Goal: Communication & Community: Answer question/provide support

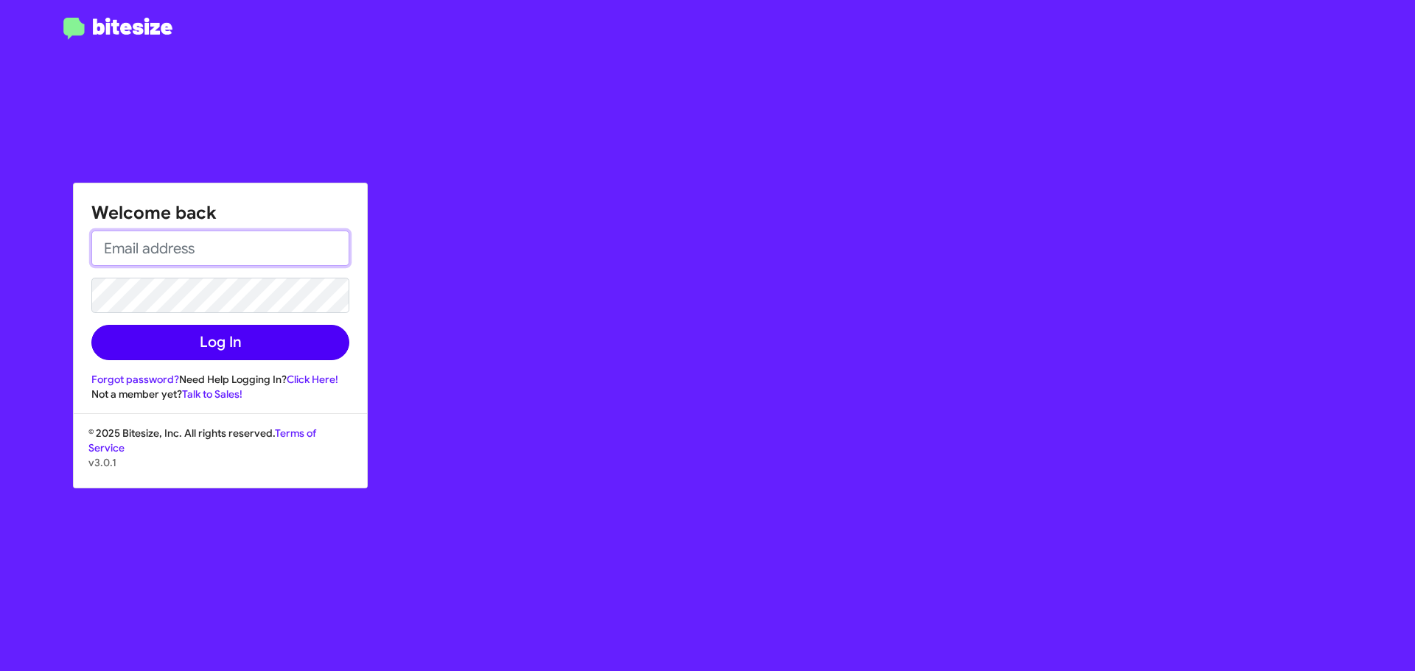
type input "[EMAIL_ADDRESS][DOMAIN_NAME]"
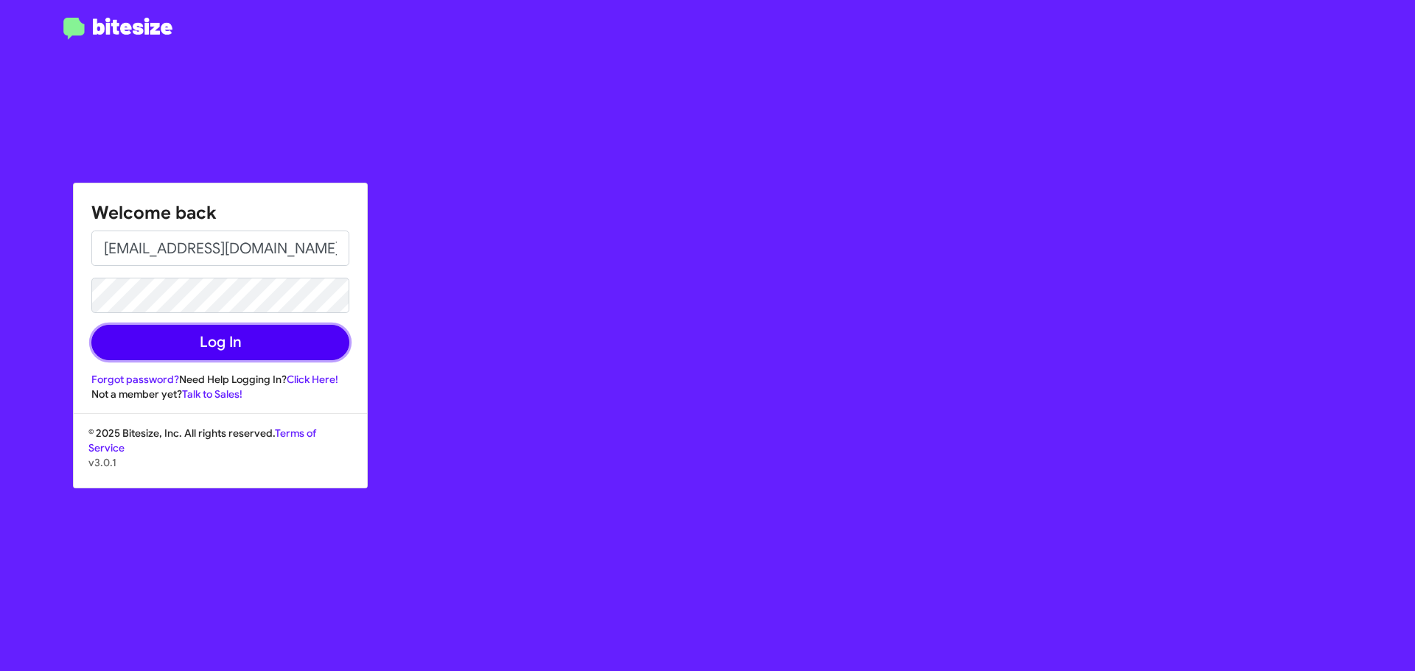
click at [240, 343] on button "Log In" at bounding box center [220, 342] width 258 height 35
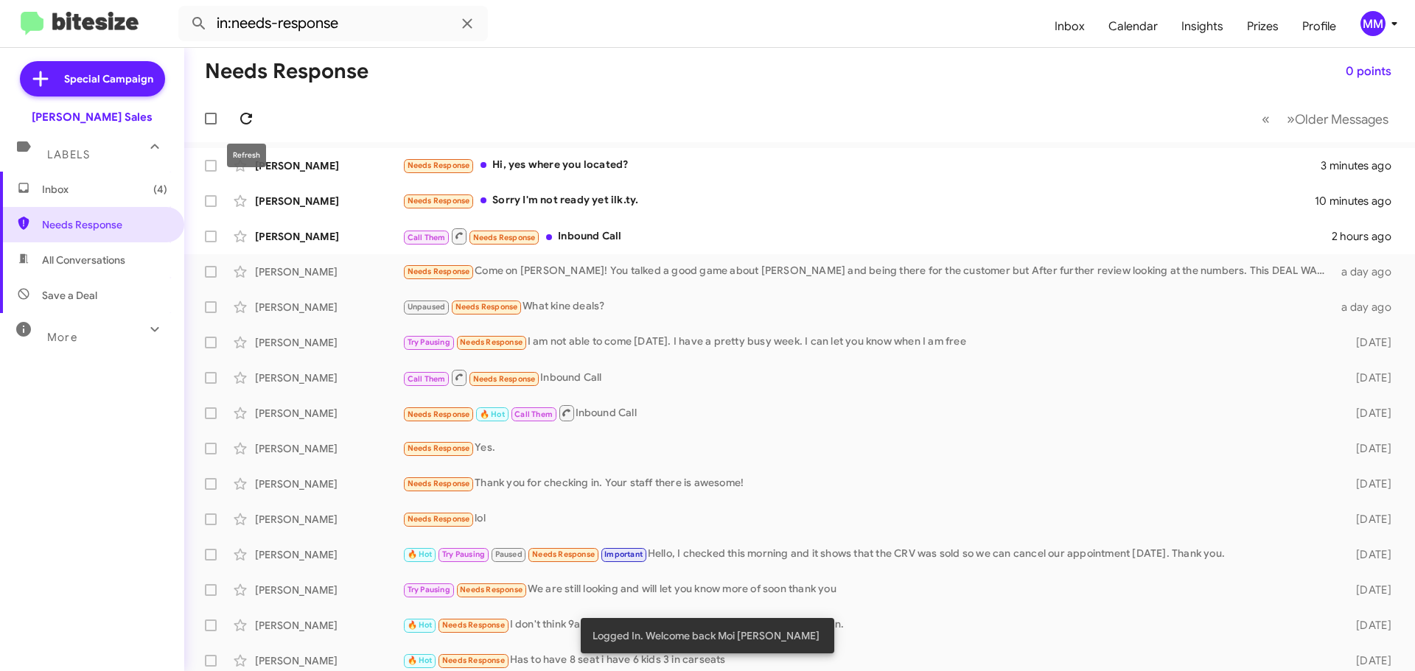
click at [250, 115] on icon at bounding box center [246, 119] width 12 height 12
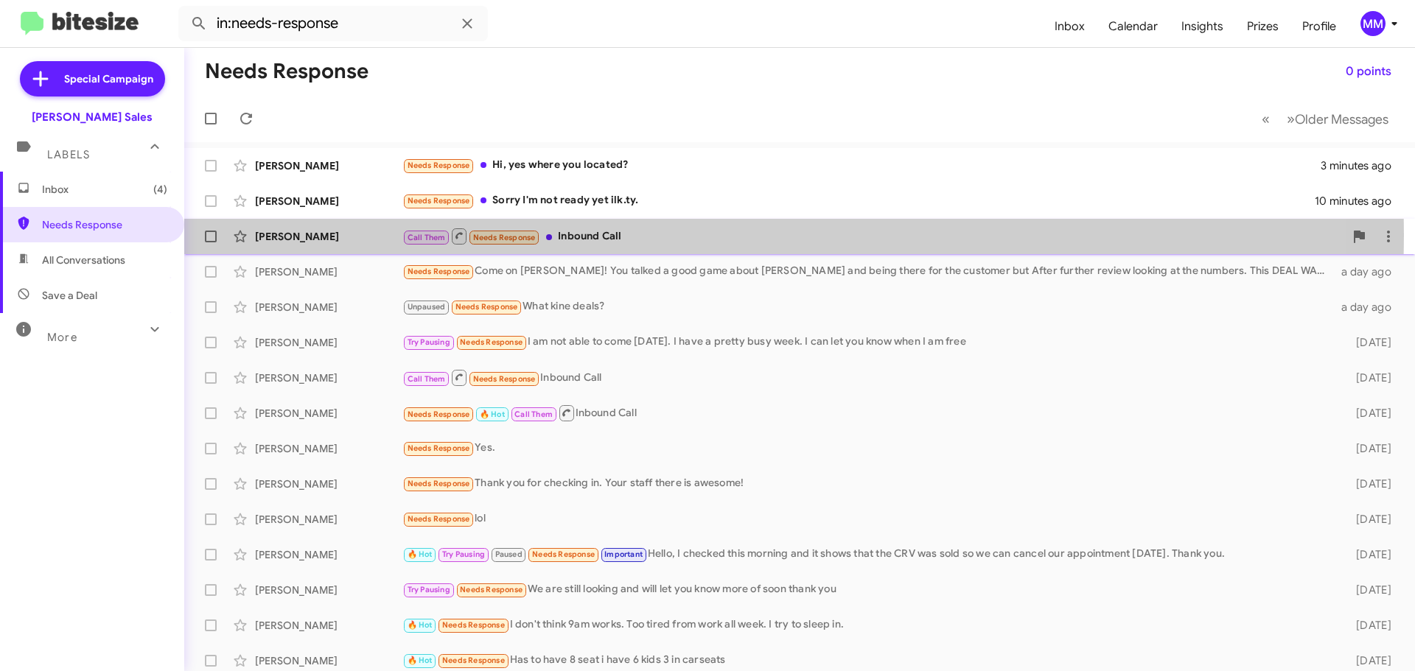
click at [345, 235] on div "[PERSON_NAME]" at bounding box center [328, 236] width 147 height 15
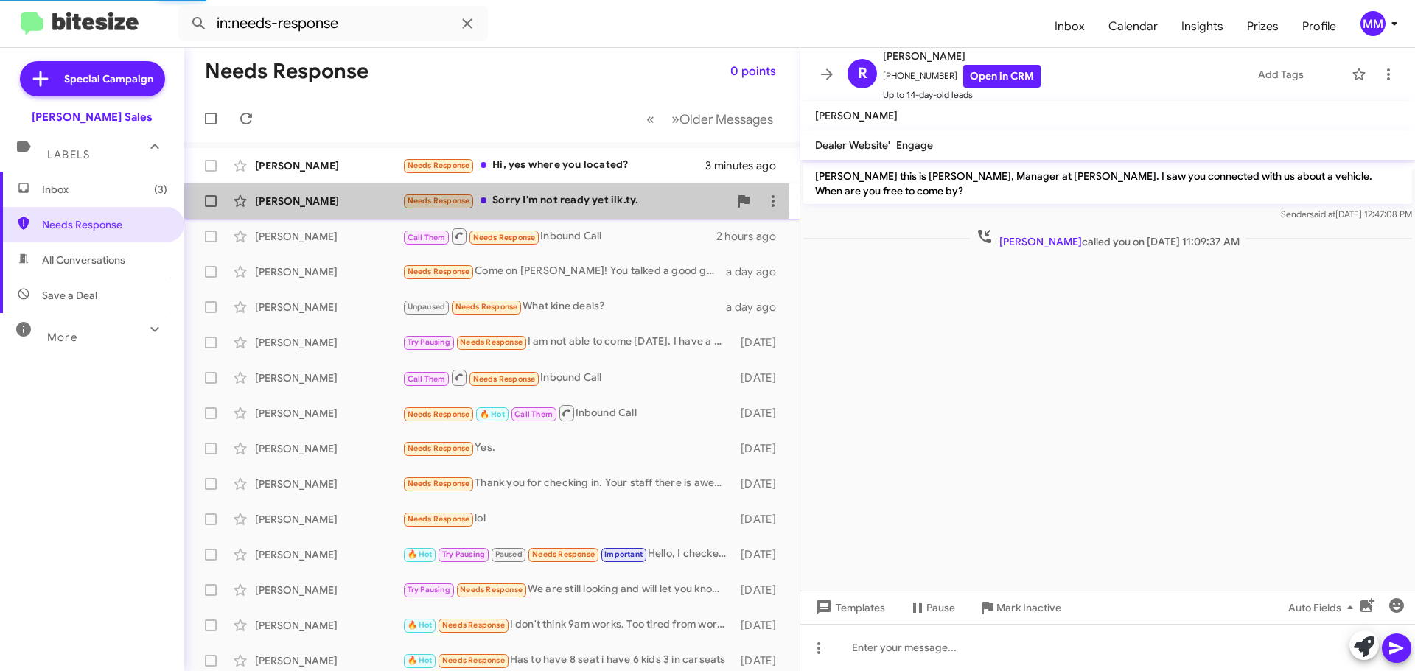
click at [350, 194] on div "[PERSON_NAME]" at bounding box center [328, 201] width 147 height 15
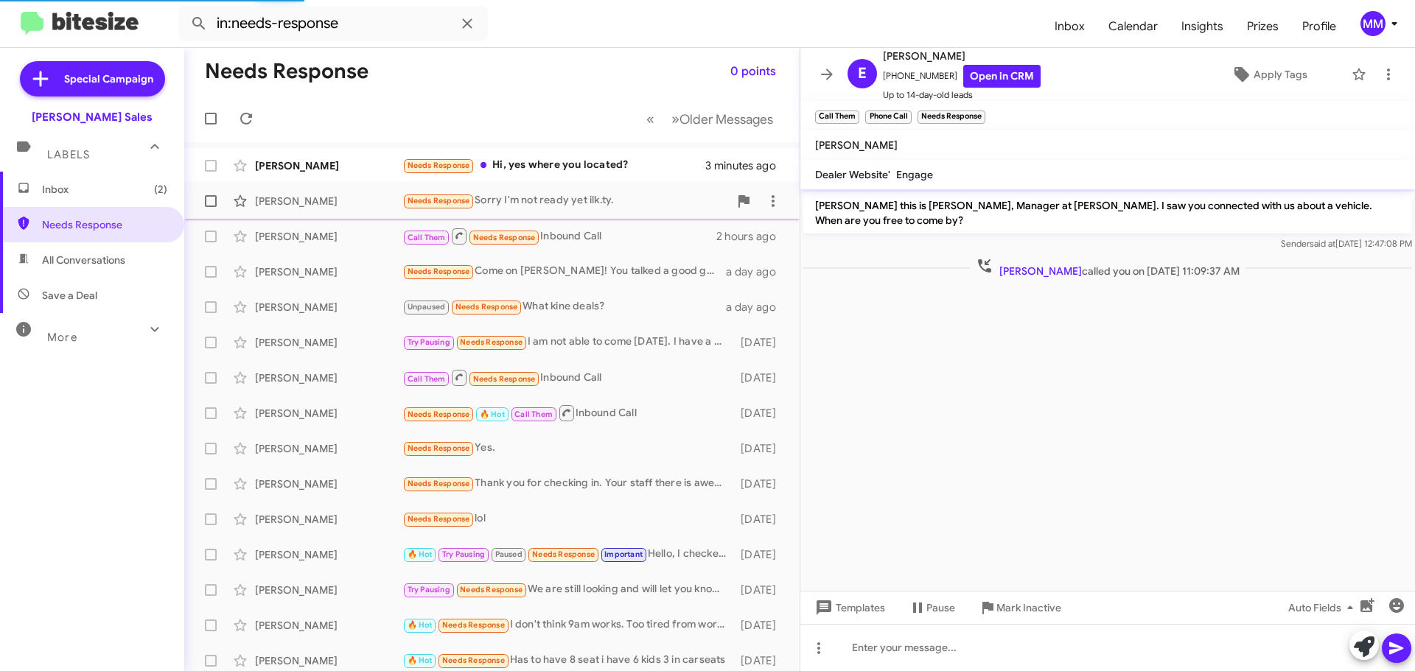
scroll to position [774, 0]
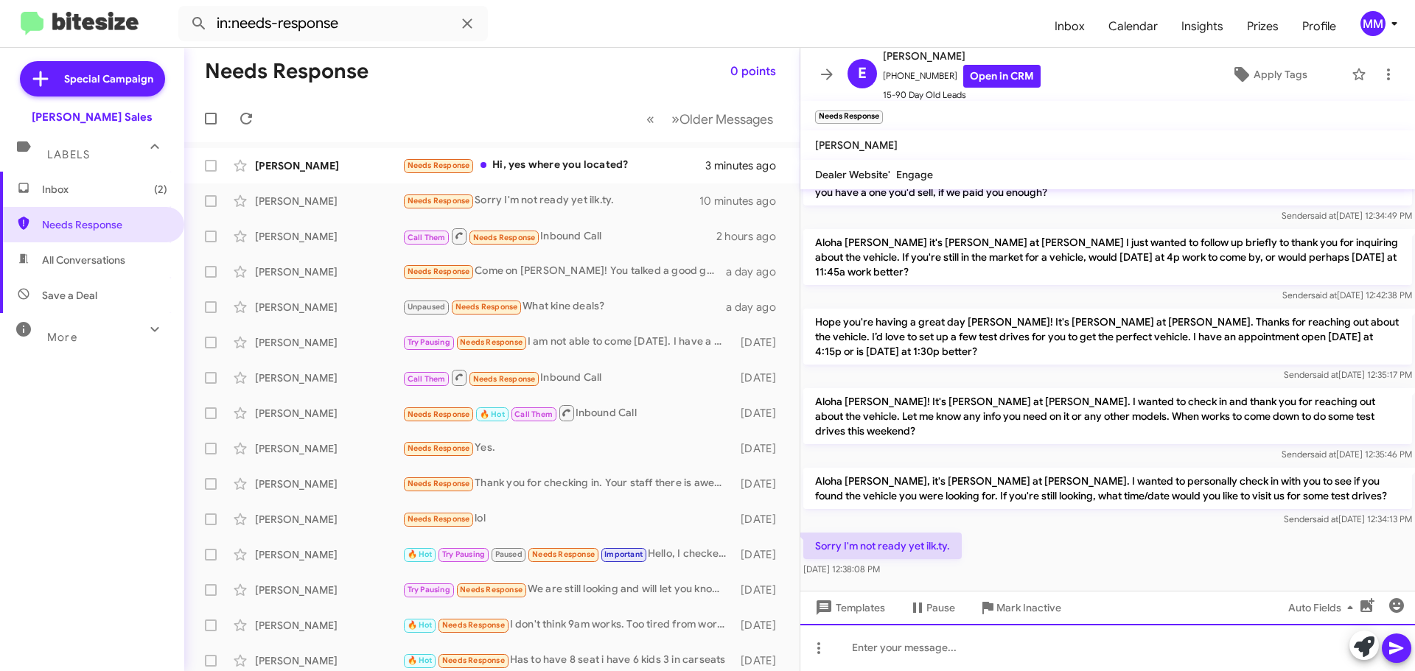
click at [866, 644] on div at bounding box center [1107, 647] width 614 height 47
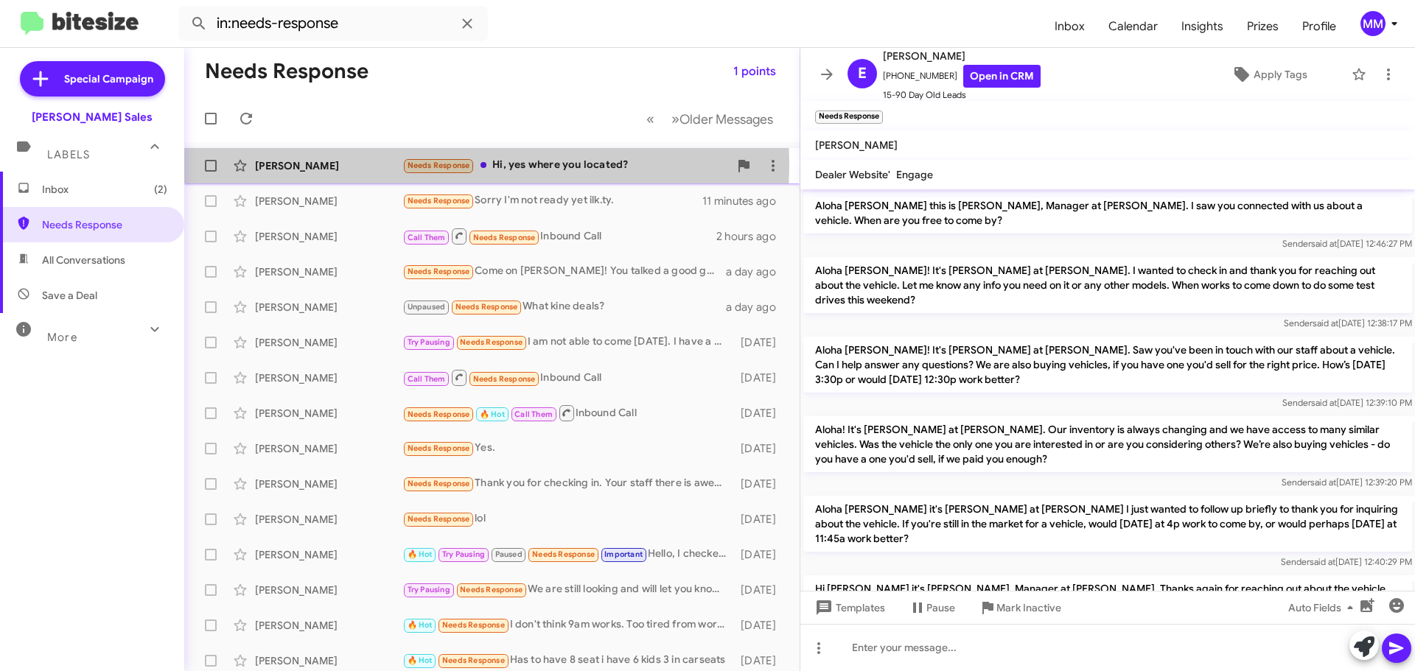
click at [320, 164] on div "[PERSON_NAME]" at bounding box center [328, 165] width 147 height 15
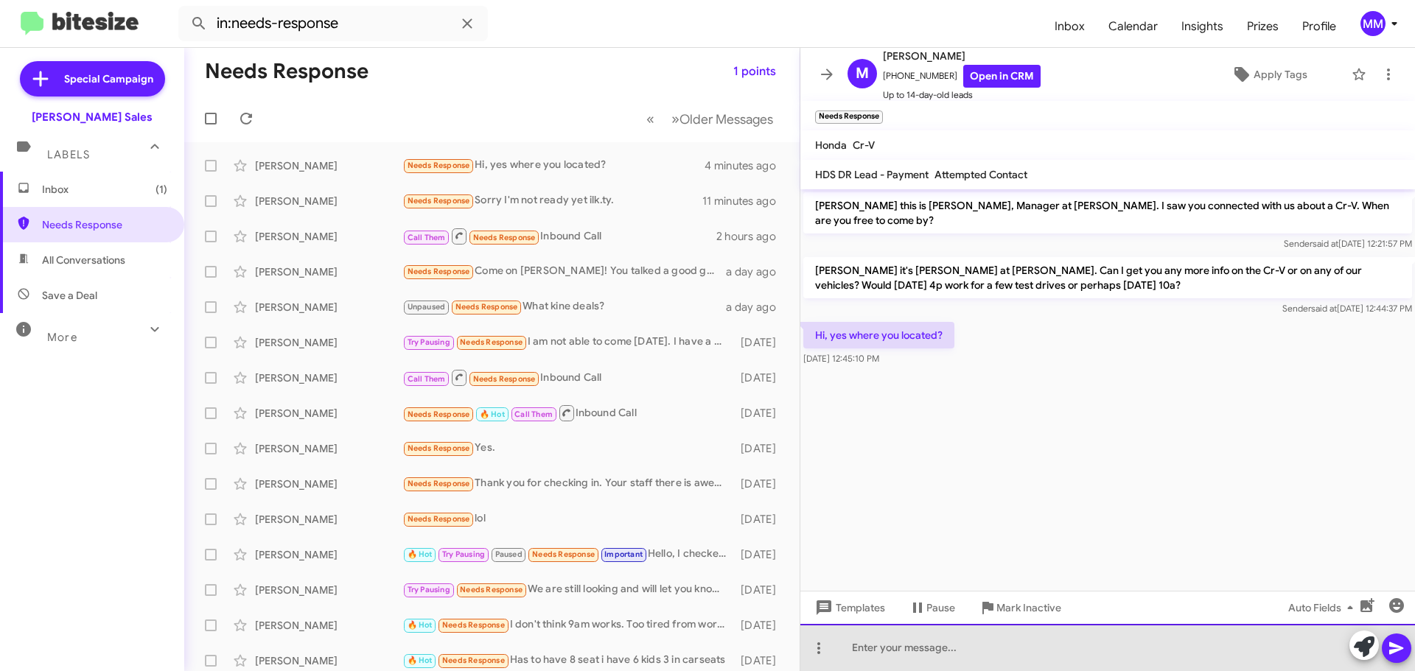
click at [872, 642] on div at bounding box center [1107, 647] width 614 height 47
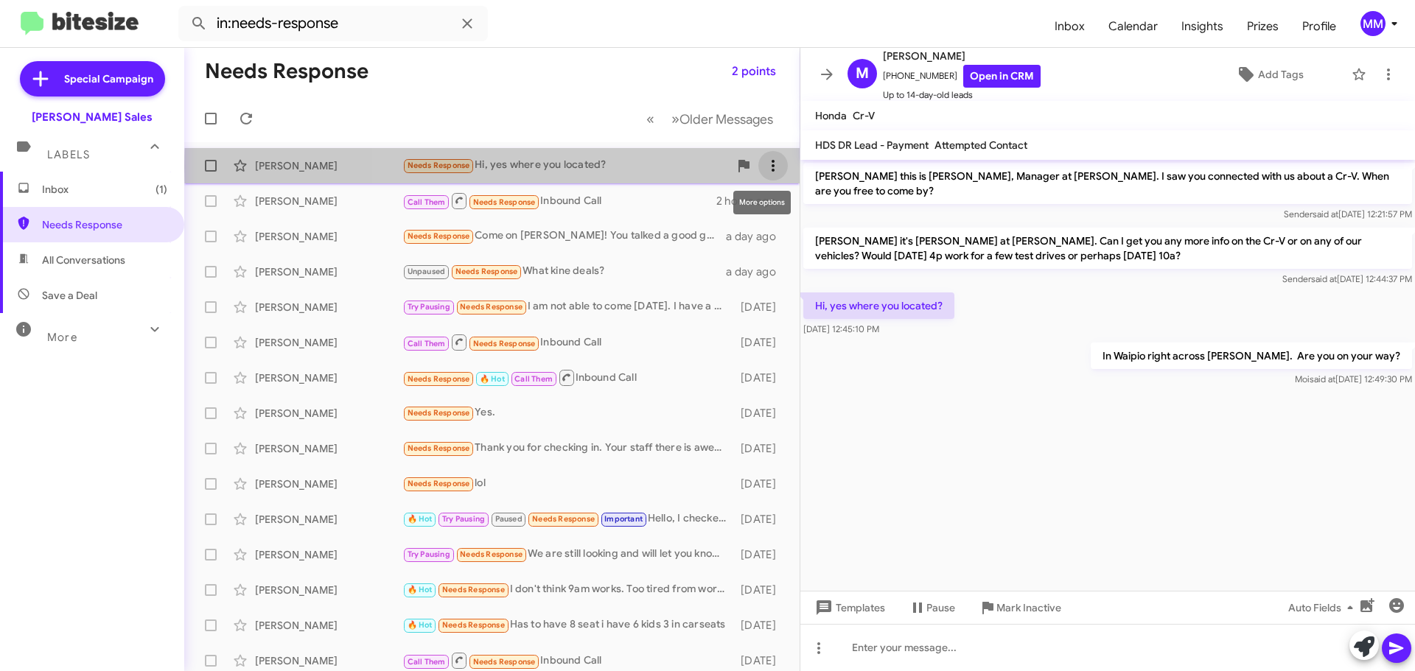
click at [767, 167] on icon at bounding box center [773, 166] width 18 height 18
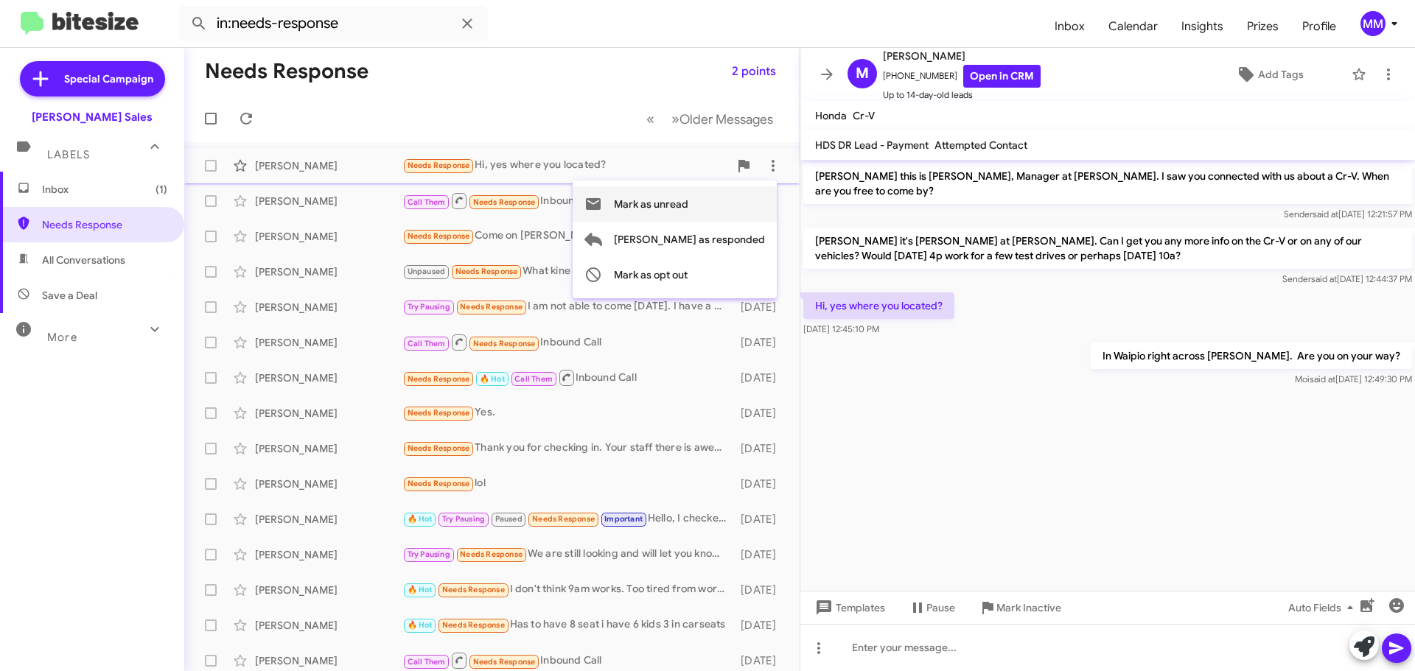
click at [688, 206] on span "Mark as unread" at bounding box center [651, 203] width 74 height 35
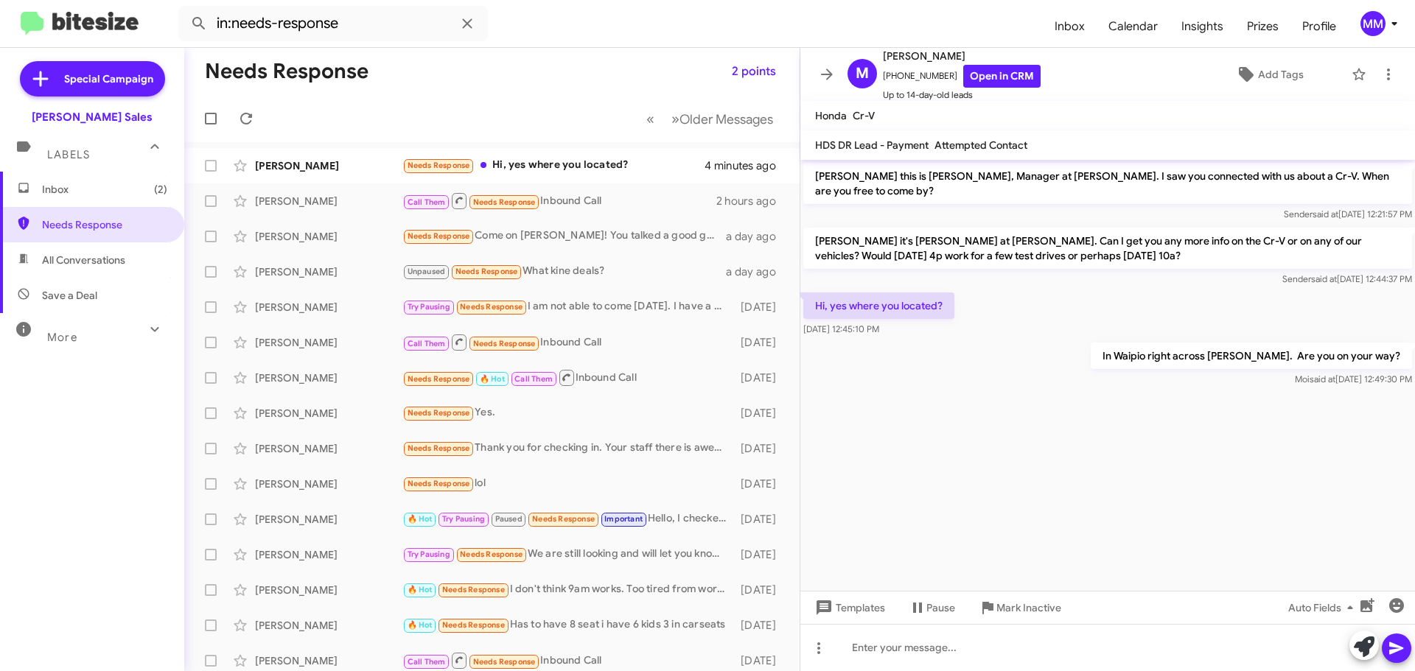
click at [93, 262] on span "All Conversations" at bounding box center [83, 260] width 83 height 15
type input "in:all-conversations"
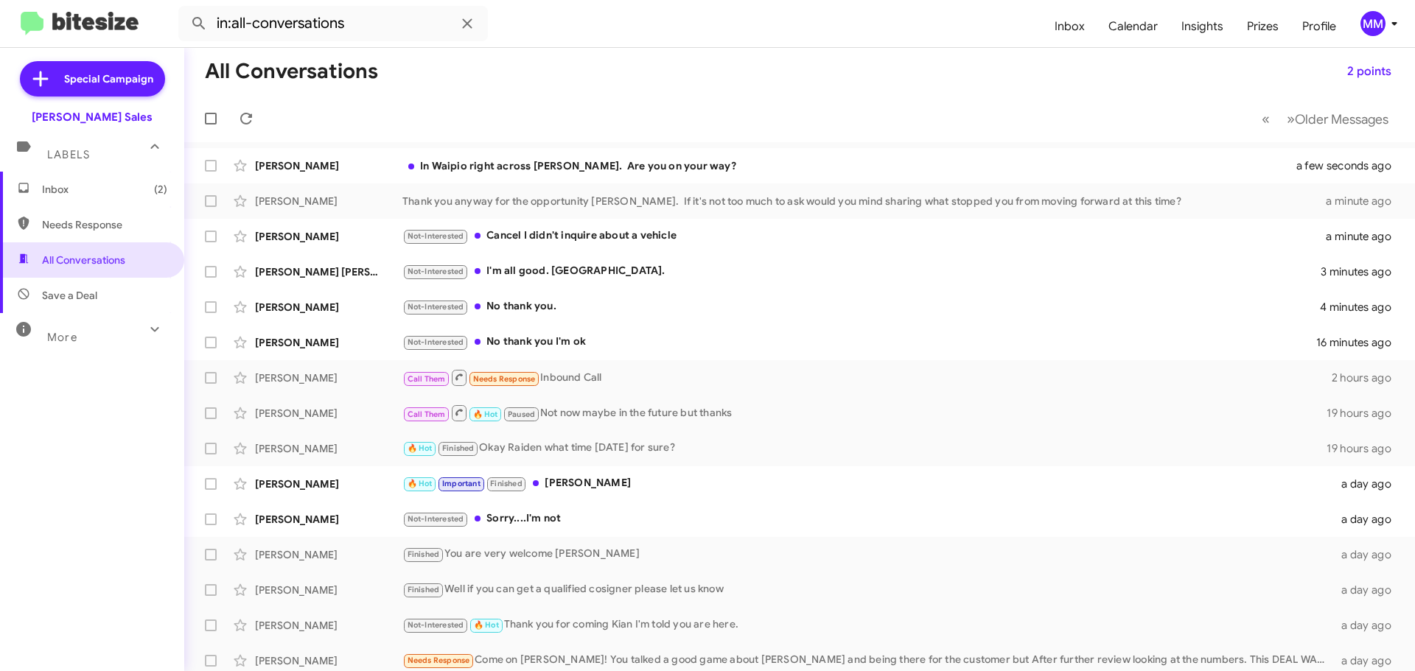
click at [73, 191] on span "Inbox (2)" at bounding box center [104, 189] width 125 height 15
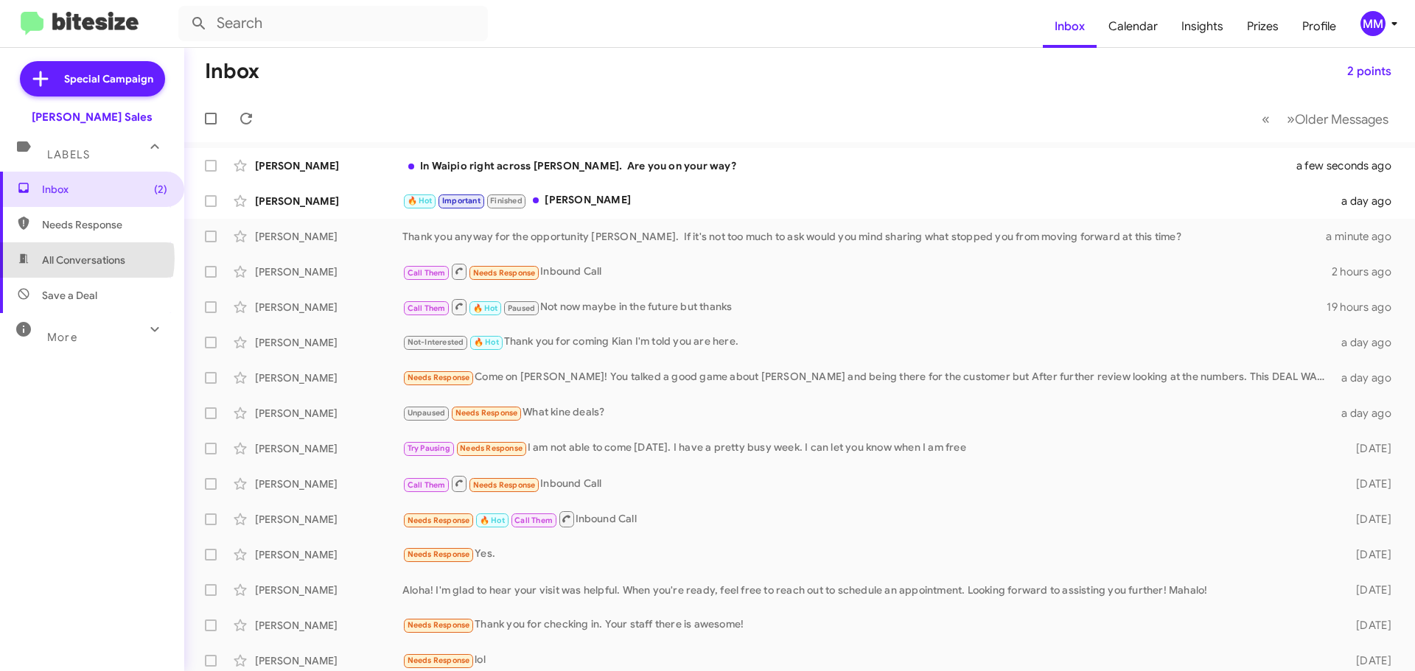
click at [74, 259] on span "All Conversations" at bounding box center [83, 260] width 83 height 15
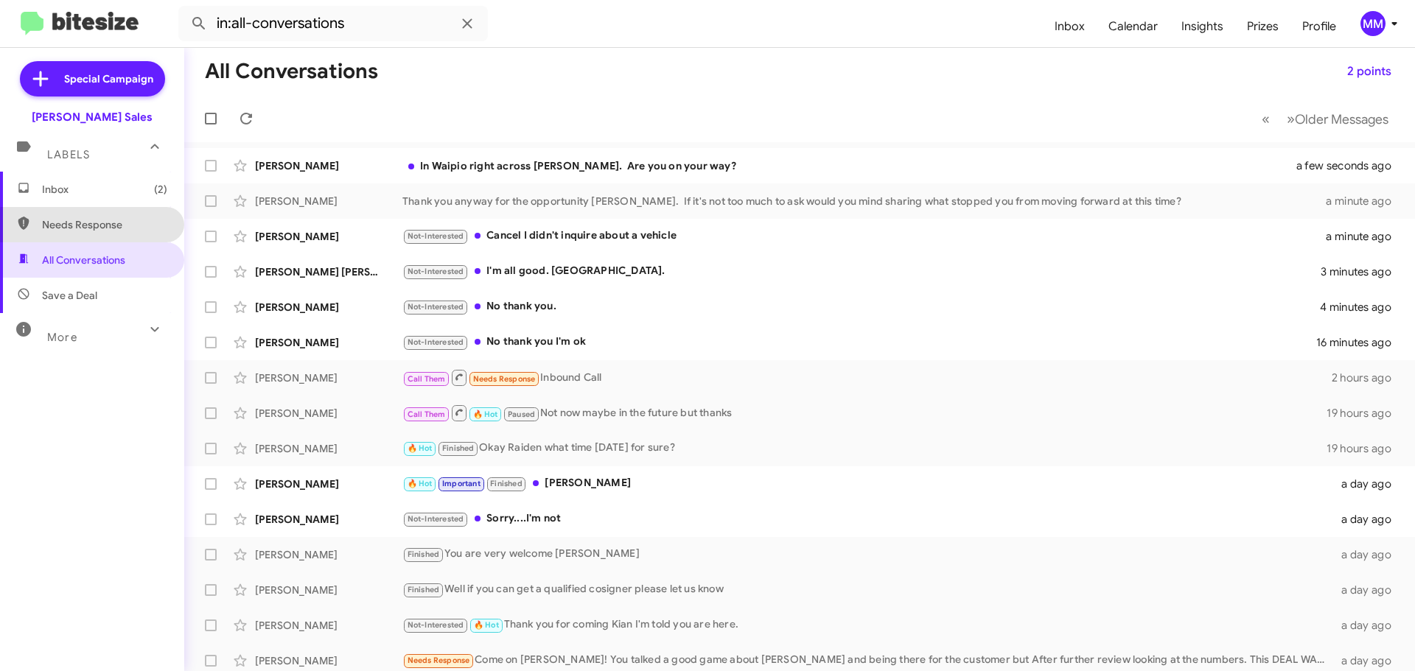
click at [97, 225] on span "Needs Response" at bounding box center [104, 224] width 125 height 15
type input "in:needs-response"
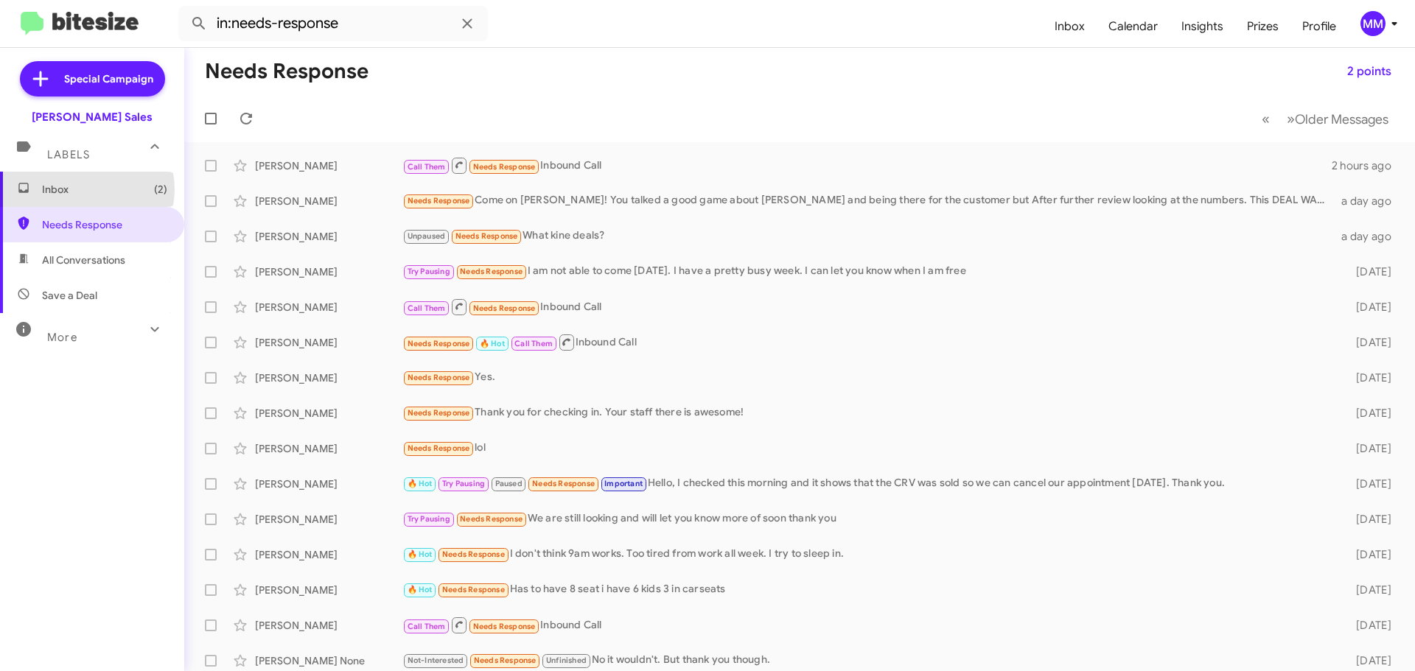
click at [83, 189] on span "Inbox (2)" at bounding box center [104, 189] width 125 height 15
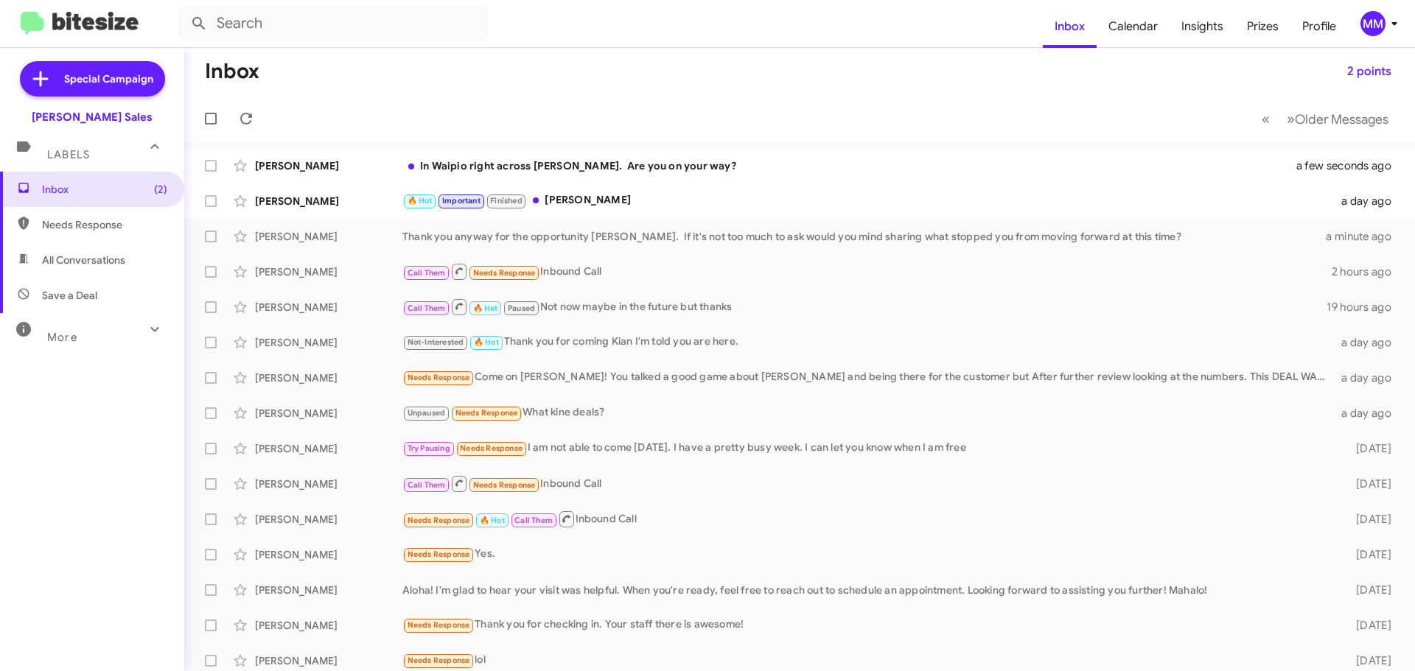
click at [86, 260] on span "All Conversations" at bounding box center [83, 260] width 83 height 15
type input "in:all-conversations"
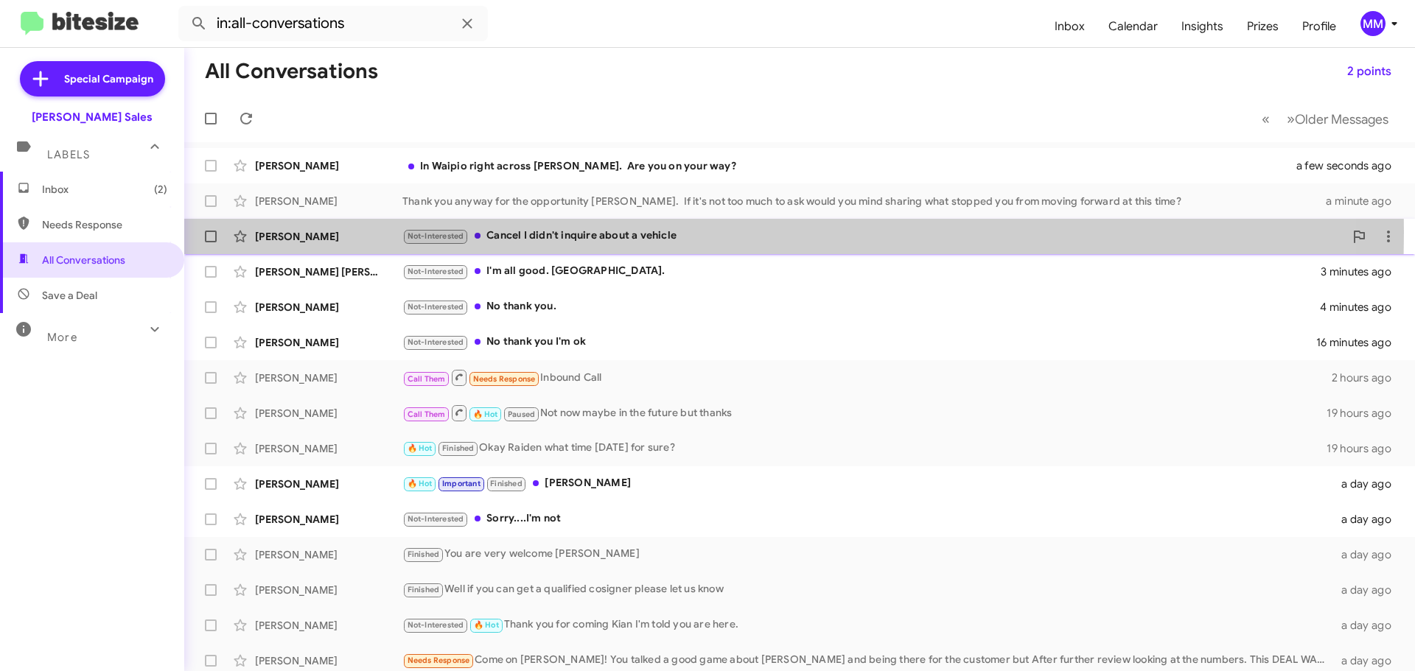
click at [350, 232] on div "[PERSON_NAME]" at bounding box center [328, 236] width 147 height 15
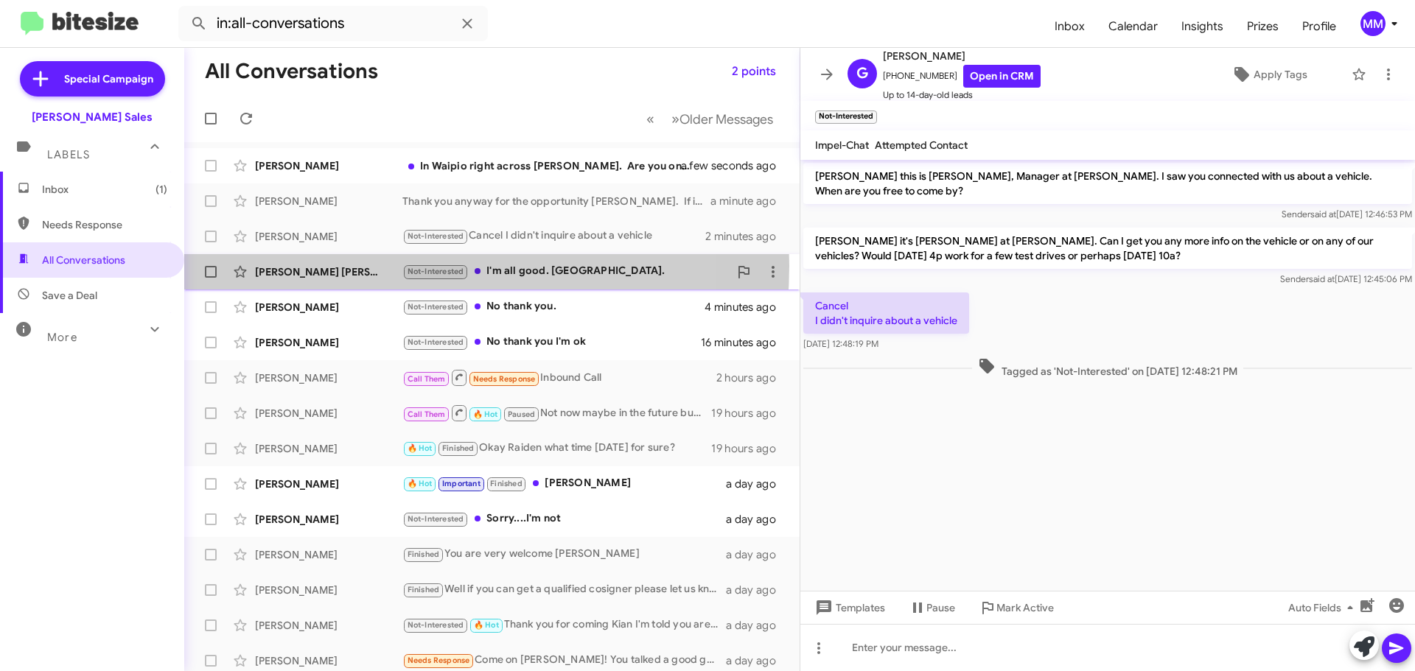
click at [378, 266] on div "[PERSON_NAME] [PERSON_NAME]" at bounding box center [328, 271] width 147 height 15
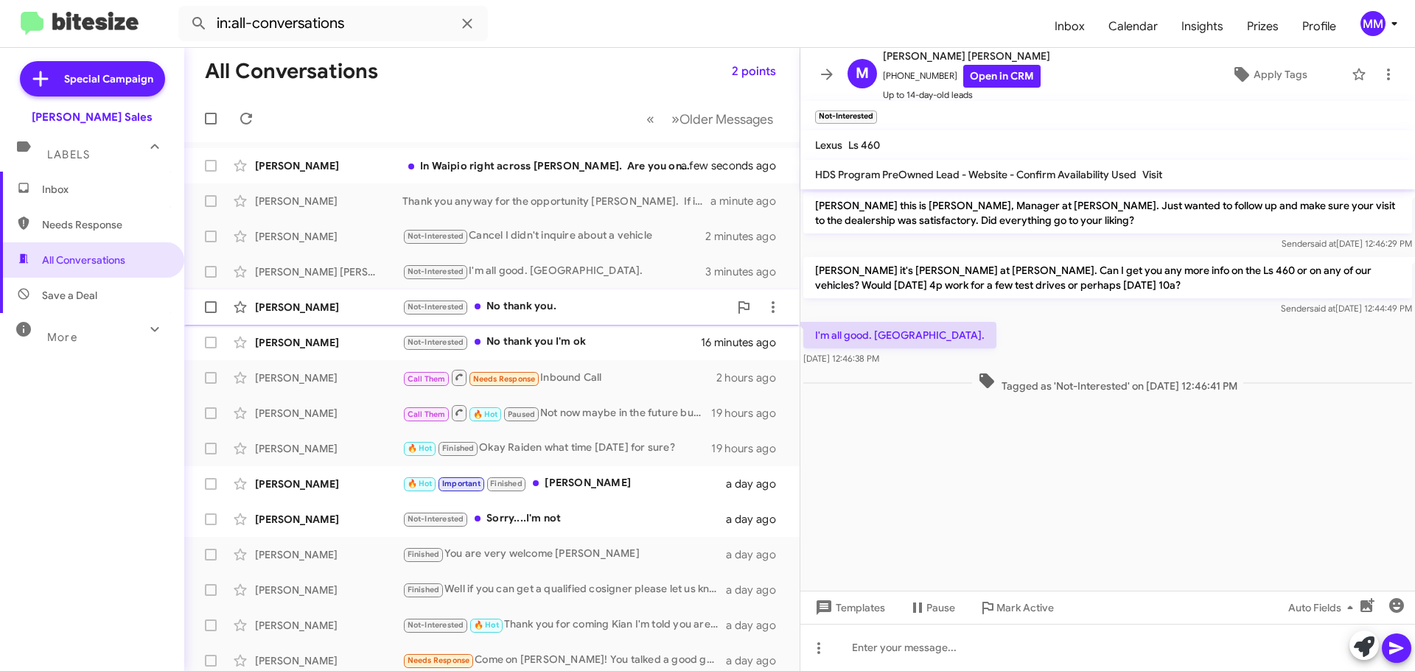
click at [326, 310] on div "[PERSON_NAME]" at bounding box center [328, 307] width 147 height 15
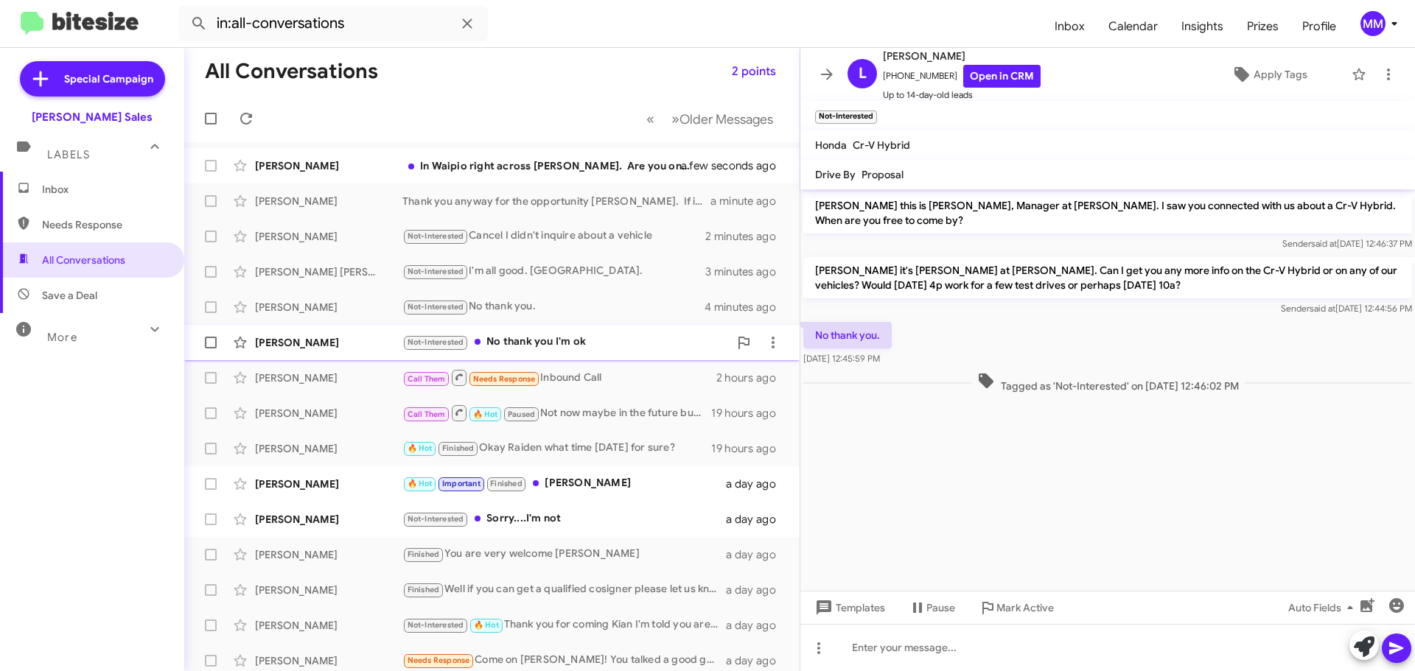
click at [330, 344] on div "[PERSON_NAME]" at bounding box center [328, 342] width 147 height 15
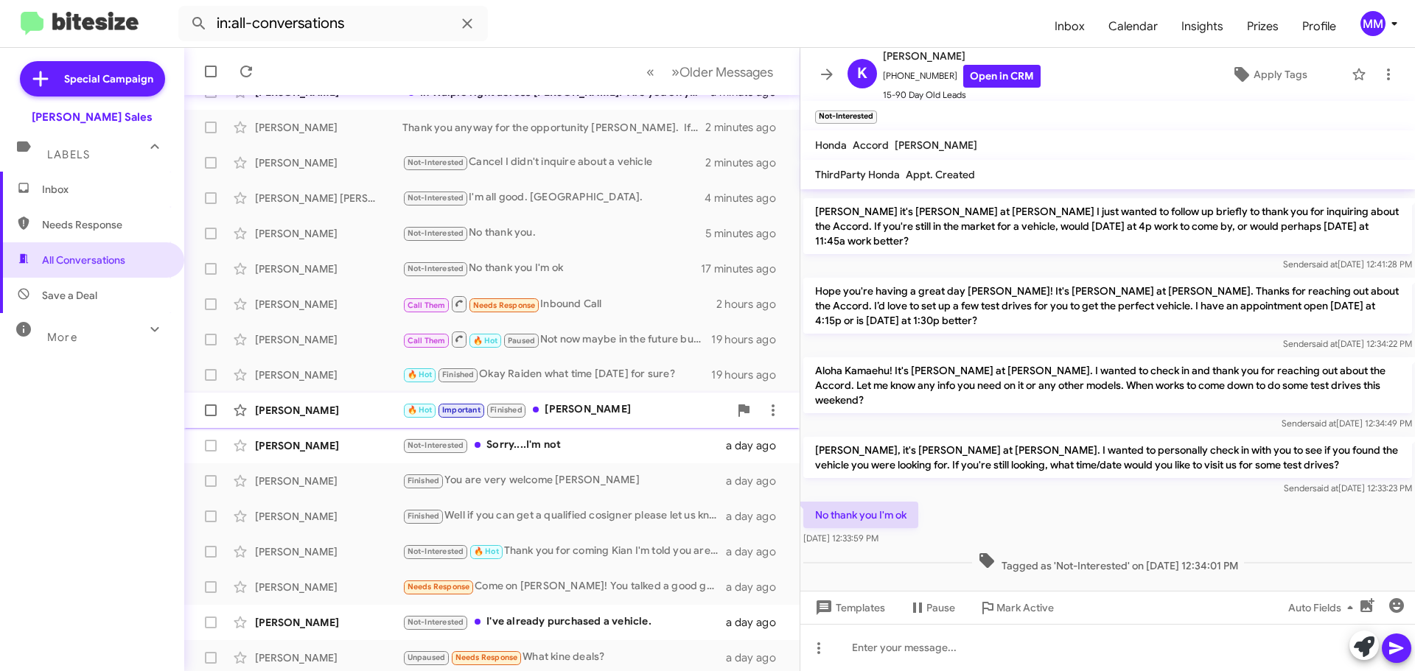
scroll to position [147, 0]
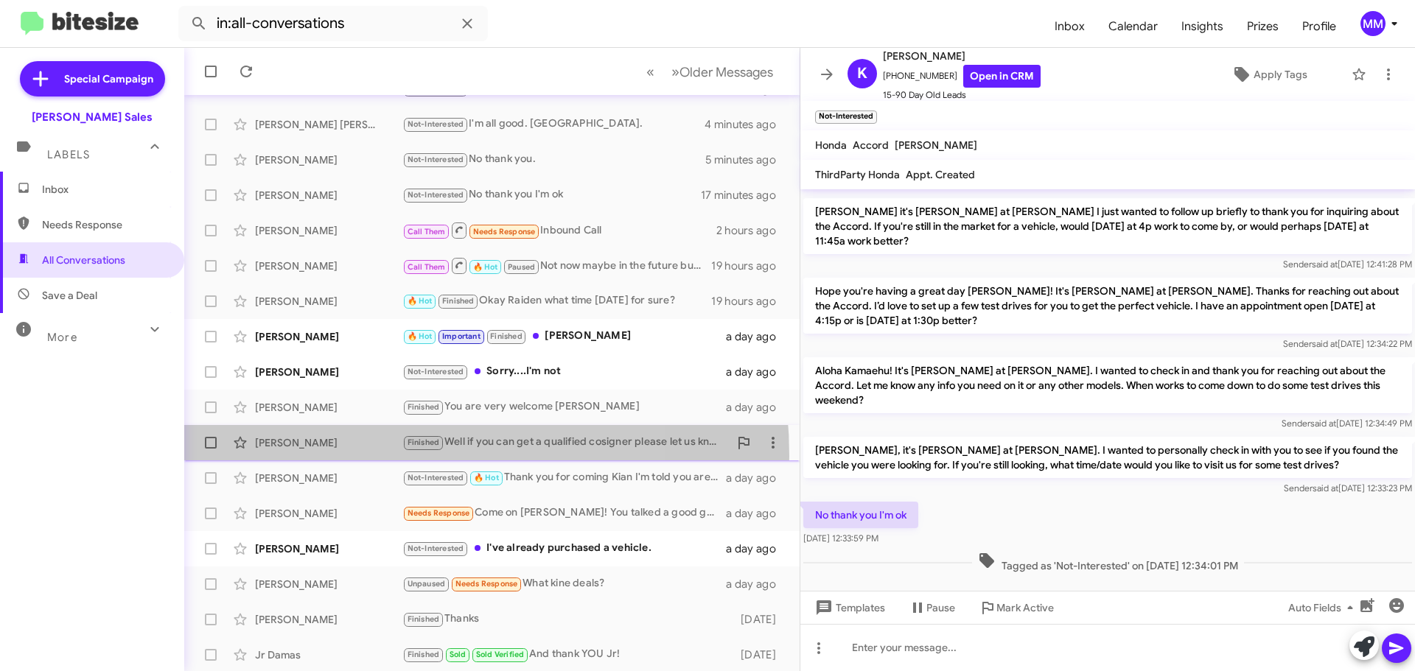
click at [353, 456] on div "[PERSON_NAME] Finished Well if you can get a qualified cosigner please let us k…" at bounding box center [492, 442] width 592 height 29
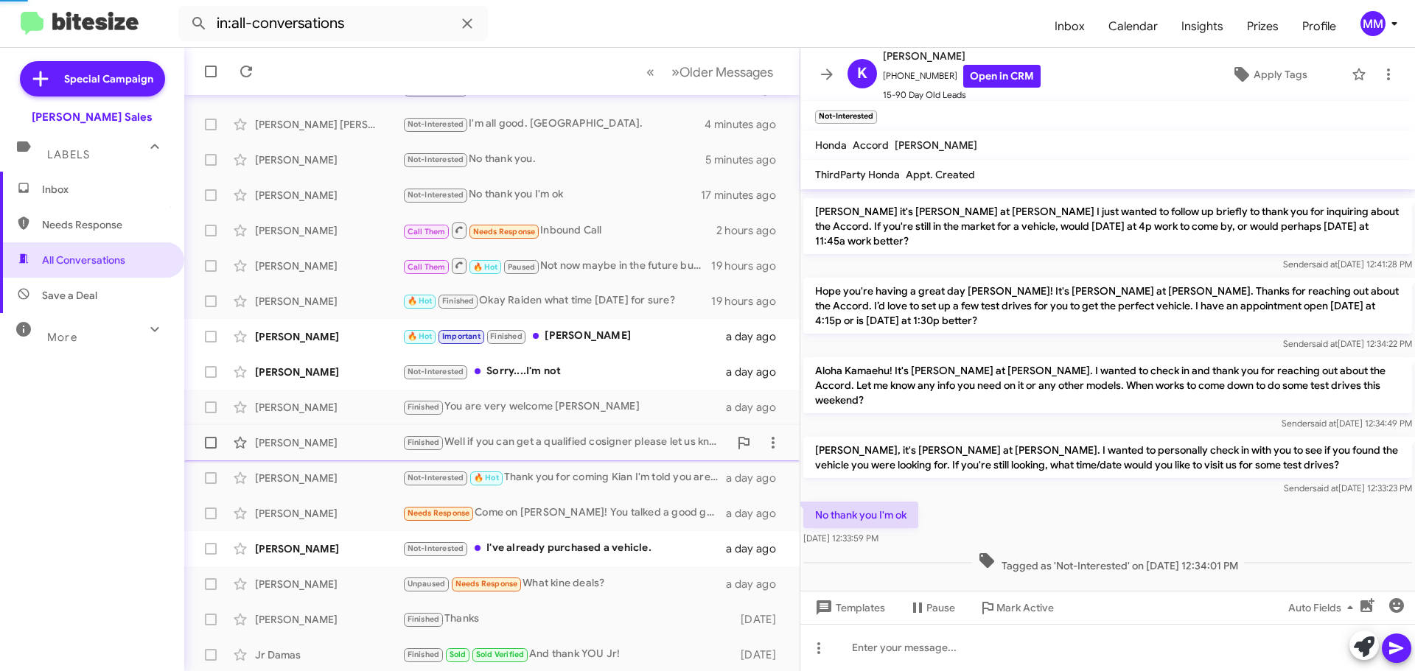
scroll to position [178, 0]
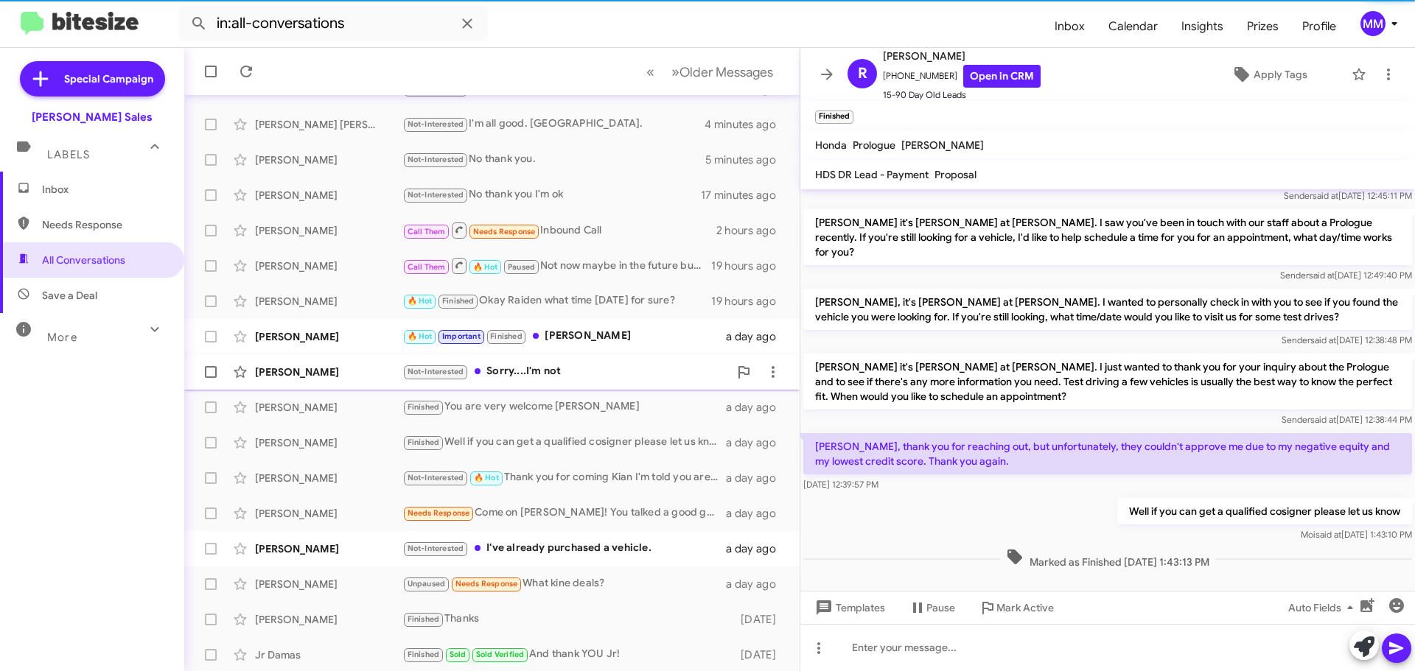
click at [343, 374] on div "[PERSON_NAME]" at bounding box center [328, 372] width 147 height 15
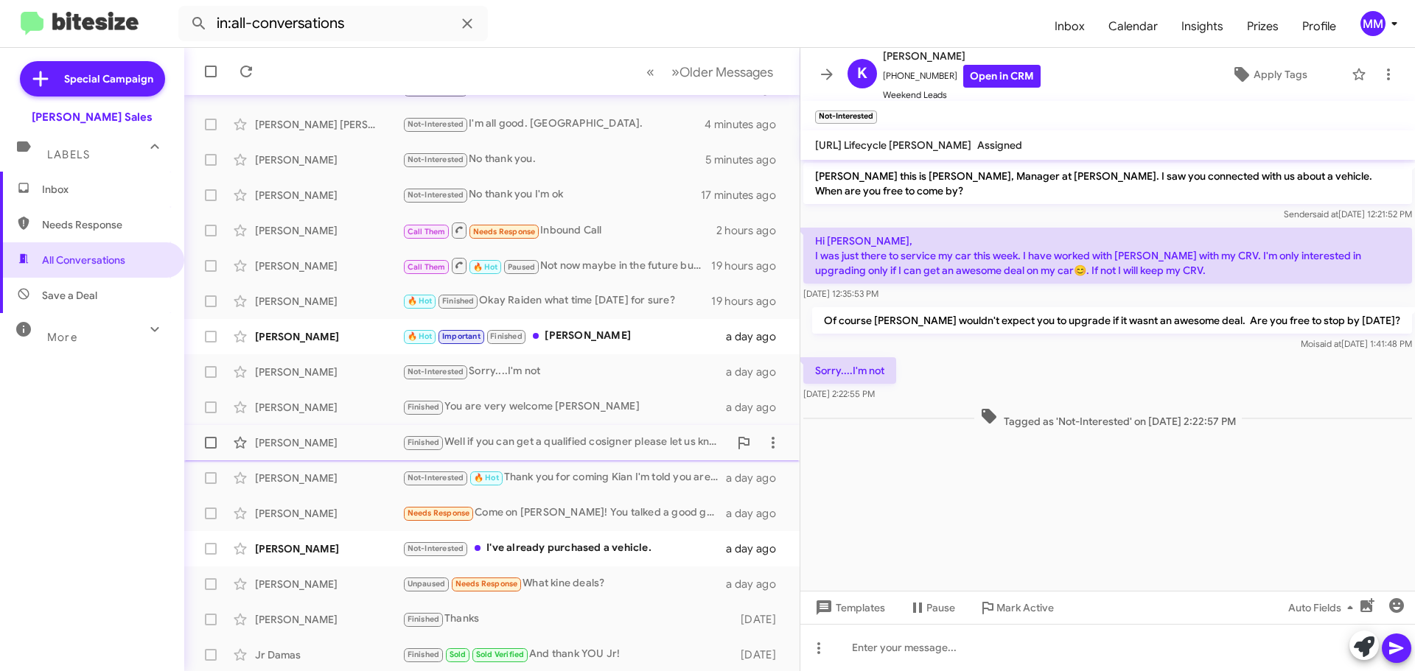
scroll to position [184, 0]
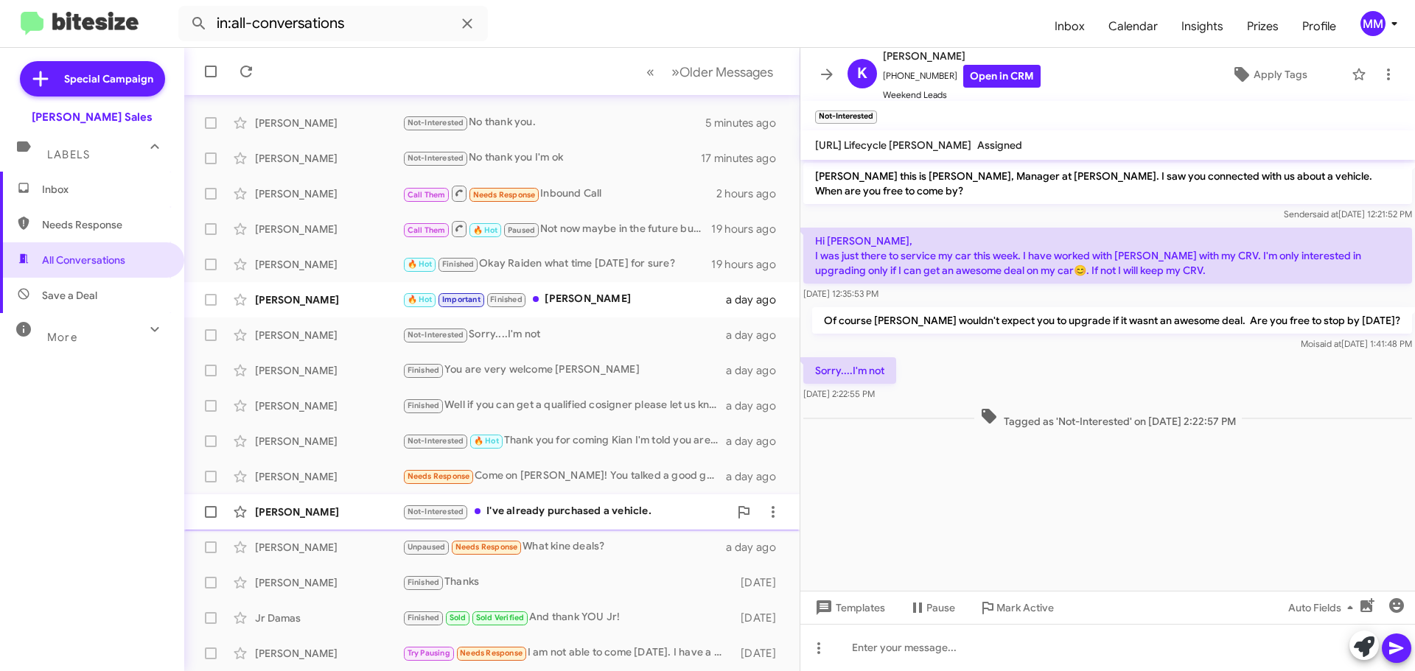
click at [352, 515] on div "[PERSON_NAME]" at bounding box center [328, 512] width 147 height 15
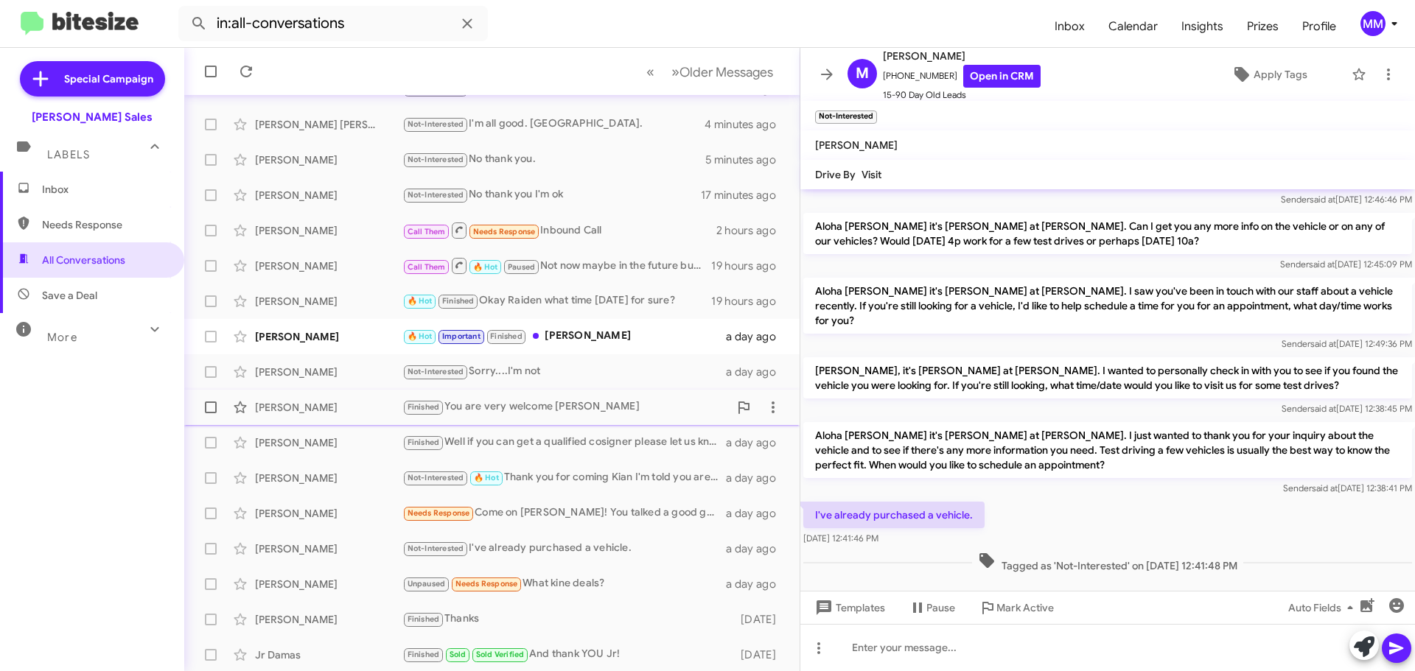
scroll to position [184, 0]
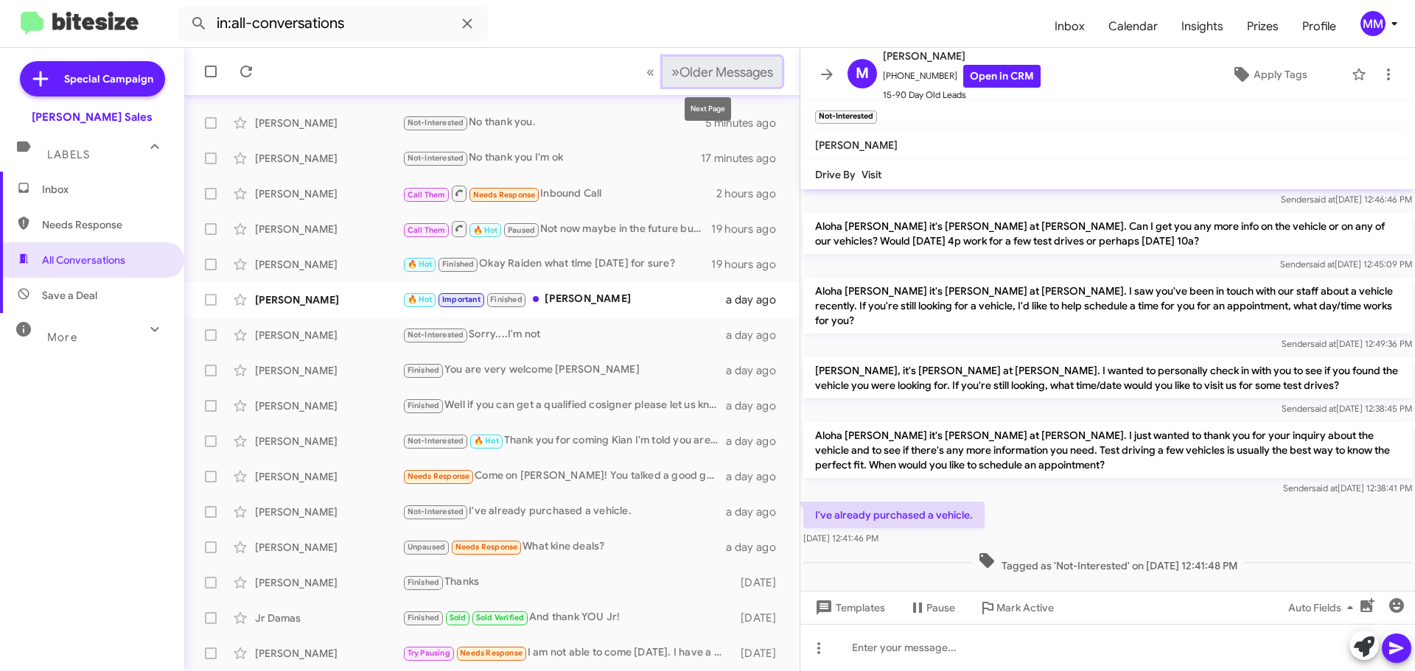
click at [671, 71] on span "»" at bounding box center [675, 72] width 8 height 18
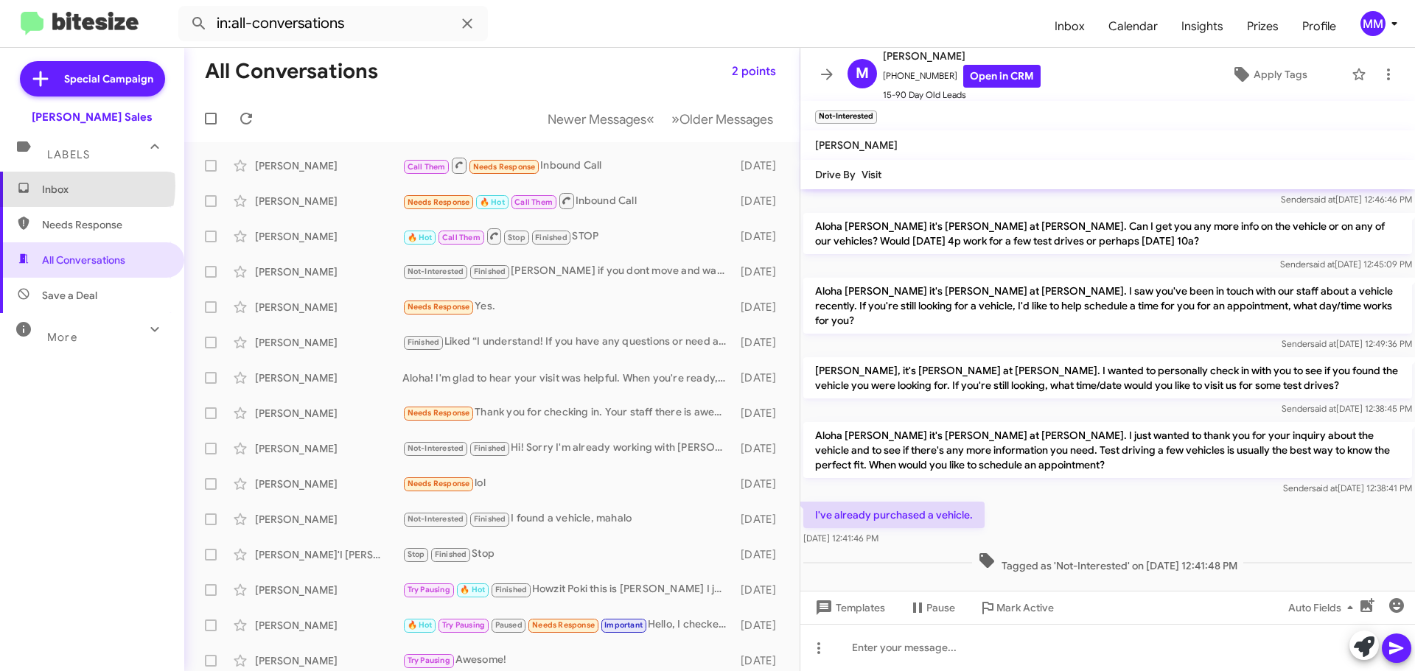
click at [64, 186] on span "Inbox" at bounding box center [104, 189] width 125 height 15
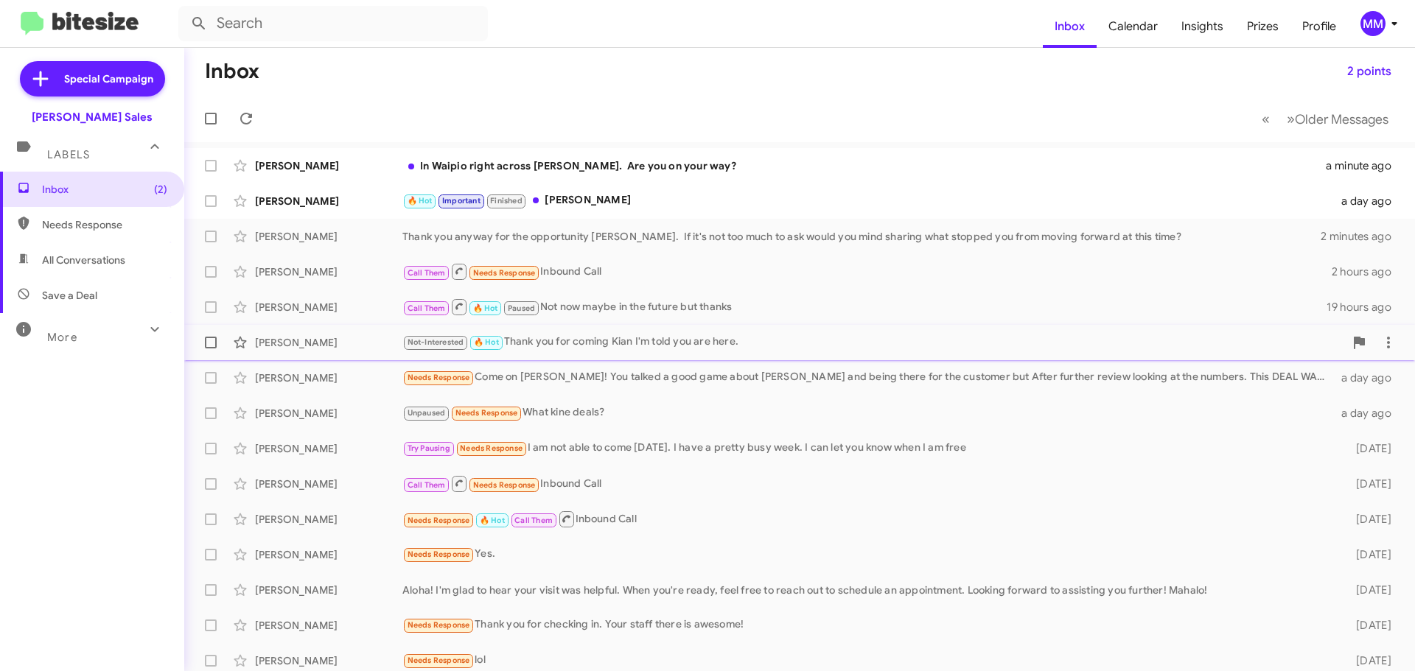
scroll to position [184, 0]
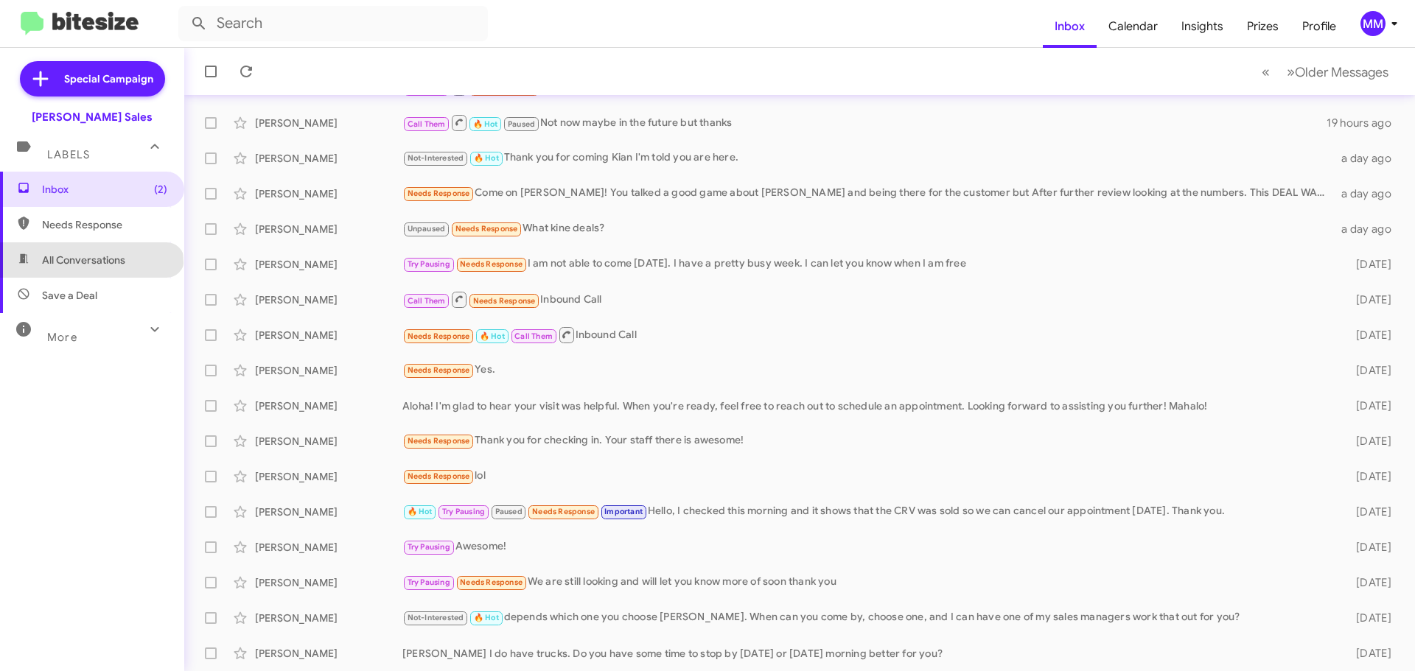
click at [91, 263] on span "All Conversations" at bounding box center [83, 260] width 83 height 15
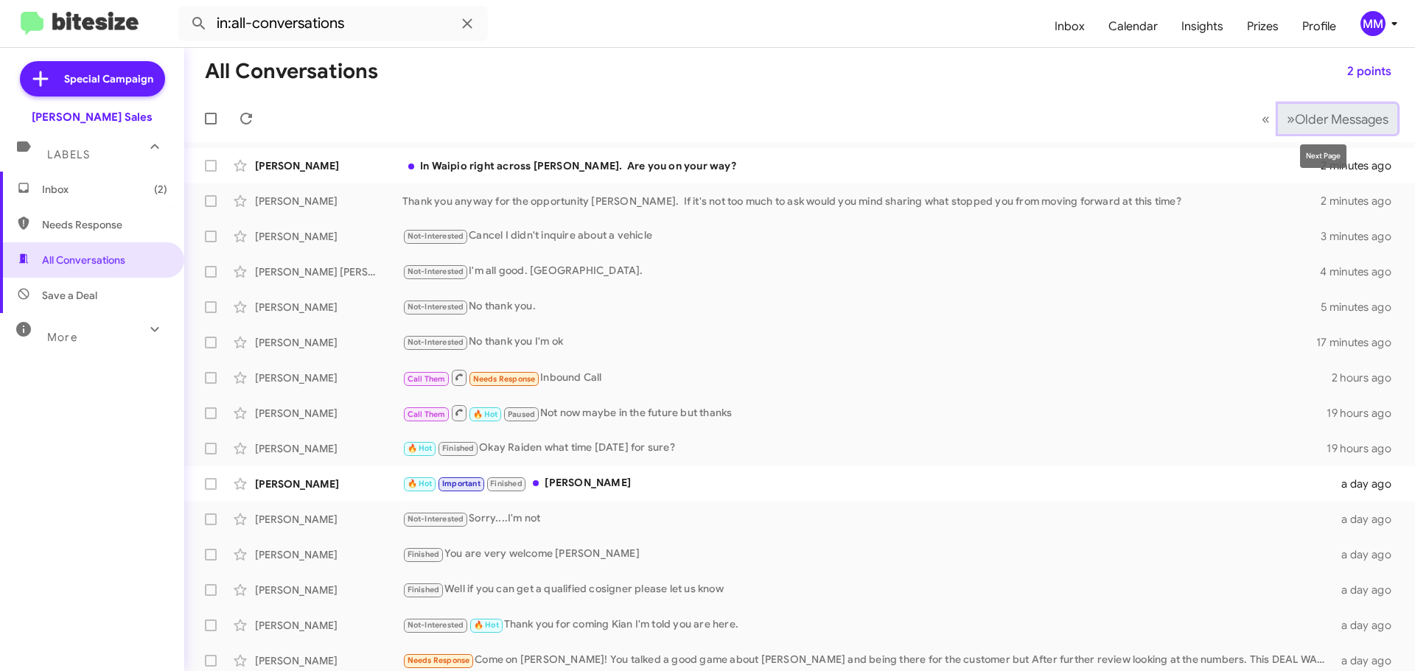
click at [1286, 125] on span "»" at bounding box center [1290, 119] width 8 height 18
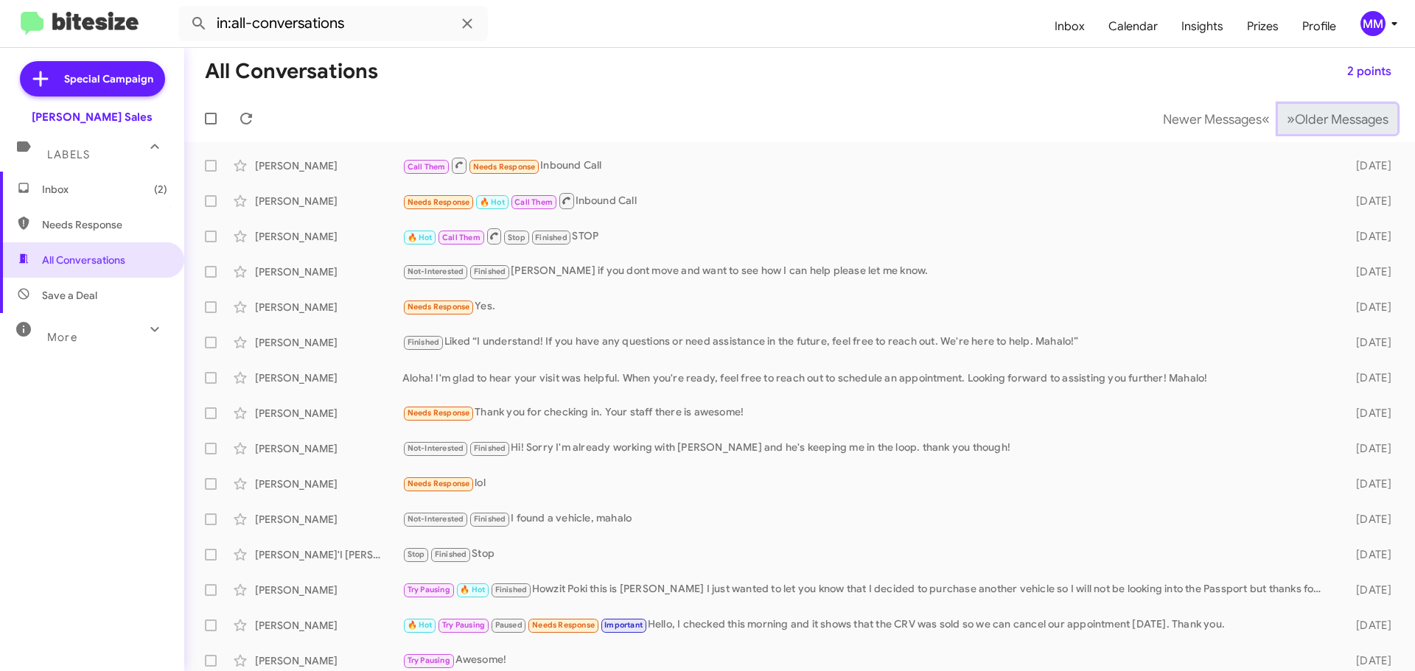
click at [1286, 125] on span "»" at bounding box center [1290, 119] width 8 height 18
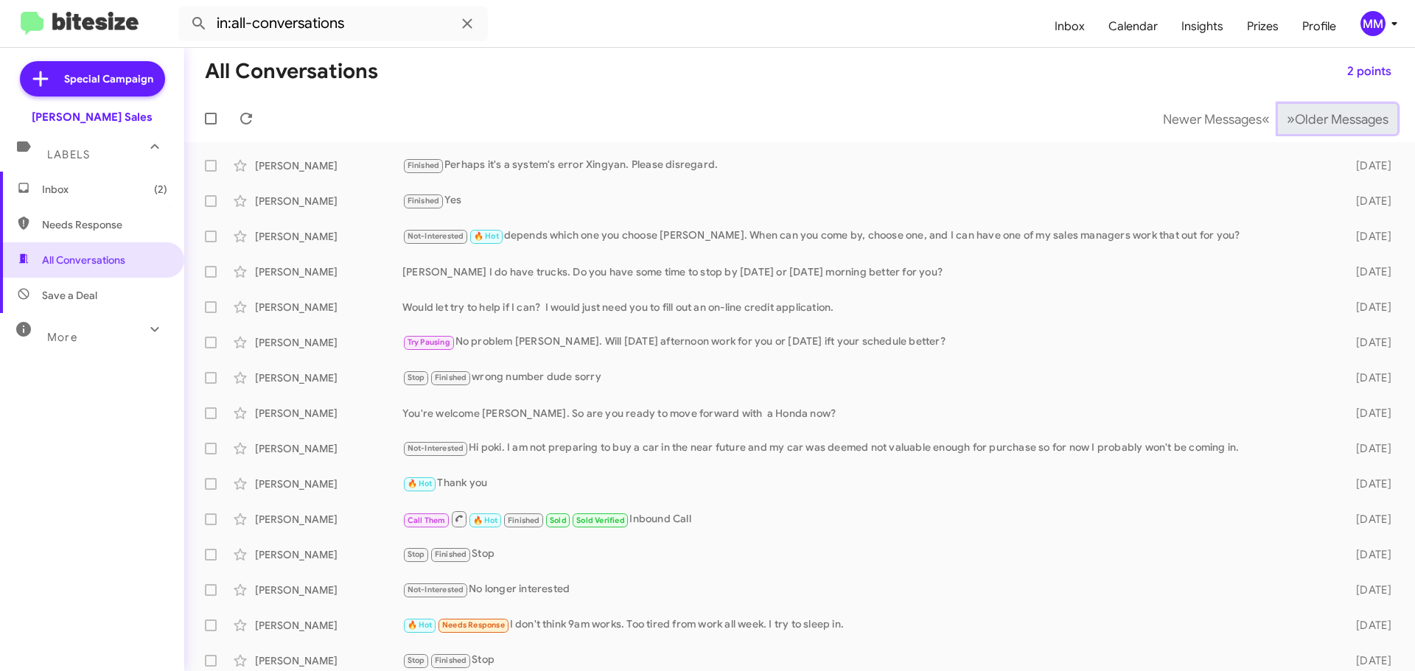
click at [1286, 125] on span "»" at bounding box center [1290, 119] width 8 height 18
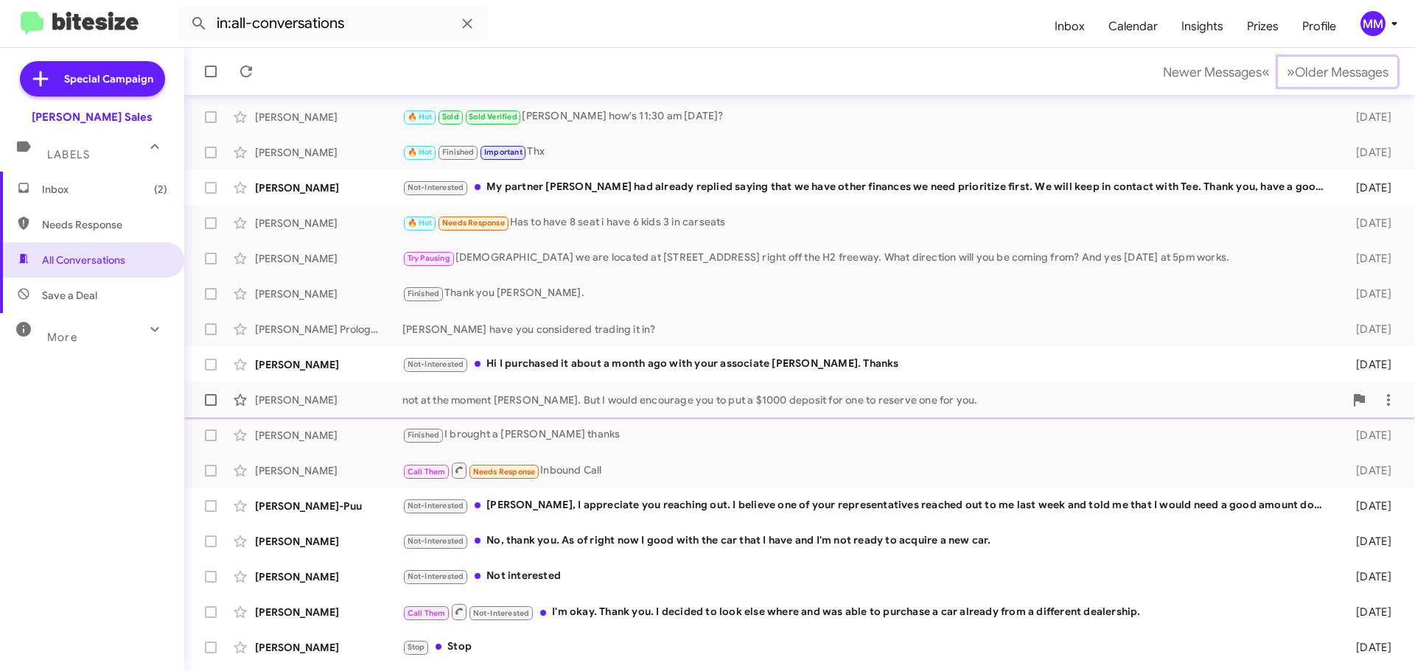
scroll to position [74, 0]
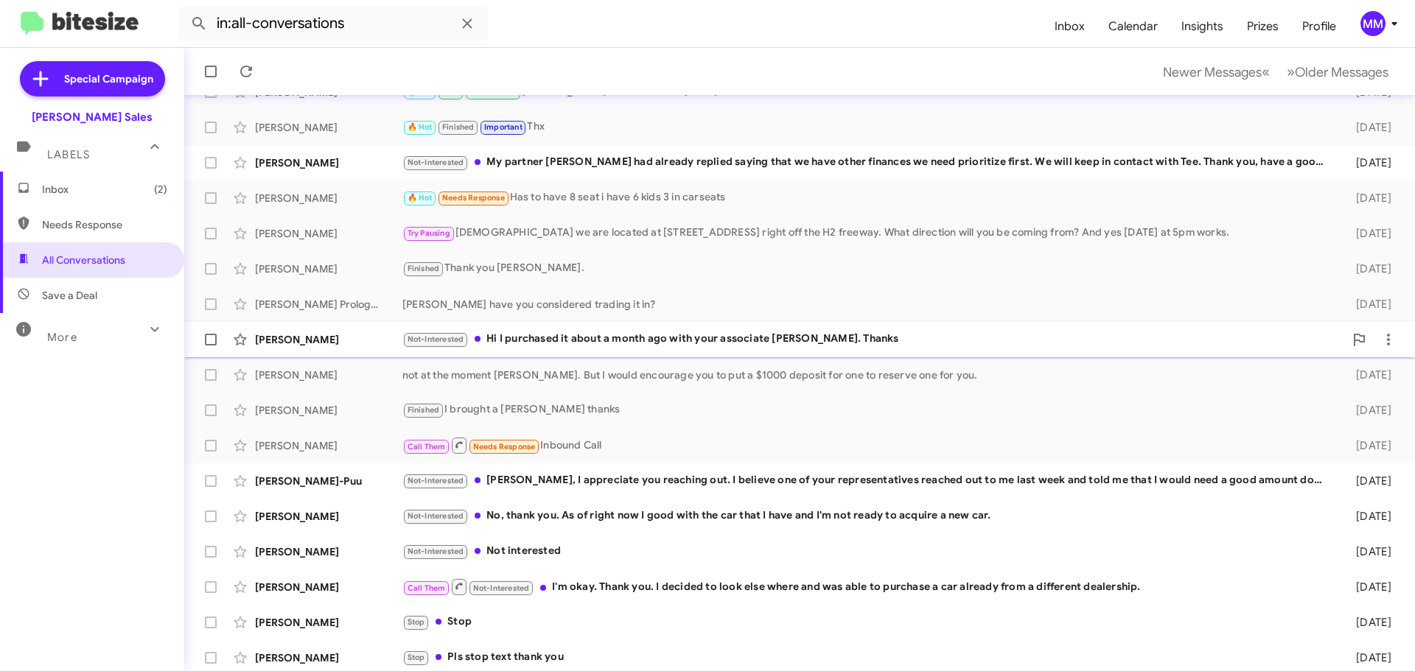
click at [337, 340] on div "[PERSON_NAME]" at bounding box center [328, 339] width 147 height 15
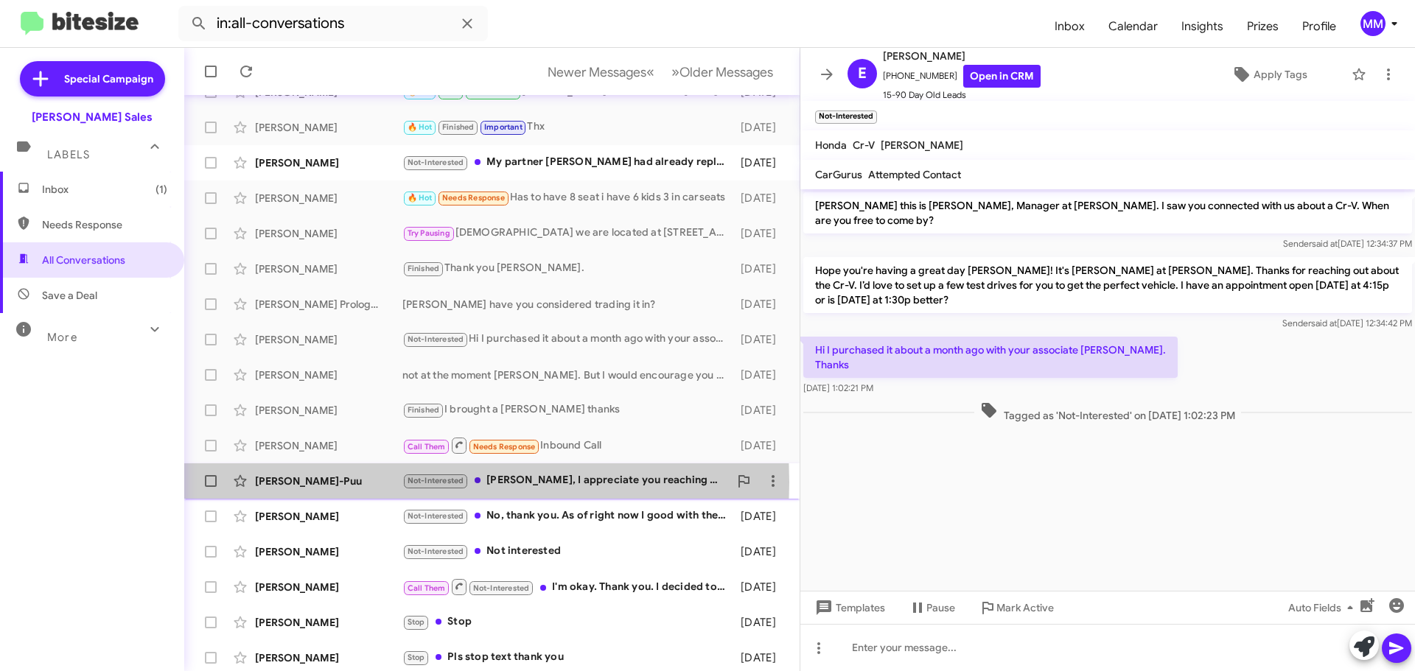
click at [345, 483] on div "[PERSON_NAME]-Puu" at bounding box center [328, 481] width 147 height 15
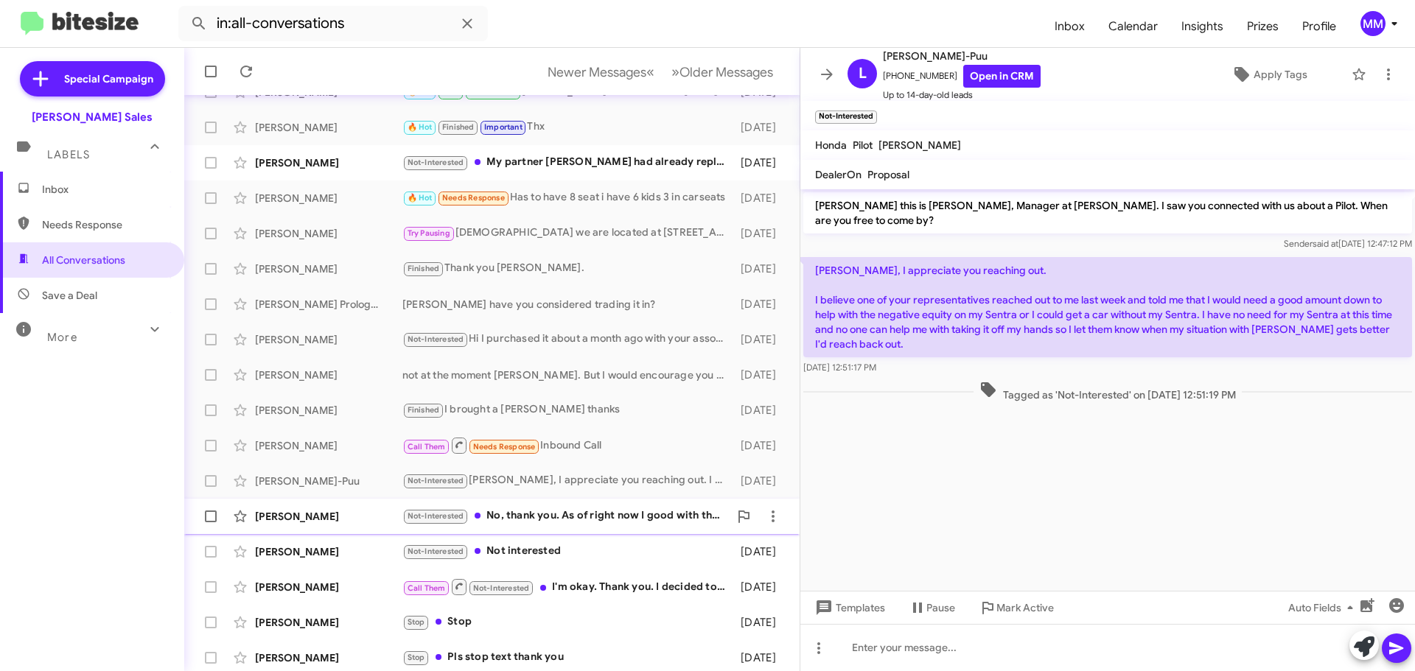
click at [319, 515] on div "[PERSON_NAME]" at bounding box center [328, 516] width 147 height 15
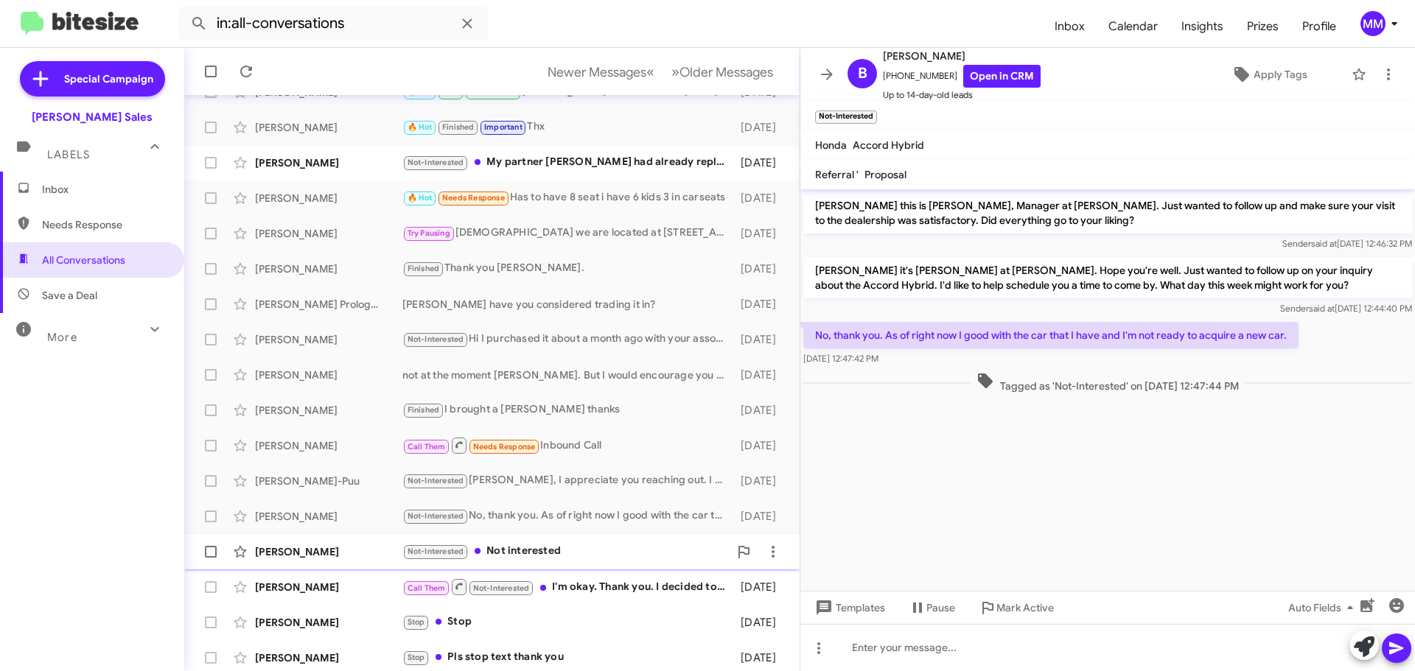
click at [357, 551] on div "[PERSON_NAME]" at bounding box center [328, 551] width 147 height 15
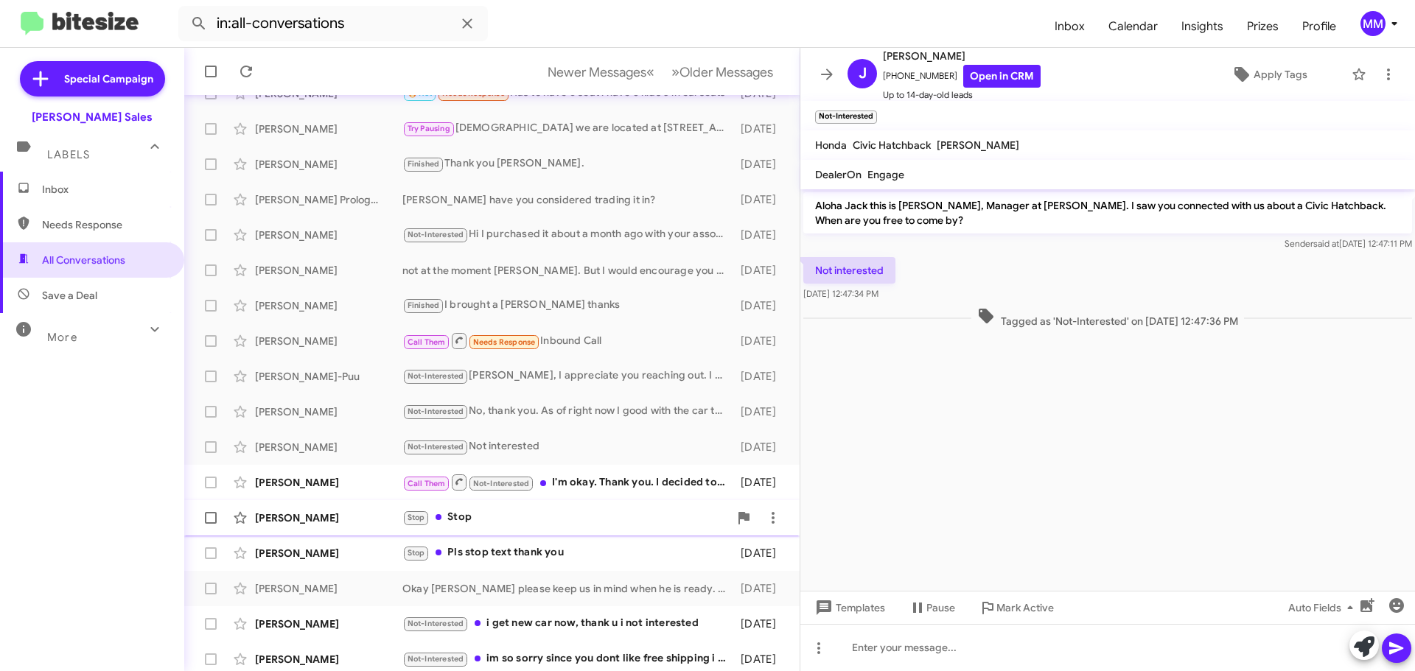
scroll to position [184, 0]
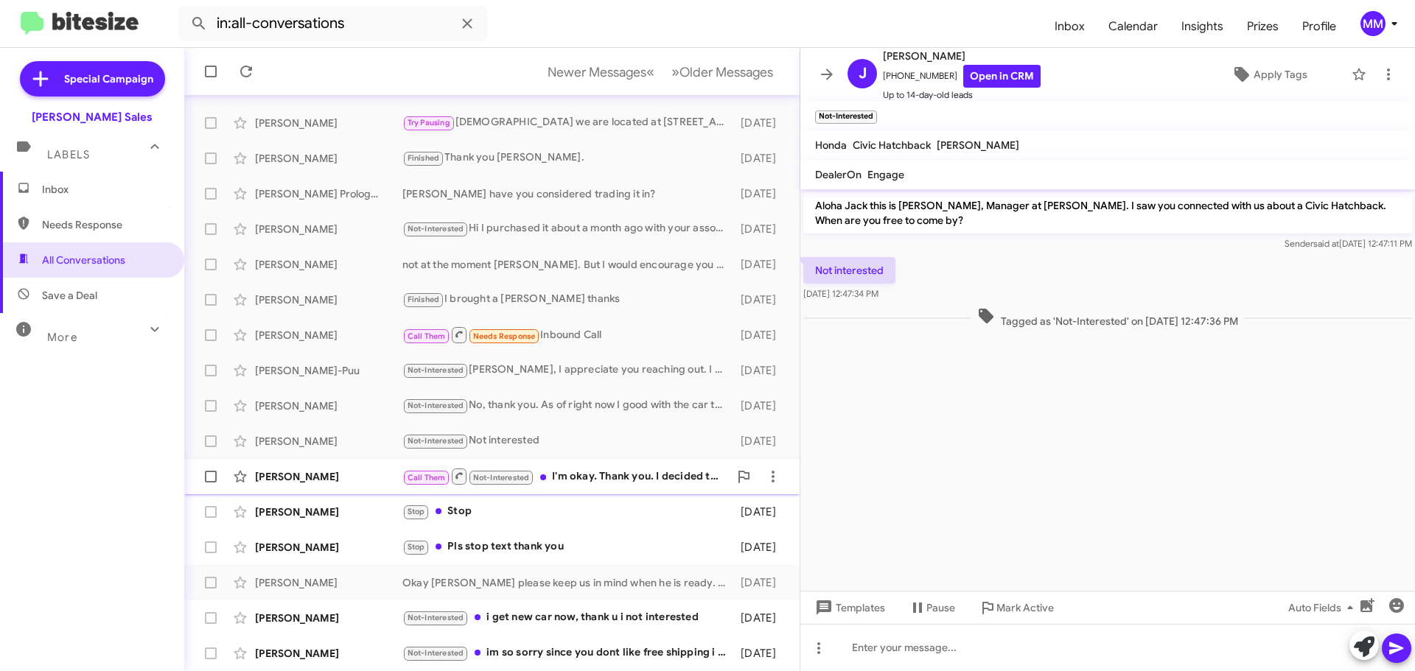
click at [360, 476] on div "[PERSON_NAME]" at bounding box center [328, 476] width 147 height 15
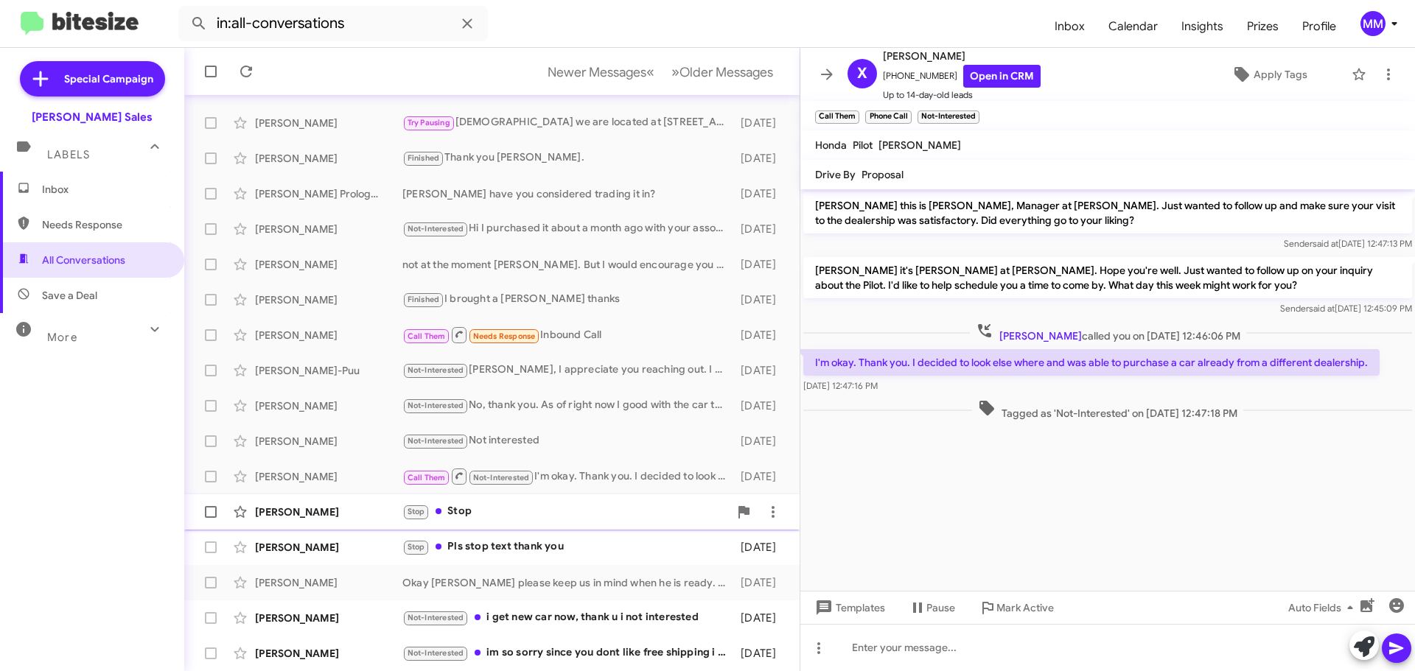
click at [323, 511] on div "[PERSON_NAME]" at bounding box center [328, 512] width 147 height 15
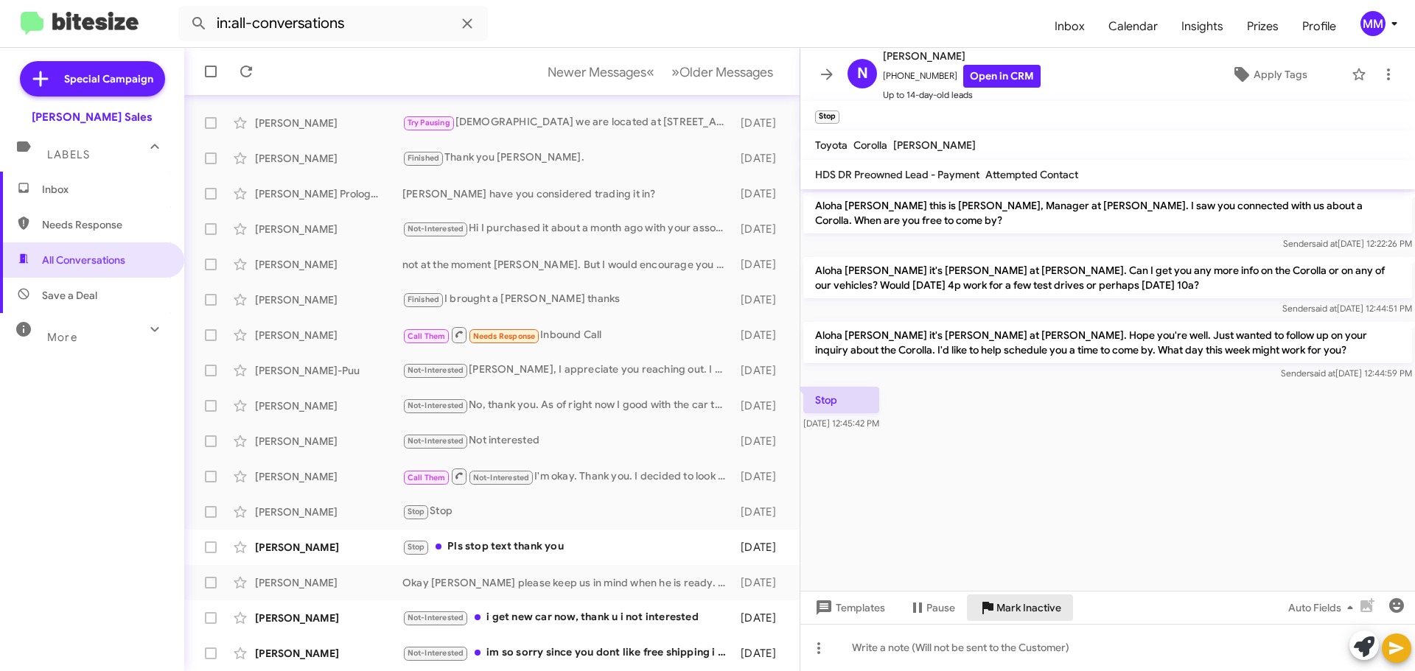
click at [1013, 614] on span "Mark Inactive" at bounding box center [1028, 608] width 65 height 27
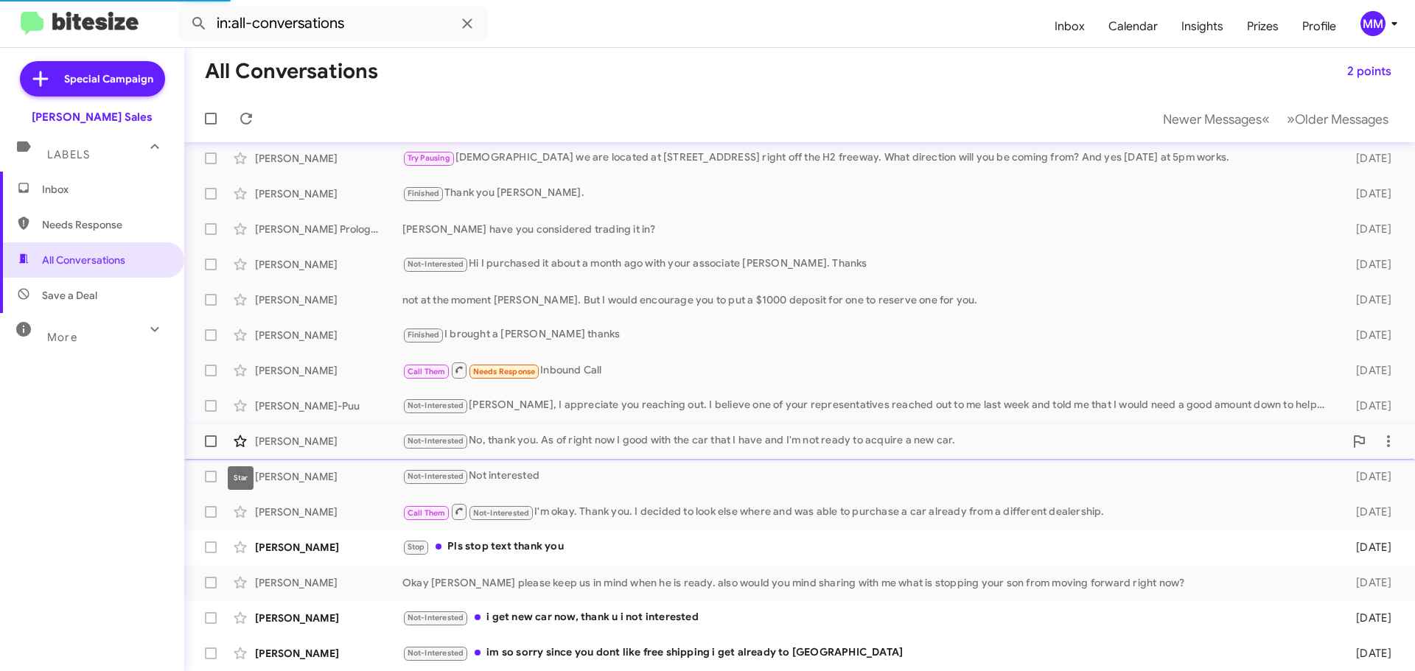
scroll to position [149, 0]
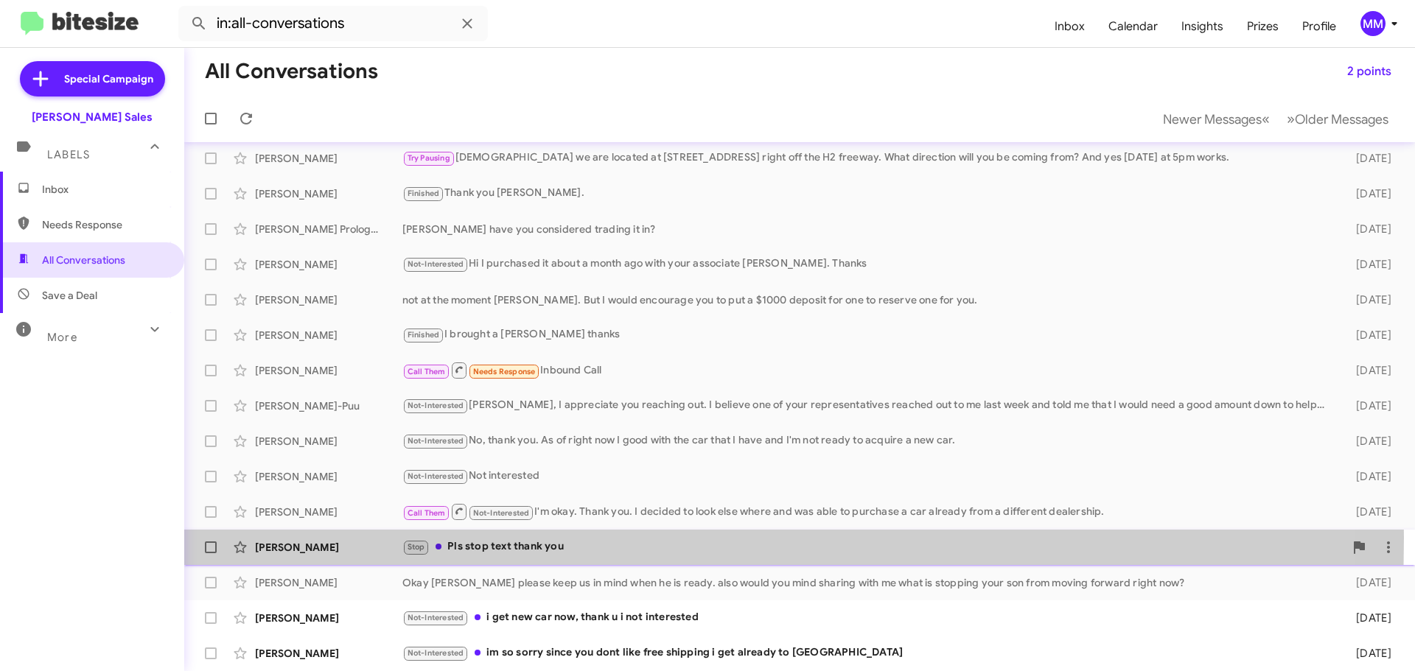
click at [349, 538] on div "[PERSON_NAME] Stop Pls stop text thank you [DATE]" at bounding box center [799, 547] width 1207 height 29
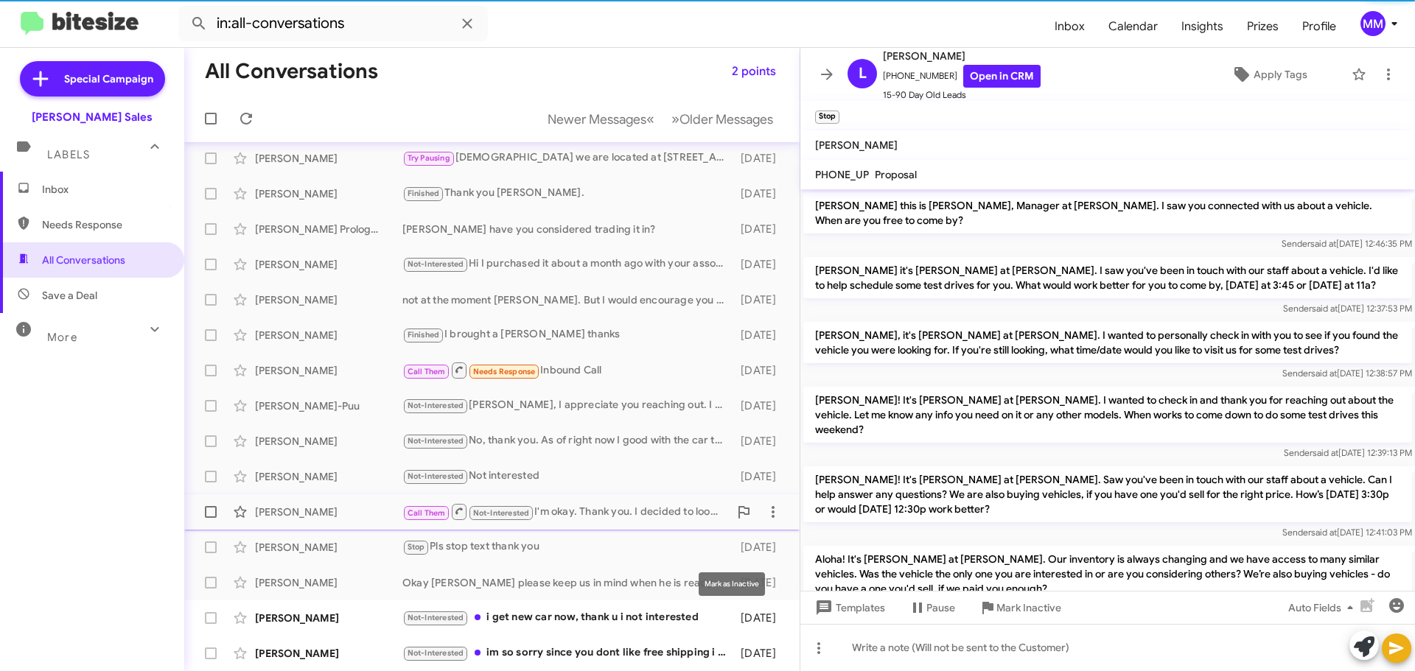
scroll to position [798, 0]
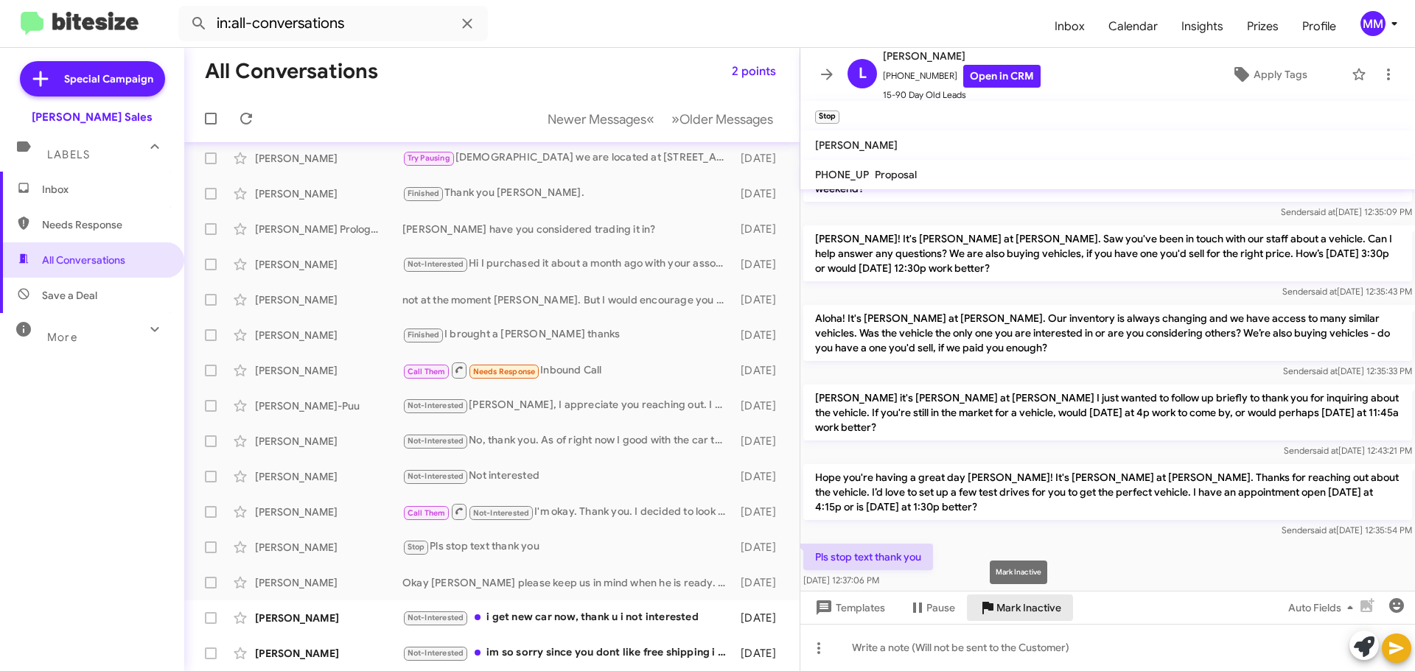
click at [998, 608] on span "Mark Inactive" at bounding box center [1028, 608] width 65 height 27
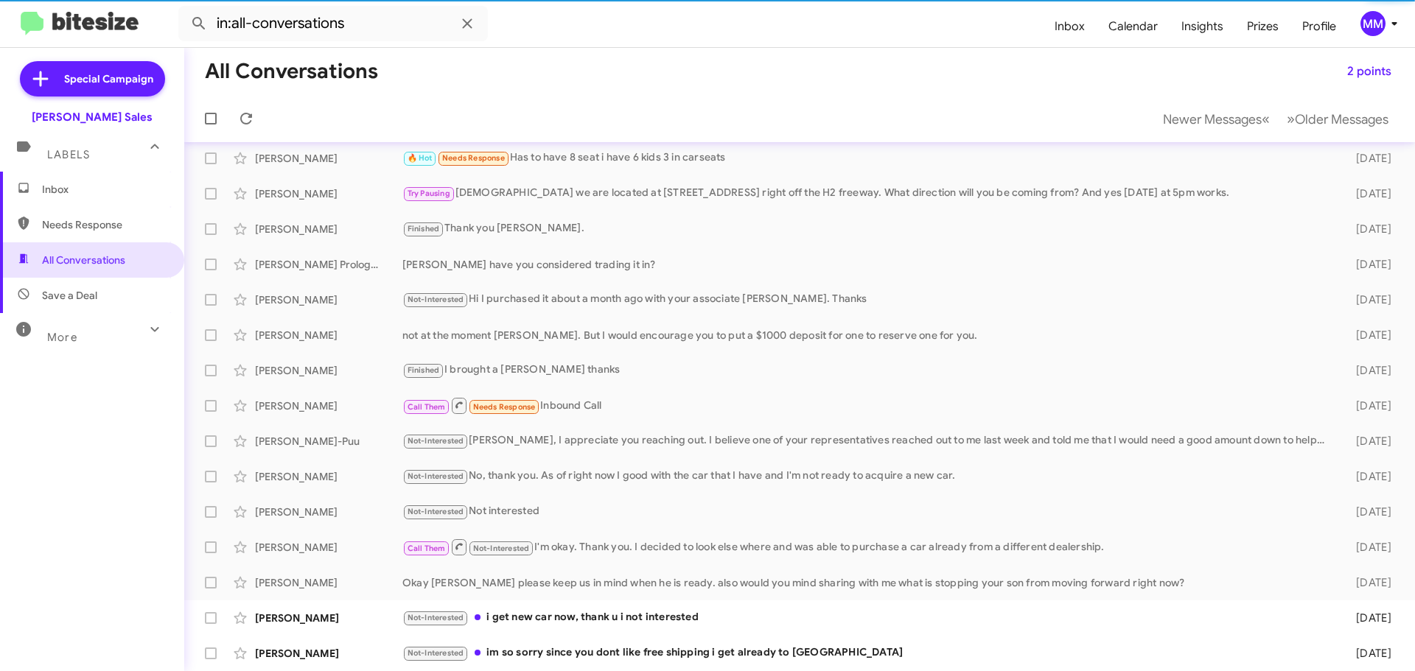
scroll to position [113, 0]
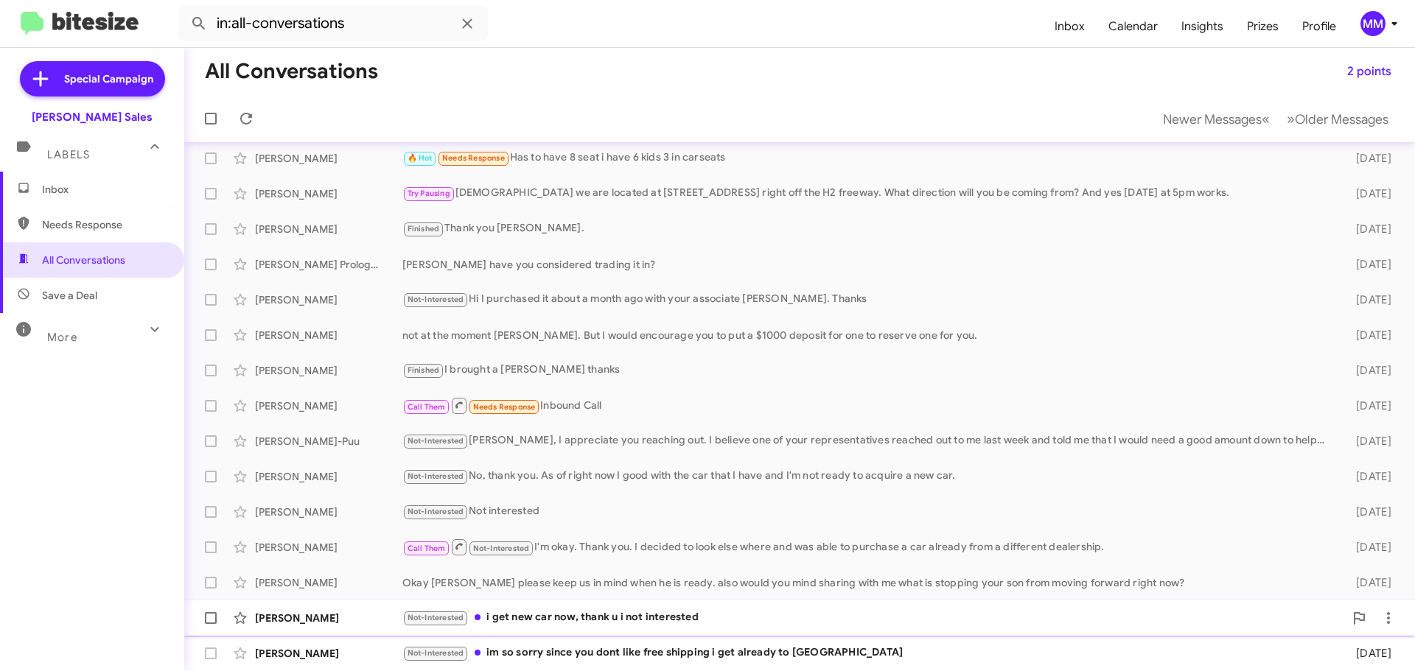
click at [345, 618] on div "[PERSON_NAME]" at bounding box center [328, 618] width 147 height 15
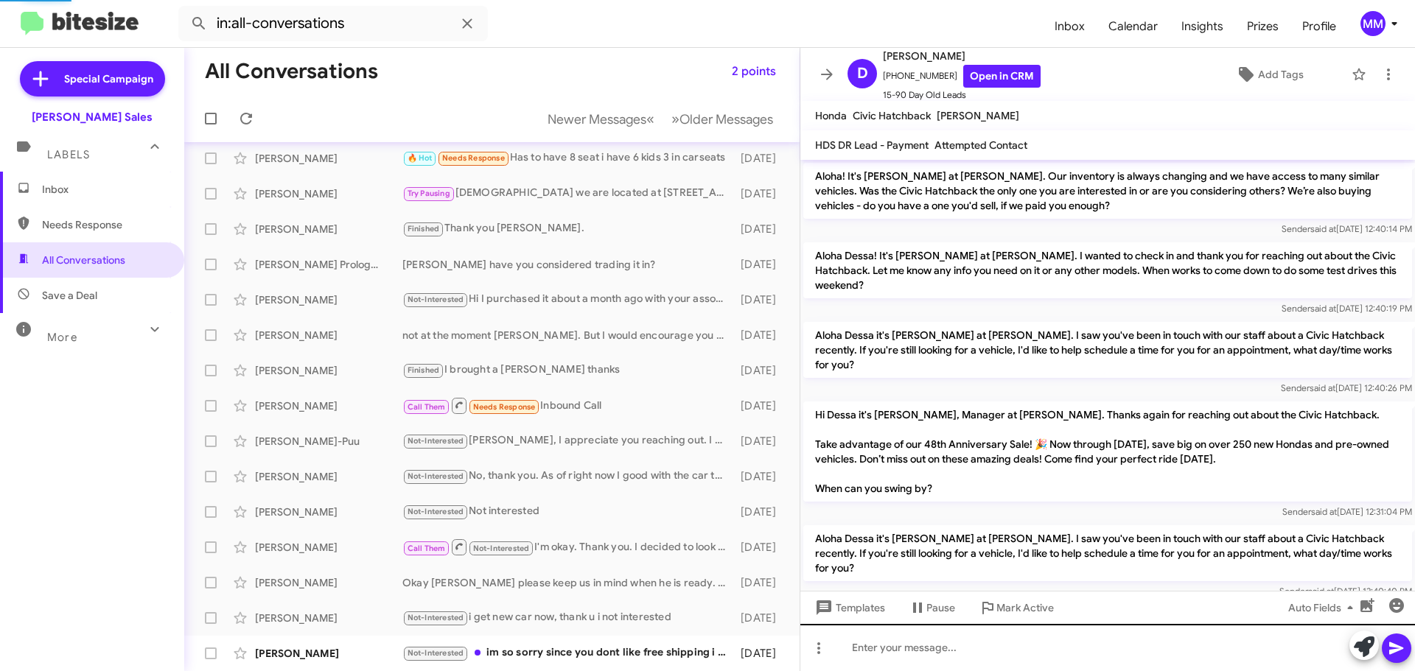
scroll to position [1123, 0]
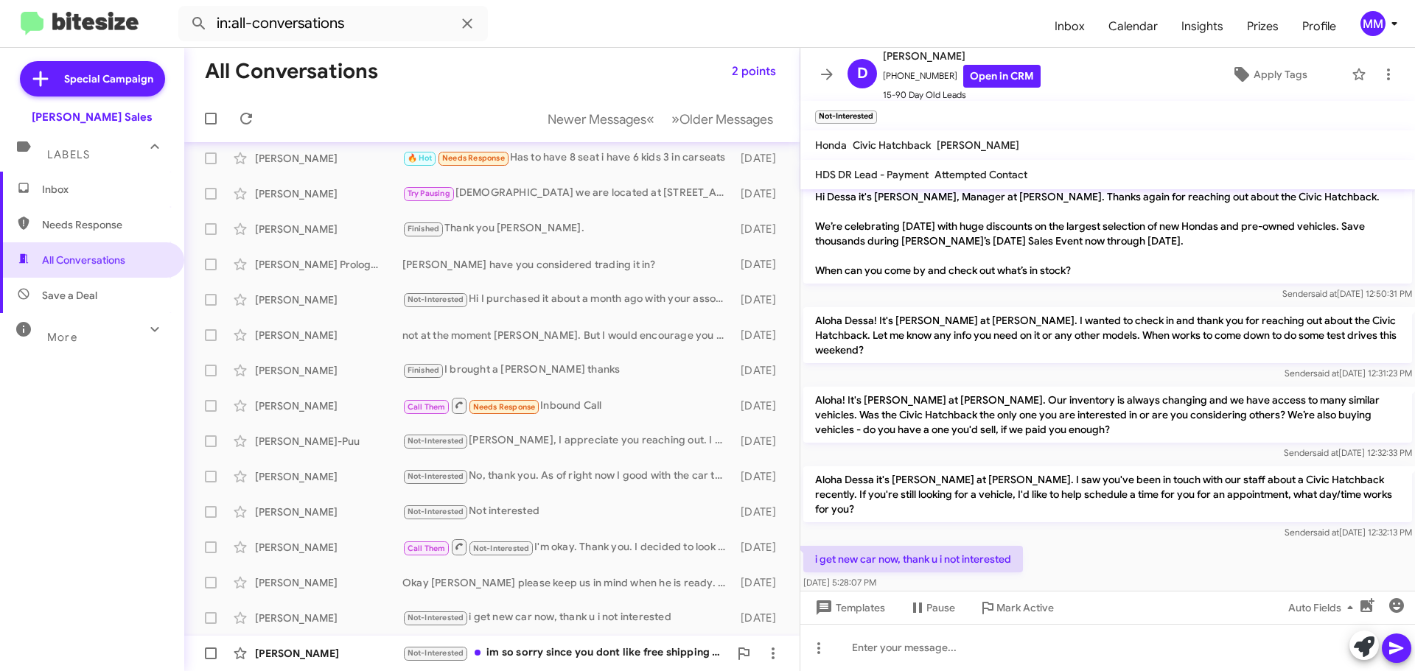
click at [339, 656] on div "[PERSON_NAME]" at bounding box center [328, 653] width 147 height 15
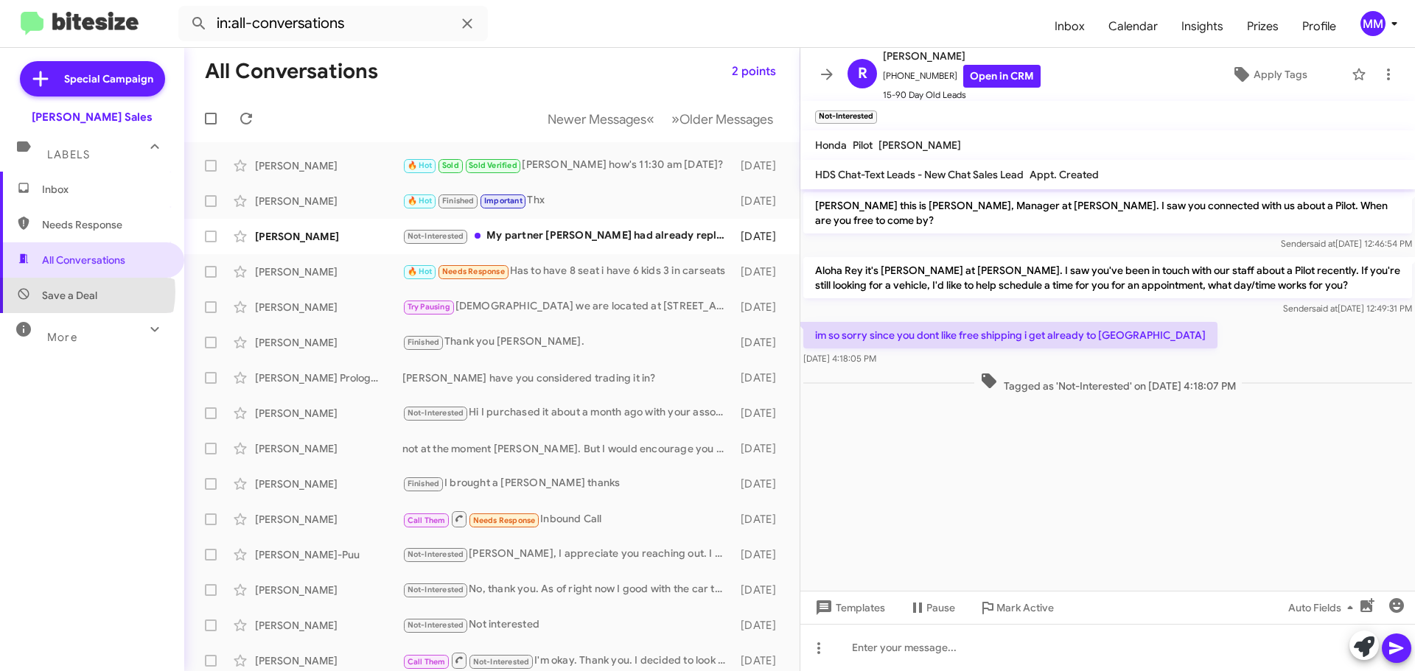
click at [80, 292] on span "Save a Deal" at bounding box center [69, 295] width 55 height 15
type input "in:not-interested"
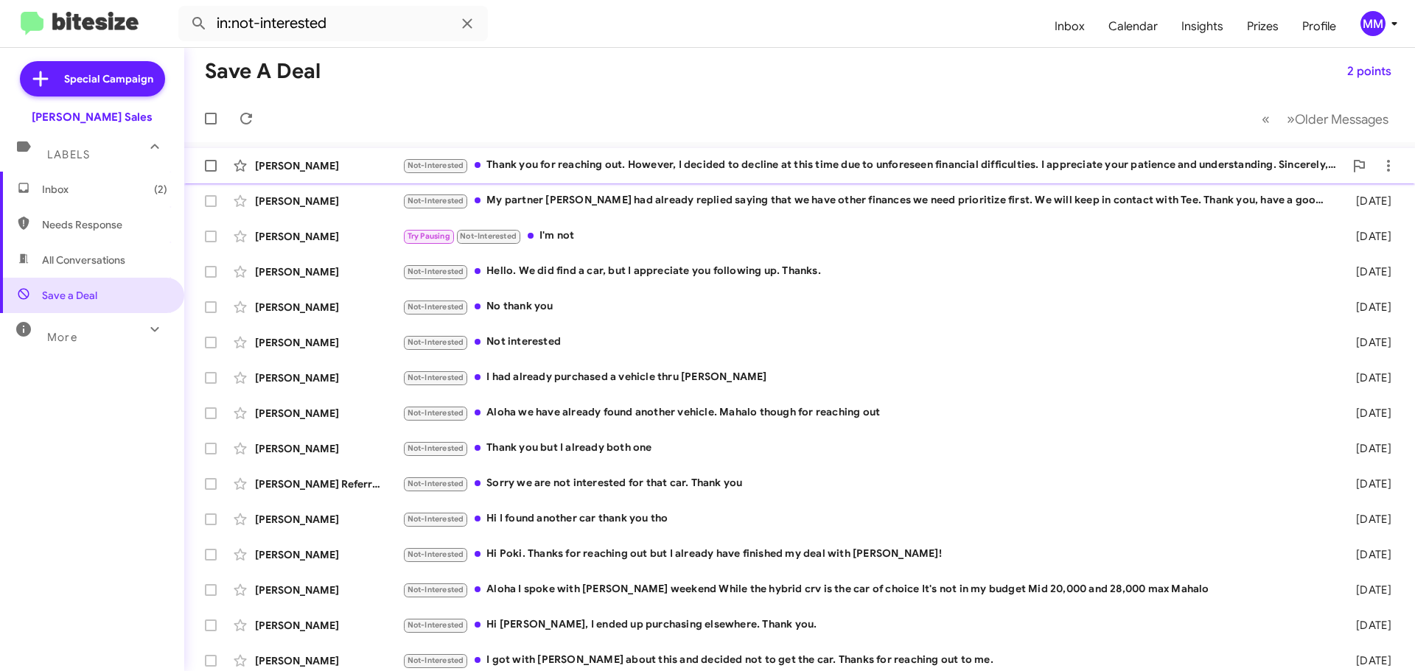
click at [617, 163] on div "Not-Interested Thank you for reaching out. However, I decided to decline at thi…" at bounding box center [873, 165] width 942 height 17
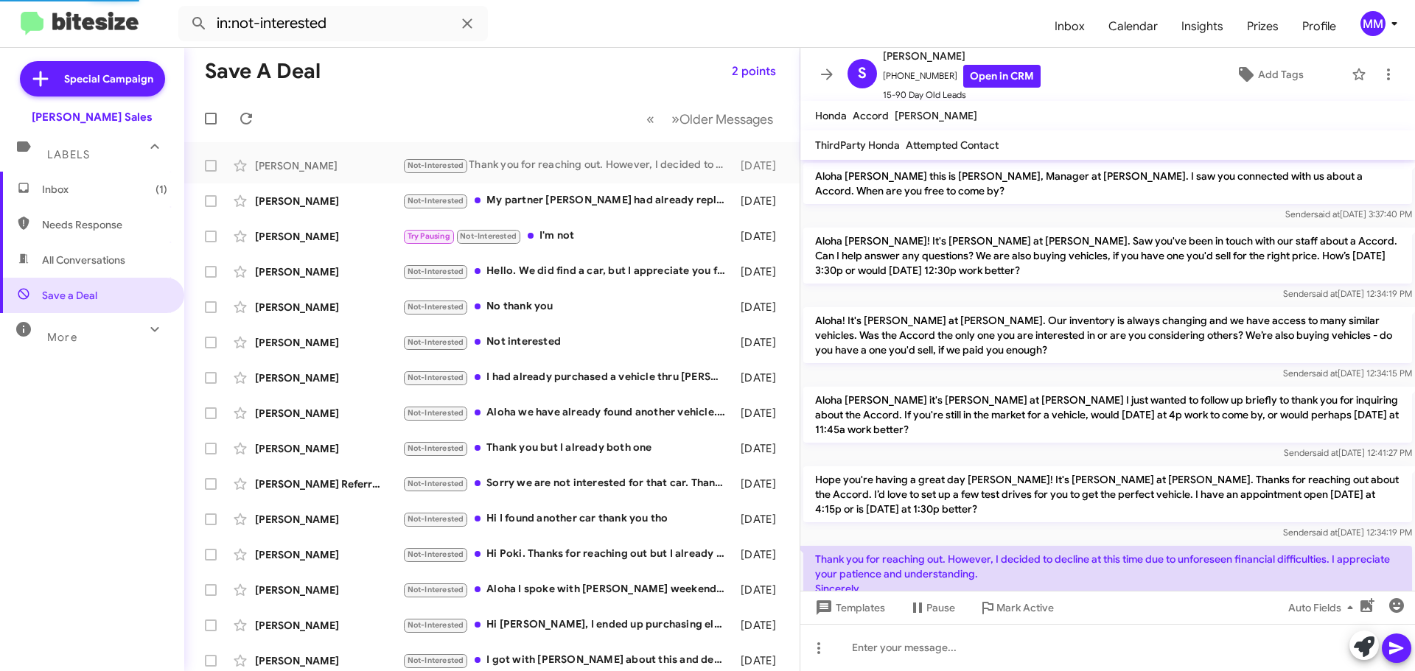
scroll to position [41, 0]
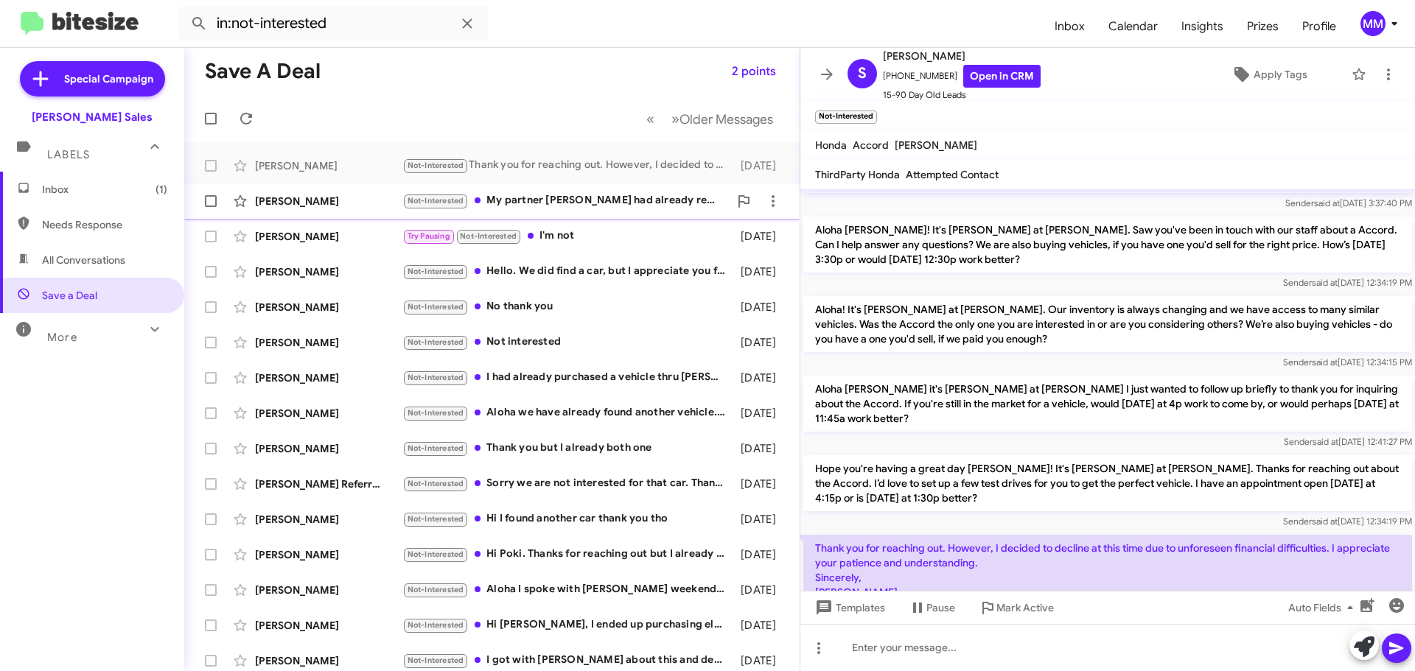
click at [512, 203] on div "Not-Interested My partner [PERSON_NAME] had already replied saying that we have…" at bounding box center [565, 200] width 326 height 17
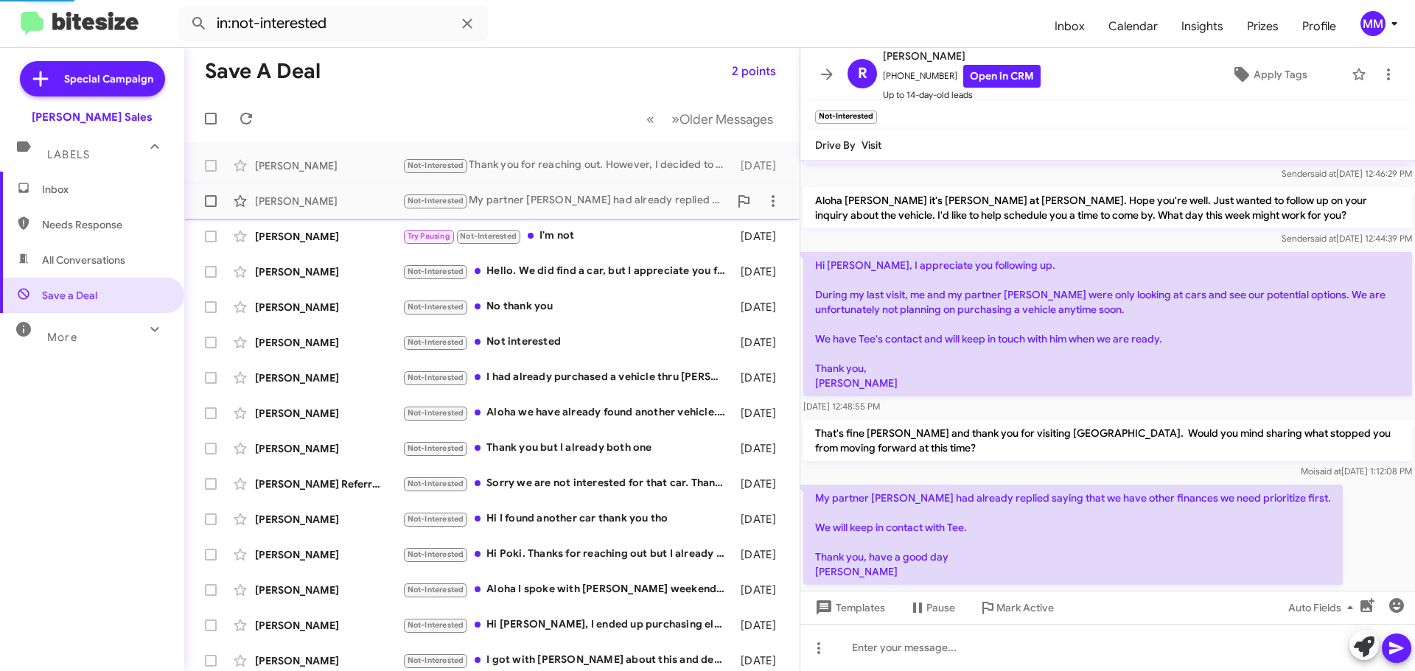
scroll to position [105, 0]
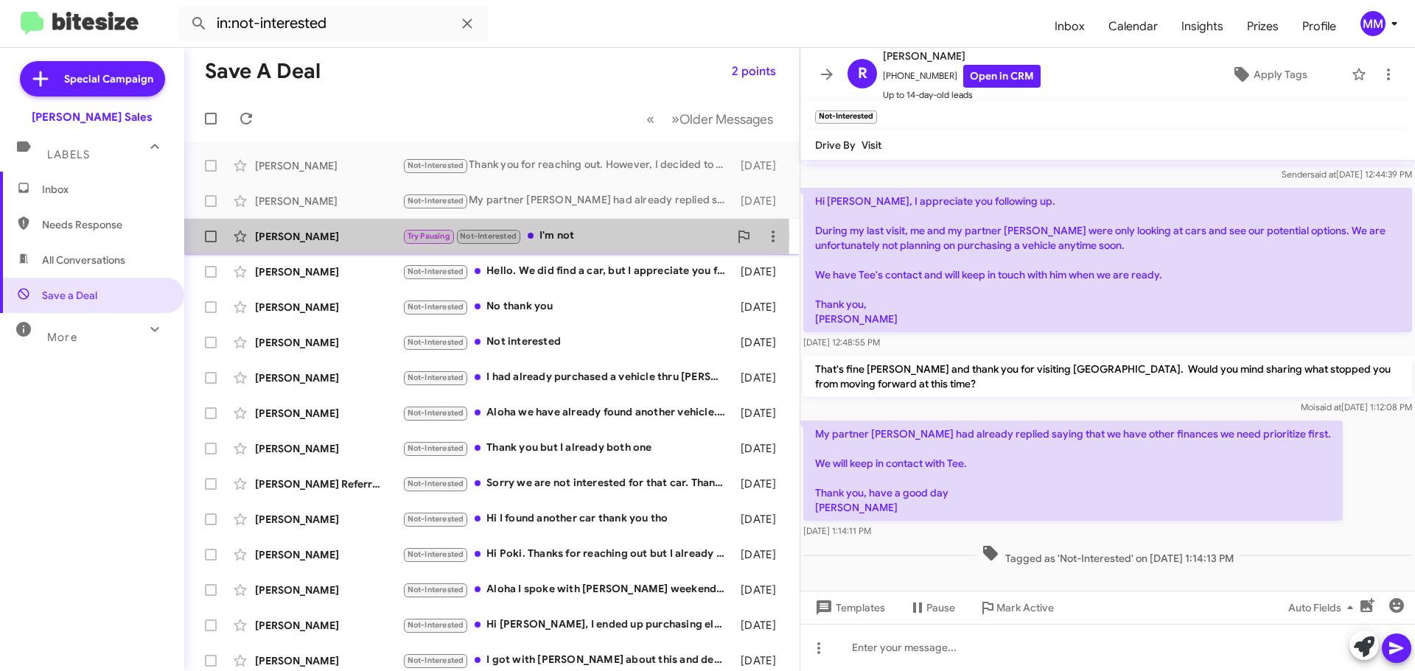
click at [313, 236] on div "[PERSON_NAME]" at bounding box center [328, 236] width 147 height 15
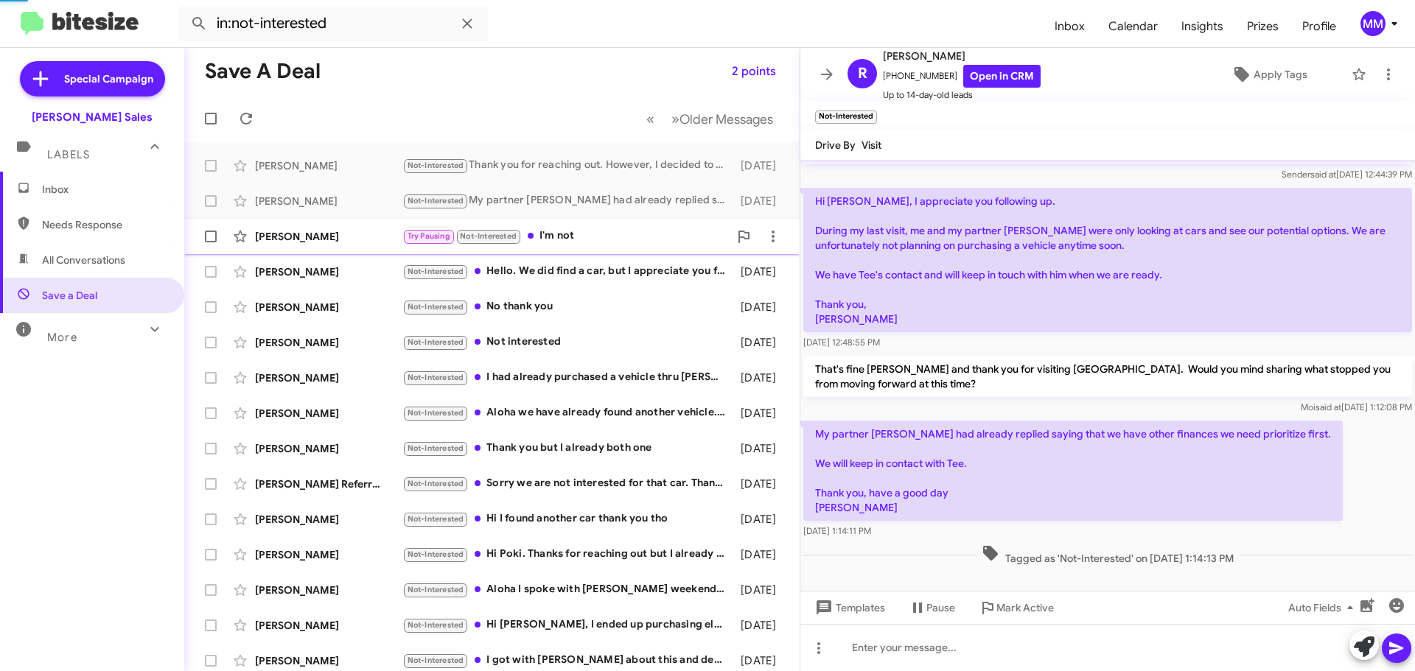
scroll to position [26, 0]
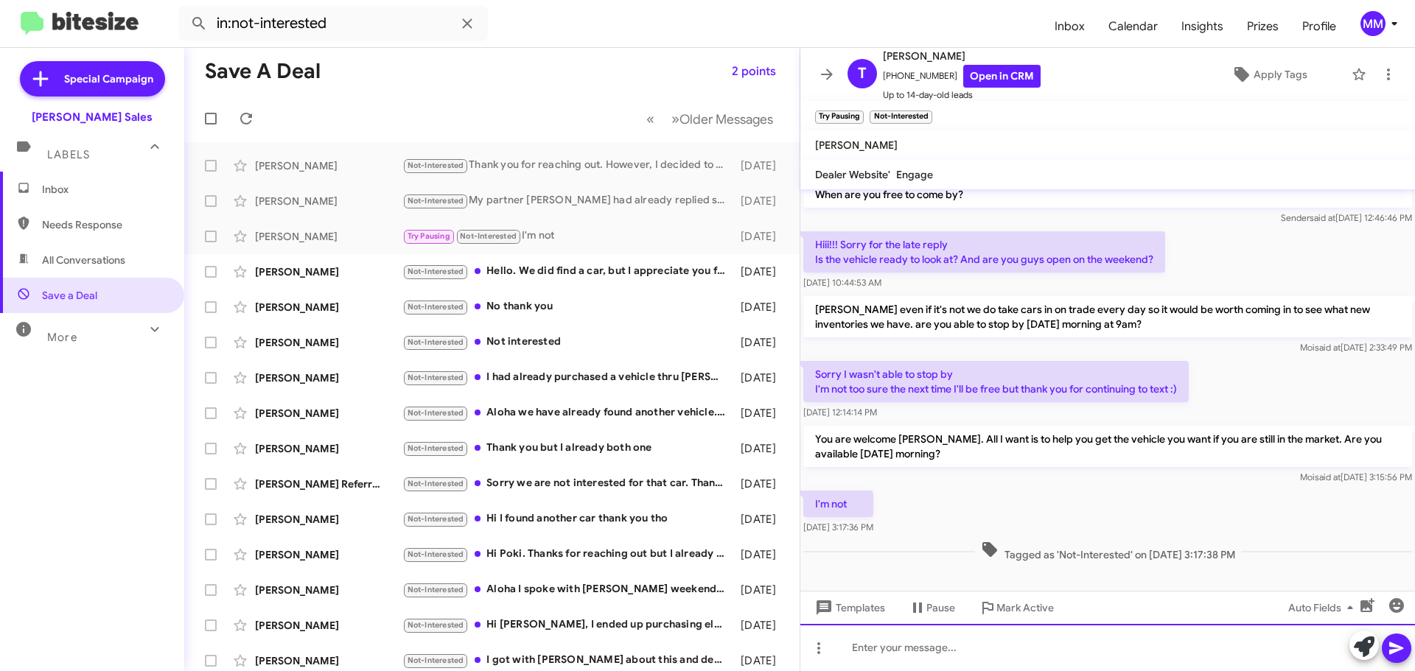
drag, startPoint x: 879, startPoint y: 654, endPoint x: 879, endPoint y: 634, distance: 20.6
click at [879, 637] on div at bounding box center [1107, 647] width 614 height 47
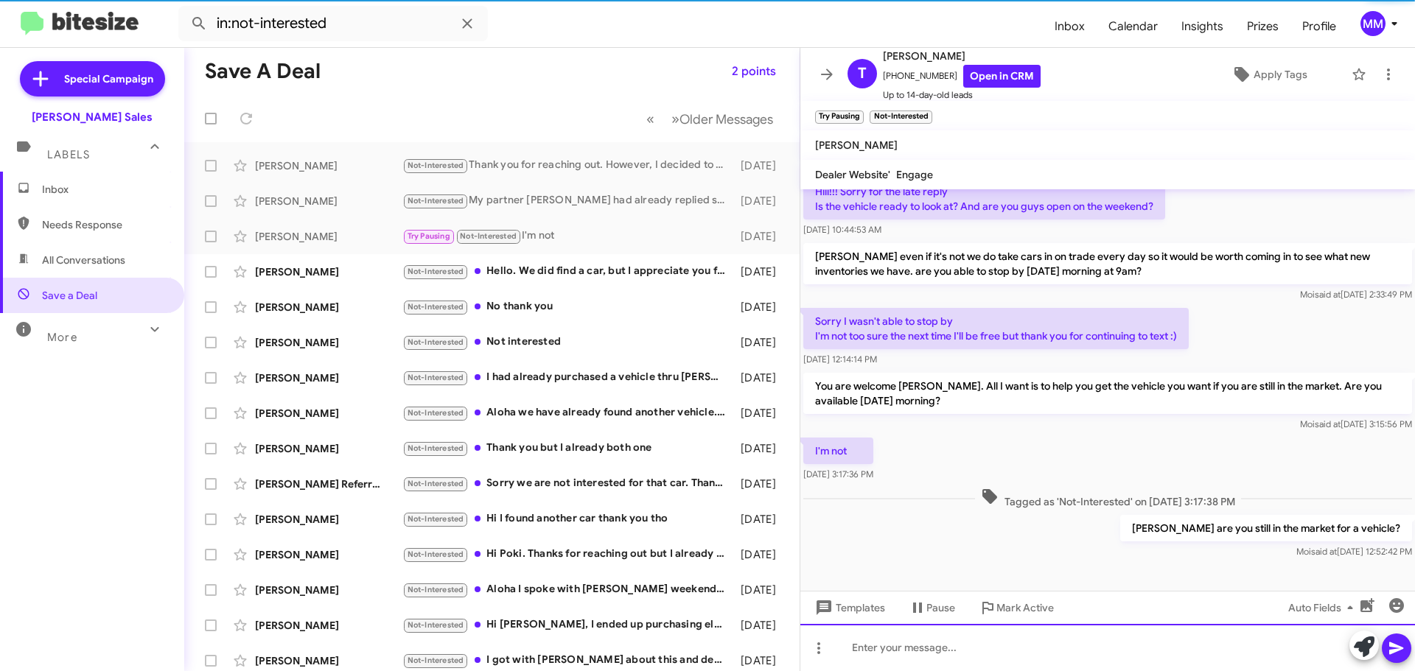
scroll to position [80, 0]
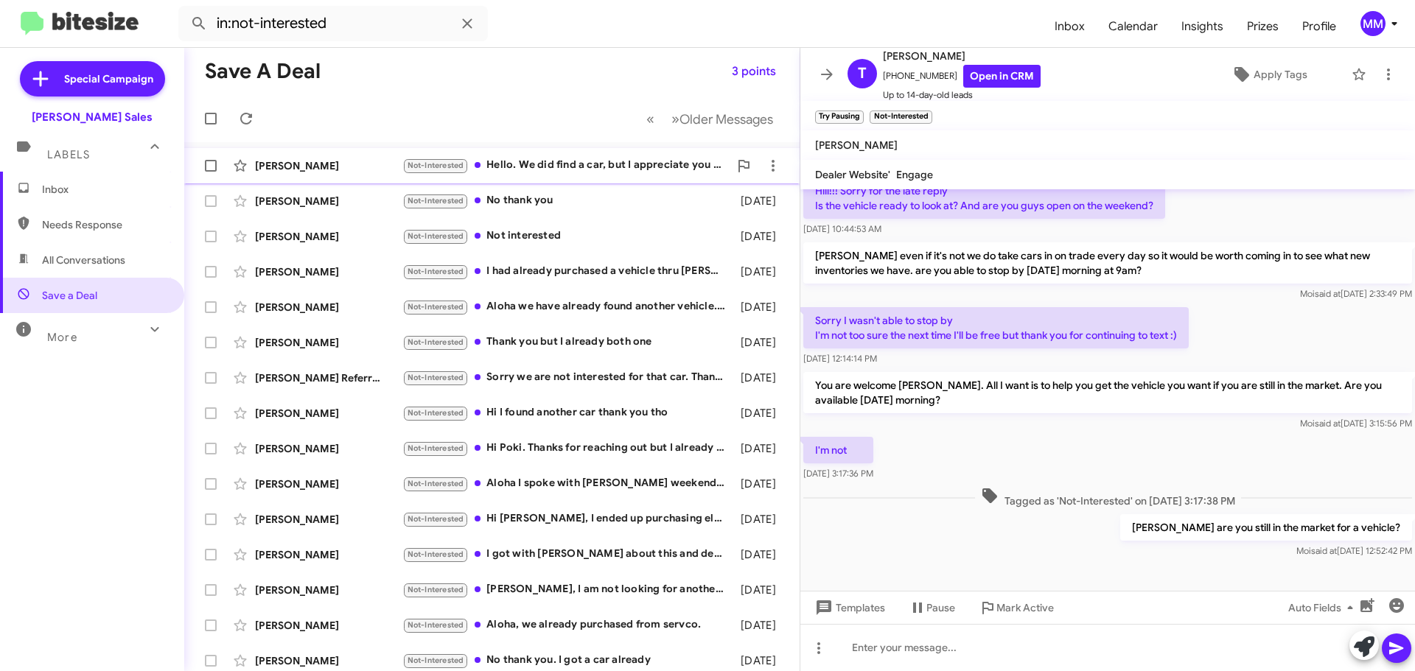
click at [364, 163] on div "[PERSON_NAME]" at bounding box center [328, 165] width 147 height 15
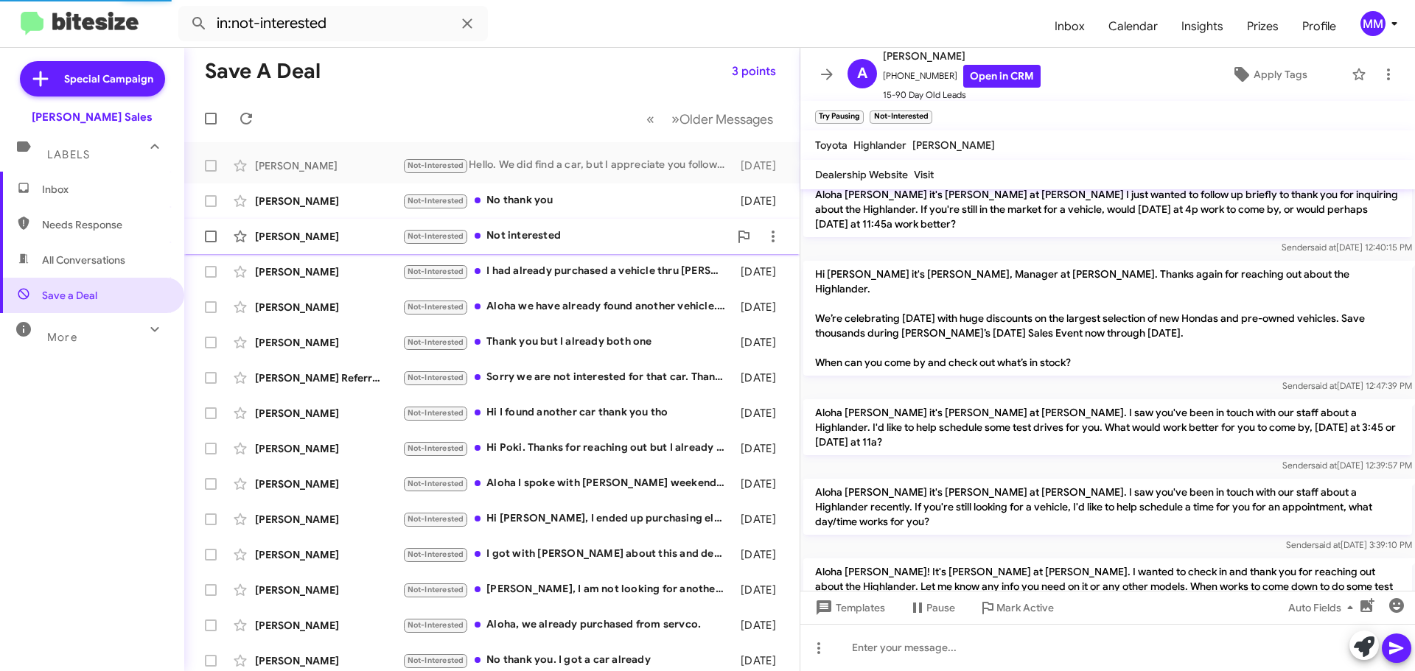
scroll to position [270, 0]
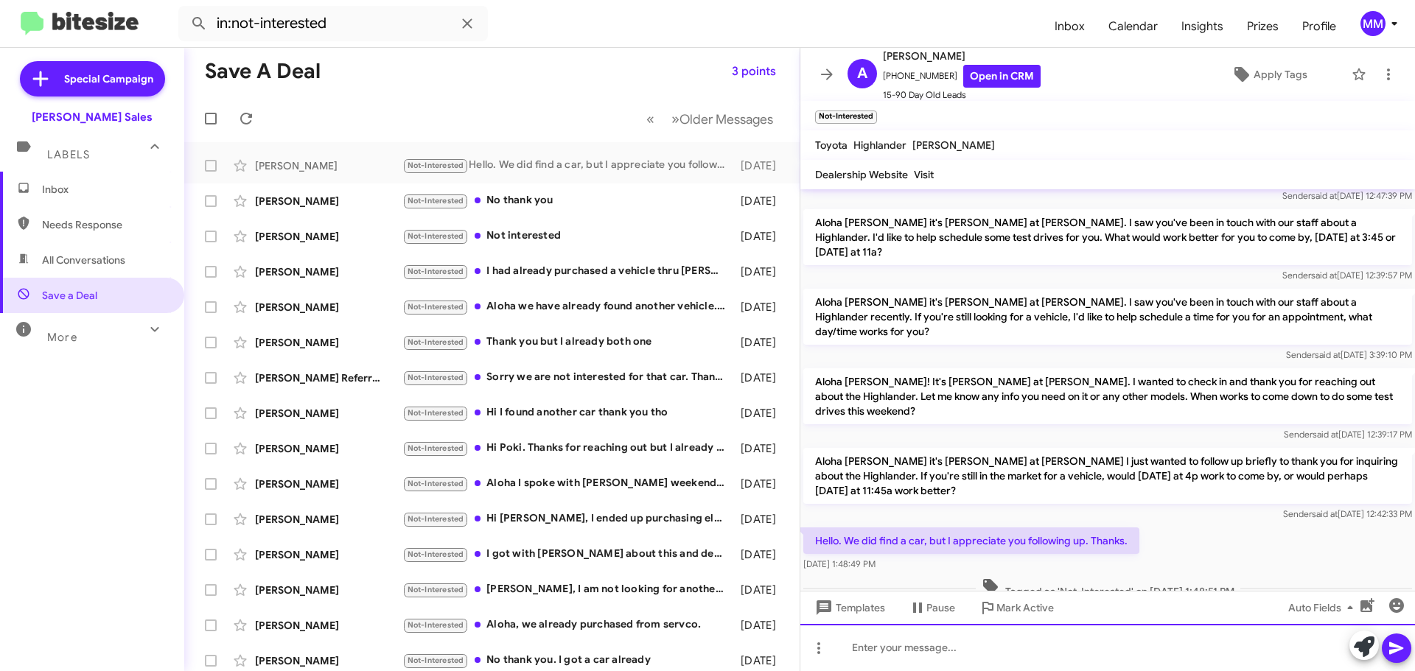
click at [867, 653] on div at bounding box center [1107, 647] width 614 height 47
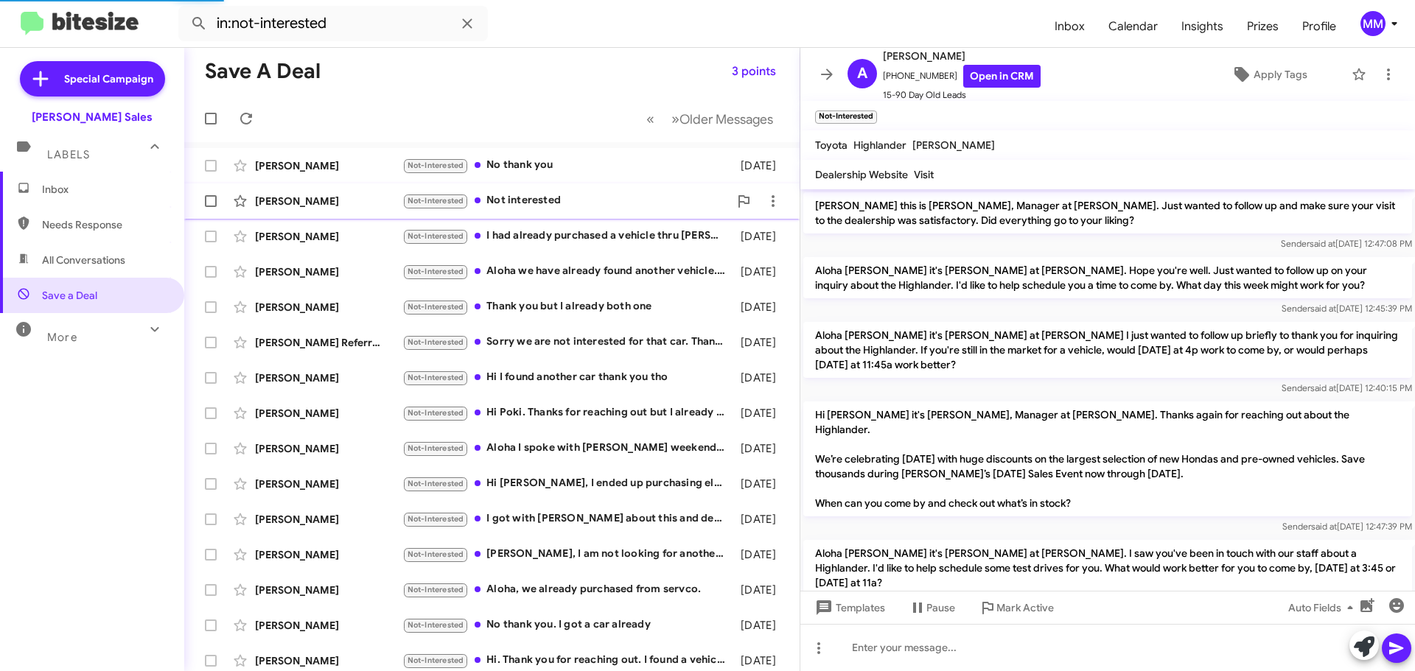
click at [315, 203] on div "[PERSON_NAME]" at bounding box center [328, 201] width 147 height 15
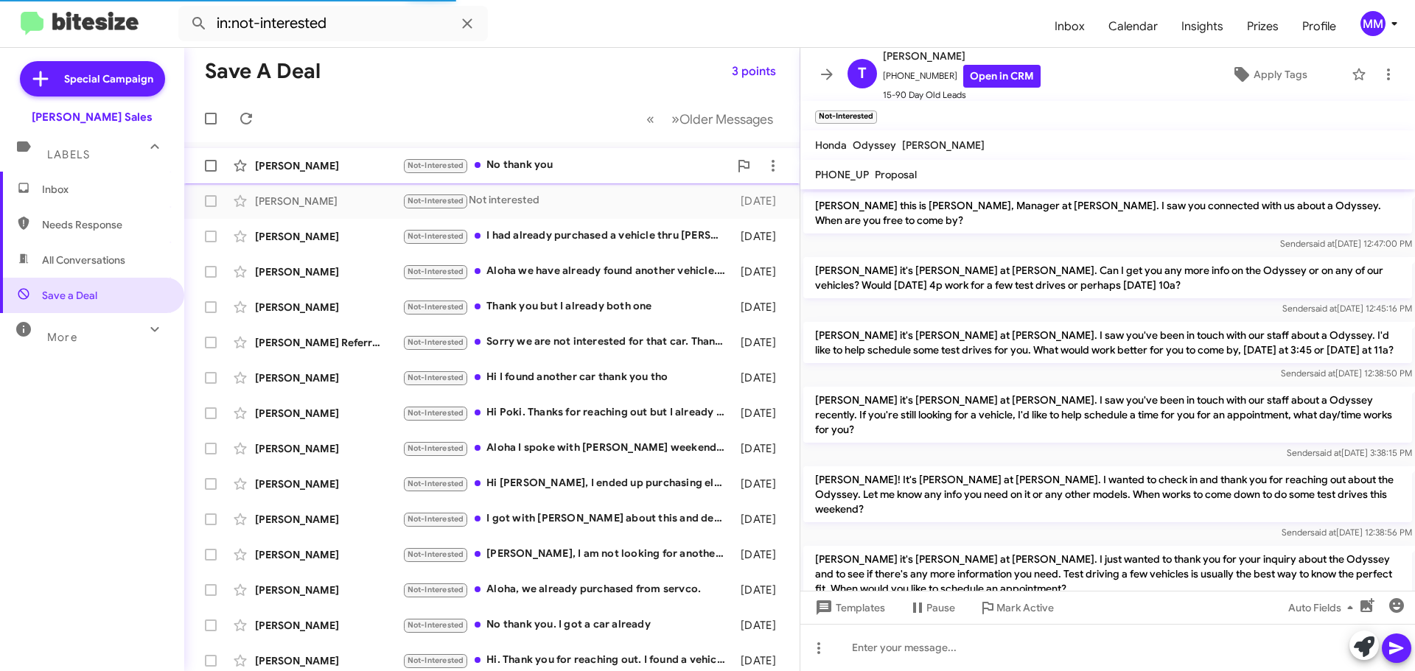
scroll to position [192, 0]
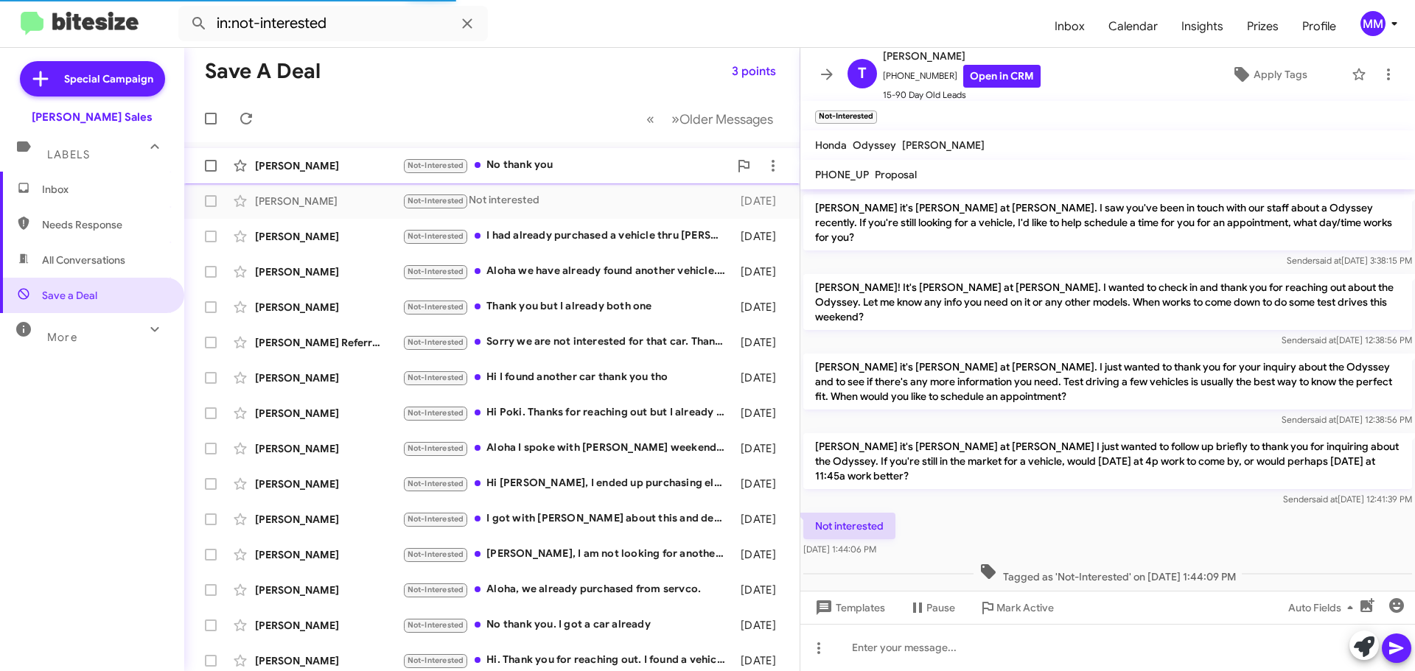
click at [322, 172] on div "[PERSON_NAME]" at bounding box center [328, 165] width 147 height 15
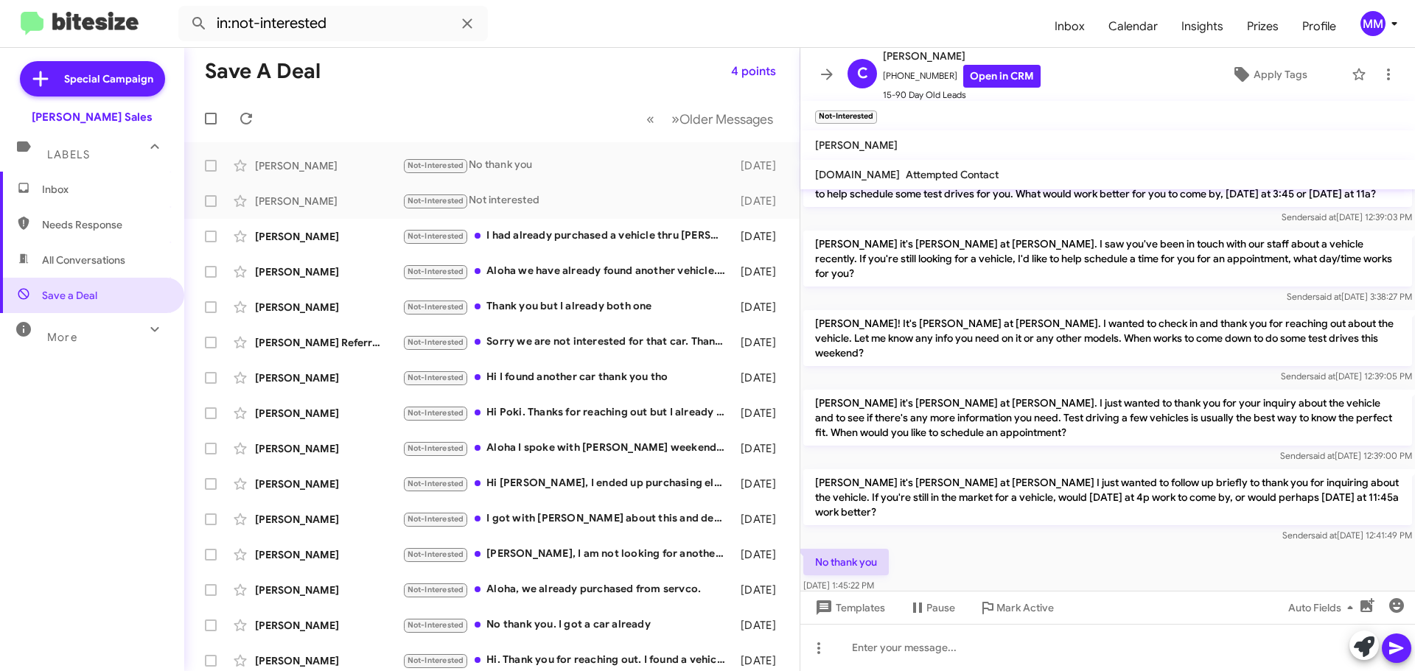
scroll to position [261, 0]
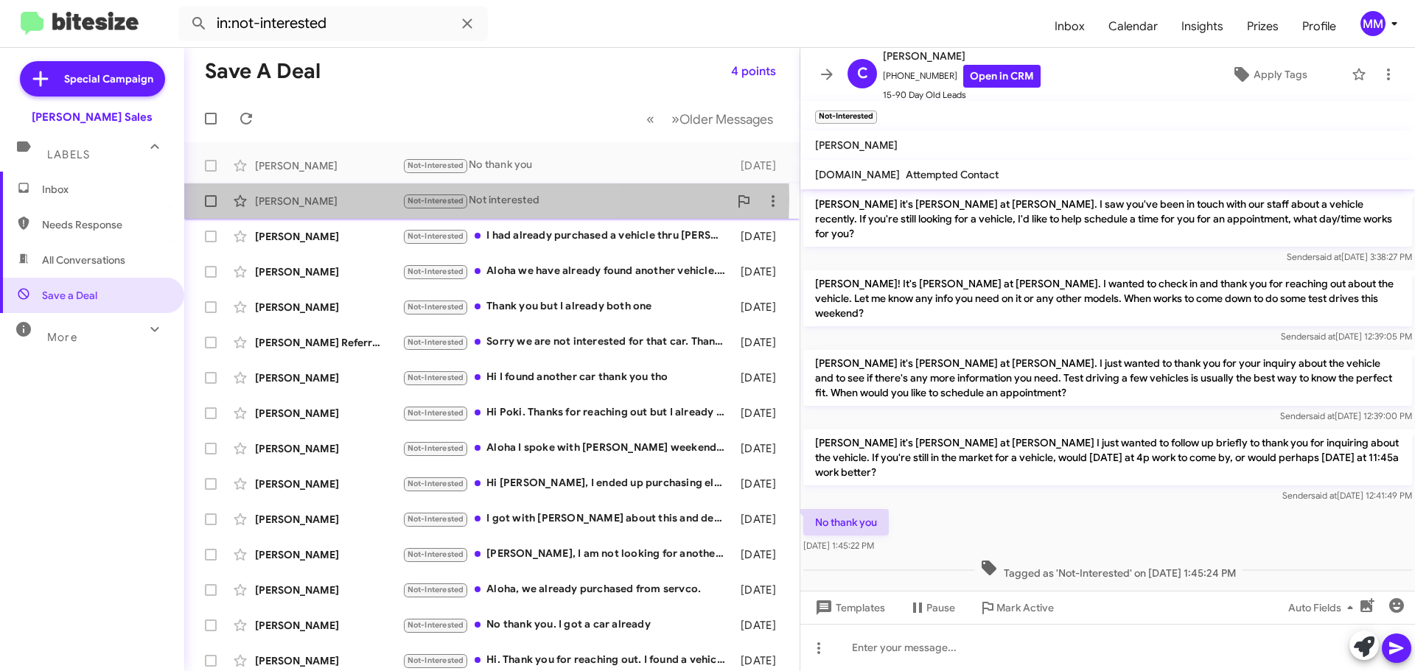
click at [329, 199] on div "[PERSON_NAME]" at bounding box center [328, 201] width 147 height 15
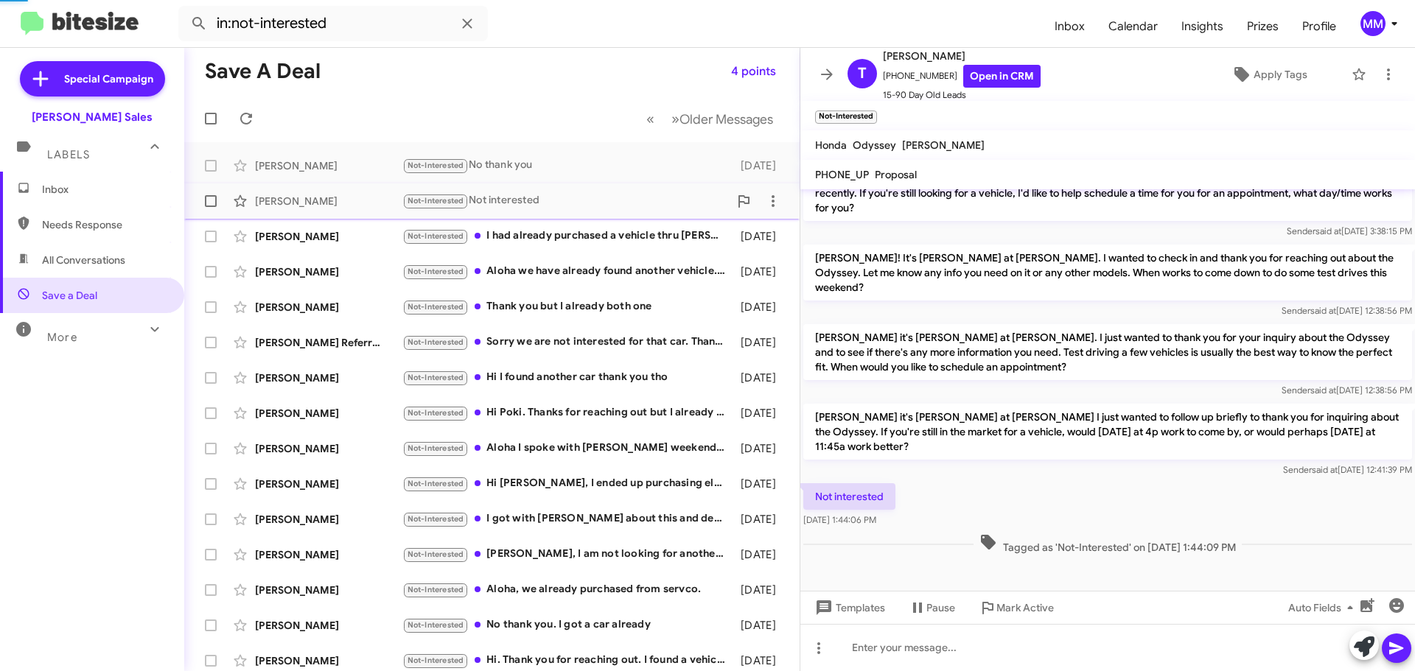
scroll to position [192, 0]
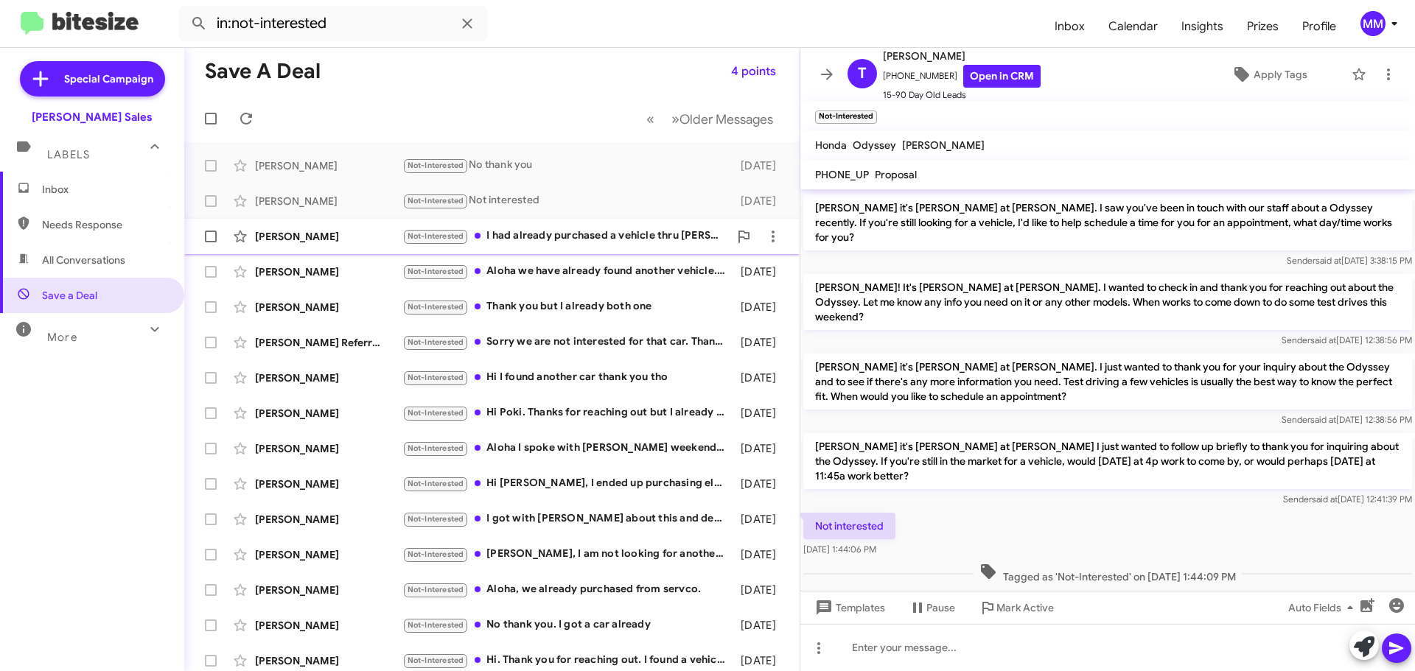
click at [332, 242] on div "[PERSON_NAME]" at bounding box center [328, 236] width 147 height 15
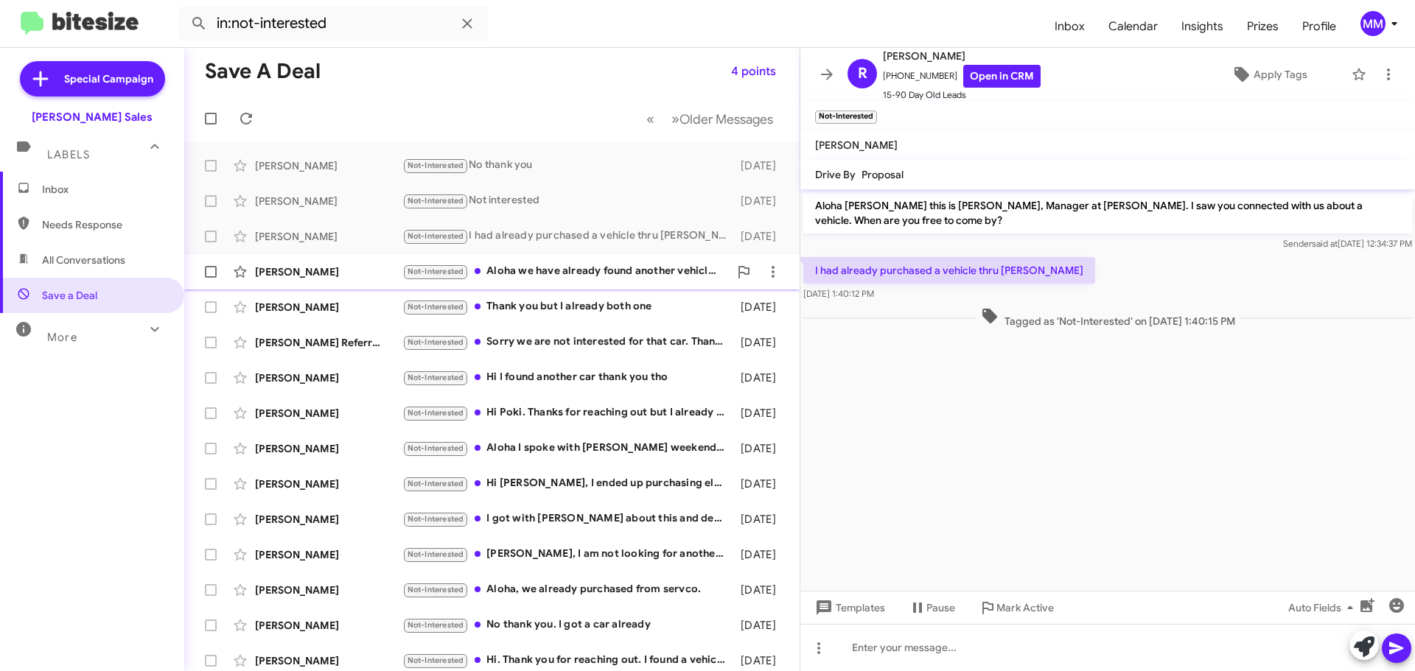
click at [323, 273] on div "[PERSON_NAME]" at bounding box center [328, 271] width 147 height 15
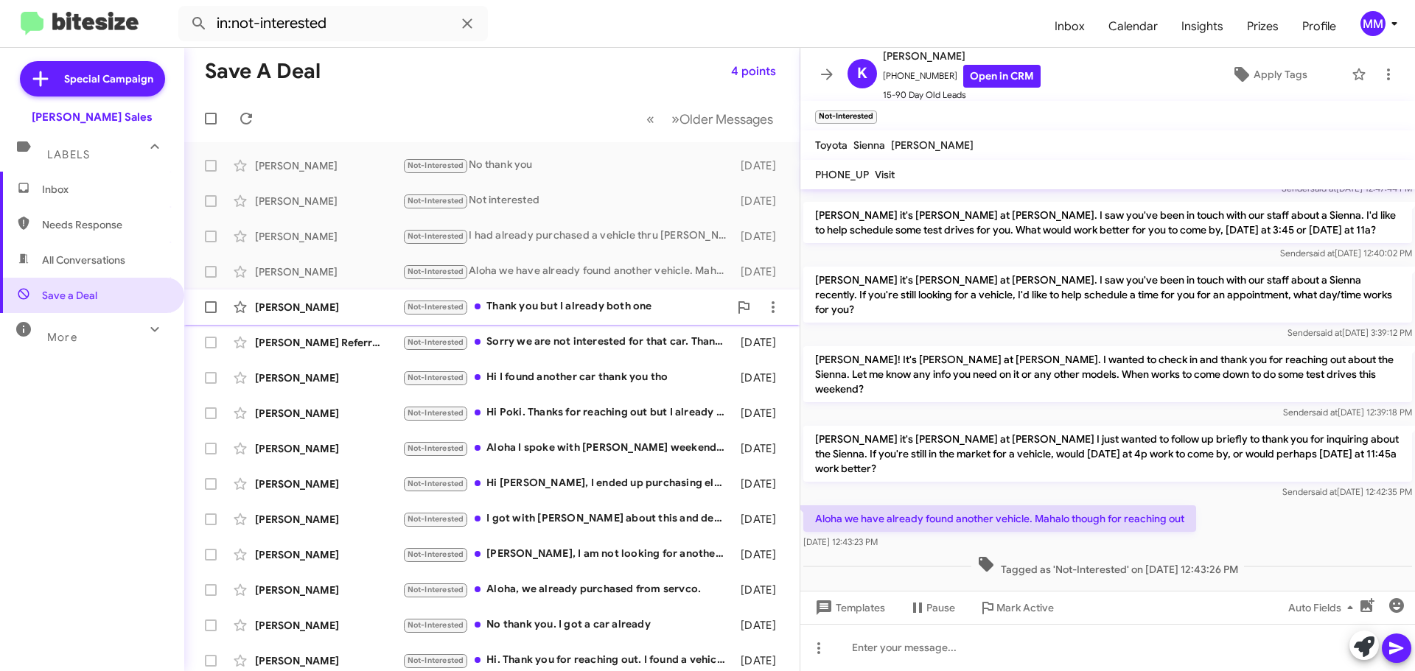
click at [323, 306] on div "[PERSON_NAME]" at bounding box center [328, 307] width 147 height 15
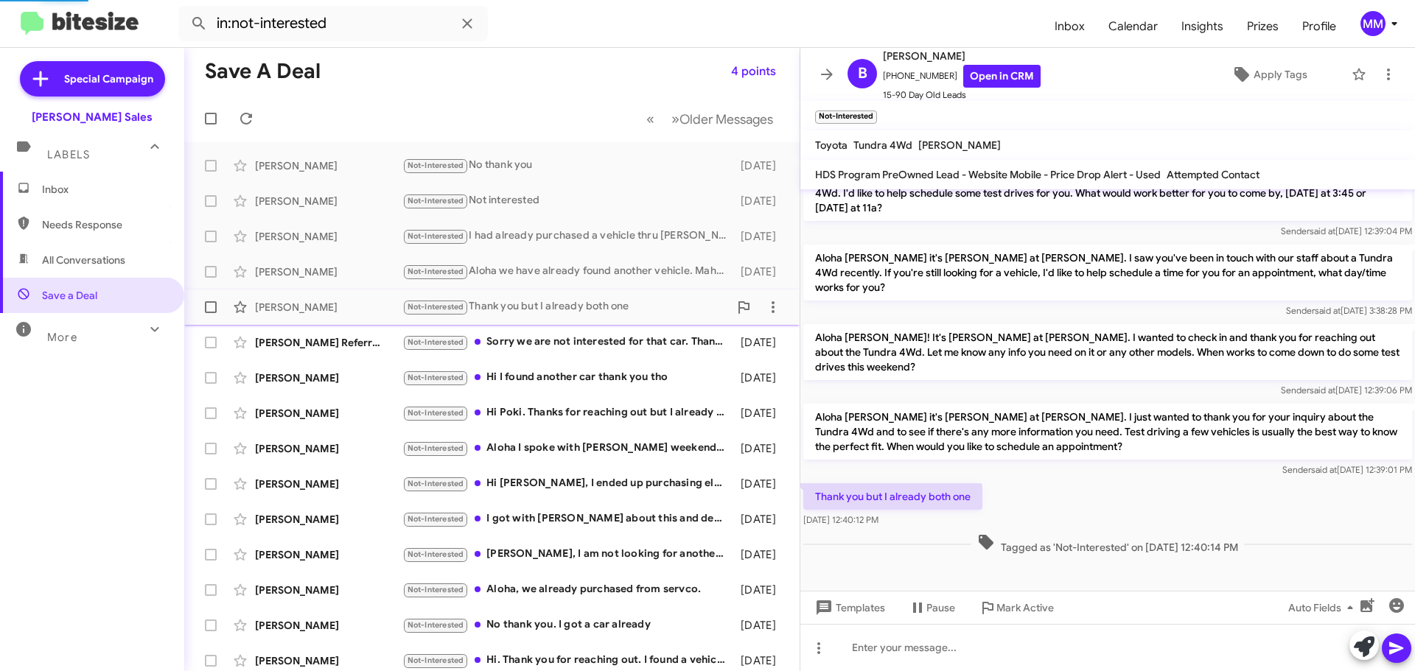
scroll to position [192, 0]
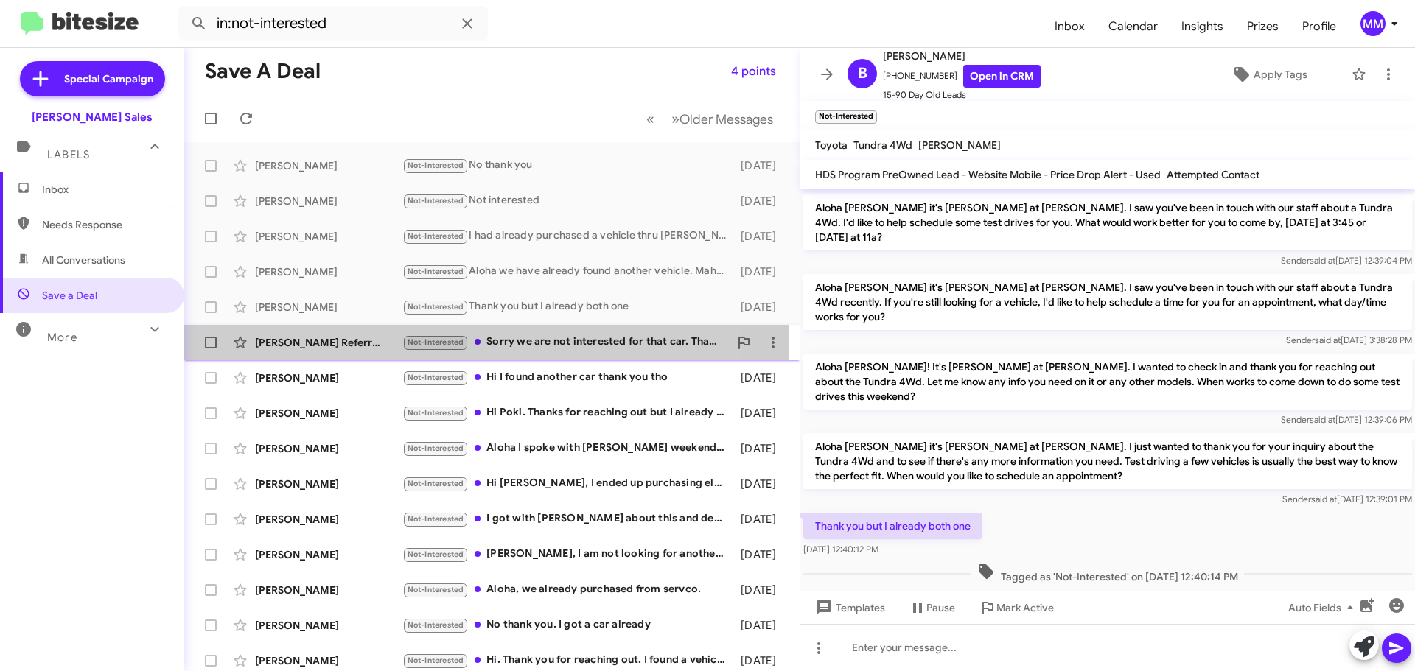
click at [297, 341] on div "[PERSON_NAME] Referral" at bounding box center [328, 342] width 147 height 15
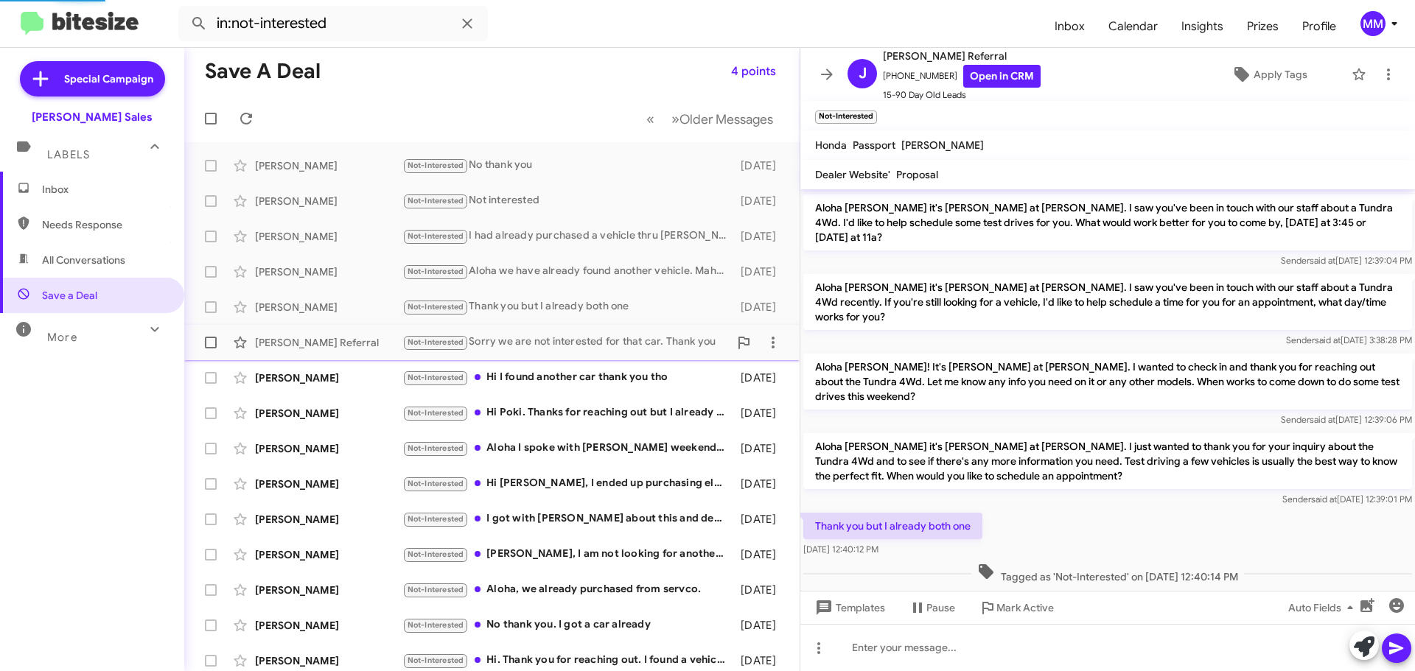
scroll to position [109, 0]
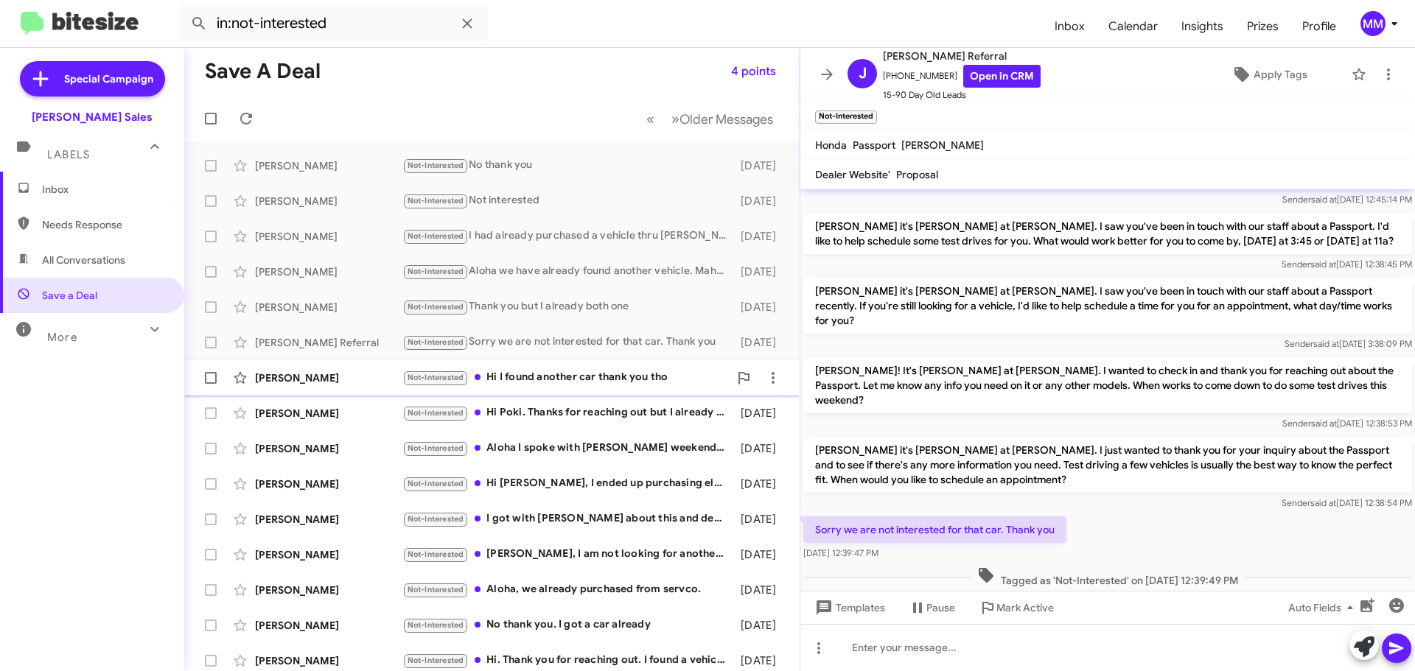
click at [296, 382] on div "[PERSON_NAME]" at bounding box center [328, 378] width 147 height 15
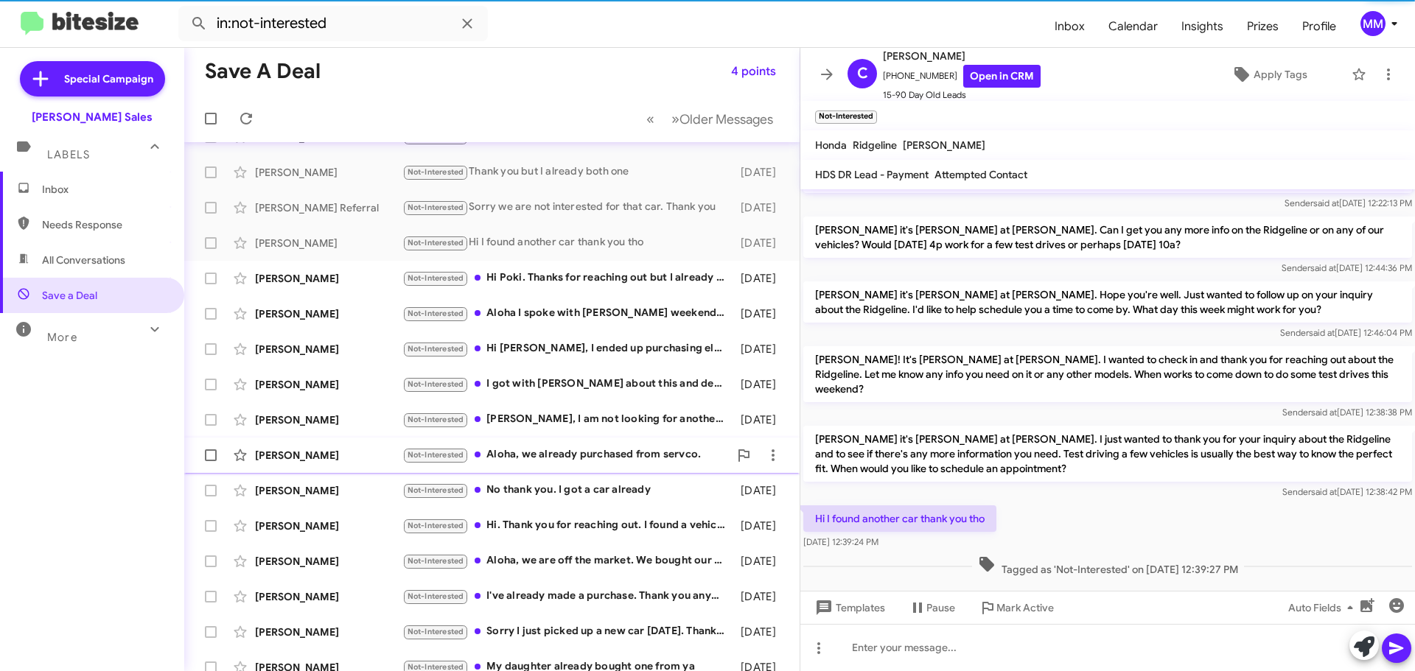
scroll to position [184, 0]
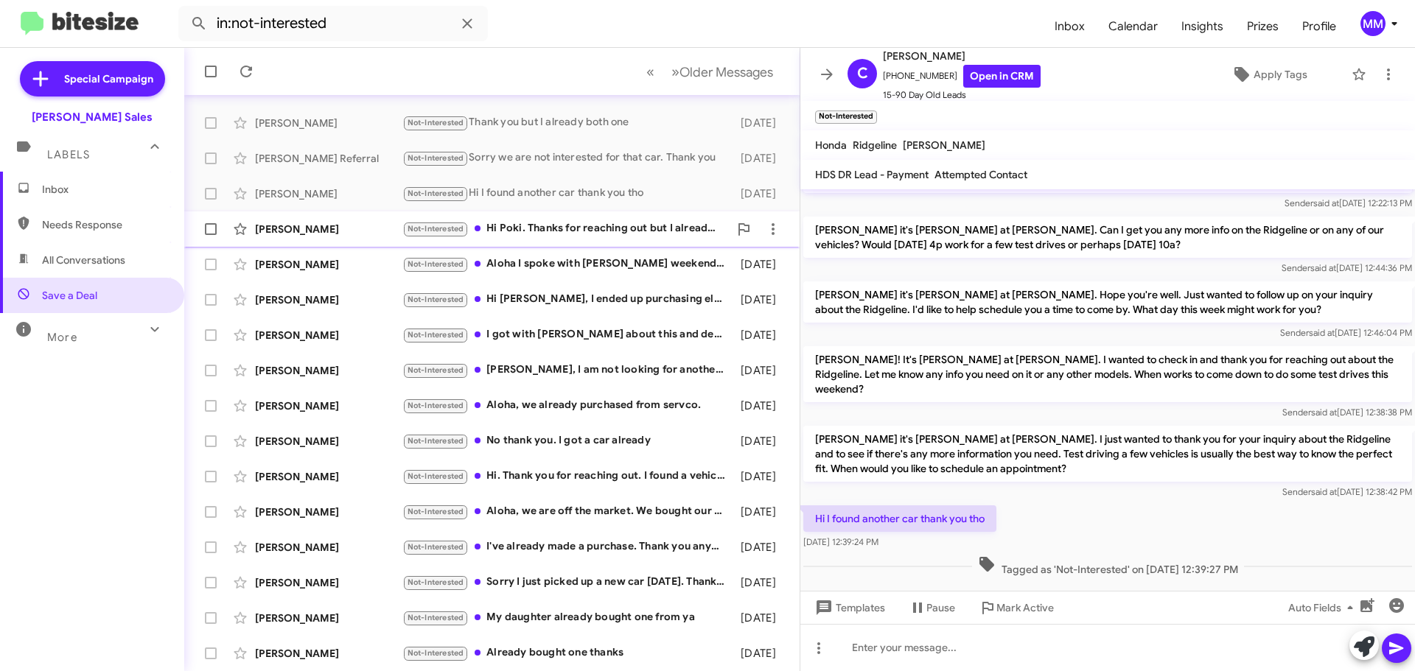
click at [303, 240] on div "[PERSON_NAME] Not-Interested Hi [PERSON_NAME]. Thanks for reaching out but I al…" at bounding box center [492, 228] width 592 height 29
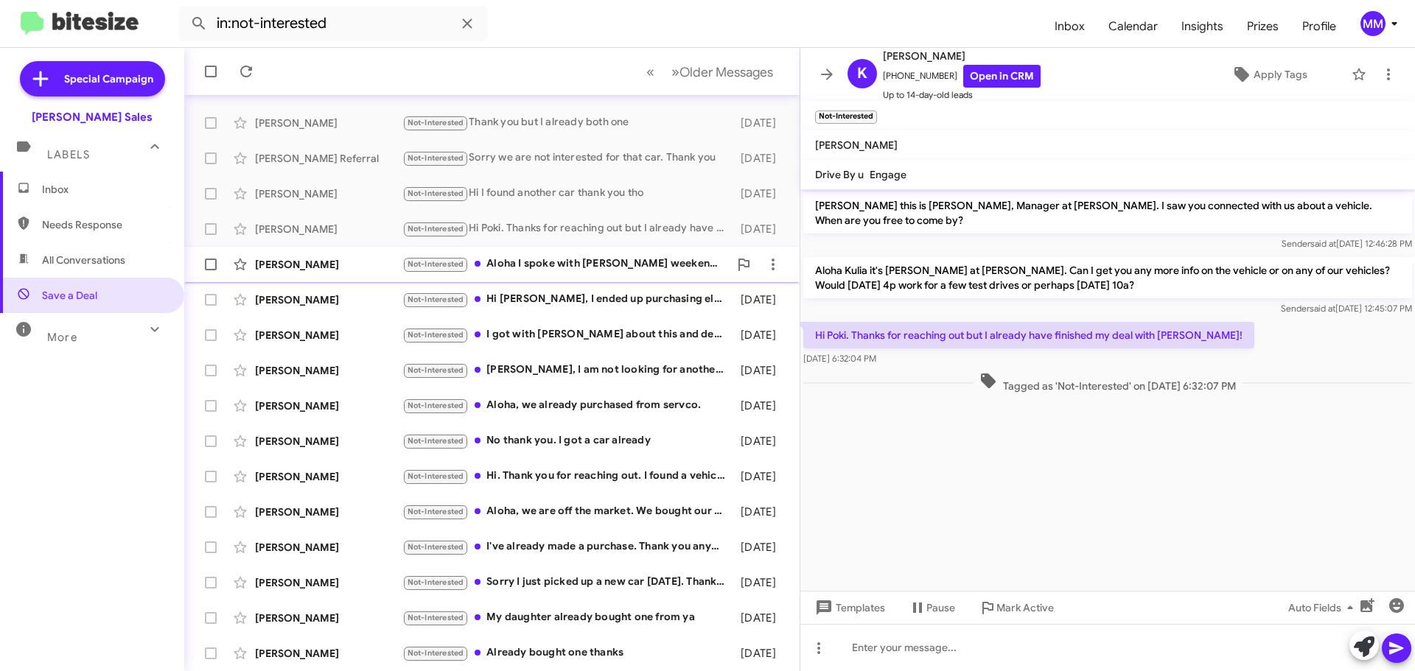
click at [328, 262] on div "[PERSON_NAME]" at bounding box center [328, 264] width 147 height 15
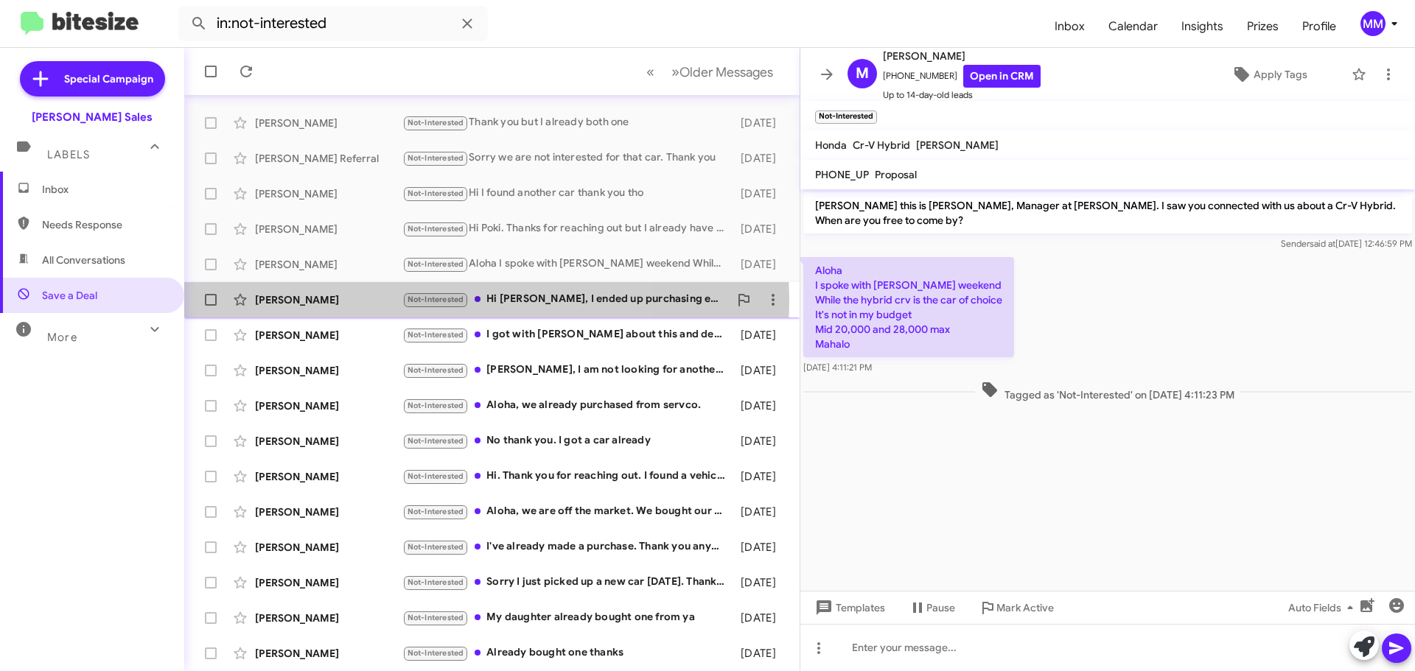
click at [346, 302] on div "[PERSON_NAME]" at bounding box center [328, 299] width 147 height 15
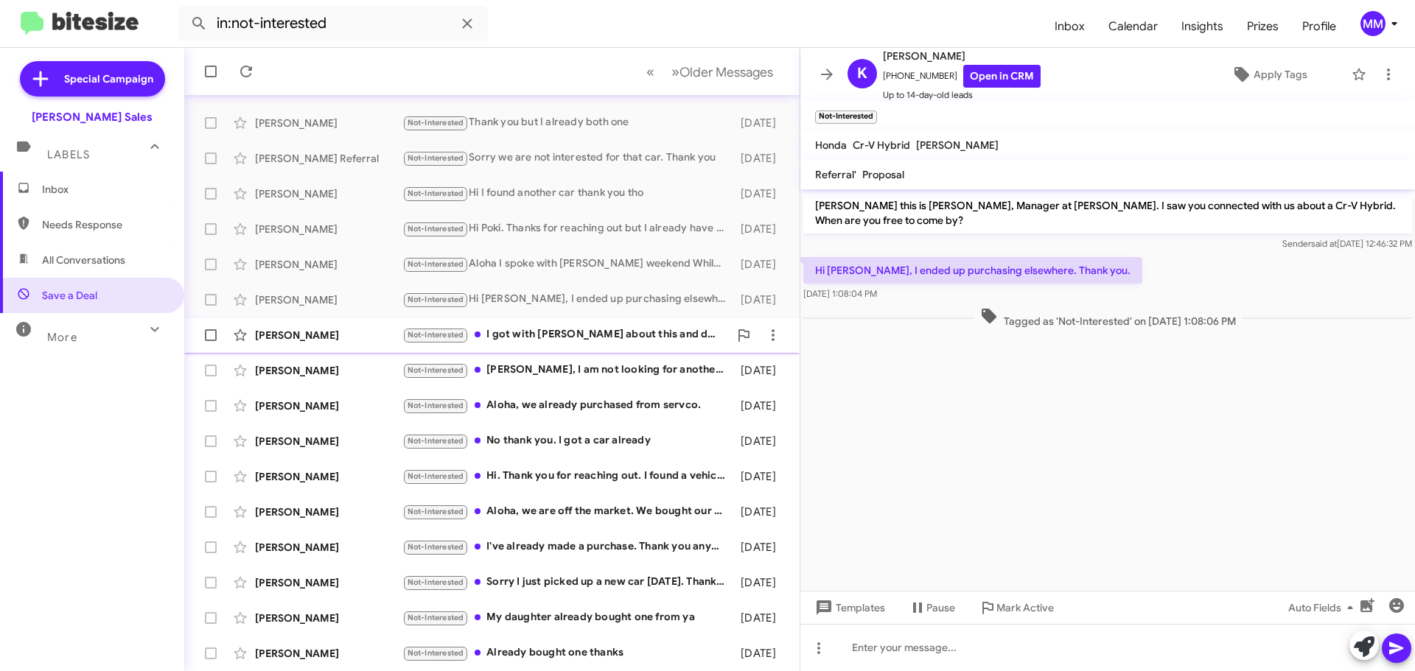
click at [331, 336] on div "[PERSON_NAME]" at bounding box center [328, 335] width 147 height 15
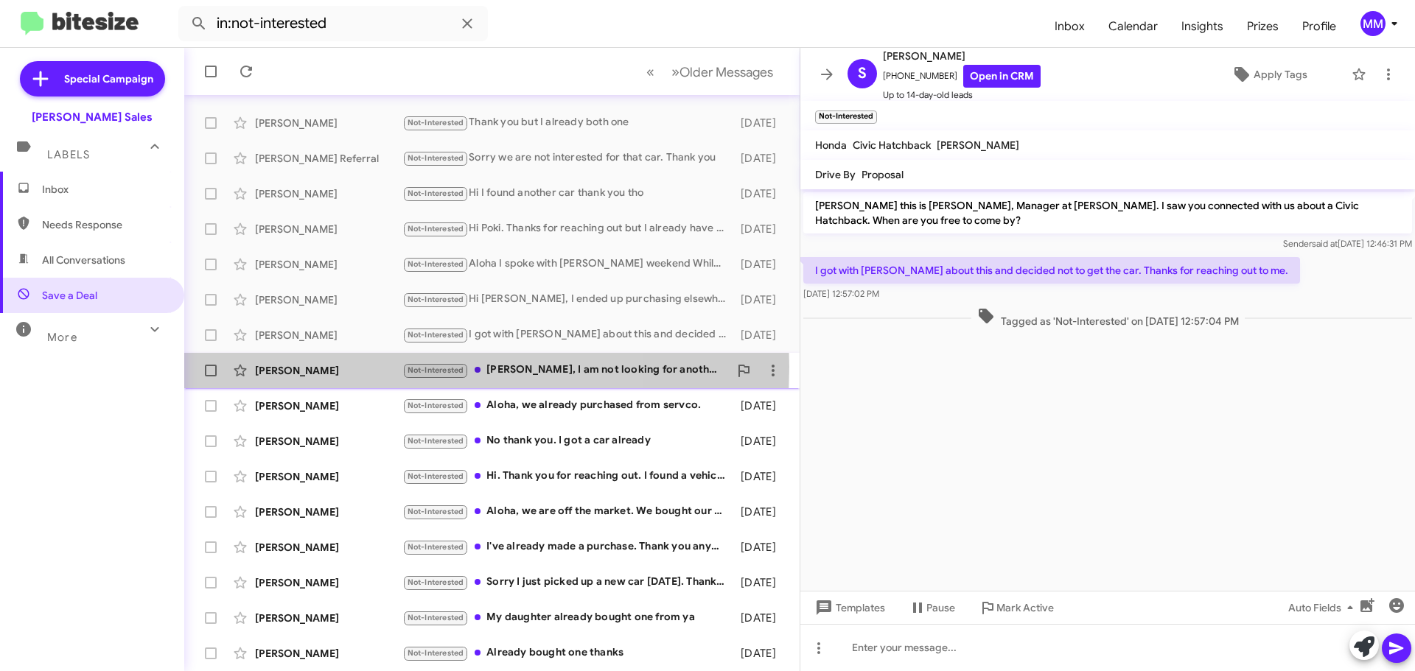
click at [341, 367] on div "[PERSON_NAME]" at bounding box center [328, 370] width 147 height 15
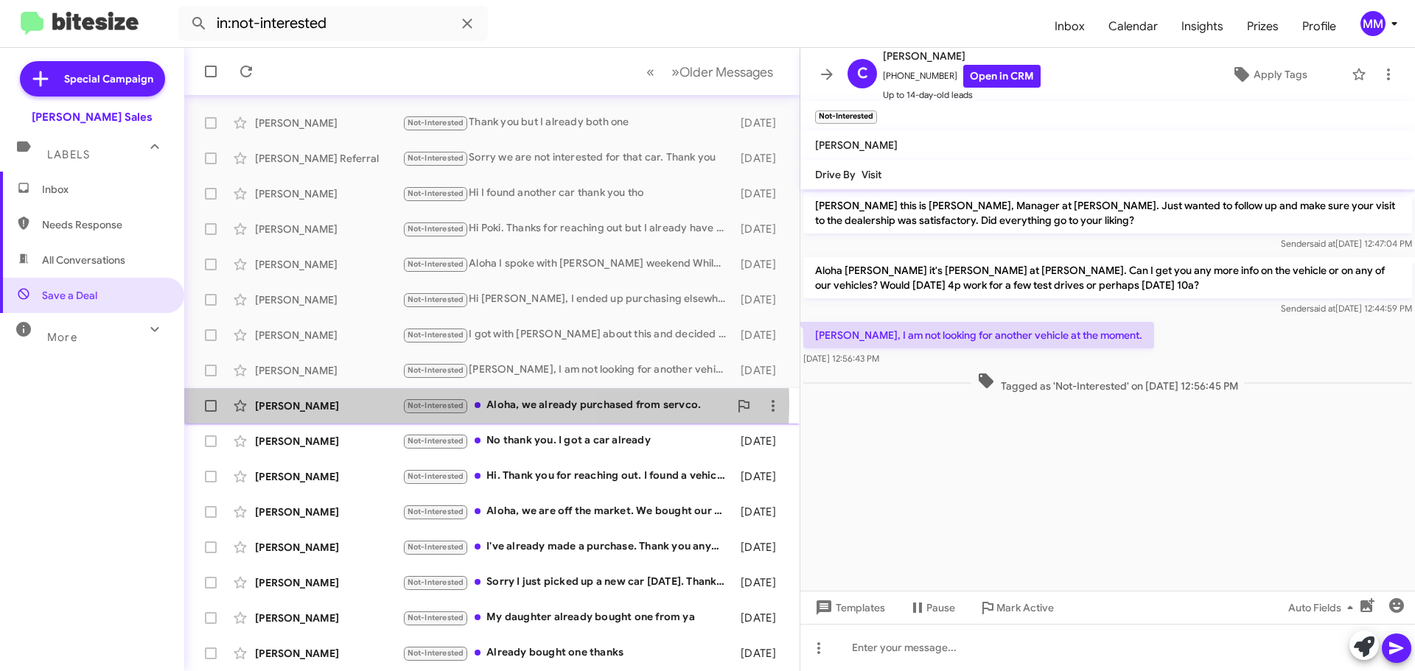
click at [318, 403] on div "[PERSON_NAME]" at bounding box center [328, 406] width 147 height 15
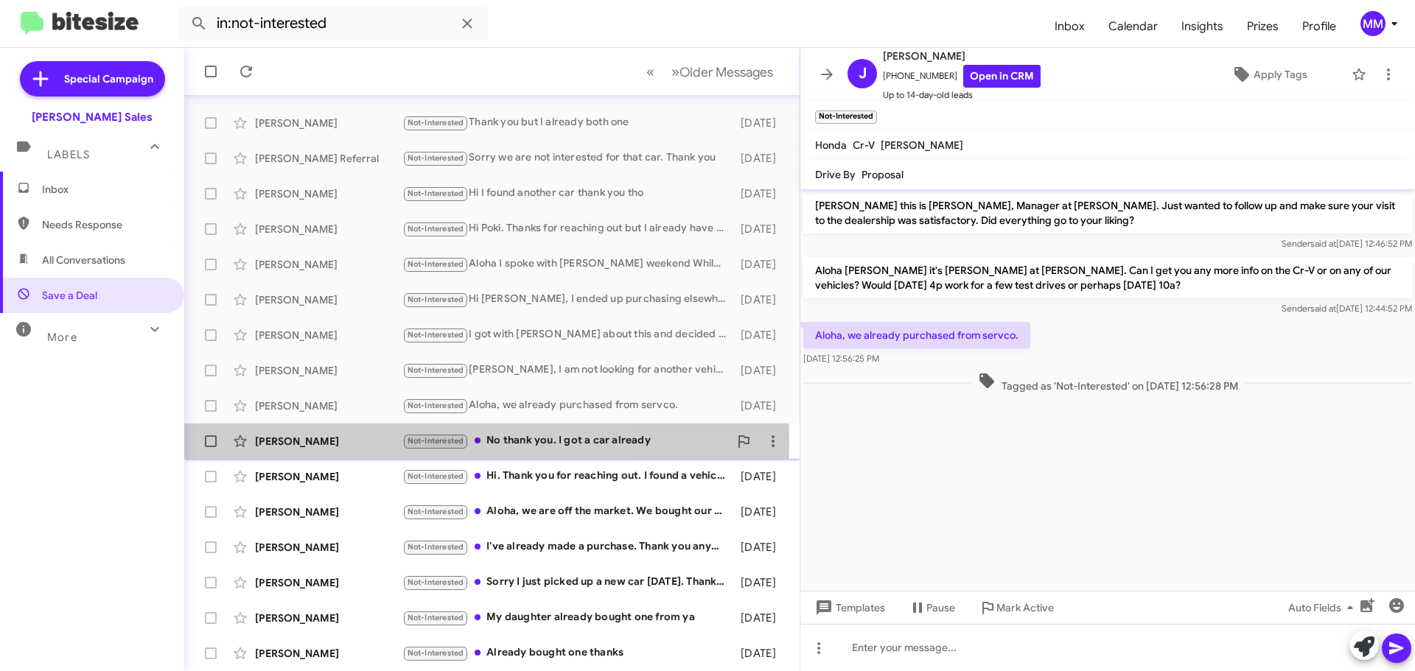
click at [335, 442] on div "[PERSON_NAME]" at bounding box center [328, 441] width 147 height 15
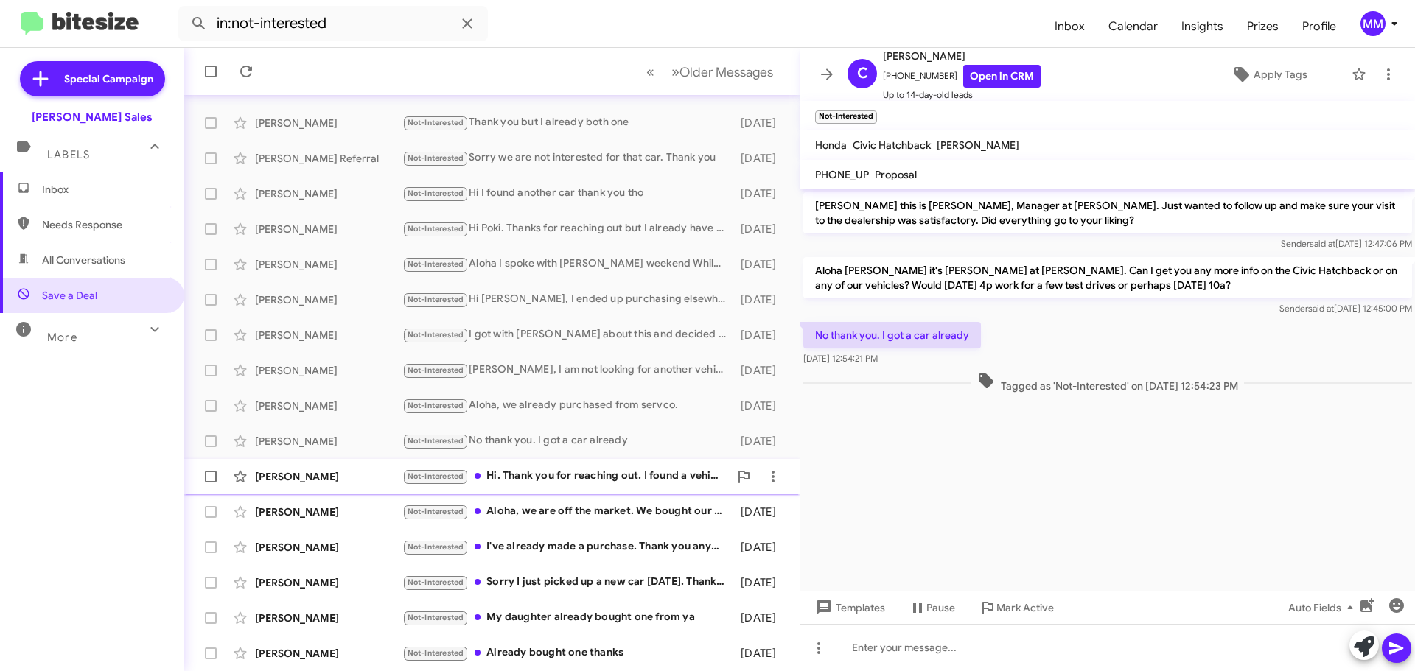
click at [345, 472] on div "[PERSON_NAME]" at bounding box center [328, 476] width 147 height 15
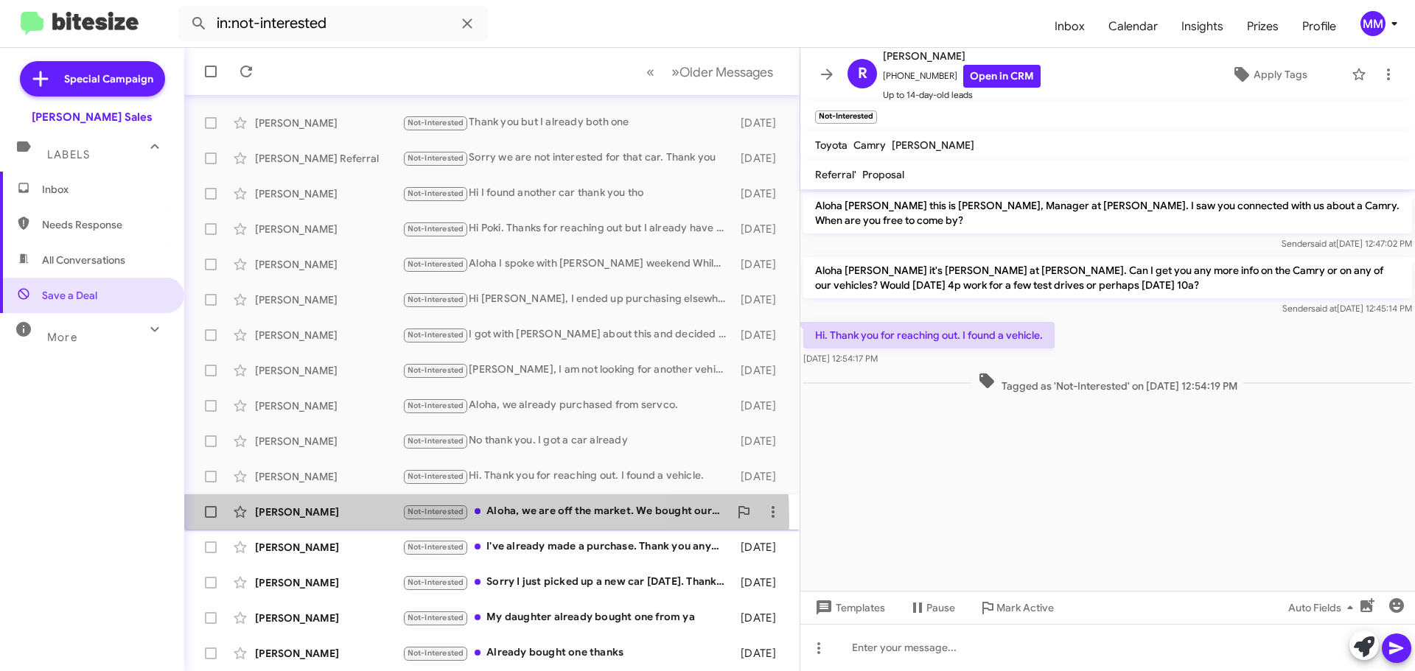
click at [354, 522] on div "[PERSON_NAME] Not-Interested Aloha, we are off the market. We bought our vehicl…" at bounding box center [492, 511] width 592 height 29
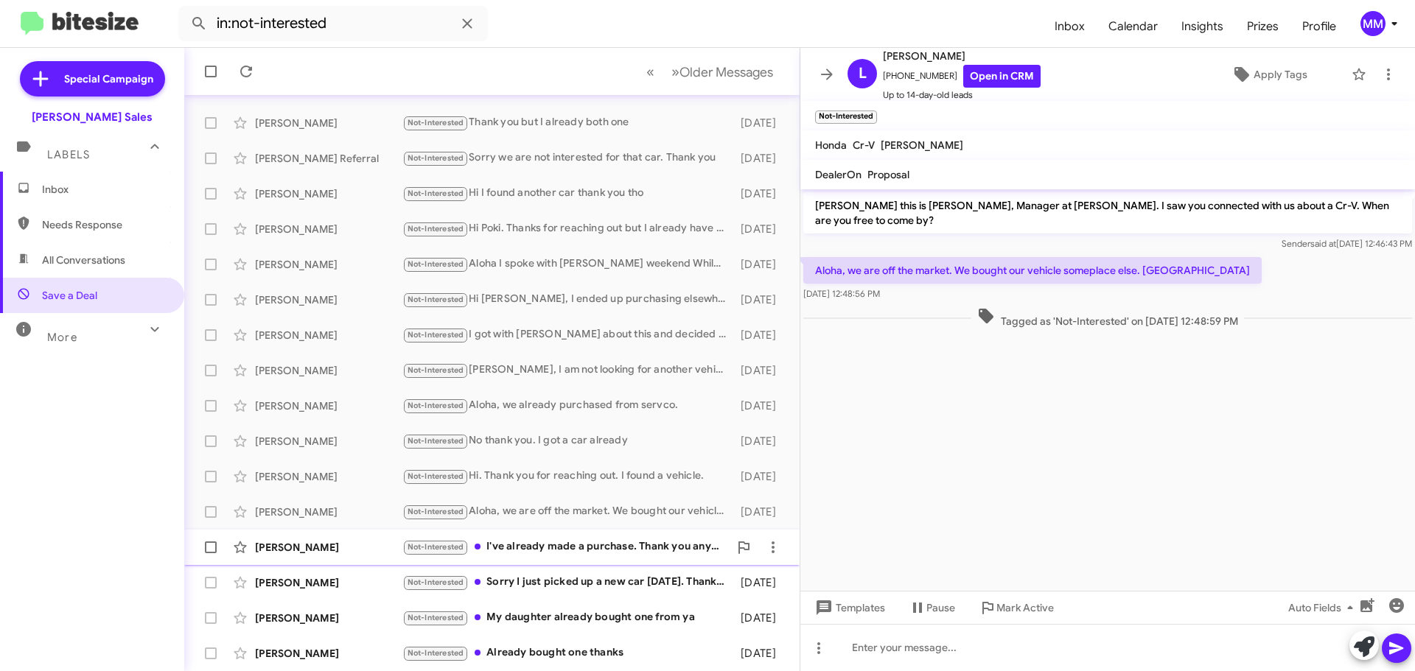
click at [318, 548] on div "[PERSON_NAME]" at bounding box center [328, 547] width 147 height 15
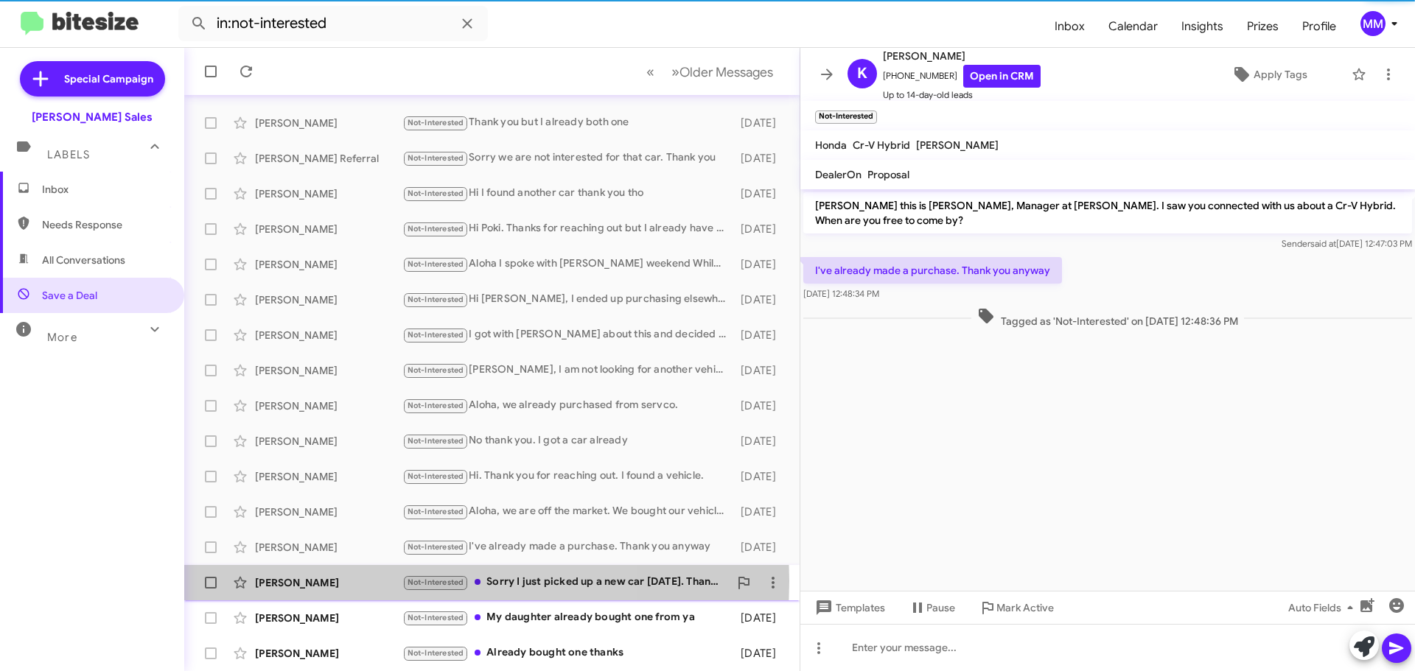
click at [338, 581] on div "[PERSON_NAME]" at bounding box center [328, 582] width 147 height 15
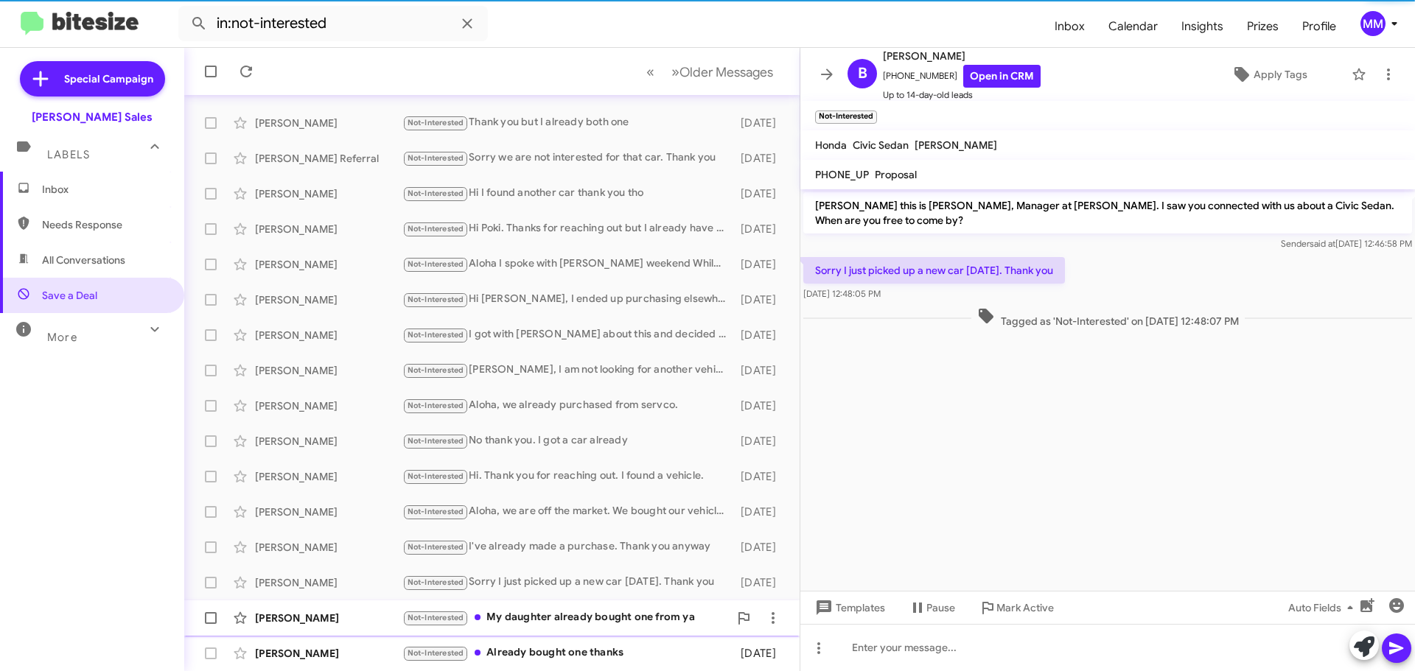
click at [347, 614] on div "[PERSON_NAME]" at bounding box center [328, 618] width 147 height 15
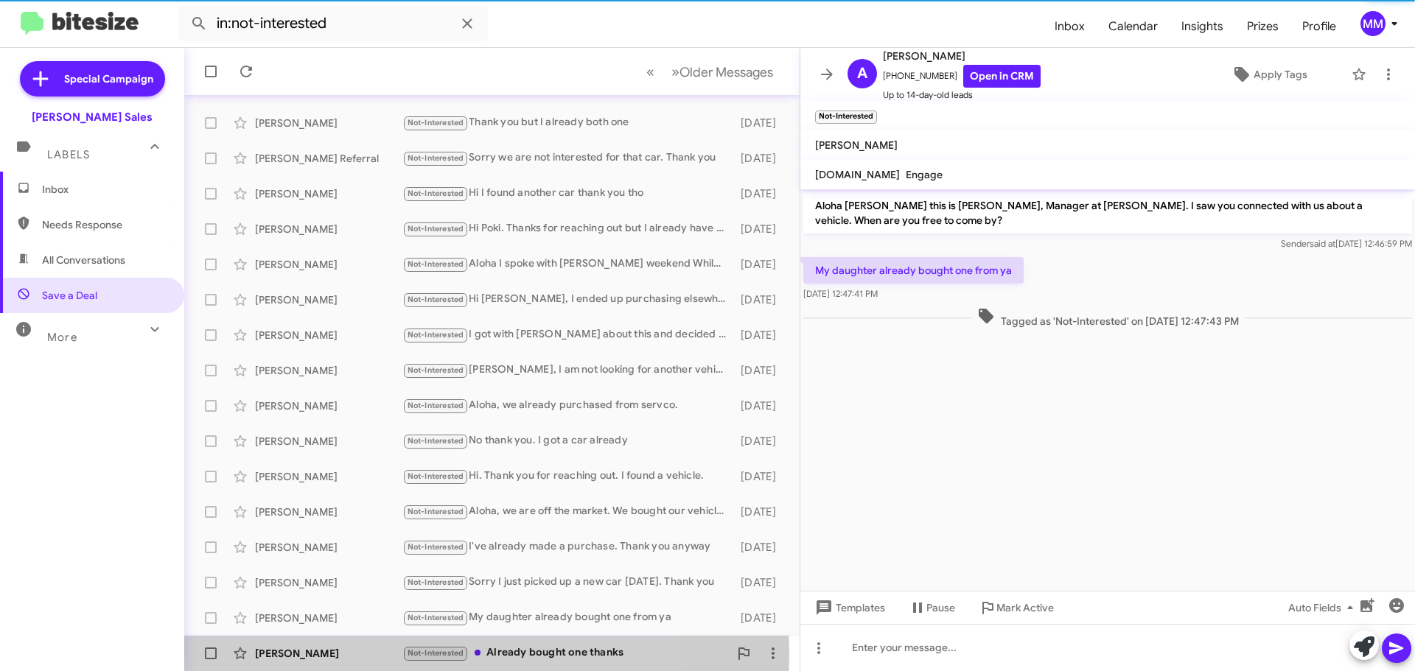
click at [361, 655] on div "[PERSON_NAME]" at bounding box center [328, 653] width 147 height 15
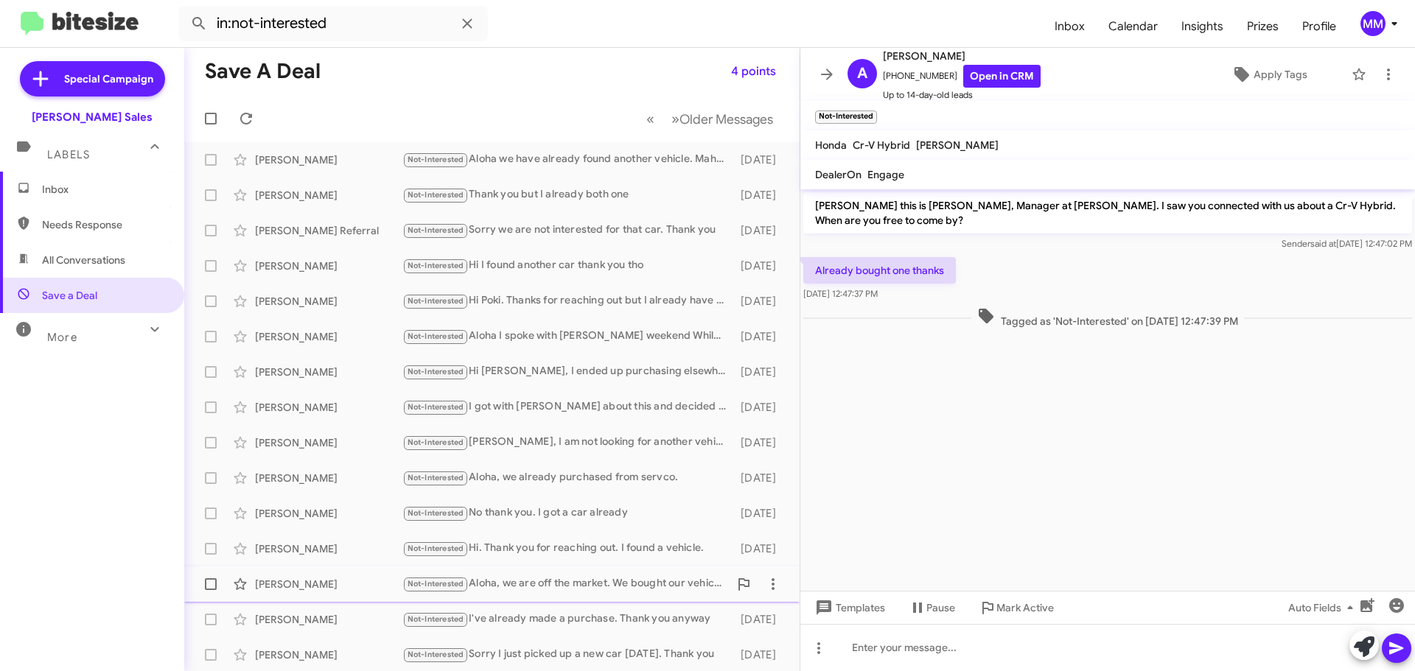
scroll to position [184, 0]
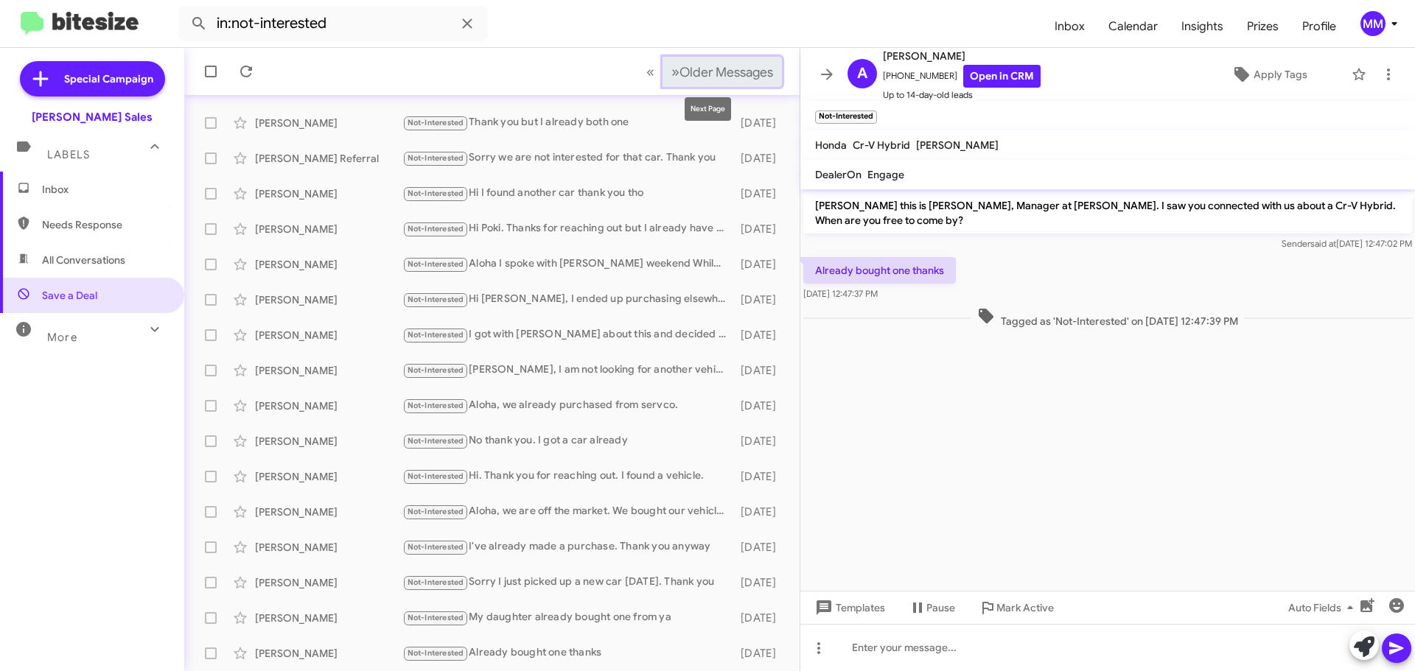
click at [671, 77] on span "»" at bounding box center [675, 72] width 8 height 18
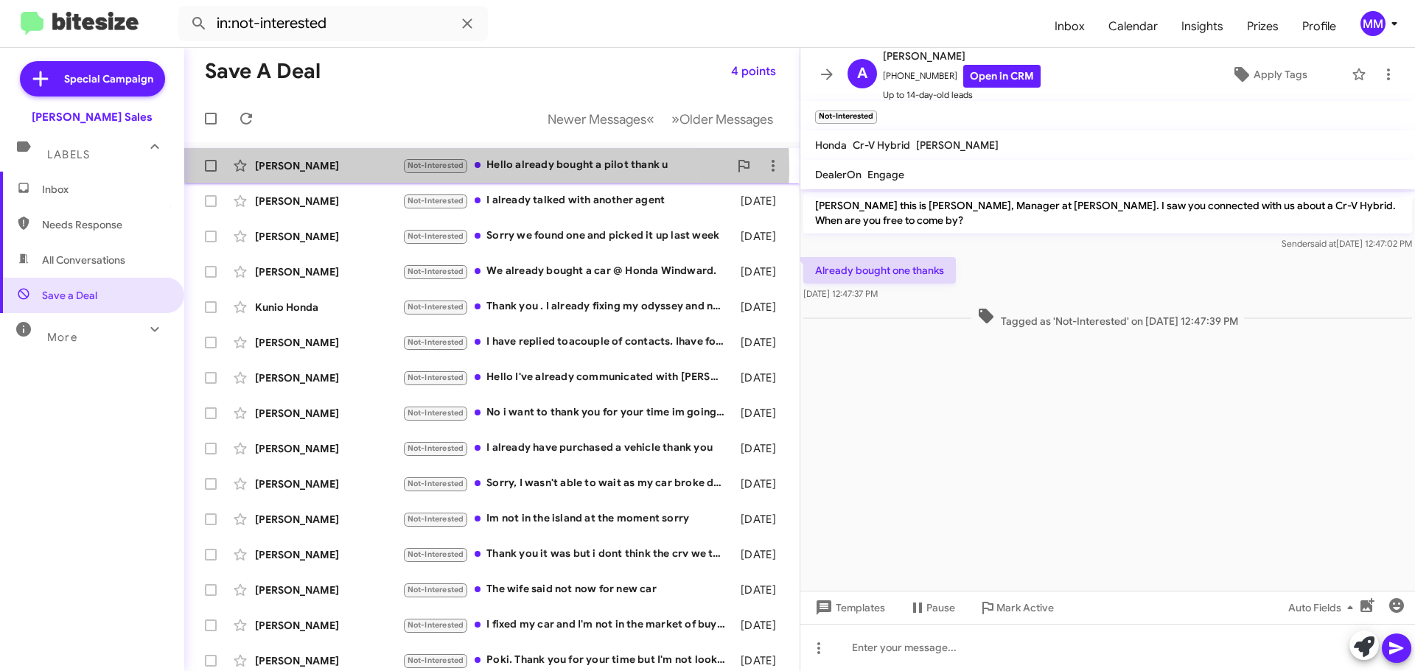
click at [369, 169] on div "[PERSON_NAME]" at bounding box center [328, 165] width 147 height 15
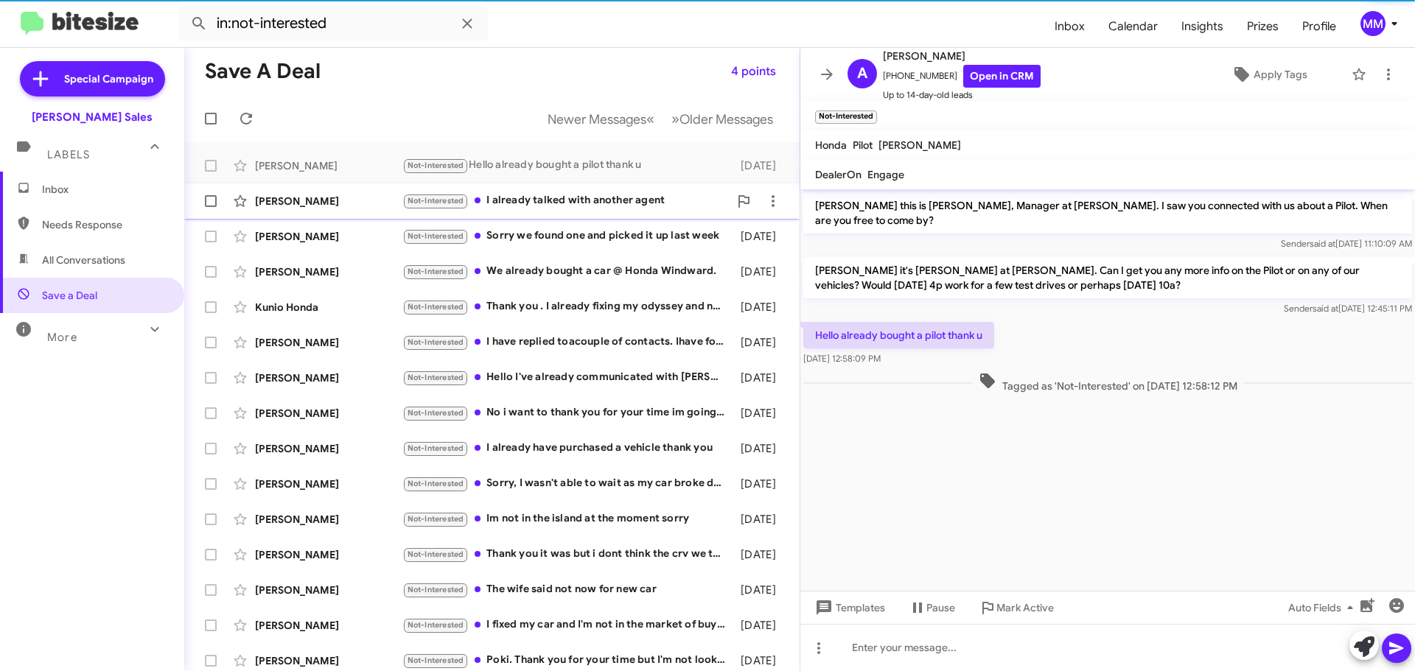
click at [362, 202] on div "[PERSON_NAME]" at bounding box center [328, 201] width 147 height 15
click at [358, 225] on div "[PERSON_NAME] Not-Interested Sorry we found one and picked it up last week [DAT…" at bounding box center [492, 236] width 592 height 29
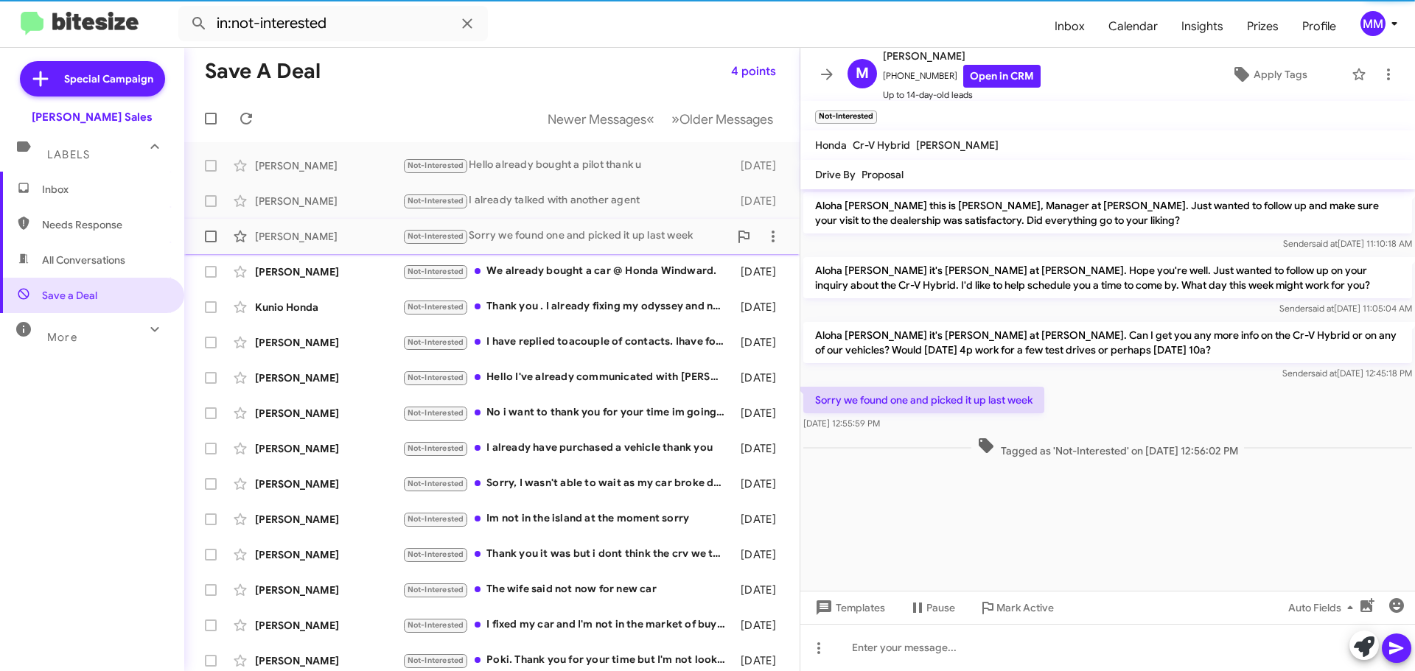
click at [360, 253] on span "[PERSON_NAME] Not-Interested Sorry we found one and picked it up last week [DAT…" at bounding box center [491, 236] width 615 height 35
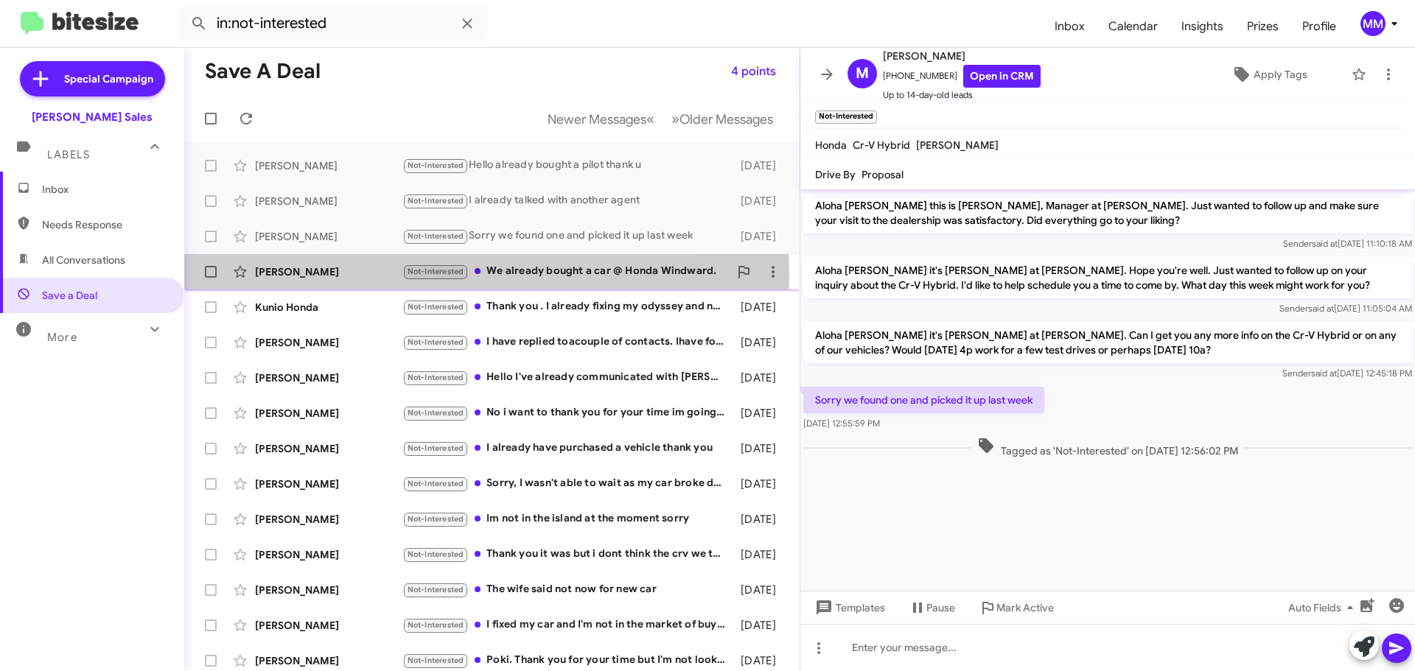
drag, startPoint x: 366, startPoint y: 276, endPoint x: 374, endPoint y: 274, distance: 7.5
click at [368, 276] on div "[PERSON_NAME]" at bounding box center [328, 271] width 147 height 15
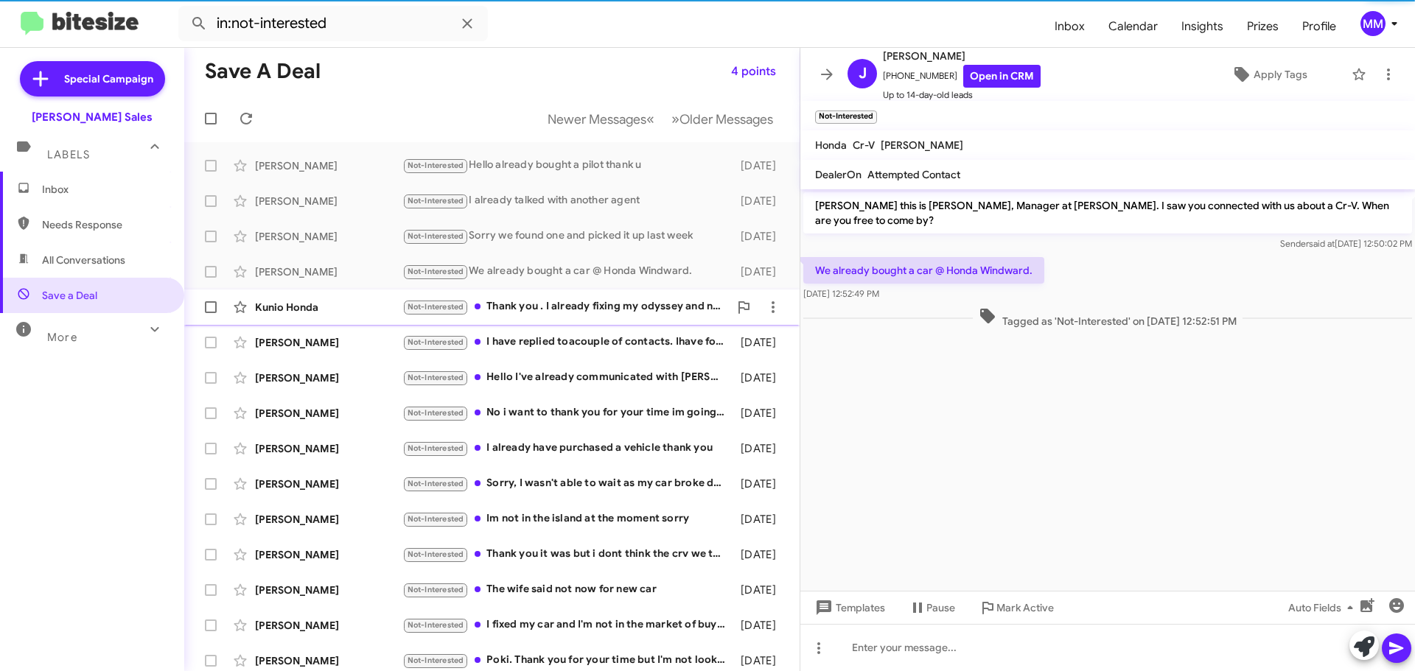
click at [376, 304] on div "Kunio Honda" at bounding box center [328, 307] width 147 height 15
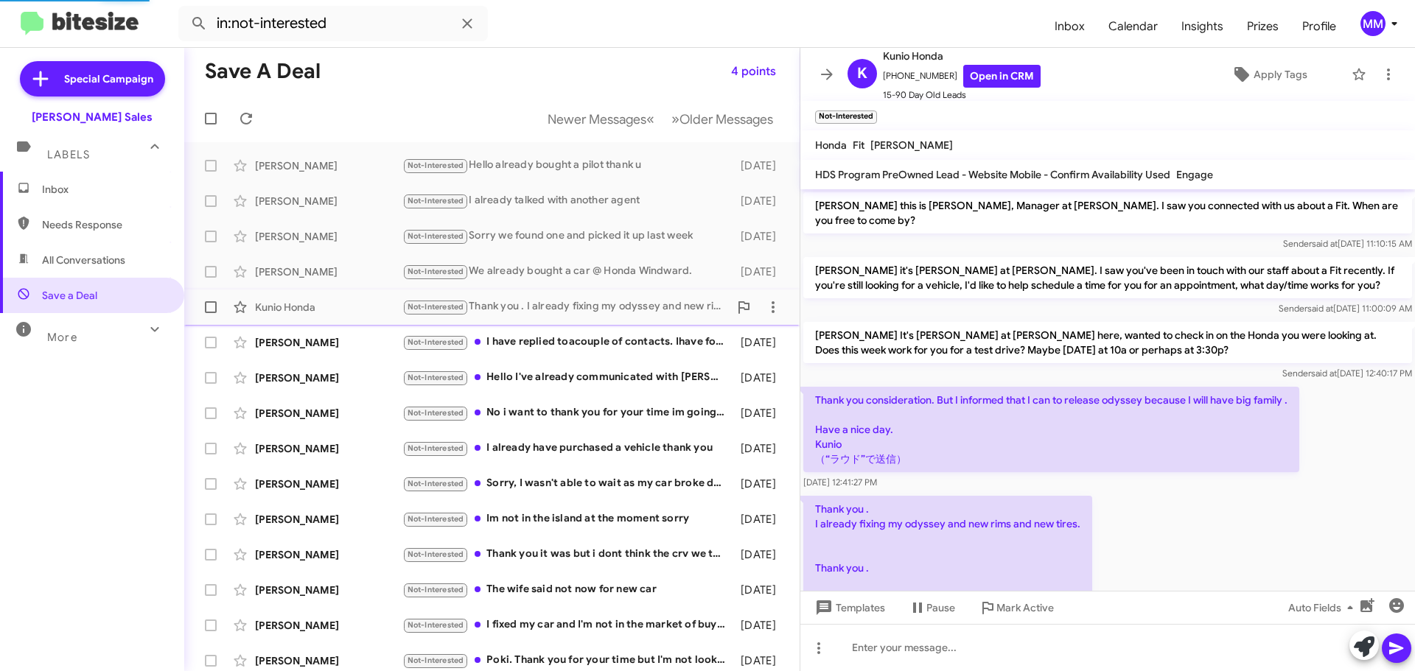
scroll to position [90, 0]
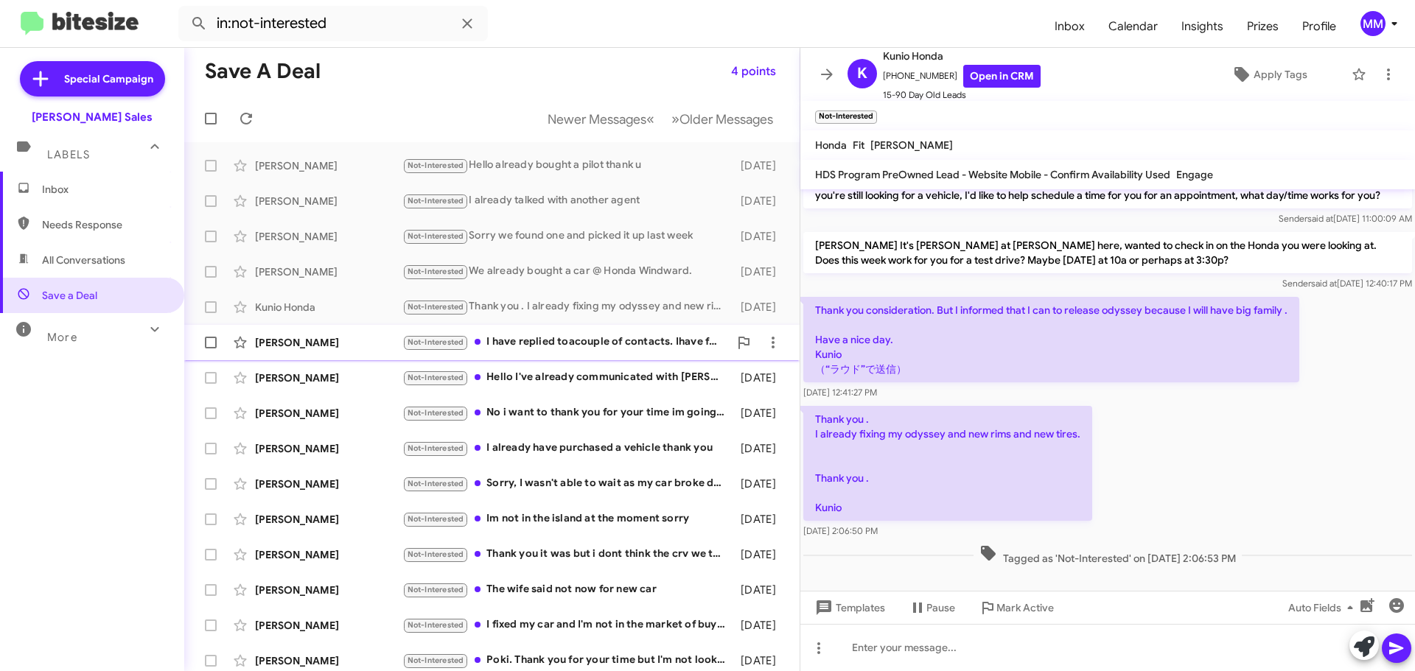
click at [368, 341] on div "[PERSON_NAME]" at bounding box center [328, 342] width 147 height 15
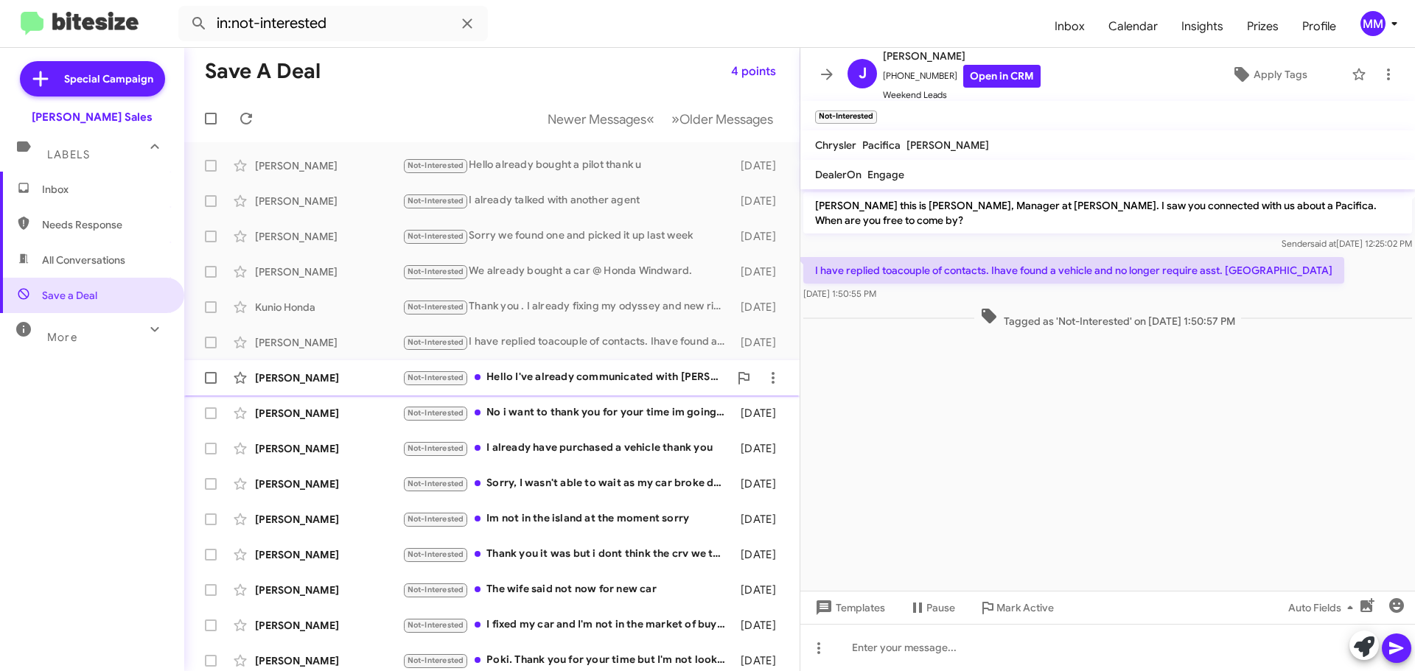
click at [336, 378] on div "[PERSON_NAME]" at bounding box center [328, 378] width 147 height 15
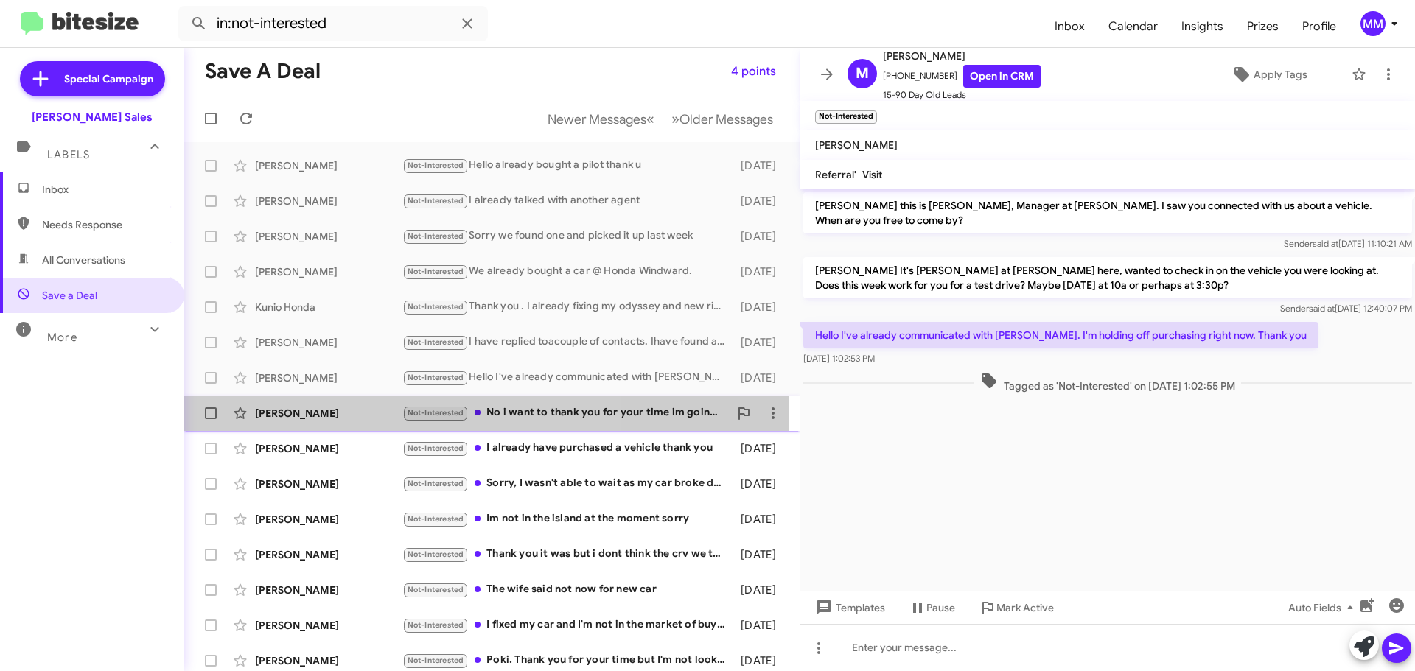
click at [330, 414] on div "[PERSON_NAME]" at bounding box center [328, 413] width 147 height 15
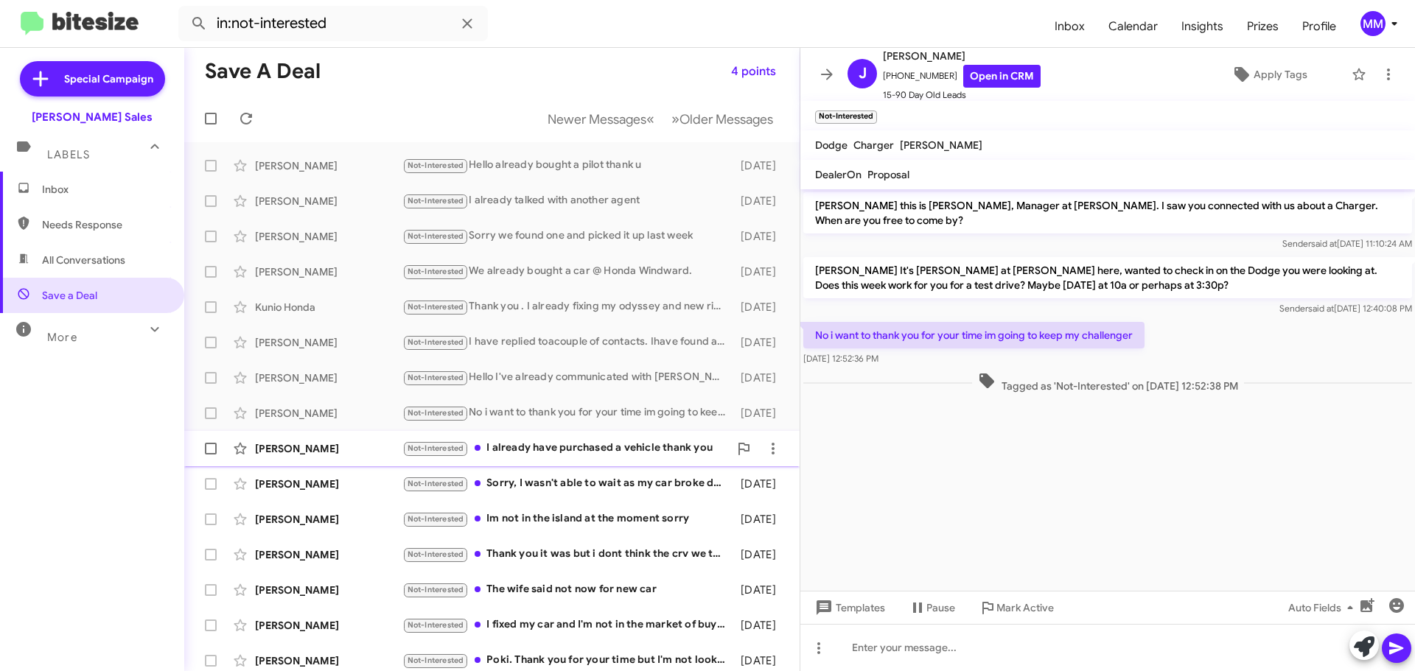
click at [326, 450] on div "[PERSON_NAME]" at bounding box center [328, 448] width 147 height 15
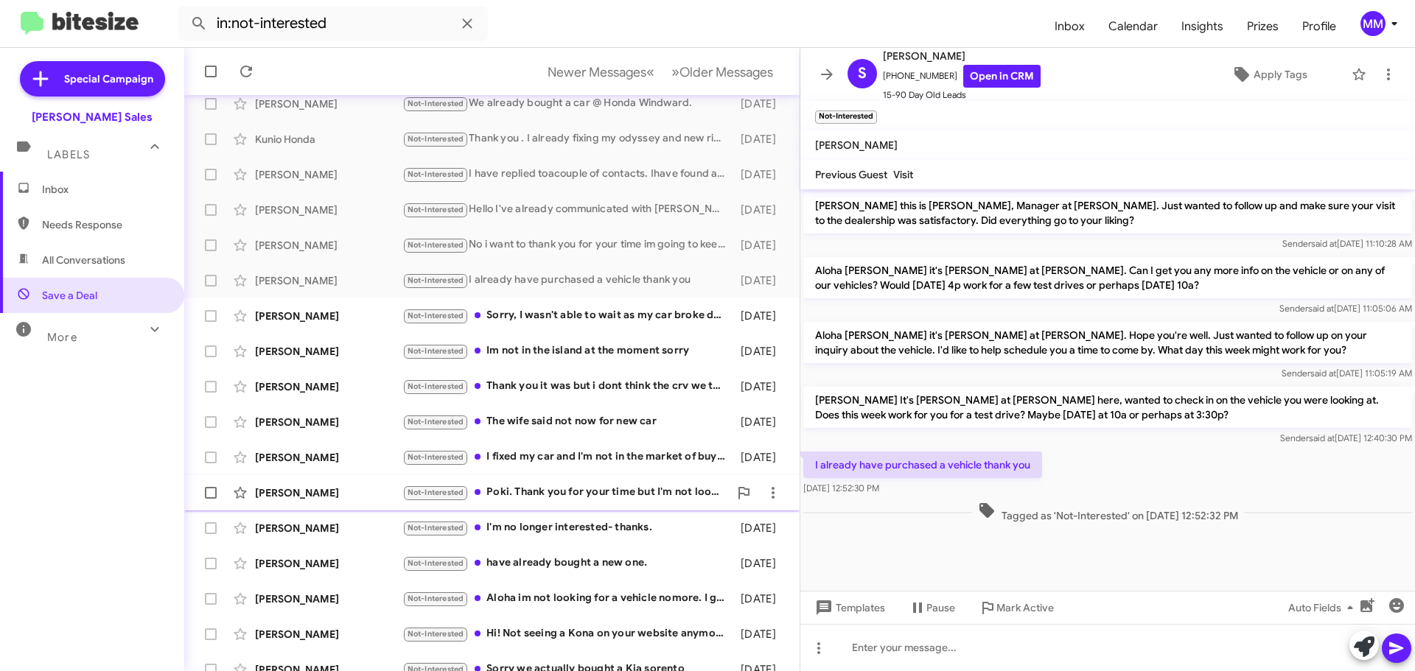
scroll to position [184, 0]
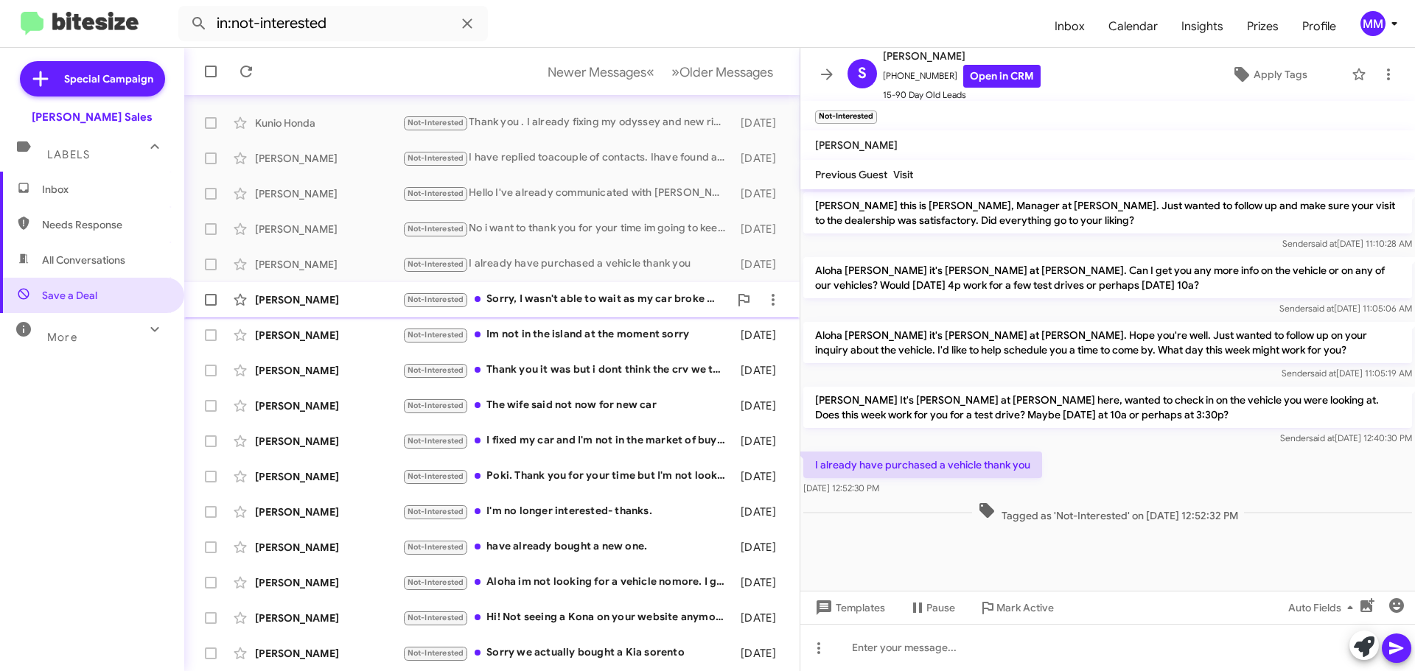
click at [355, 301] on div "[PERSON_NAME]" at bounding box center [328, 299] width 147 height 15
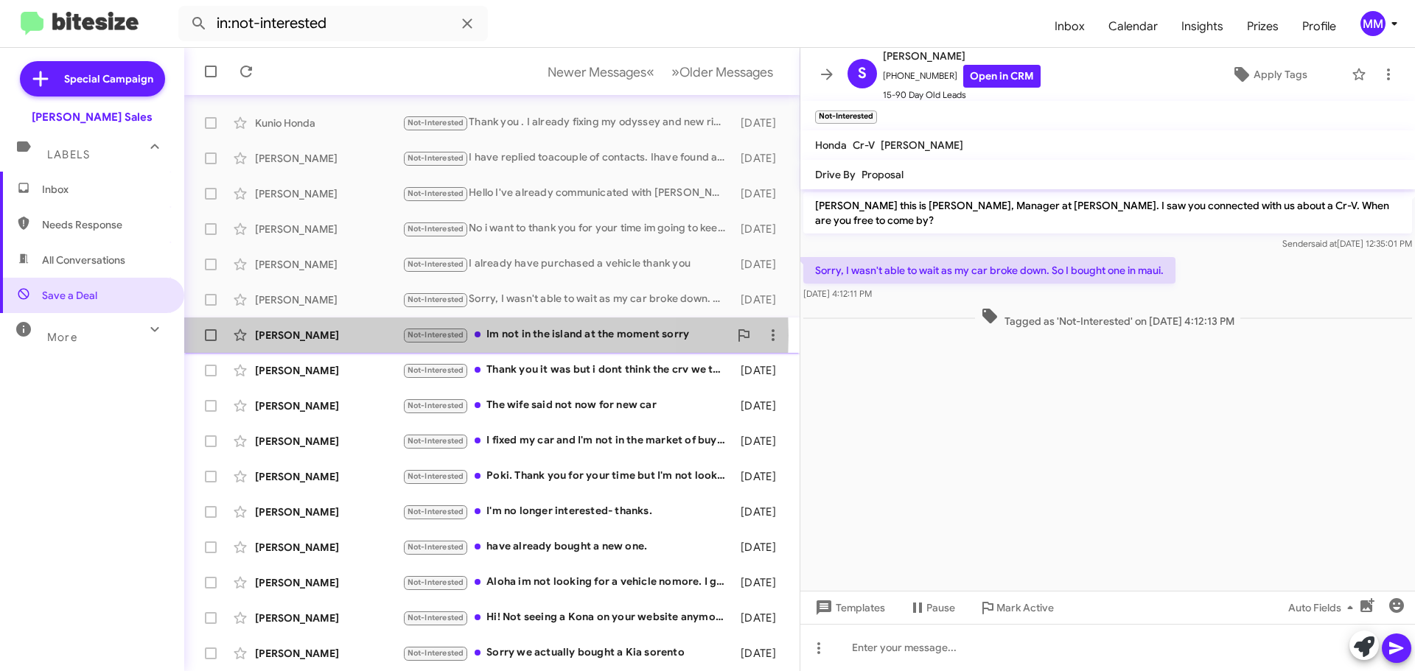
click at [357, 335] on div "[PERSON_NAME]" at bounding box center [328, 335] width 147 height 15
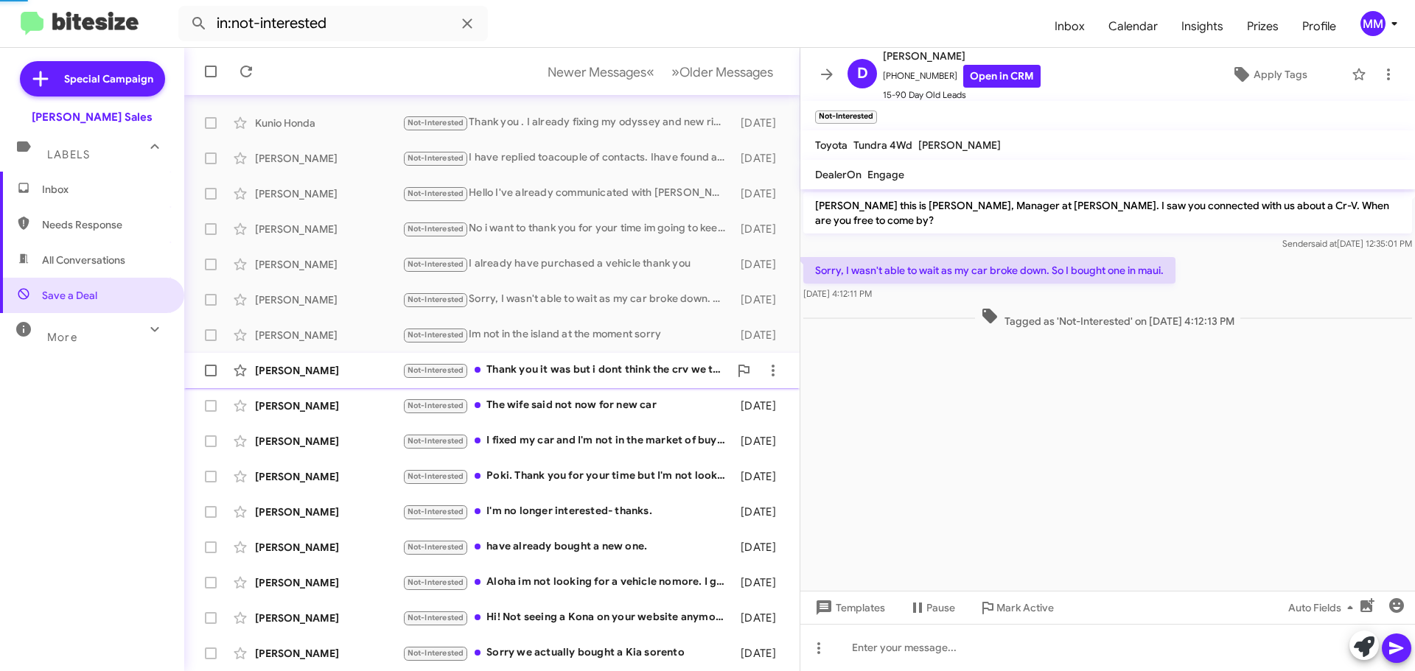
scroll to position [290, 0]
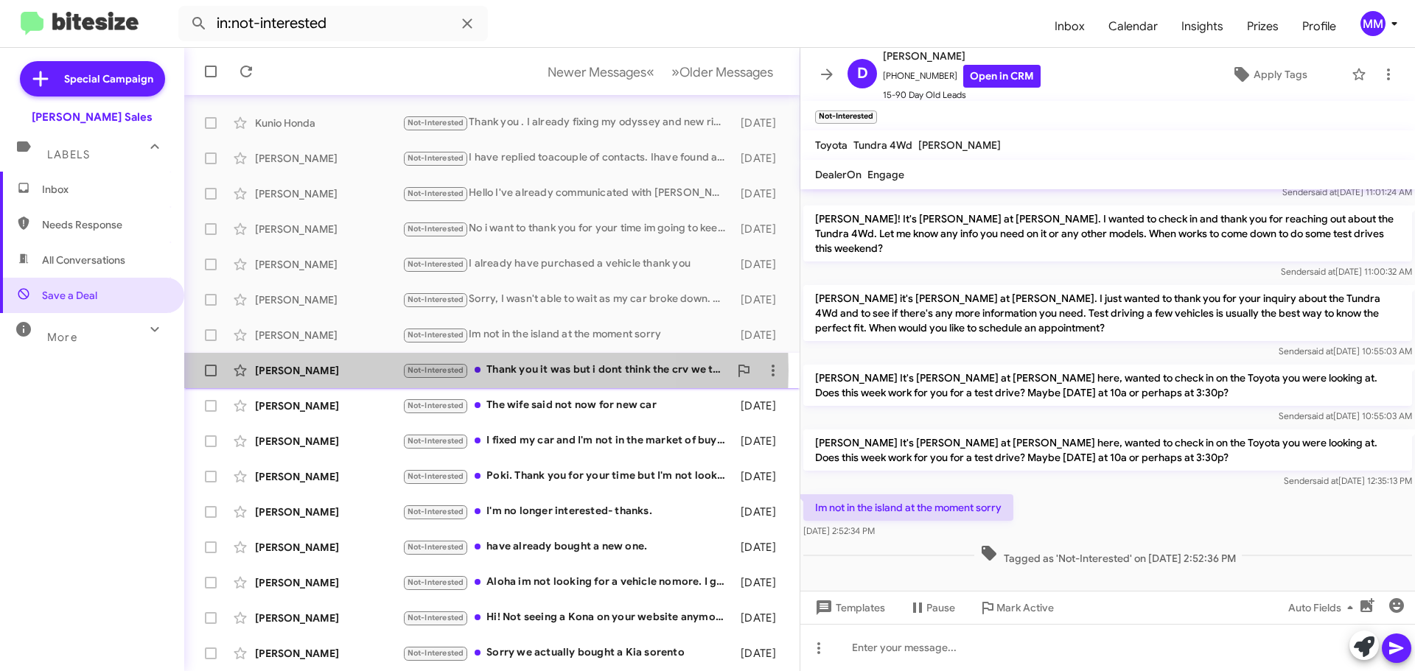
click at [357, 371] on div "[PERSON_NAME]" at bounding box center [328, 370] width 147 height 15
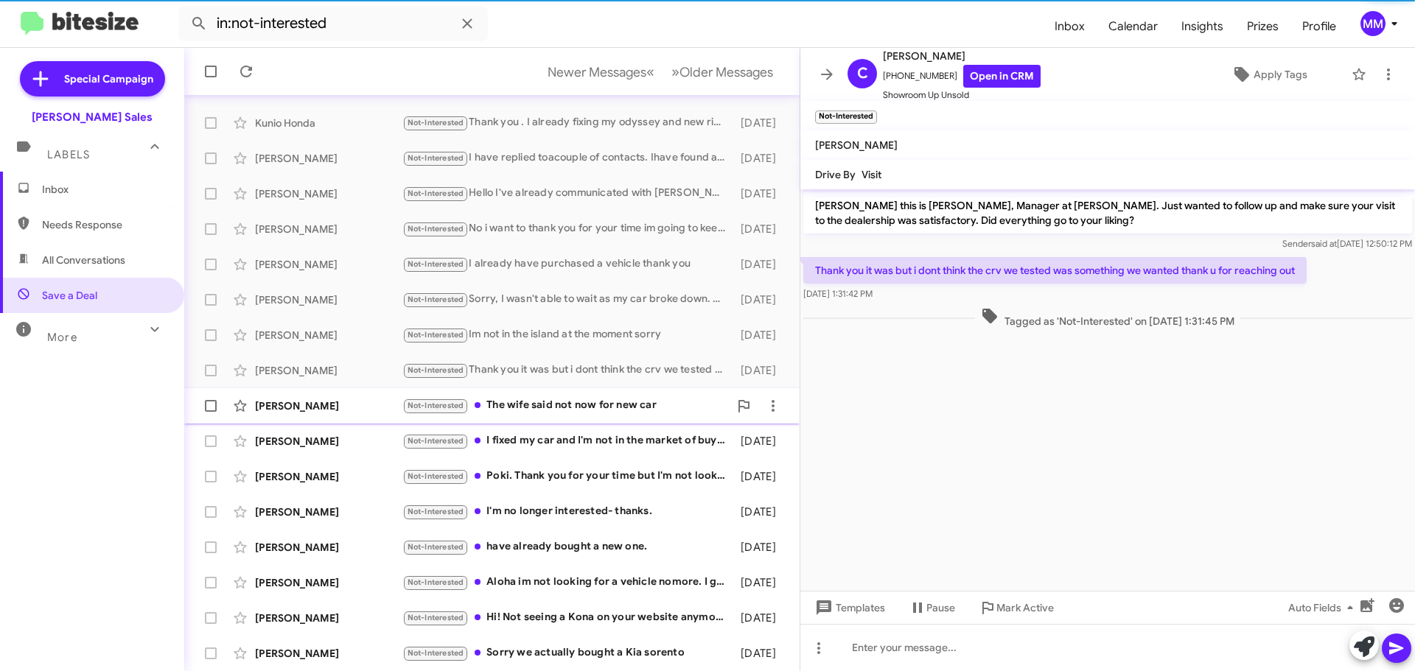
click at [362, 404] on div "[PERSON_NAME]" at bounding box center [328, 406] width 147 height 15
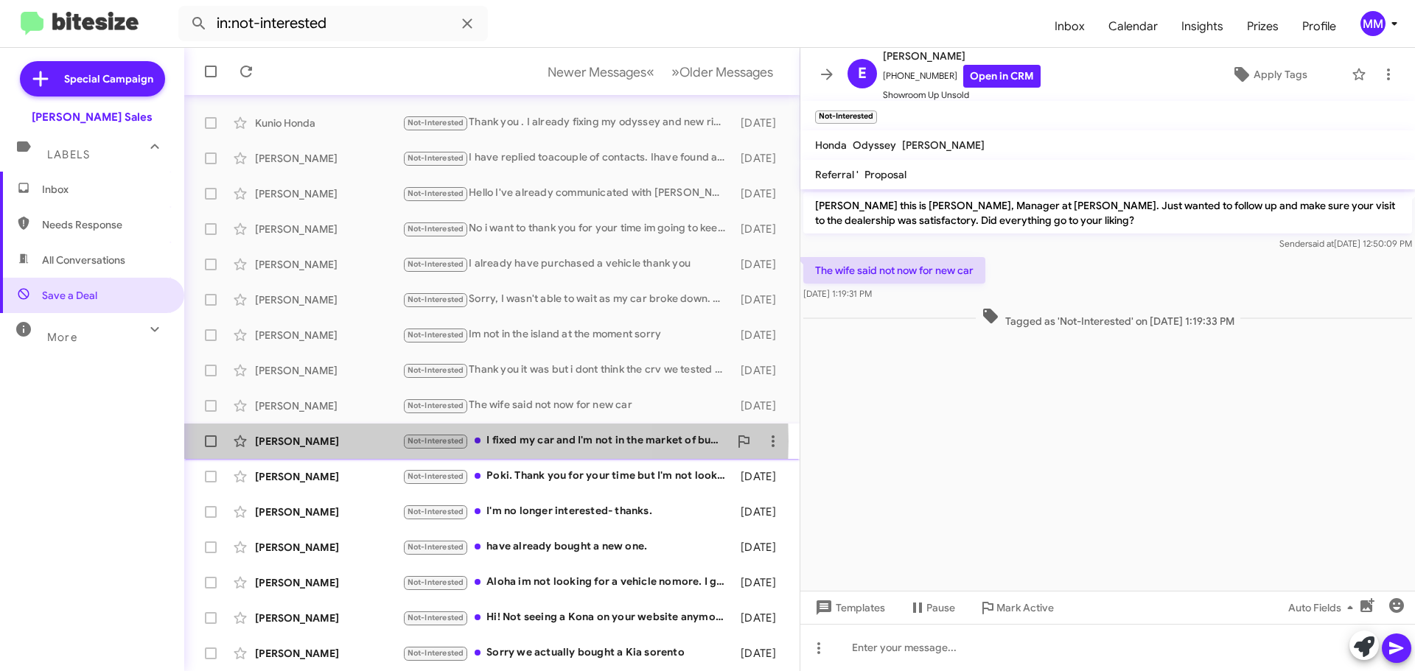
click at [346, 441] on div "[PERSON_NAME]" at bounding box center [328, 441] width 147 height 15
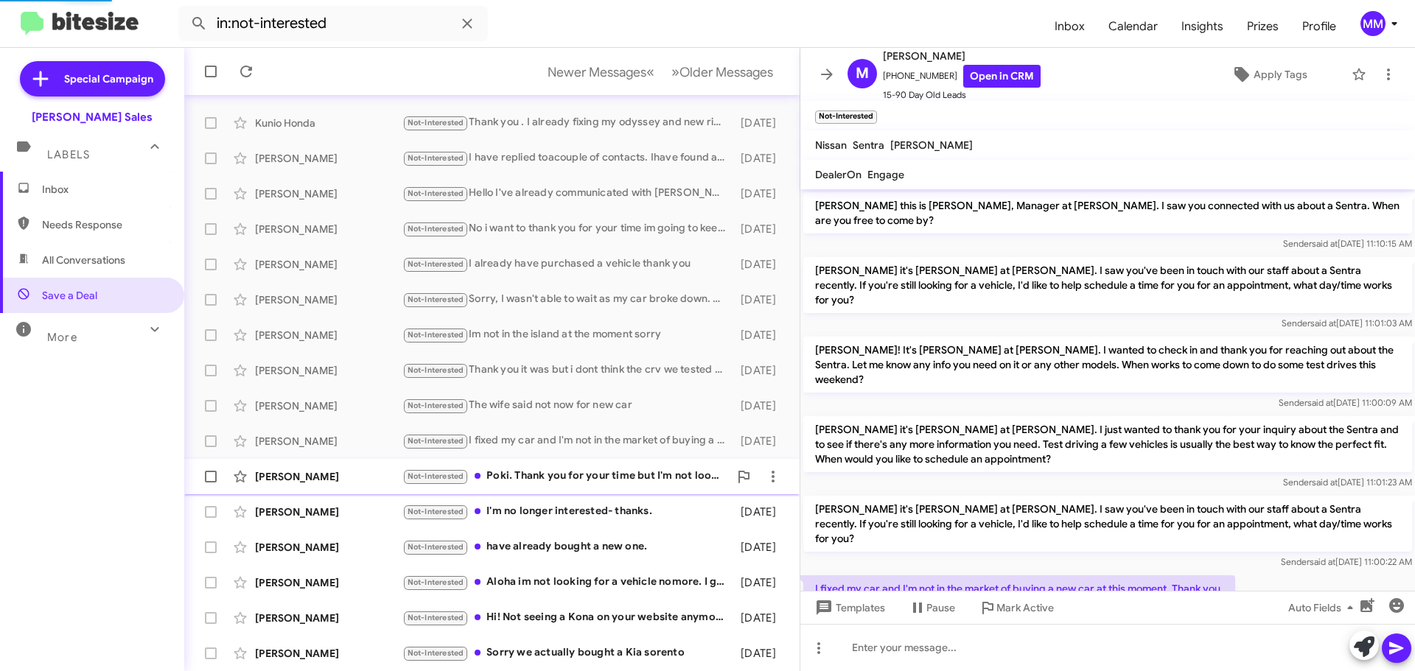
scroll to position [41, 0]
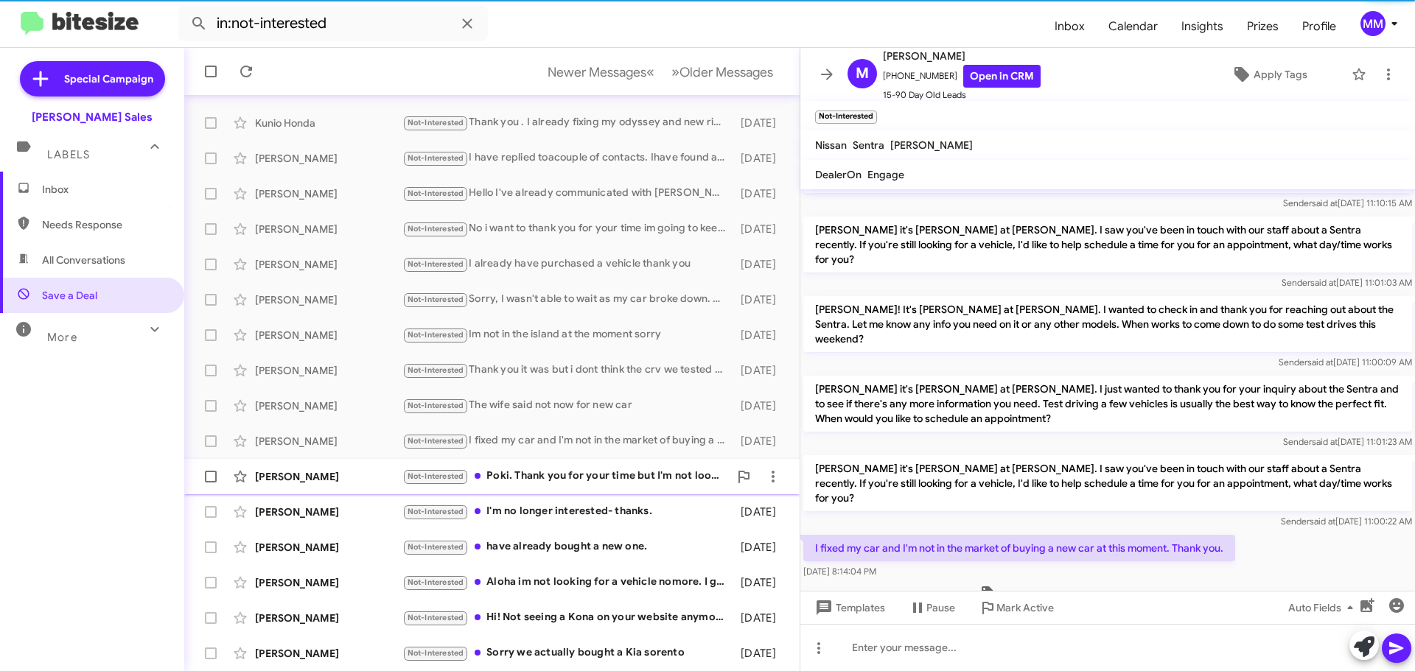
click at [340, 470] on div "[PERSON_NAME]" at bounding box center [328, 476] width 147 height 15
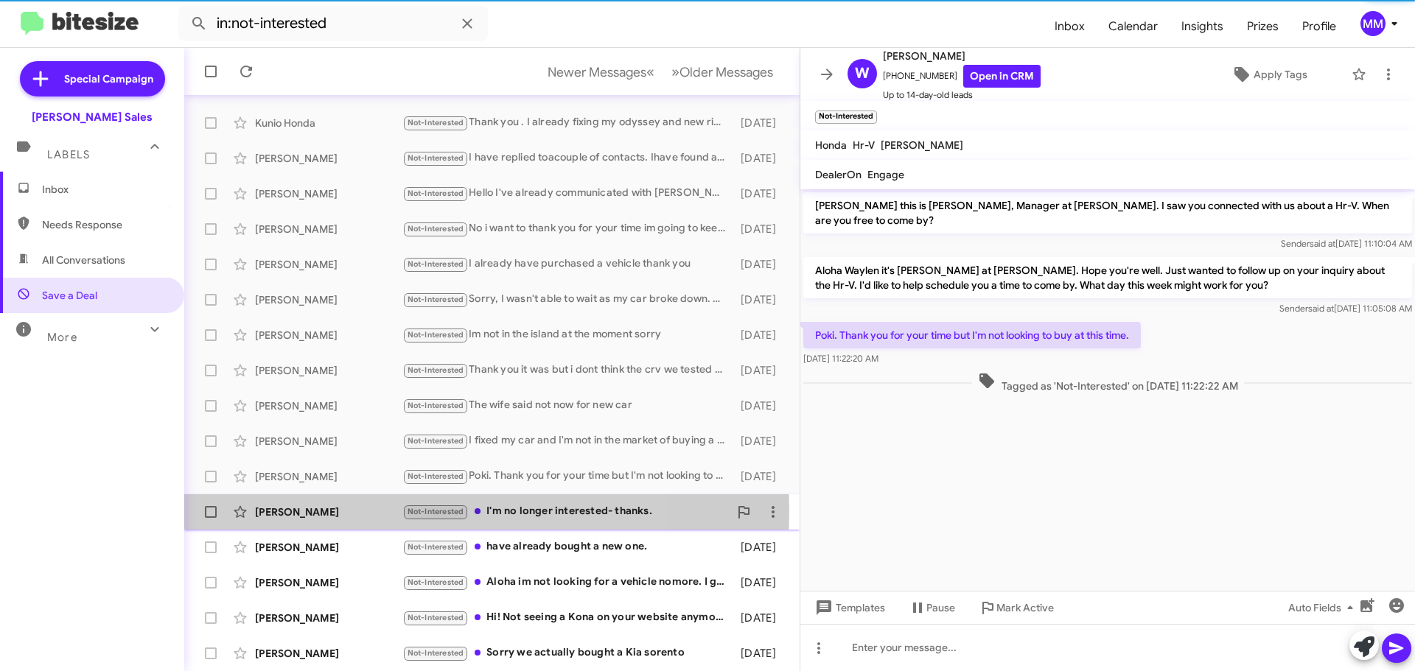
click at [354, 513] on div "[PERSON_NAME]" at bounding box center [328, 512] width 147 height 15
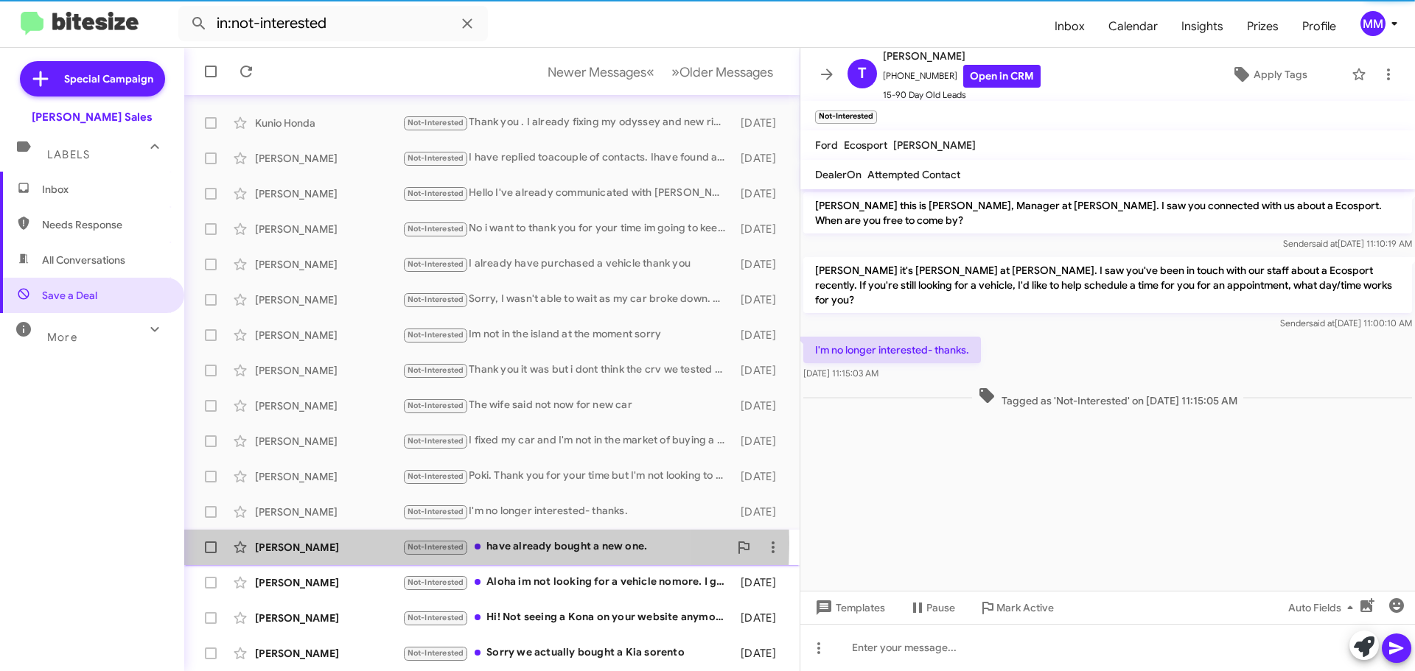
click at [365, 543] on div "[PERSON_NAME]" at bounding box center [328, 547] width 147 height 15
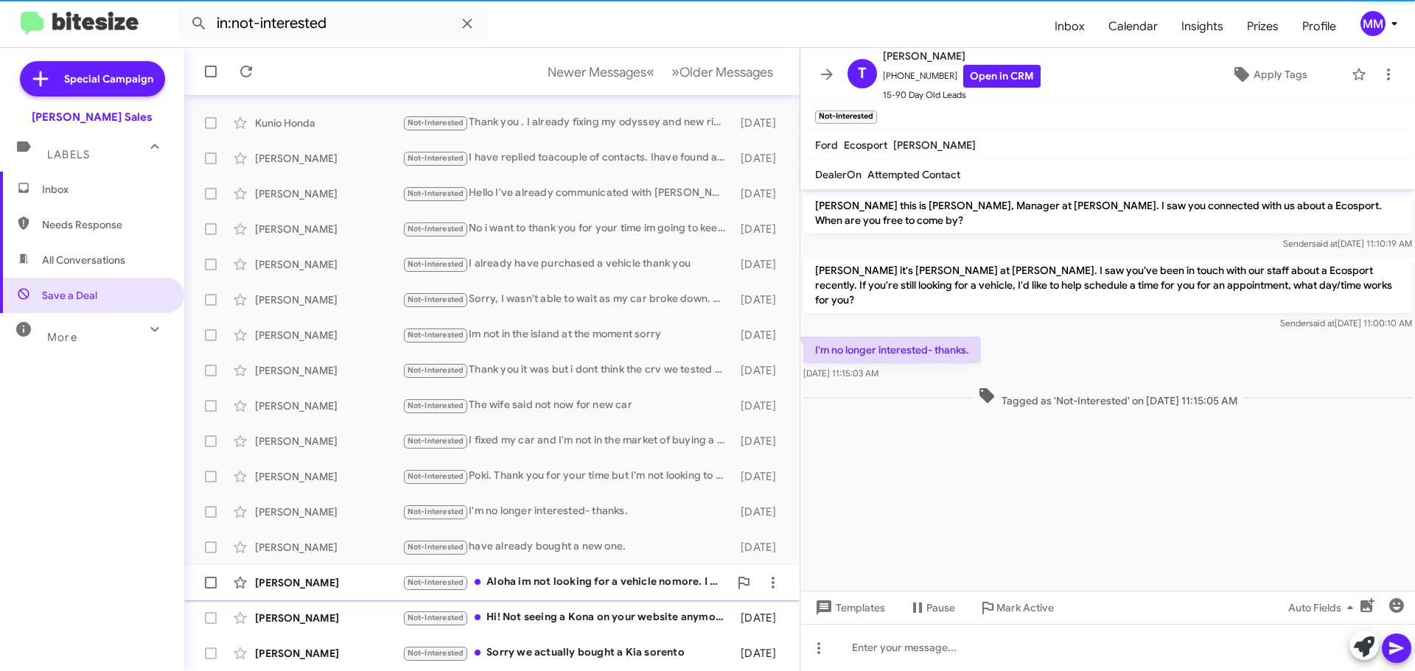
scroll to position [109, 0]
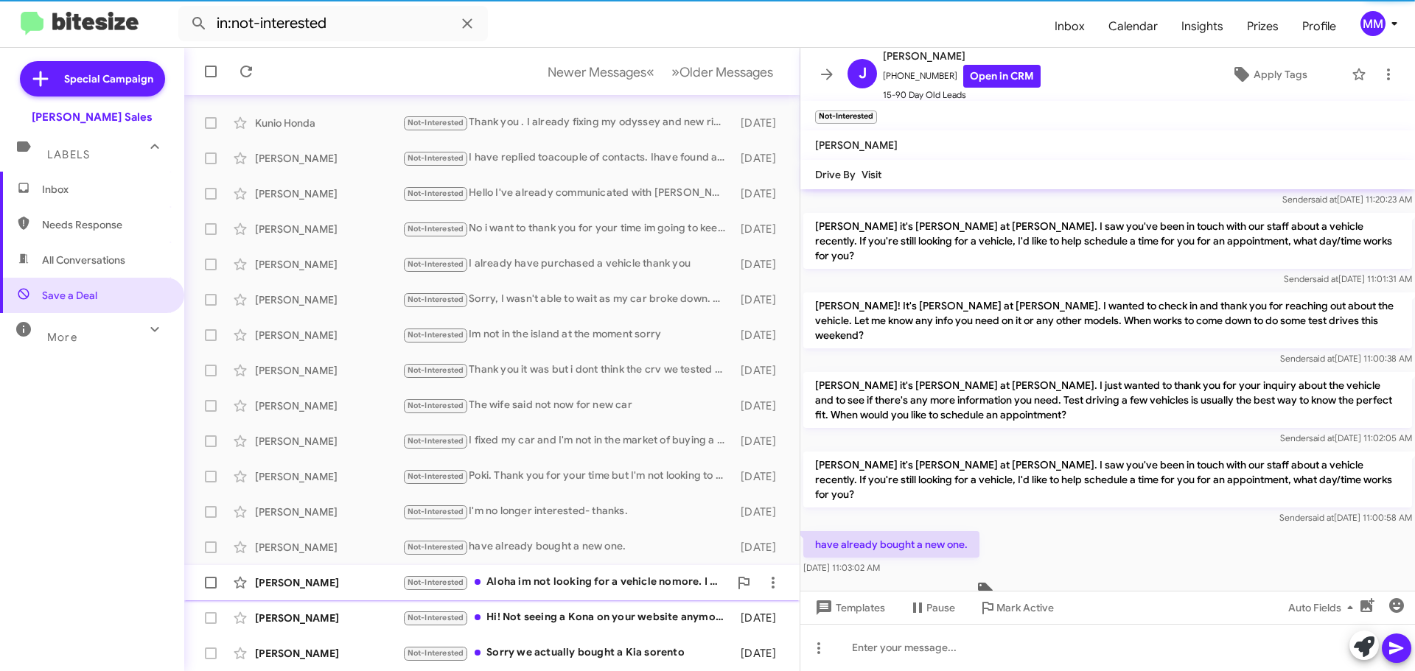
click at [364, 582] on div "[PERSON_NAME]" at bounding box center [328, 582] width 147 height 15
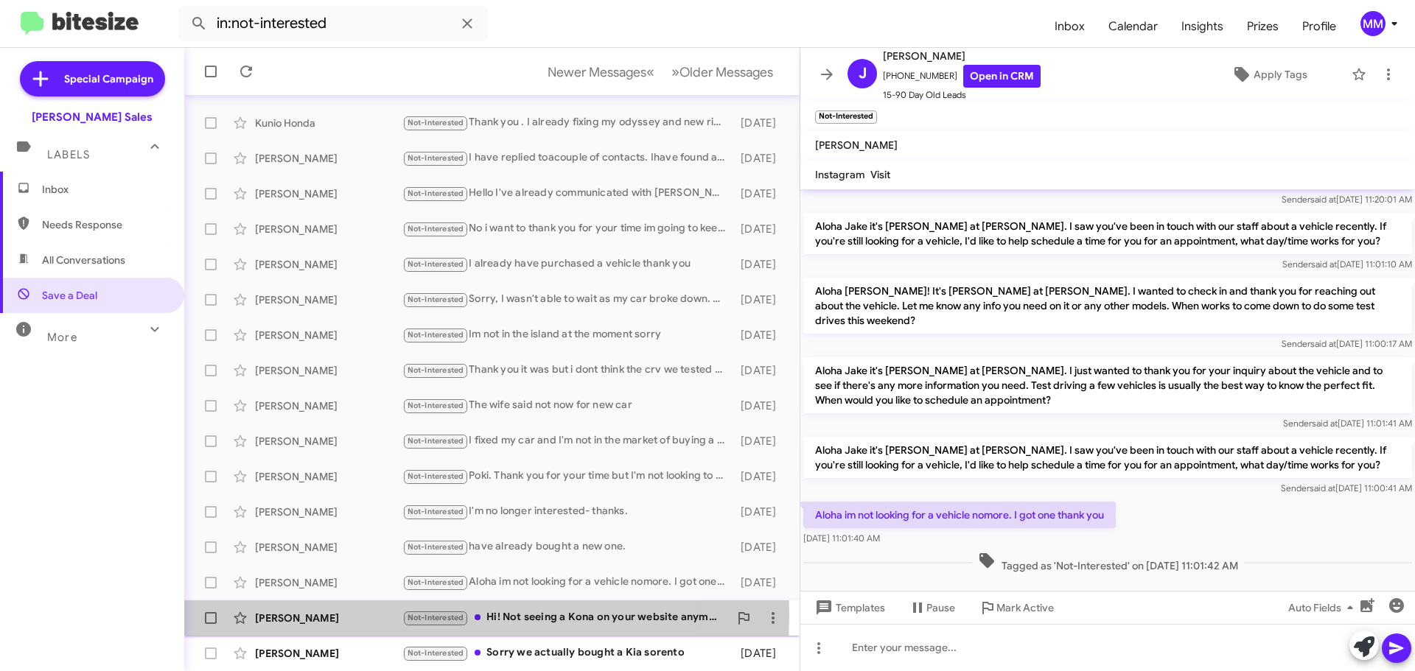
click at [368, 615] on div "[PERSON_NAME]" at bounding box center [328, 618] width 147 height 15
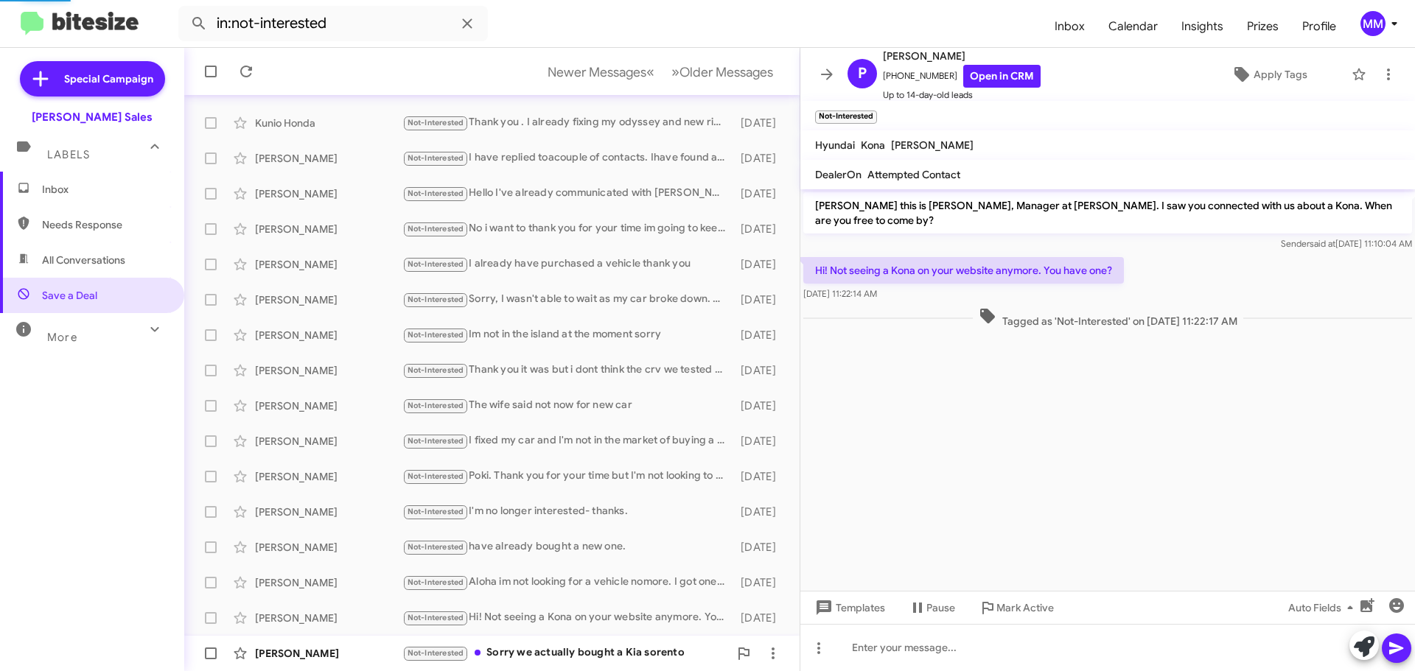
click at [370, 650] on div "[PERSON_NAME]" at bounding box center [328, 653] width 147 height 15
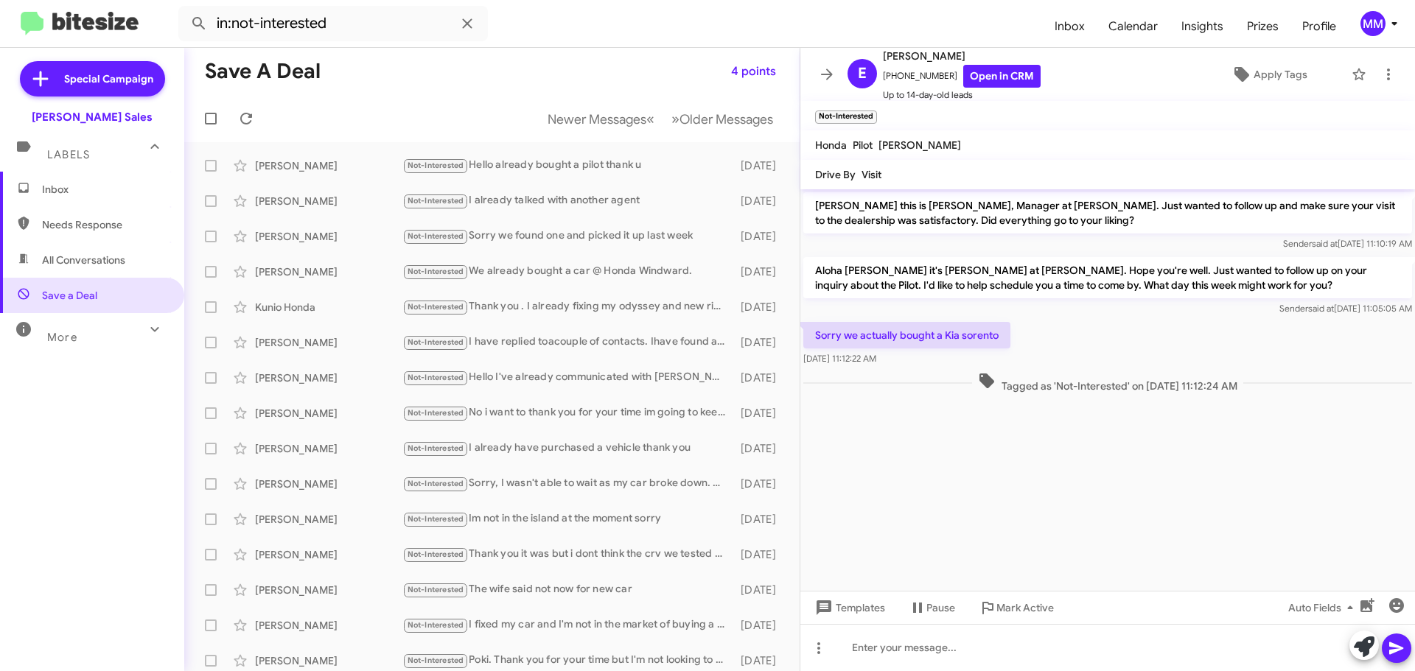
click at [106, 264] on span "All Conversations" at bounding box center [83, 260] width 83 height 15
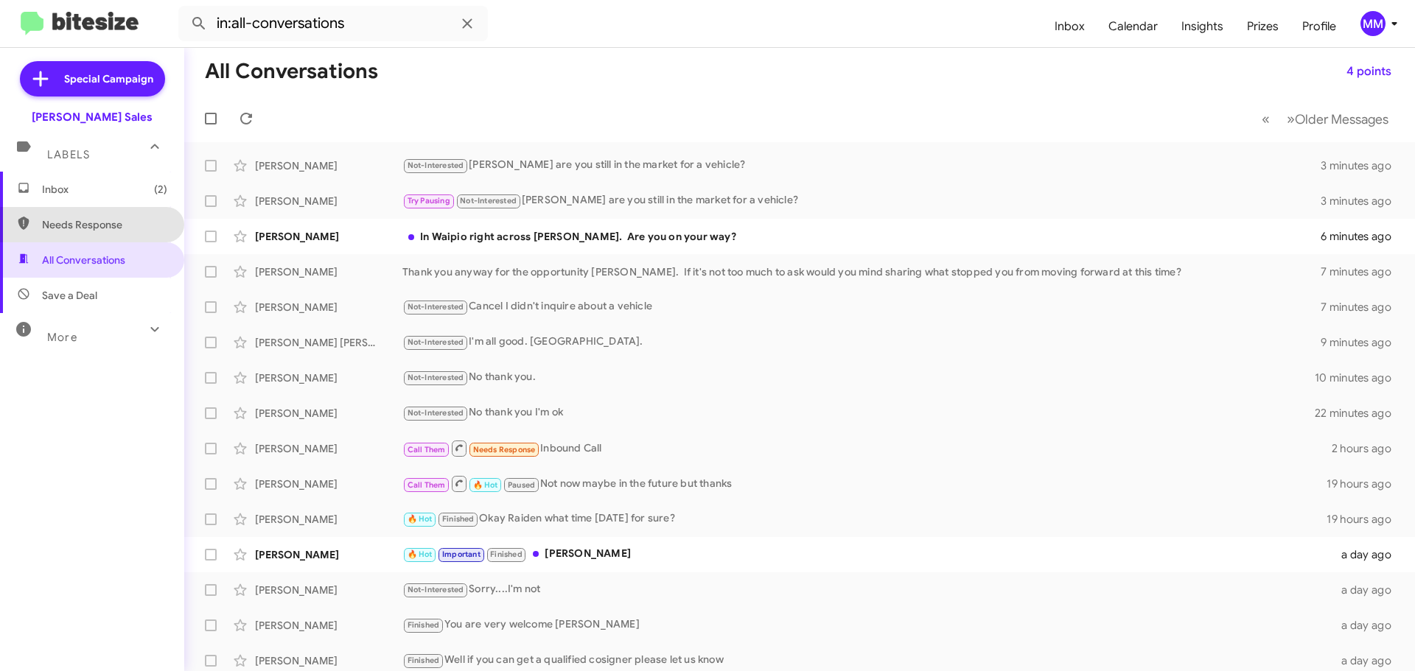
click at [104, 225] on span "Needs Response" at bounding box center [104, 224] width 125 height 15
type input "in:needs-response"
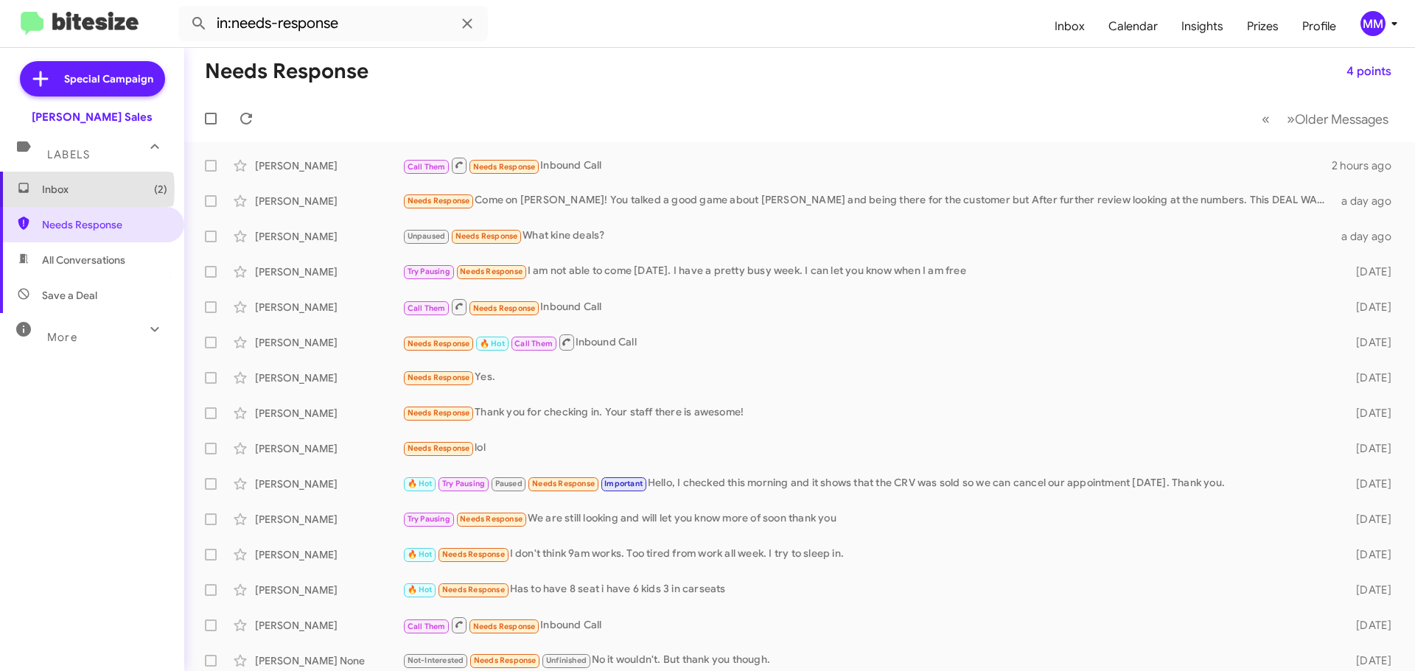
click at [64, 189] on span "Inbox (2)" at bounding box center [104, 189] width 125 height 15
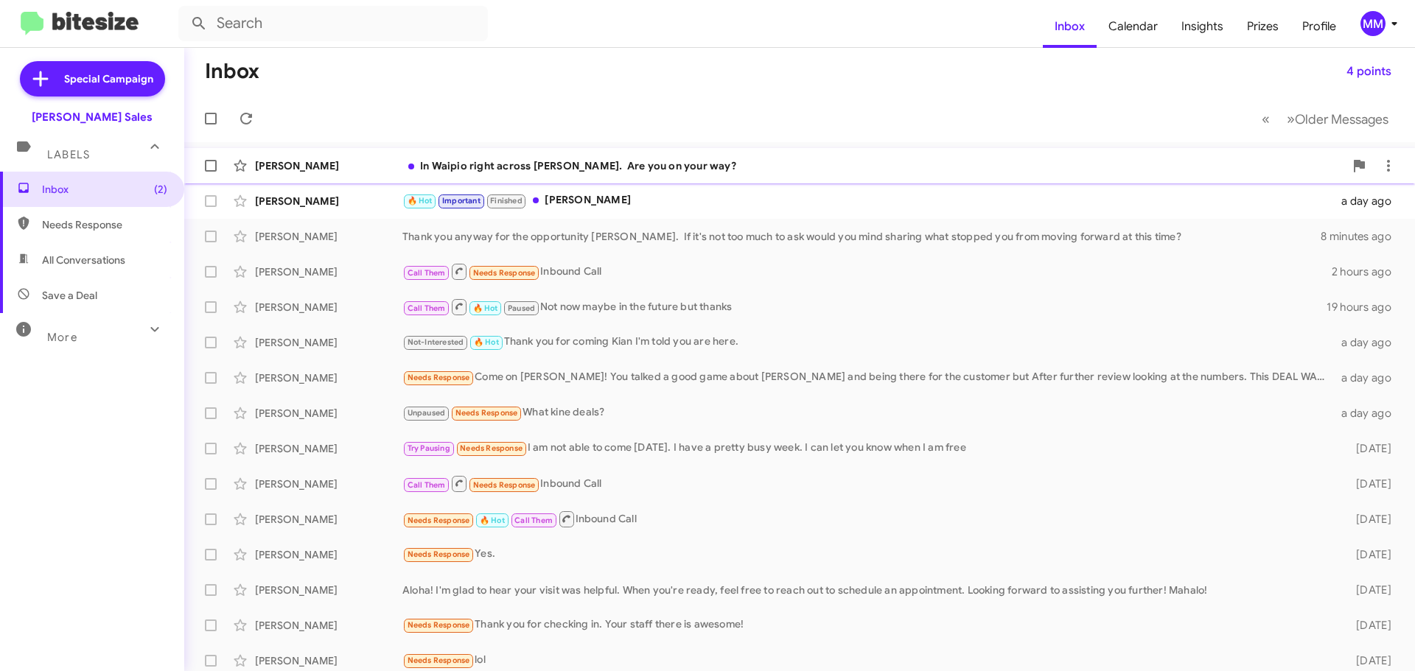
click at [316, 168] on div "[PERSON_NAME]" at bounding box center [328, 165] width 147 height 15
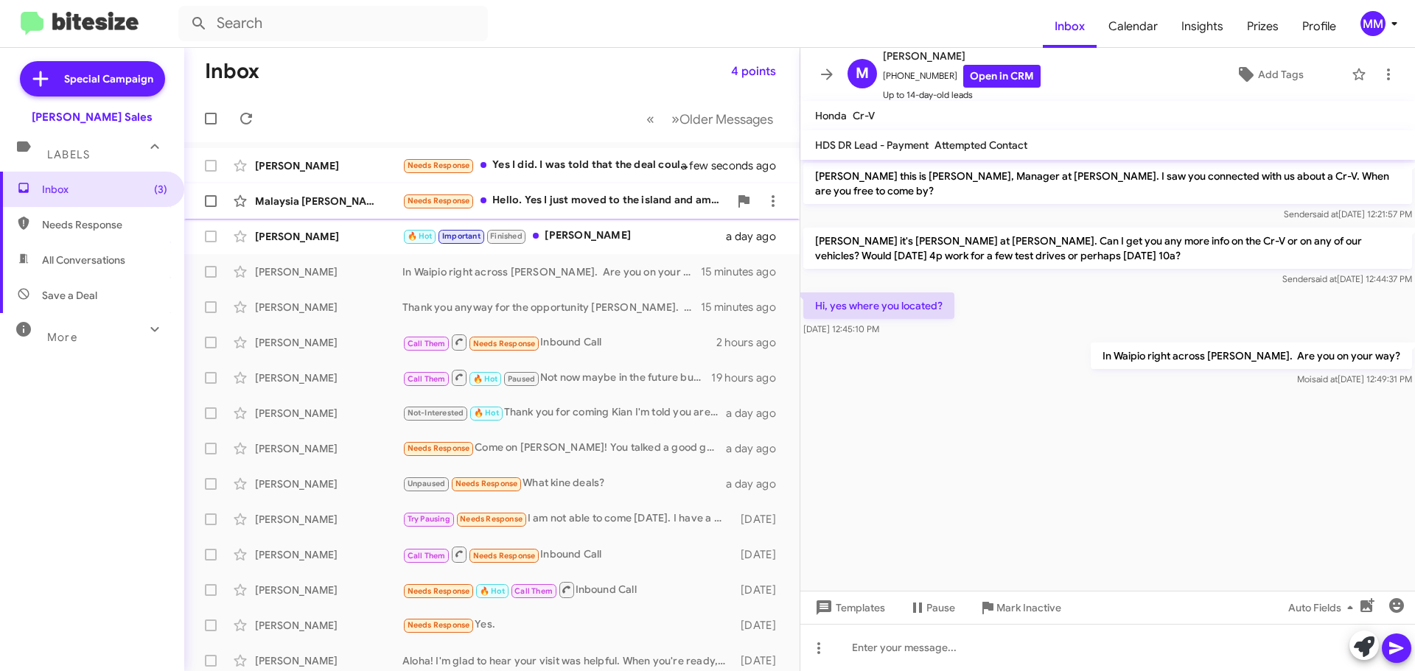
click at [597, 198] on div "Needs Response Hello. Yes I just moved to the island and am in need of a vehicl…" at bounding box center [565, 200] width 326 height 17
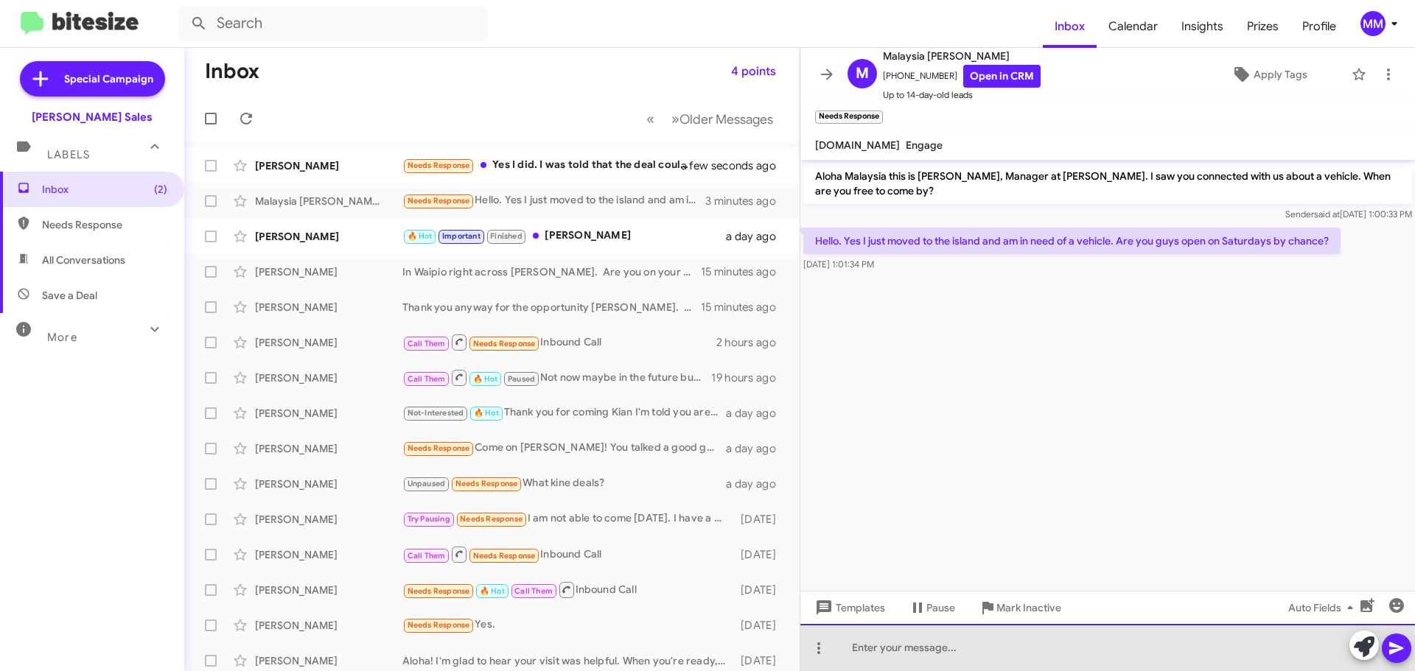
click at [910, 659] on div at bounding box center [1107, 647] width 614 height 47
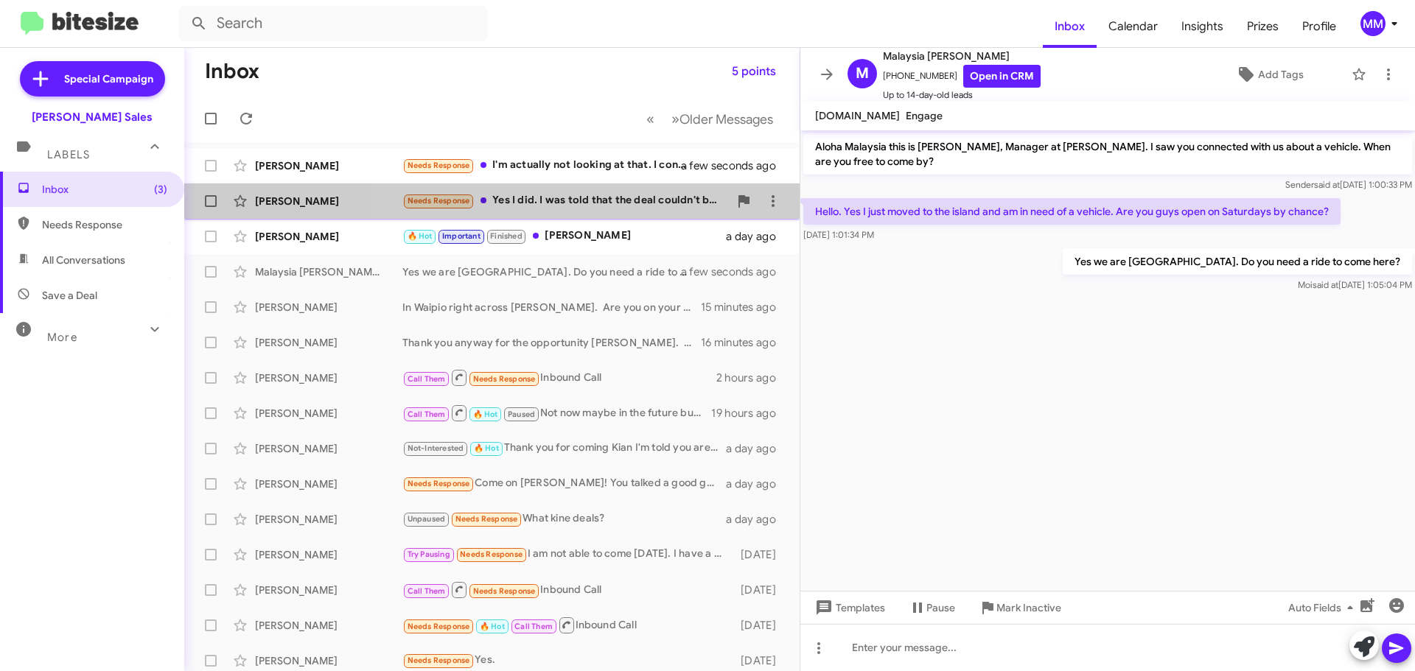
click at [629, 203] on div "Needs Response Yes I did. I was told that the deal couldn't be made" at bounding box center [565, 200] width 326 height 17
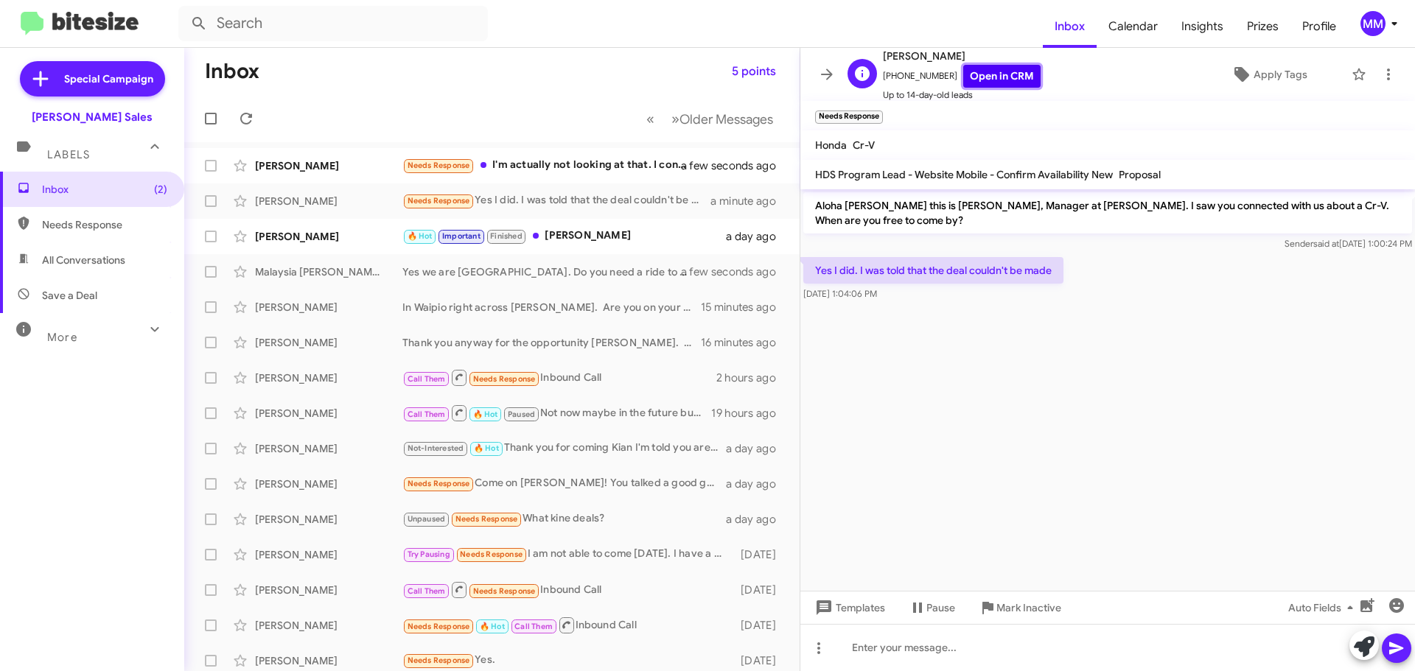
click at [989, 72] on link "Open in CRM" at bounding box center [1001, 76] width 77 height 23
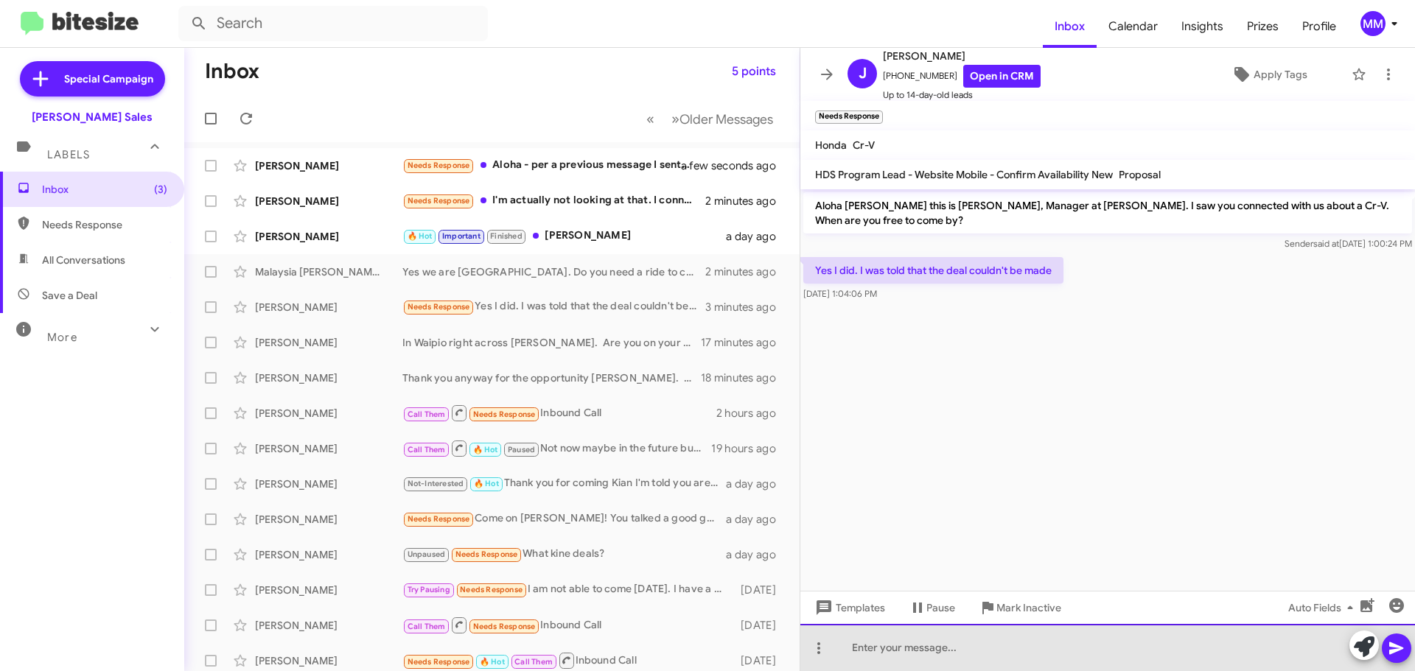
click at [931, 668] on div at bounding box center [1107, 647] width 614 height 47
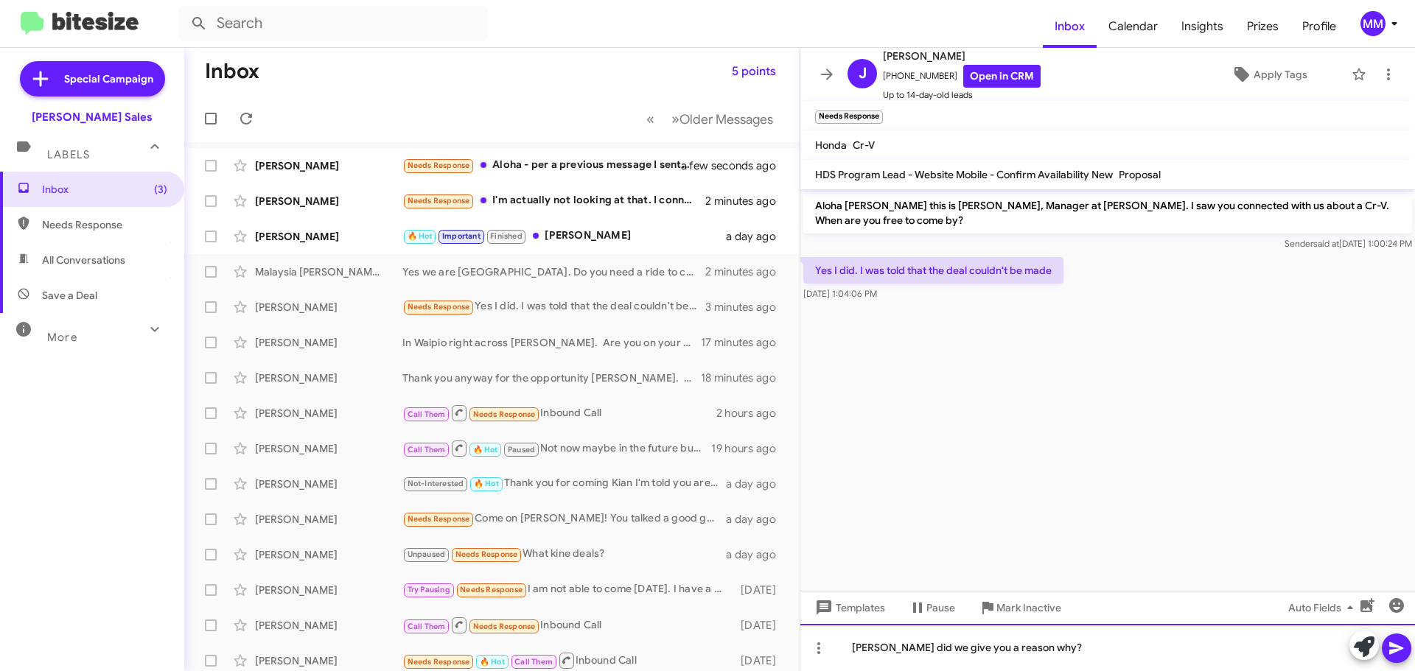
click at [912, 645] on div "[PERSON_NAME] did we give you a reason why?" at bounding box center [1107, 647] width 614 height 47
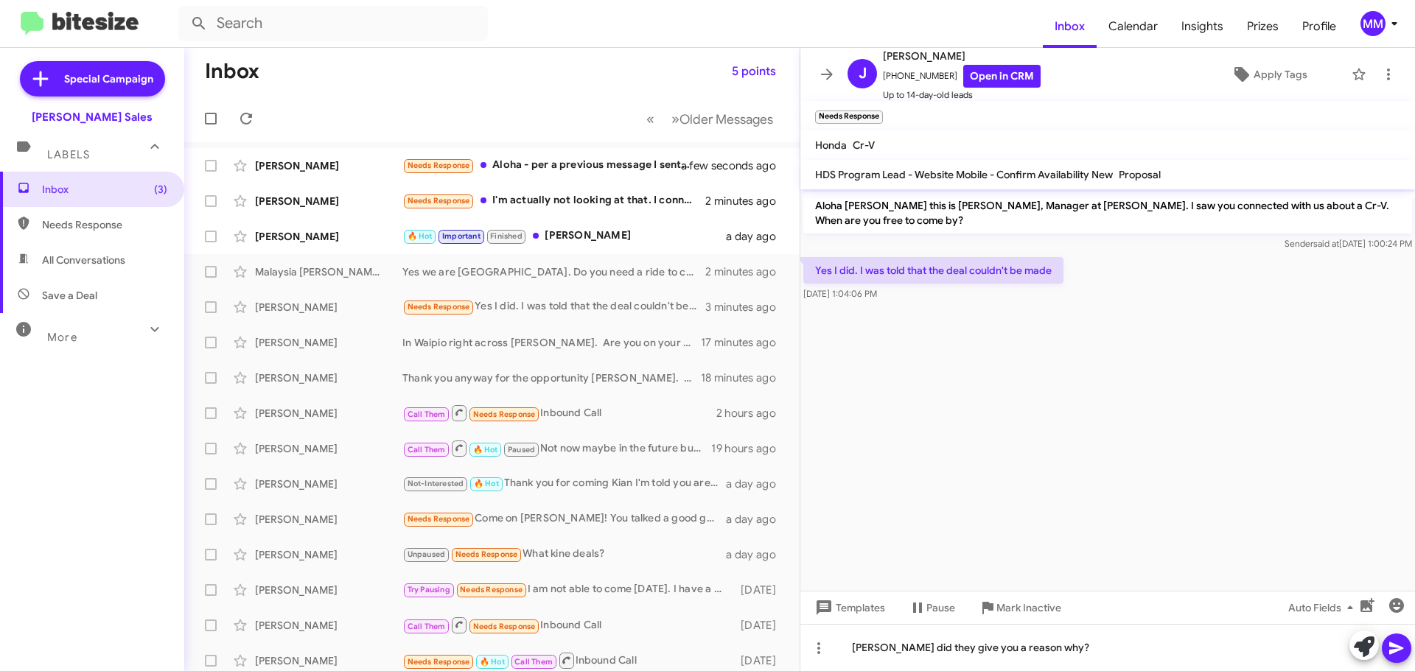
click at [1392, 648] on icon at bounding box center [1396, 648] width 18 height 18
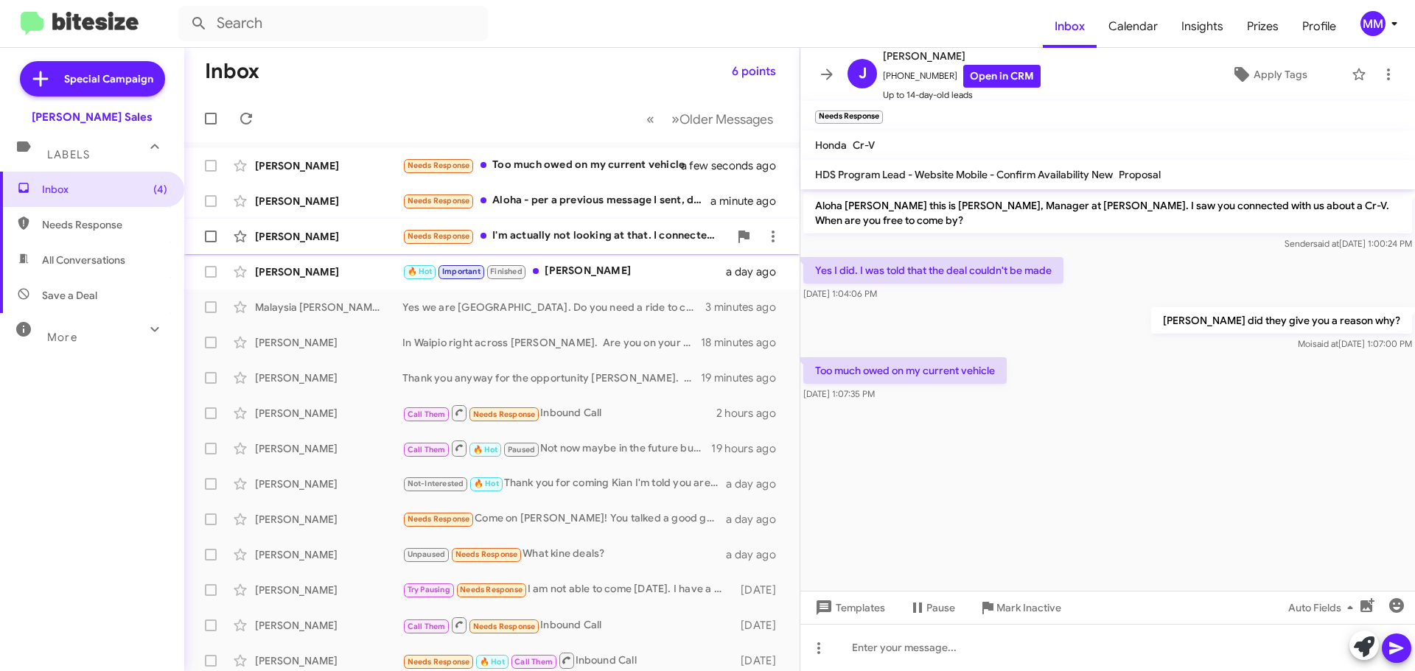
click at [359, 237] on div "[PERSON_NAME]" at bounding box center [328, 236] width 147 height 15
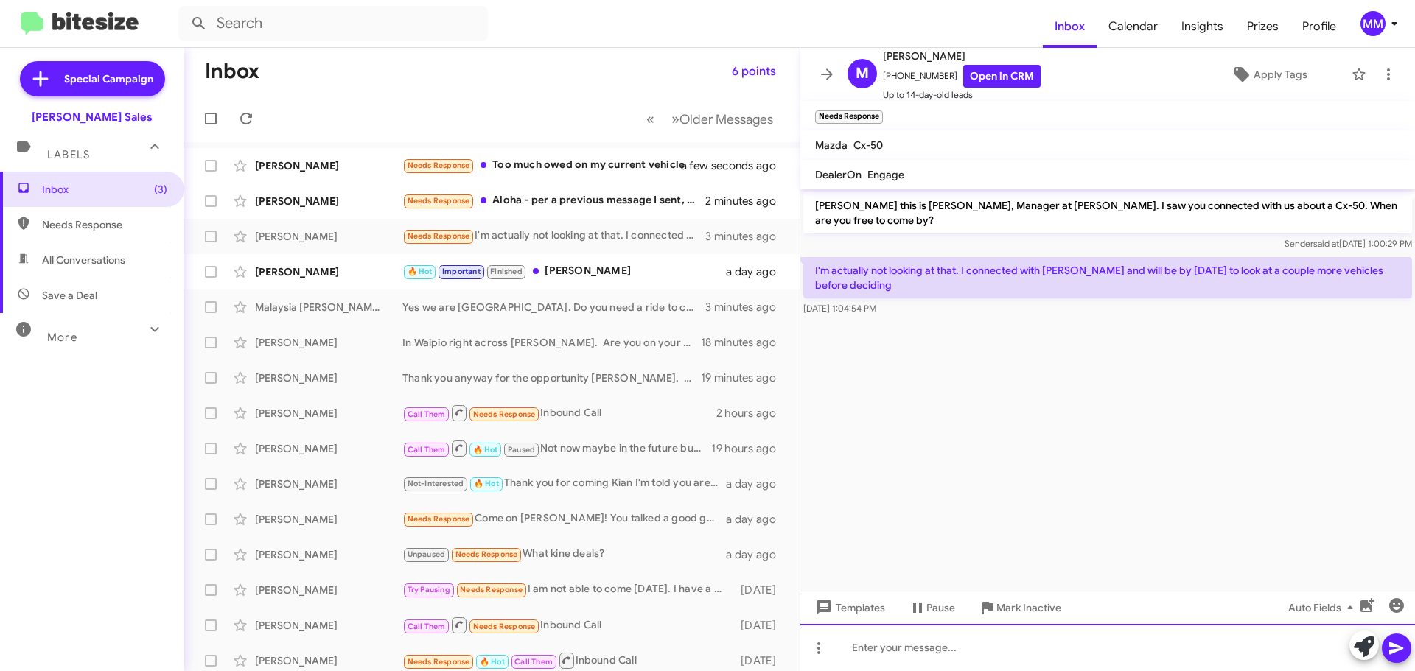
click at [902, 656] on div at bounding box center [1107, 647] width 614 height 47
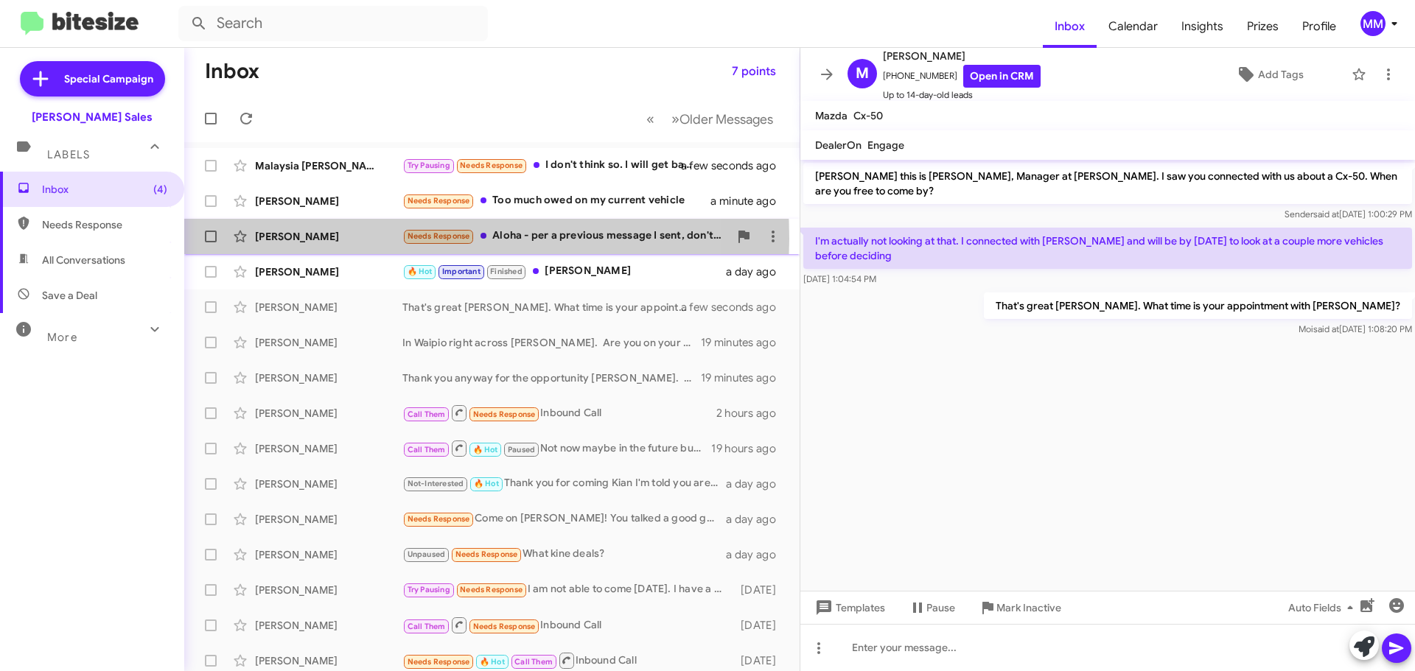
click at [380, 239] on div "[PERSON_NAME]" at bounding box center [328, 236] width 147 height 15
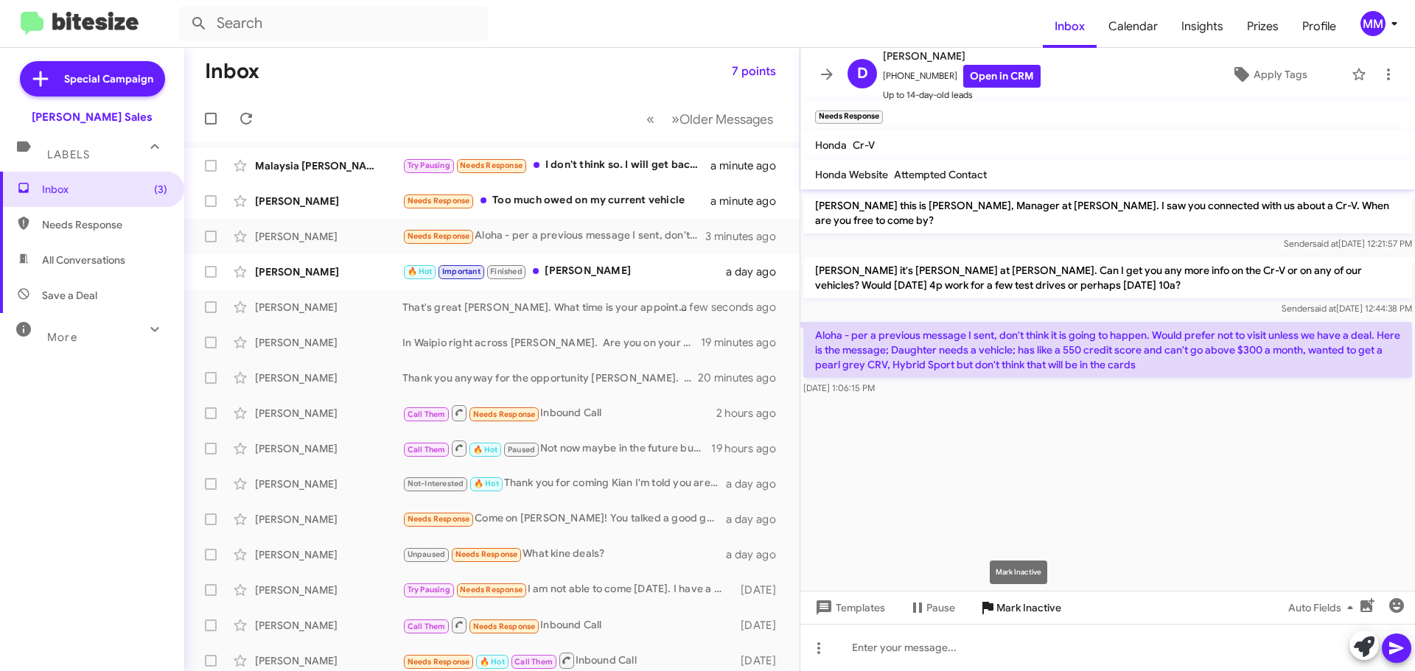
click at [1014, 611] on span "Mark Inactive" at bounding box center [1028, 608] width 65 height 27
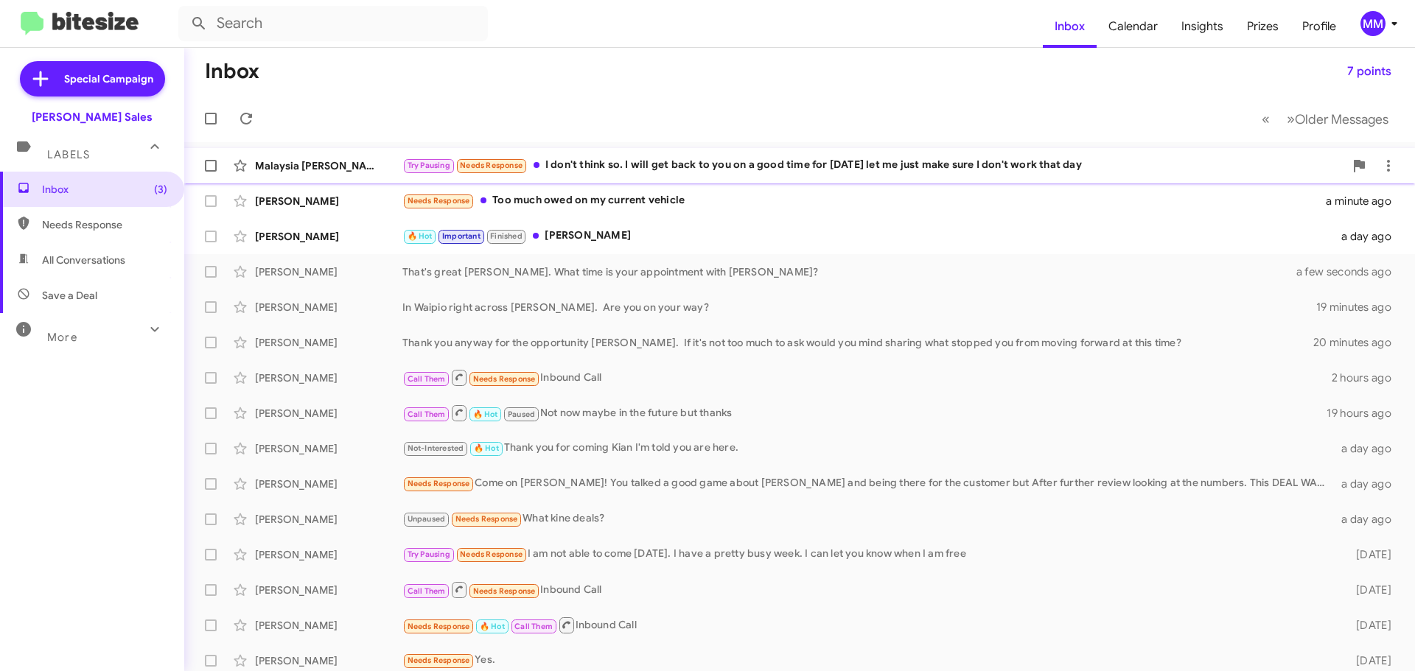
click at [605, 162] on div "Try Pausing Needs Response I don't think so. I will get back to you on a good t…" at bounding box center [873, 165] width 942 height 17
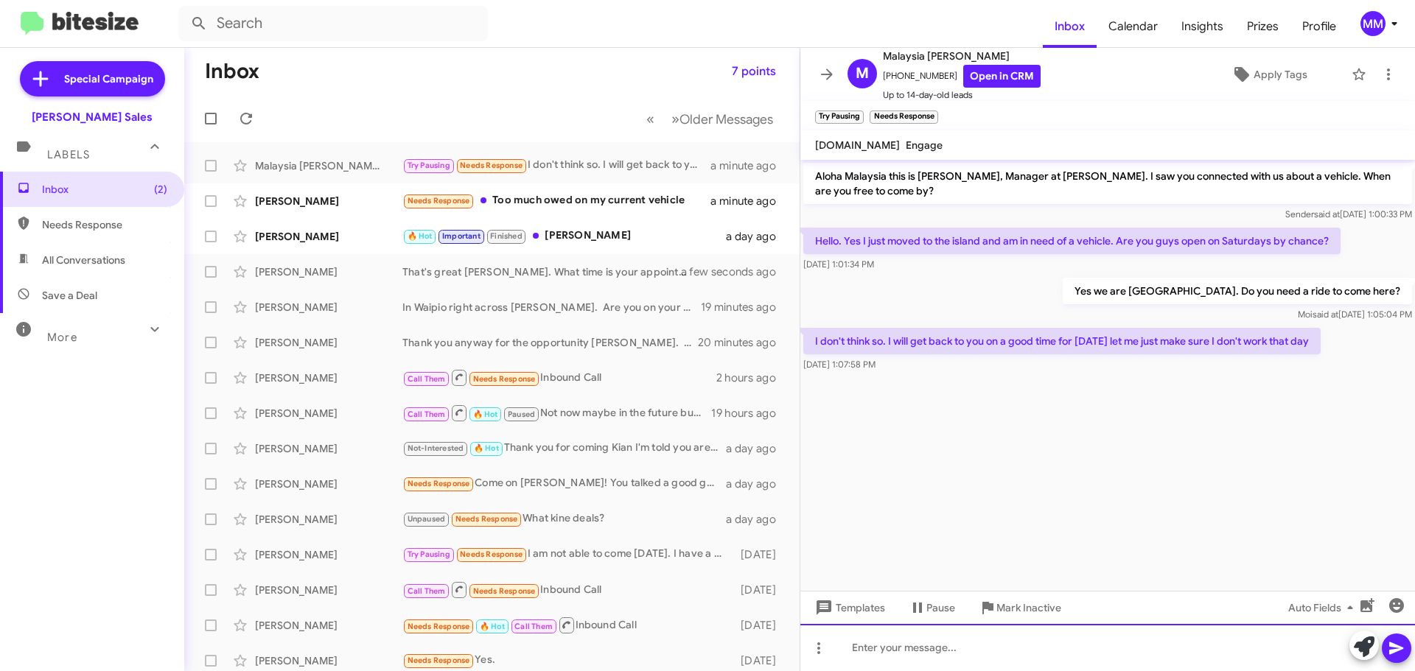
click at [880, 642] on div at bounding box center [1107, 647] width 614 height 47
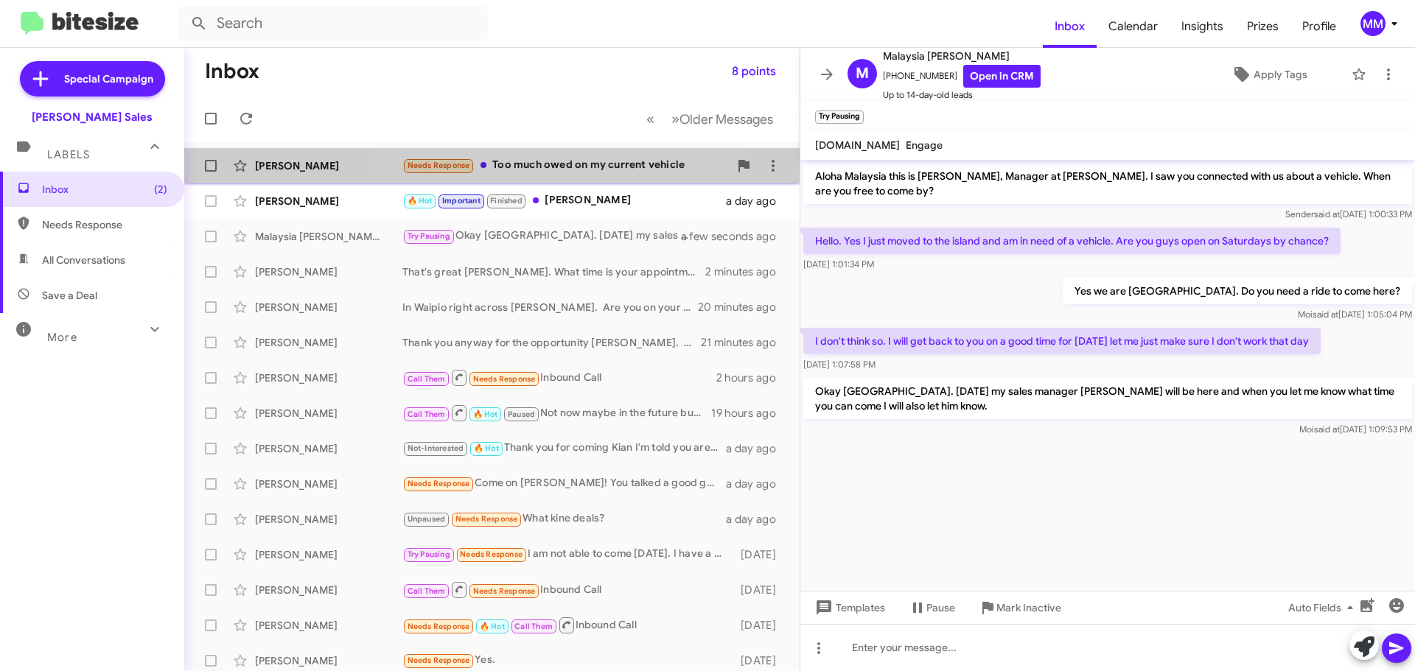
click at [517, 162] on div "Needs Response Too much owed on my current vehicle" at bounding box center [565, 165] width 326 height 17
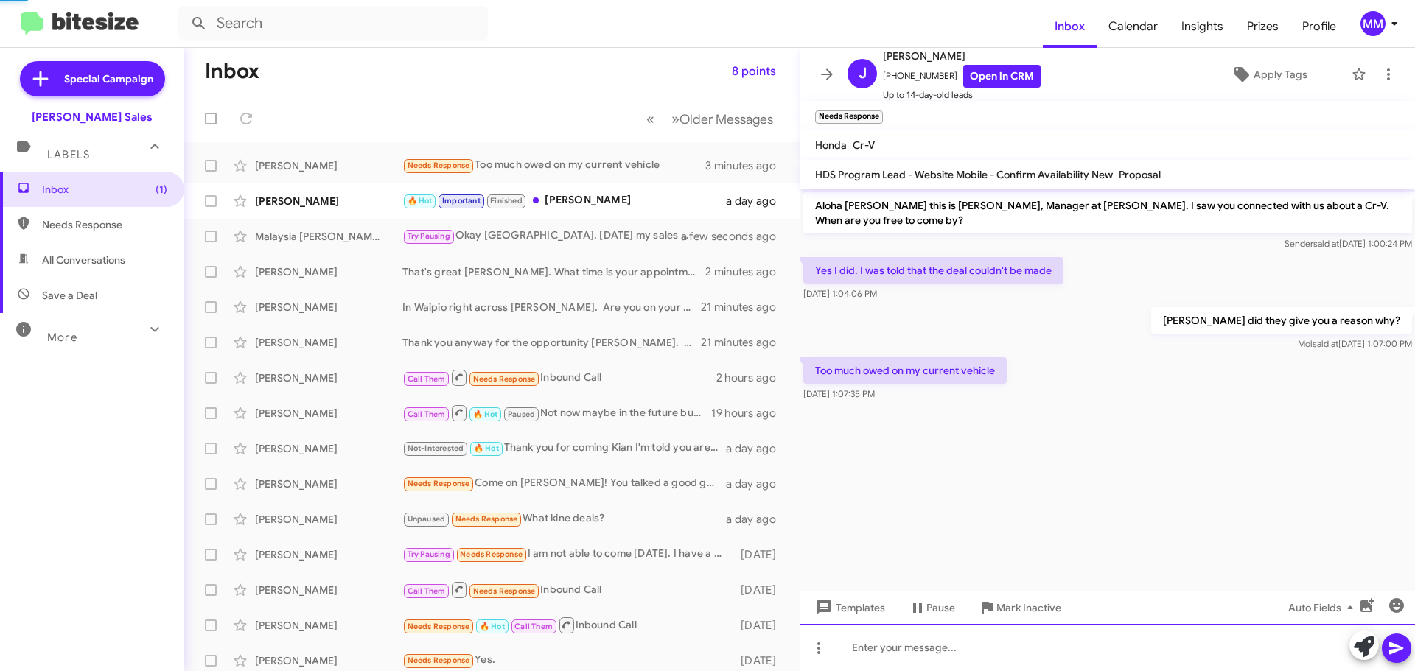
click at [865, 653] on div at bounding box center [1107, 647] width 614 height 47
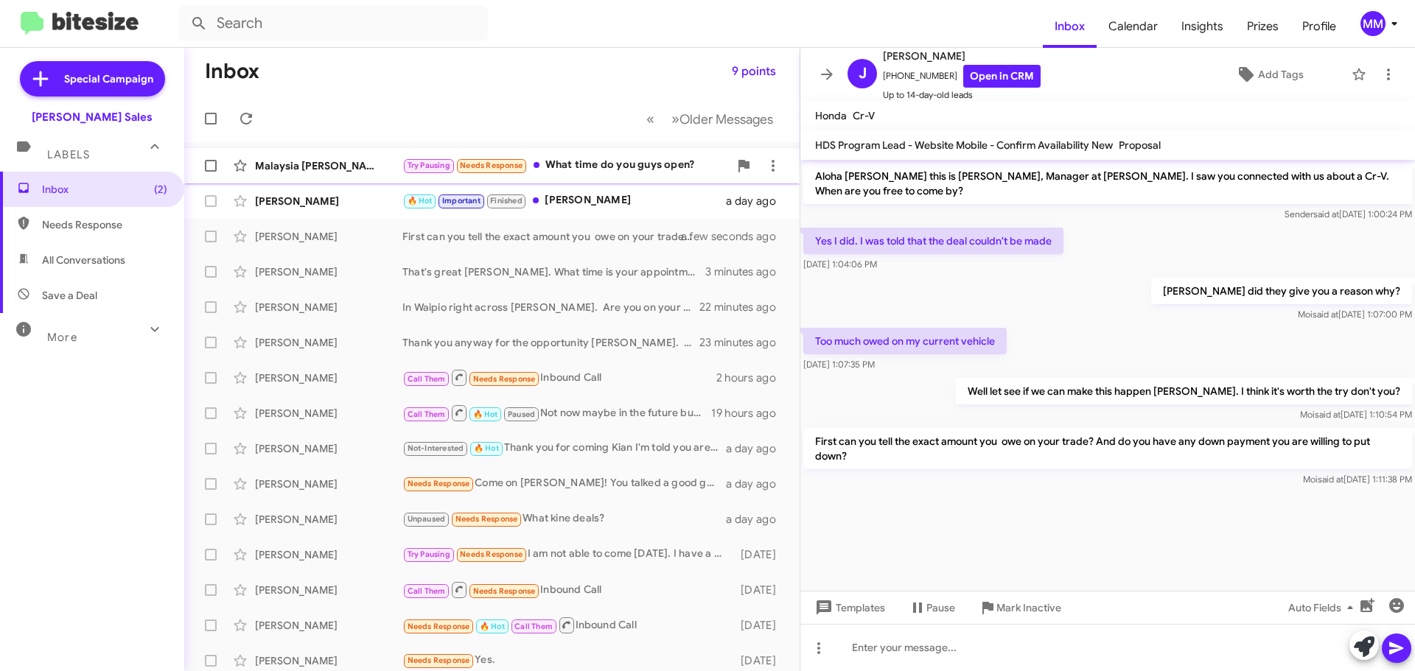
click at [603, 164] on div "Try Pausing Needs Response What time do you guys open?" at bounding box center [565, 165] width 326 height 17
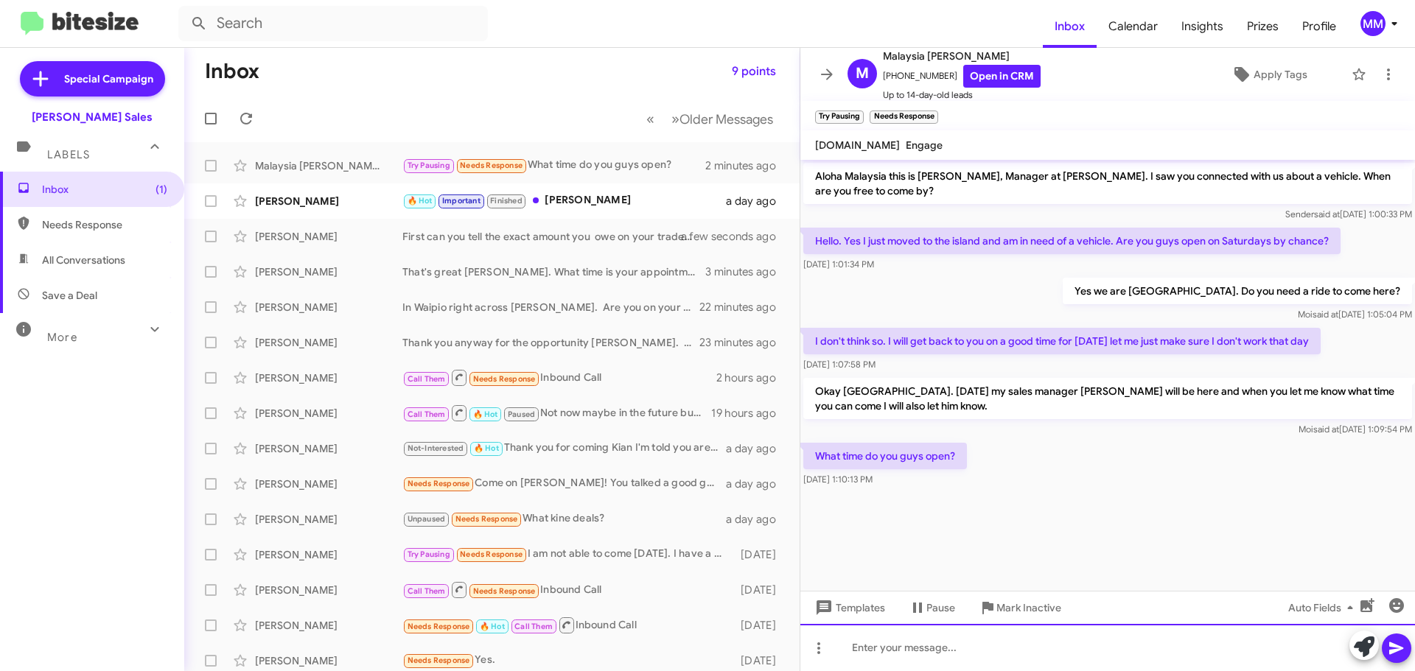
drag, startPoint x: 892, startPoint y: 642, endPoint x: 883, endPoint y: 642, distance: 9.6
click at [886, 645] on div at bounding box center [1107, 647] width 614 height 47
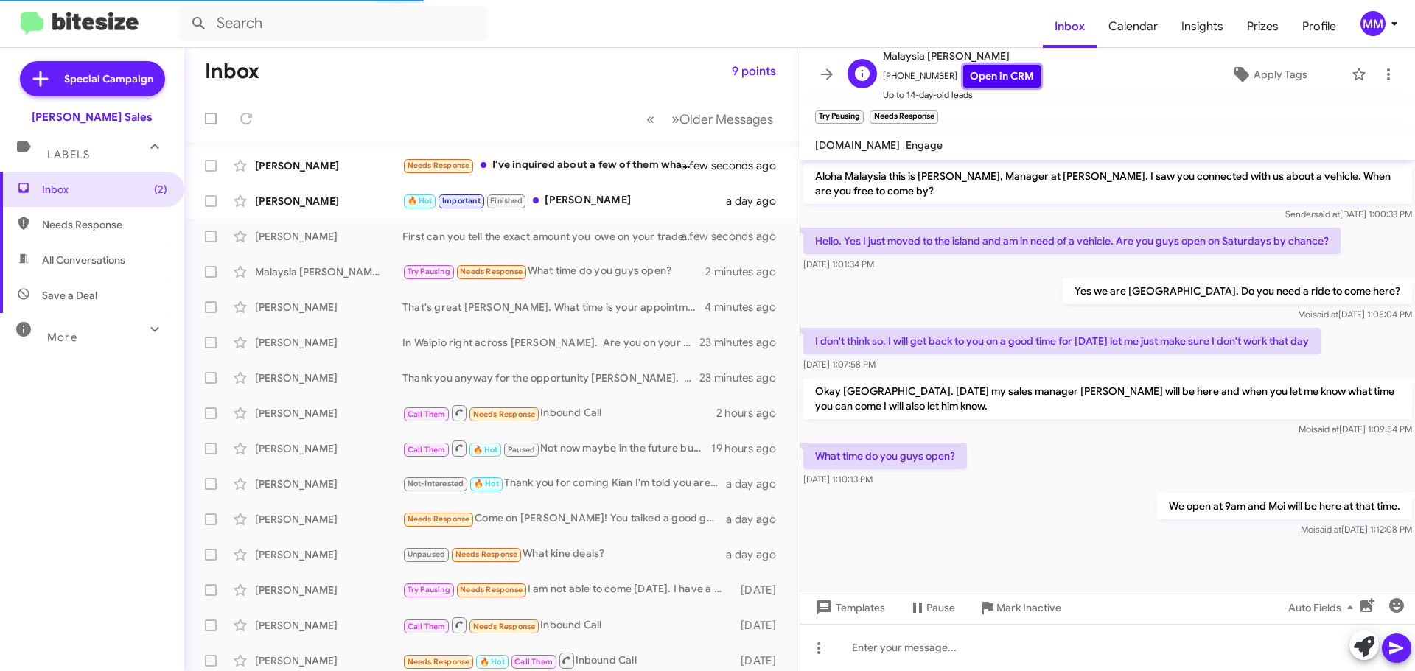
click at [984, 83] on link "Open in CRM" at bounding box center [1001, 76] width 77 height 23
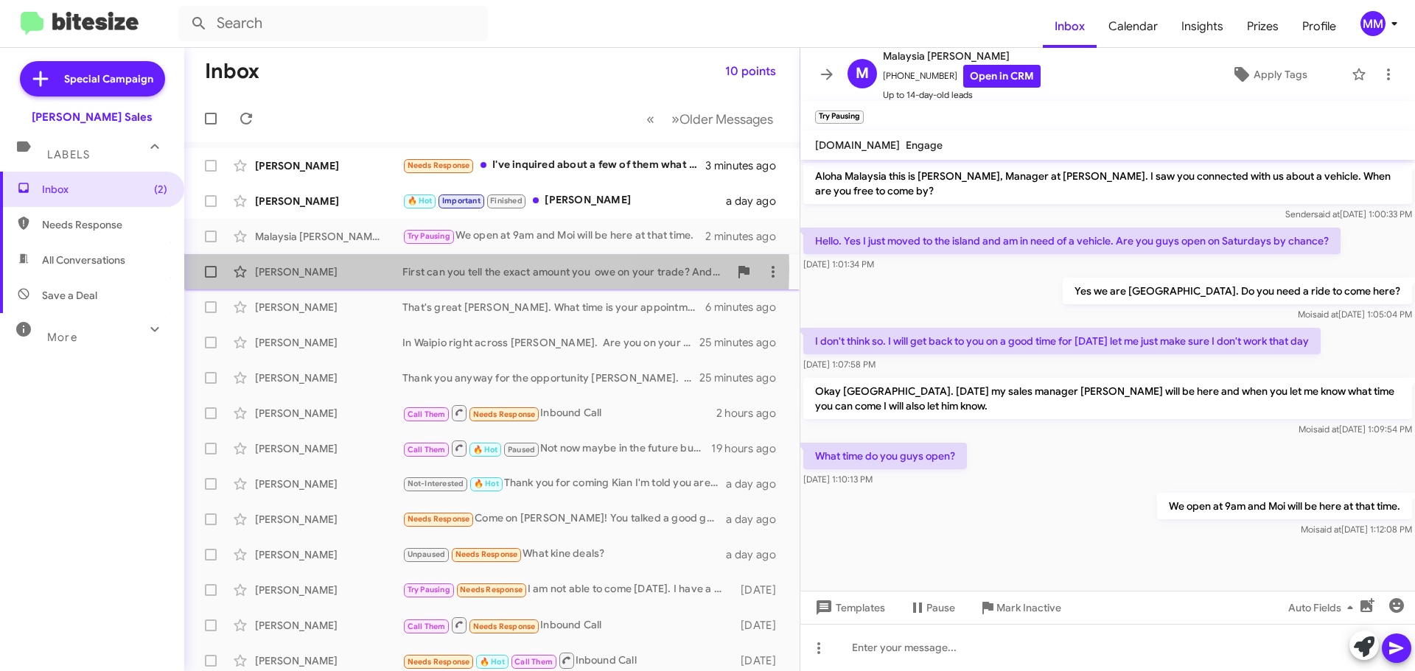
click at [336, 269] on div "[PERSON_NAME]" at bounding box center [328, 271] width 147 height 15
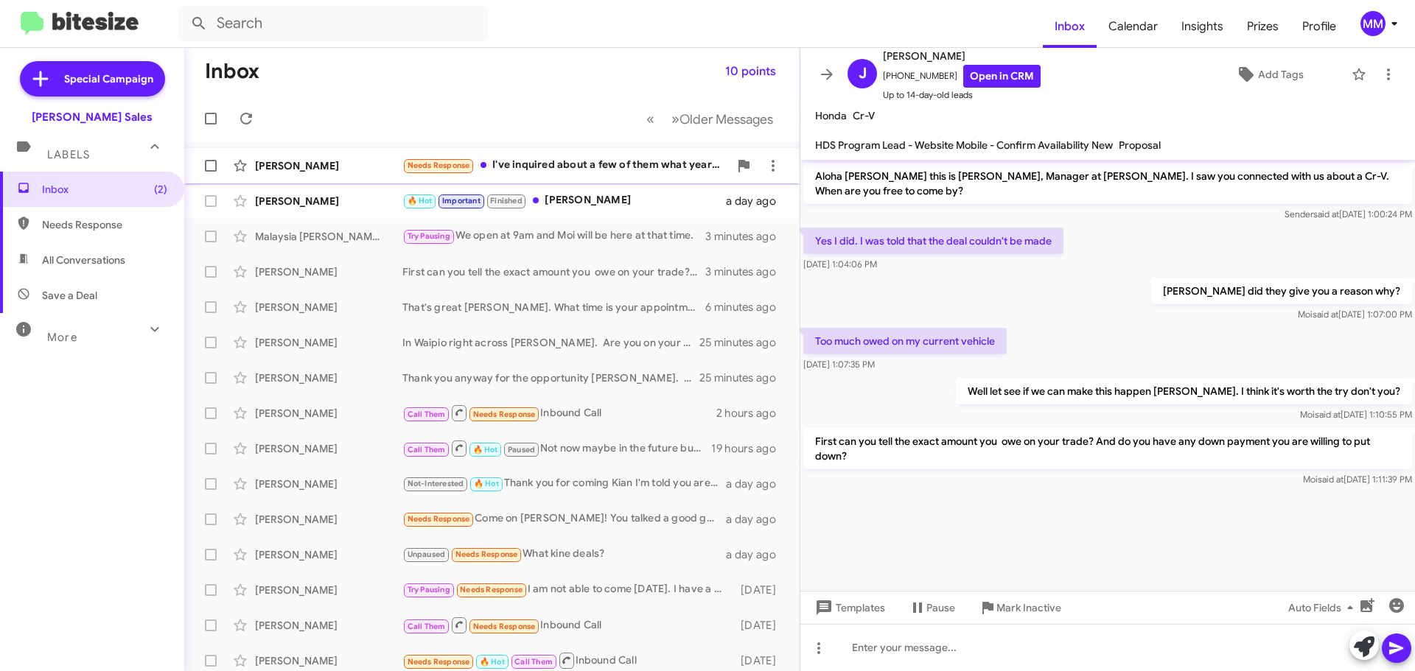
click at [332, 164] on div "[PERSON_NAME]" at bounding box center [328, 165] width 147 height 15
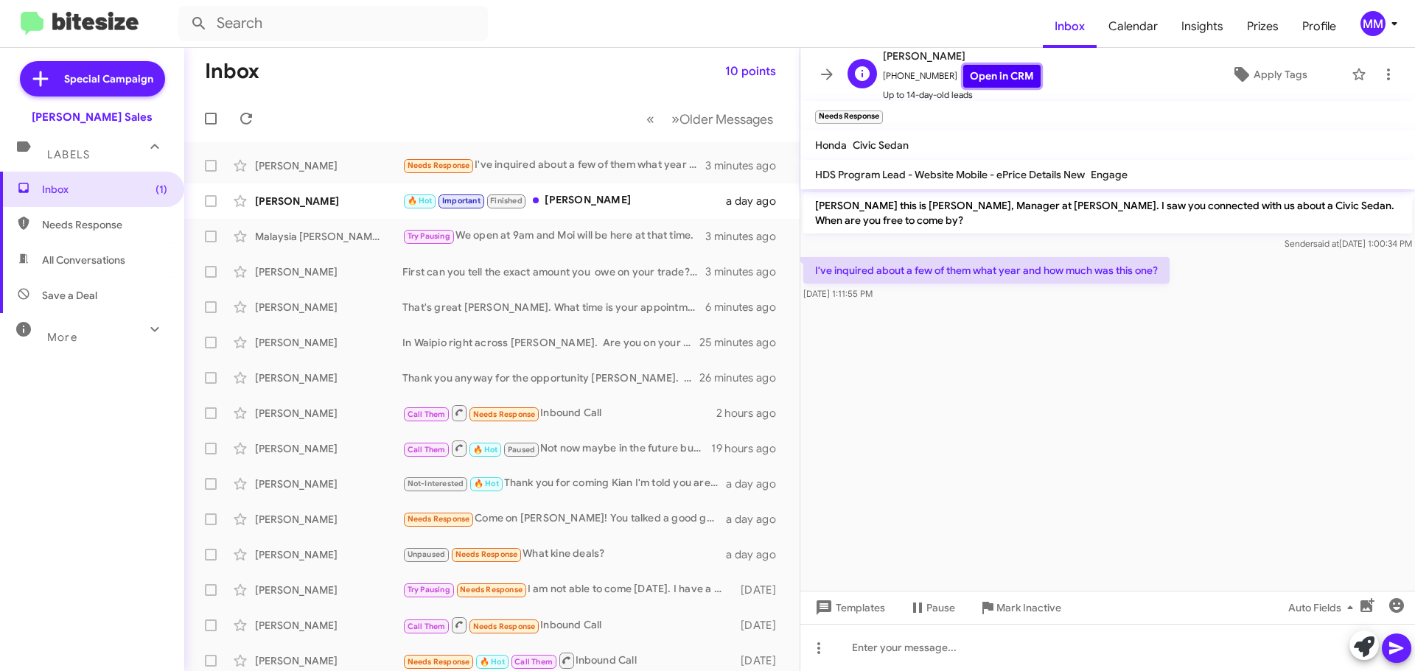
click at [992, 72] on link "Open in CRM" at bounding box center [1001, 76] width 77 height 23
click at [764, 167] on icon at bounding box center [773, 166] width 18 height 18
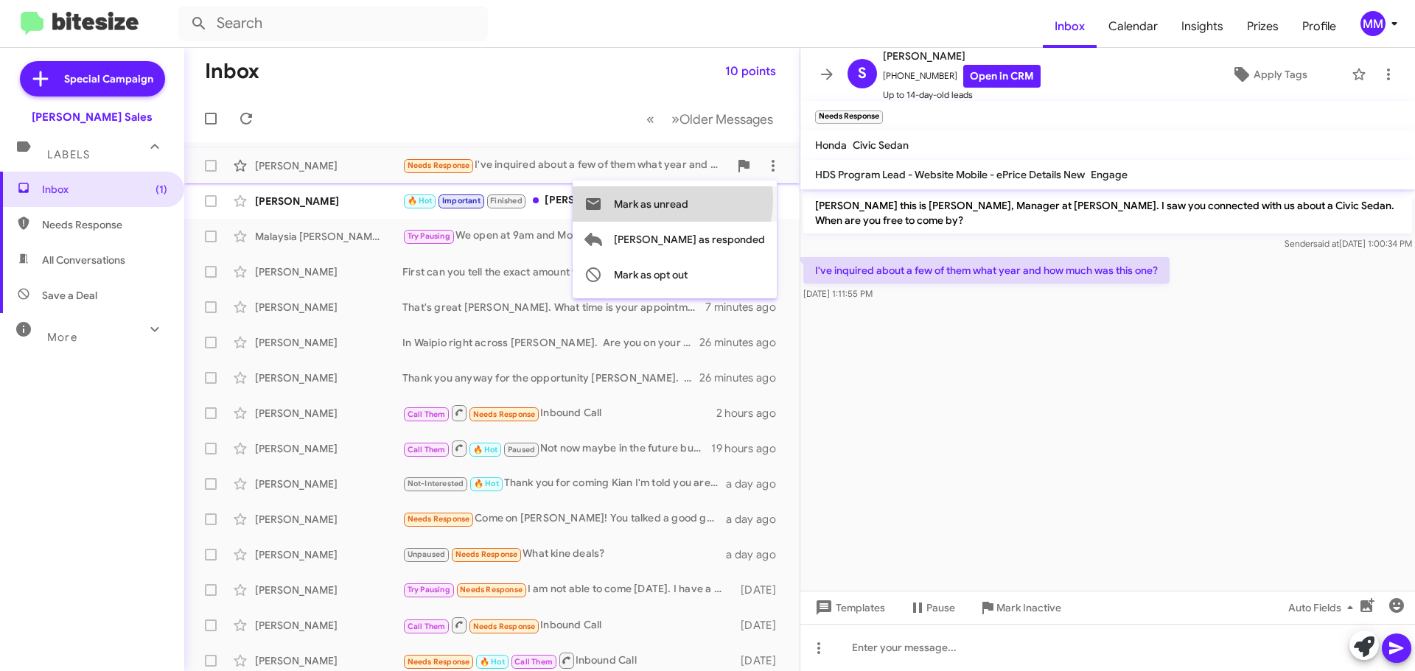
click at [688, 200] on span "Mark as unread" at bounding box center [651, 203] width 74 height 35
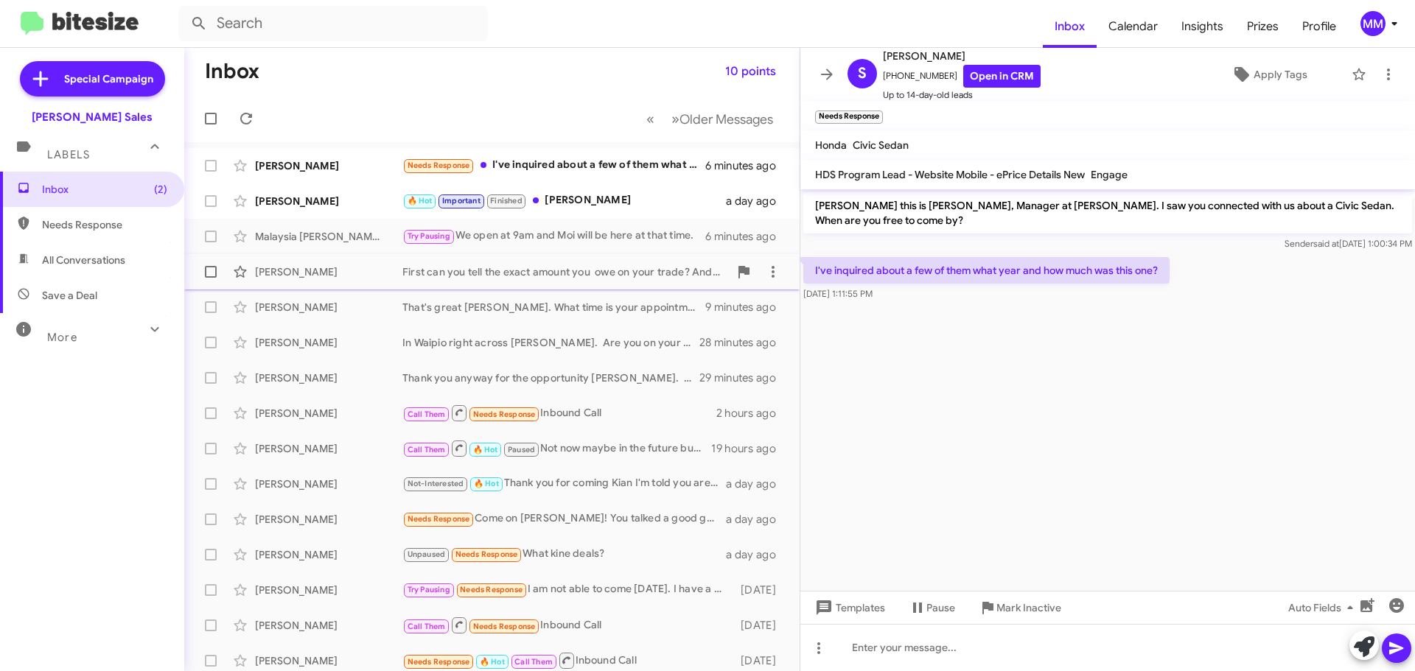
click at [383, 274] on div "[PERSON_NAME]" at bounding box center [328, 271] width 147 height 15
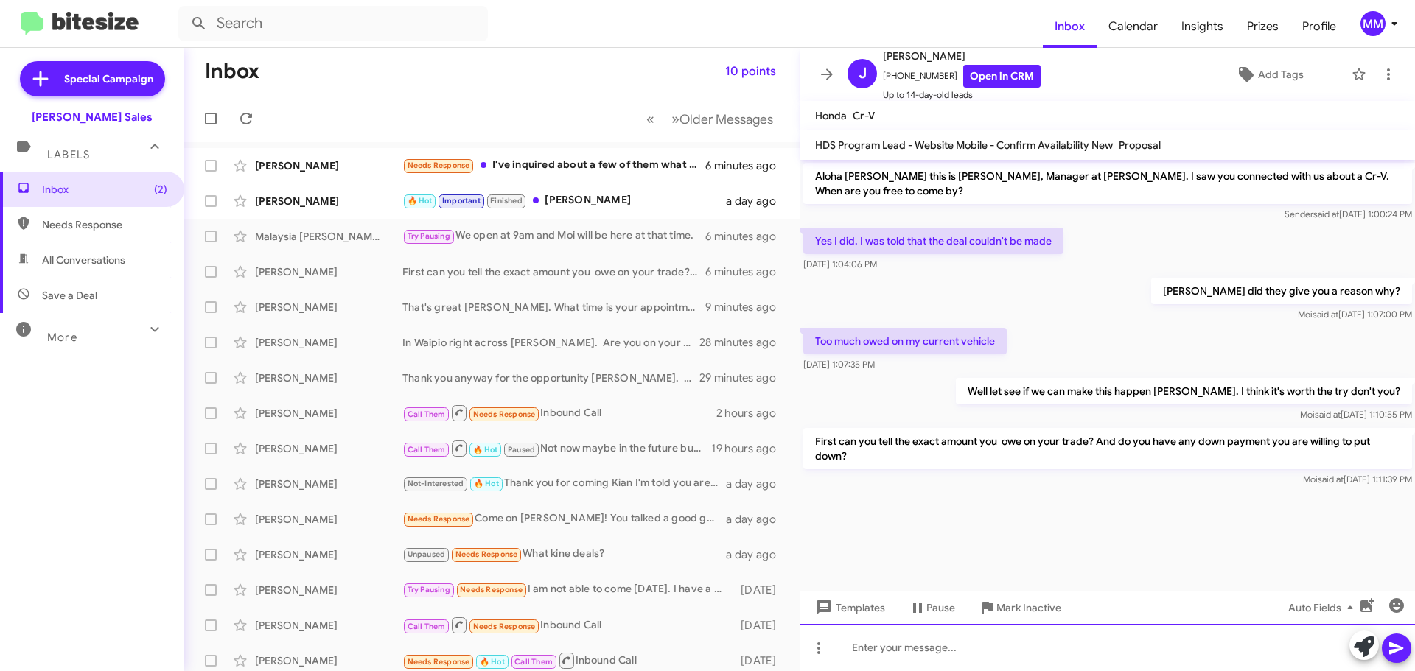
click at [964, 648] on div at bounding box center [1107, 647] width 614 height 47
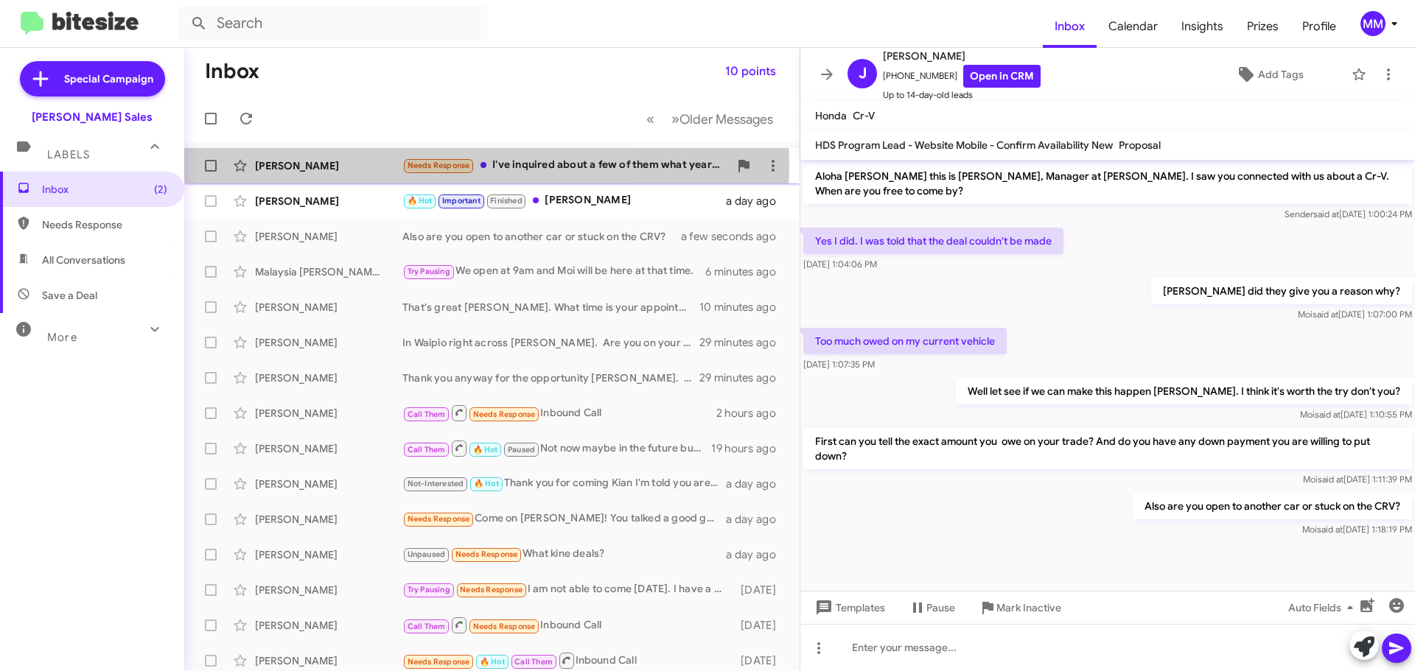
click at [336, 165] on div "[PERSON_NAME]" at bounding box center [328, 165] width 147 height 15
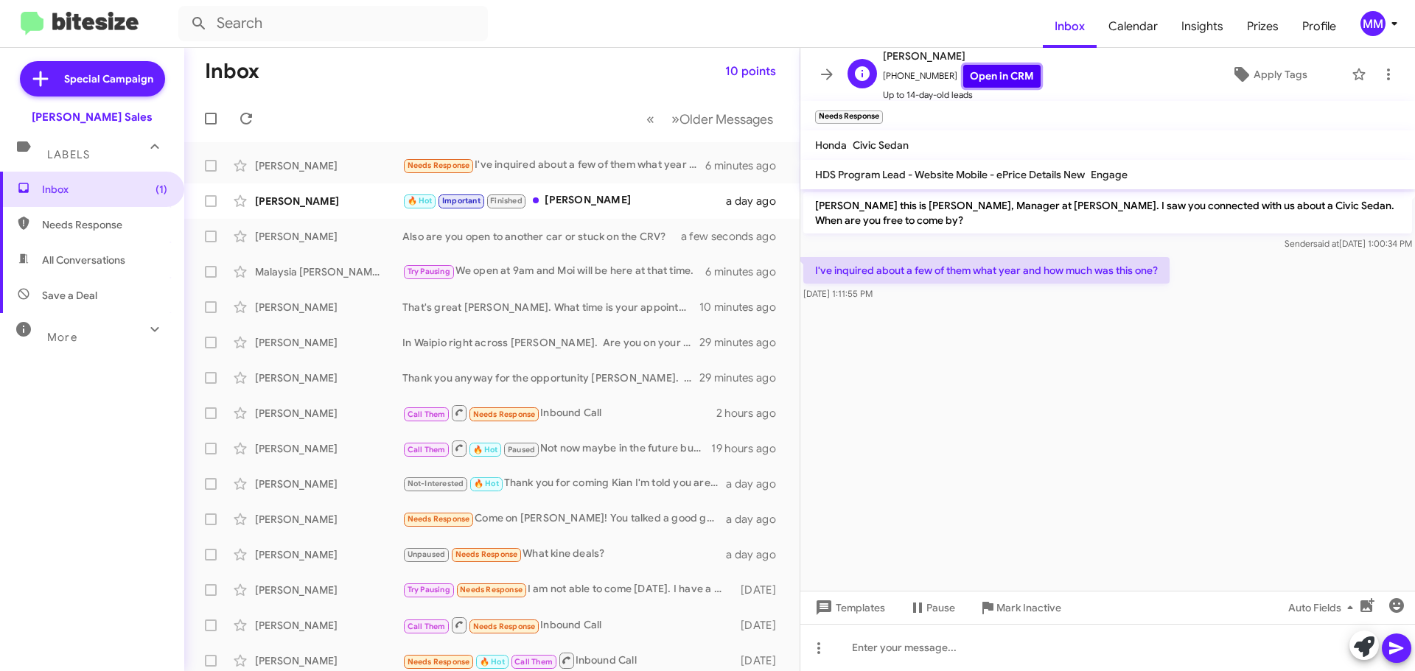
click at [970, 78] on link "Open in CRM" at bounding box center [1001, 76] width 77 height 23
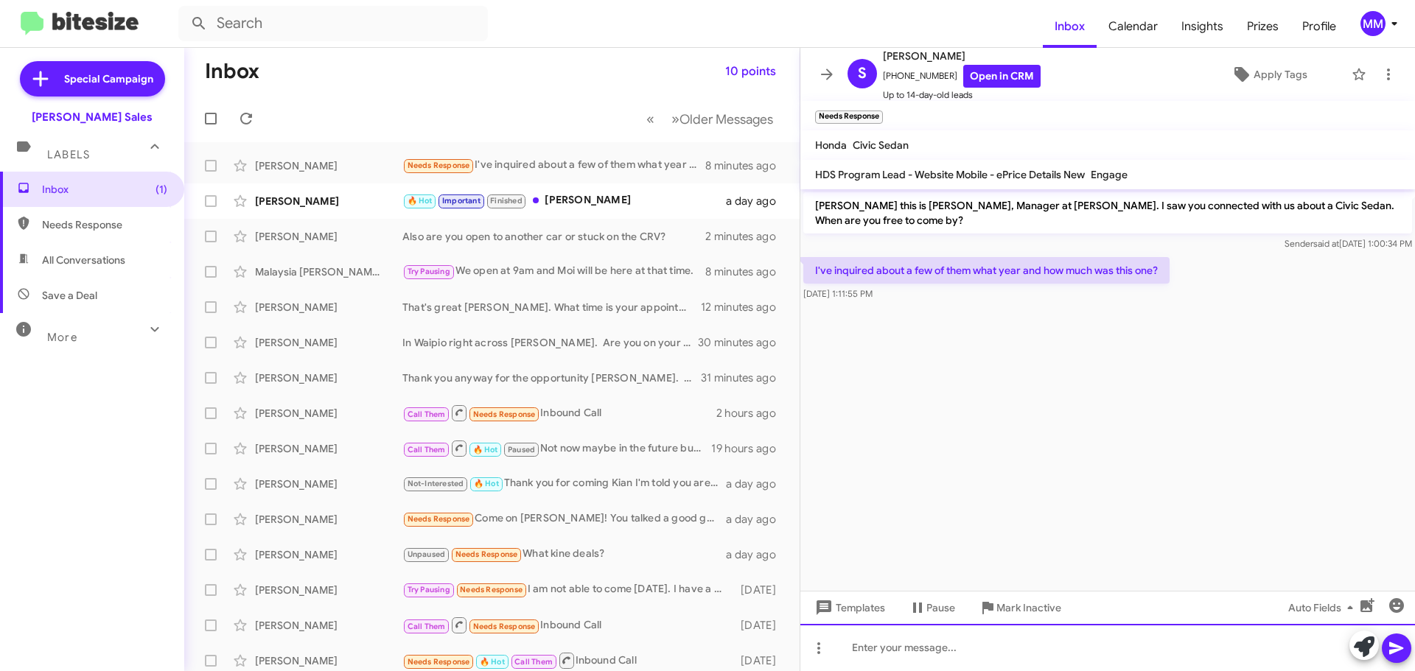
drag, startPoint x: 895, startPoint y: 645, endPoint x: 888, endPoint y: 633, distance: 14.2
click at [887, 635] on div at bounding box center [1107, 647] width 614 height 47
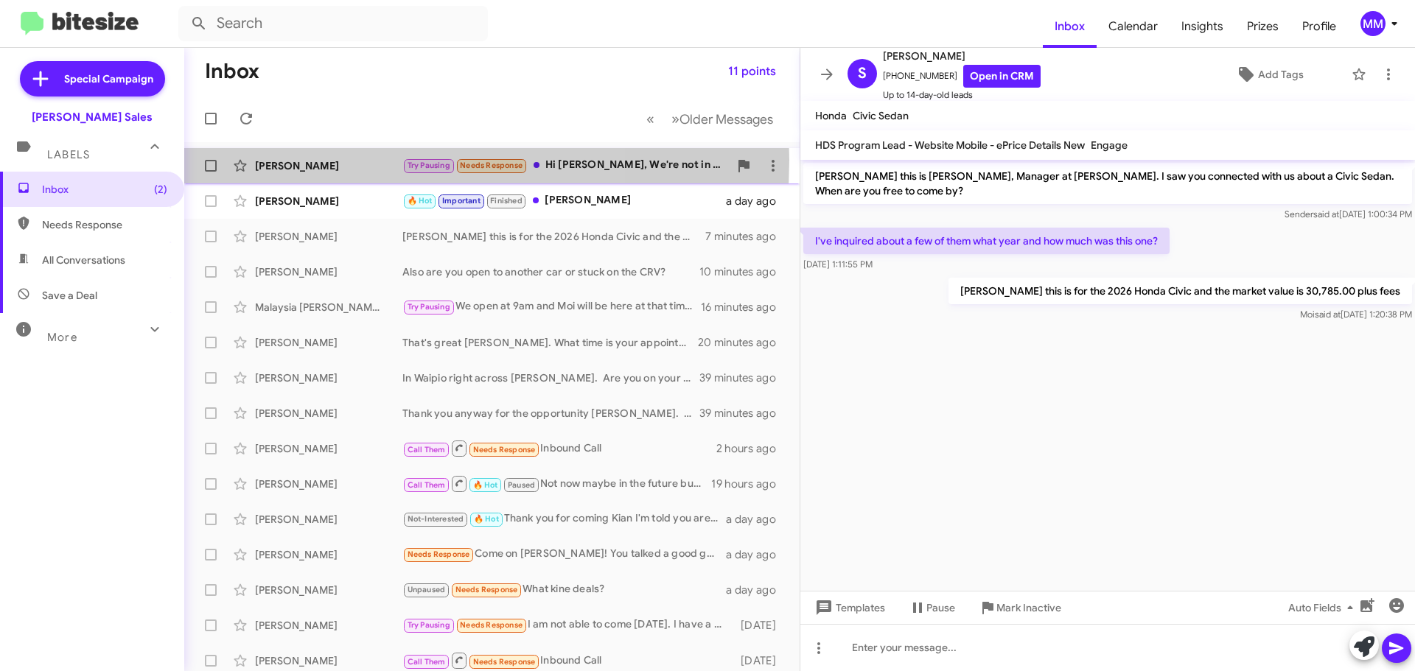
click at [332, 160] on div "[PERSON_NAME]" at bounding box center [328, 165] width 147 height 15
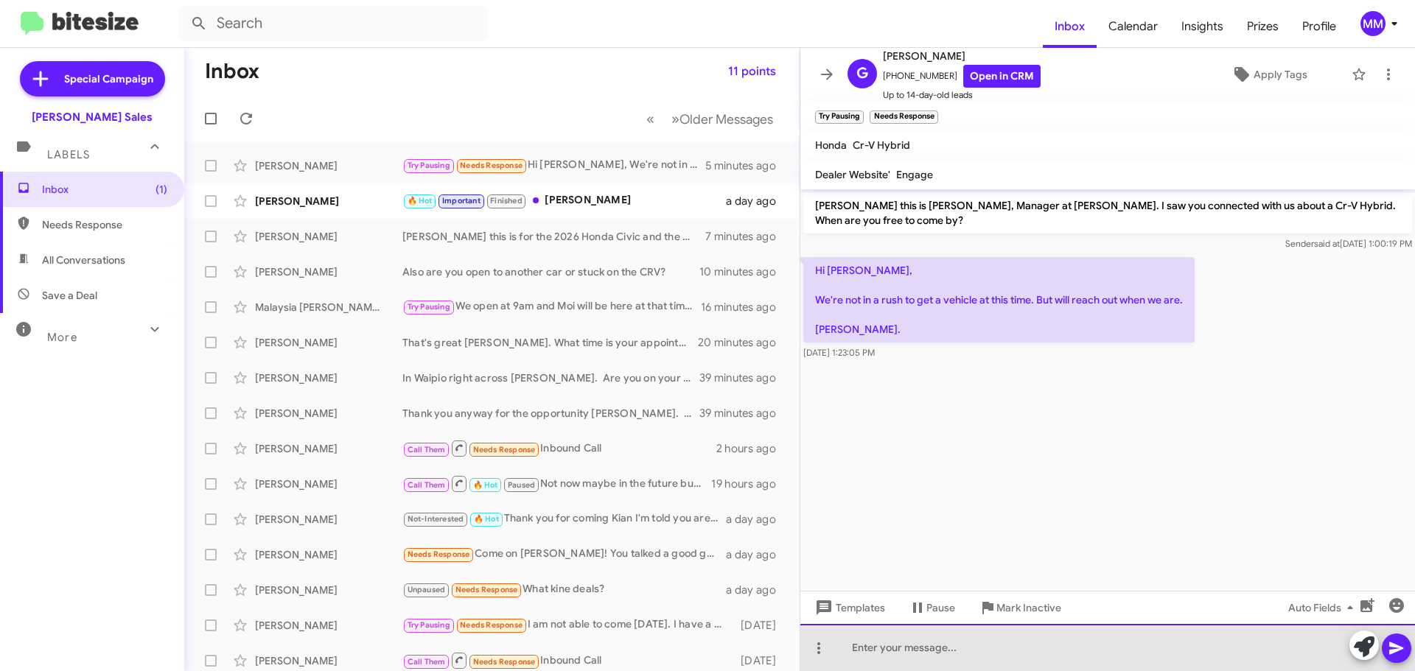
drag, startPoint x: 873, startPoint y: 645, endPoint x: 885, endPoint y: 639, distance: 13.5
click at [872, 646] on div at bounding box center [1107, 647] width 614 height 47
click at [874, 647] on div "Take your [PERSON_NAME] and thank you for" at bounding box center [1107, 647] width 614 height 47
click at [1040, 647] on div "Thank your [PERSON_NAME] and thank you for" at bounding box center [1107, 647] width 614 height 47
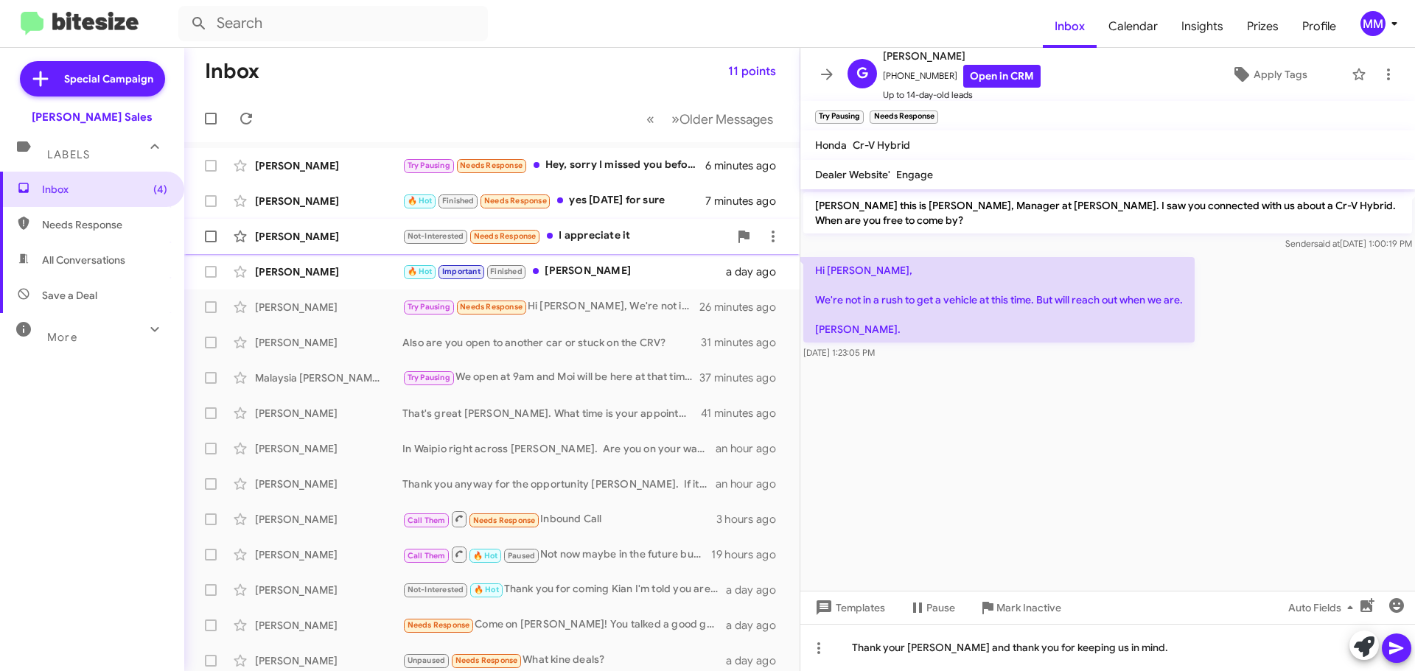
click at [351, 235] on div "[PERSON_NAME]" at bounding box center [328, 236] width 147 height 15
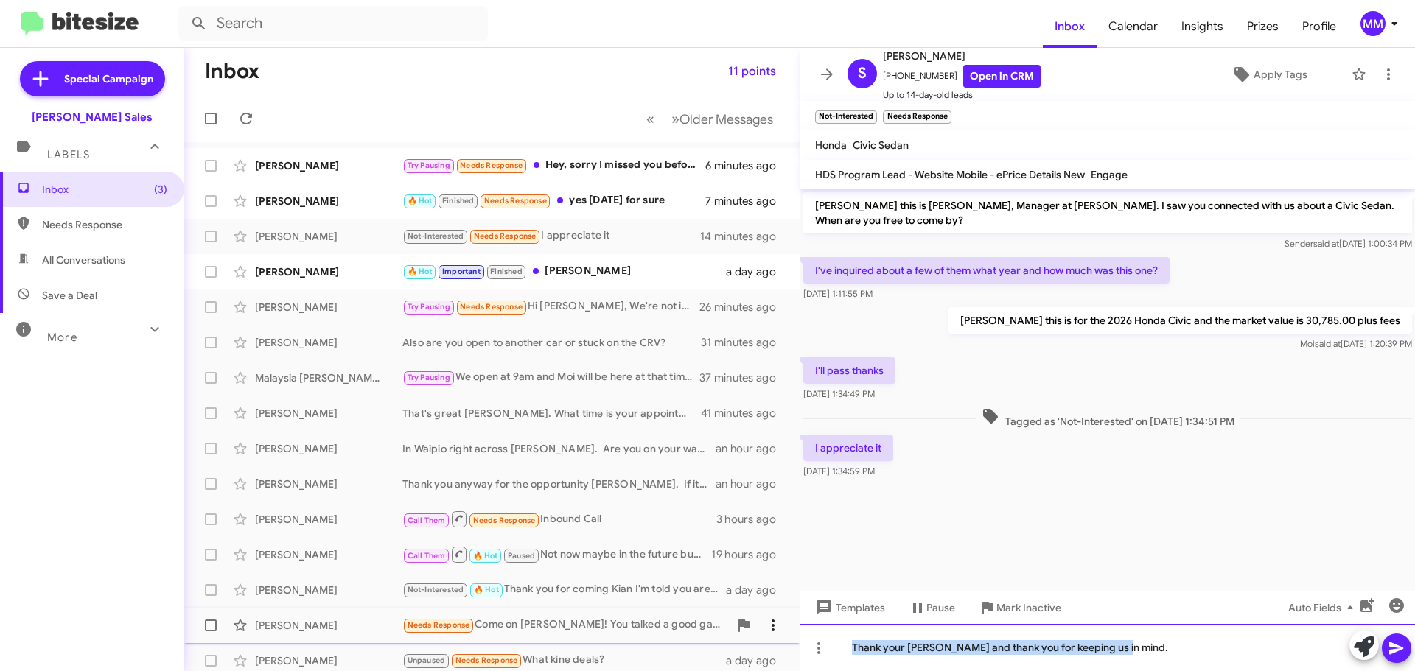
drag, startPoint x: 1126, startPoint y: 649, endPoint x: 774, endPoint y: 632, distance: 353.3
click at [774, 632] on div "Inbox 11 points « Previous » Next Older Messages [PERSON_NAME] Try Pausing Need…" at bounding box center [799, 359] width 1230 height 623
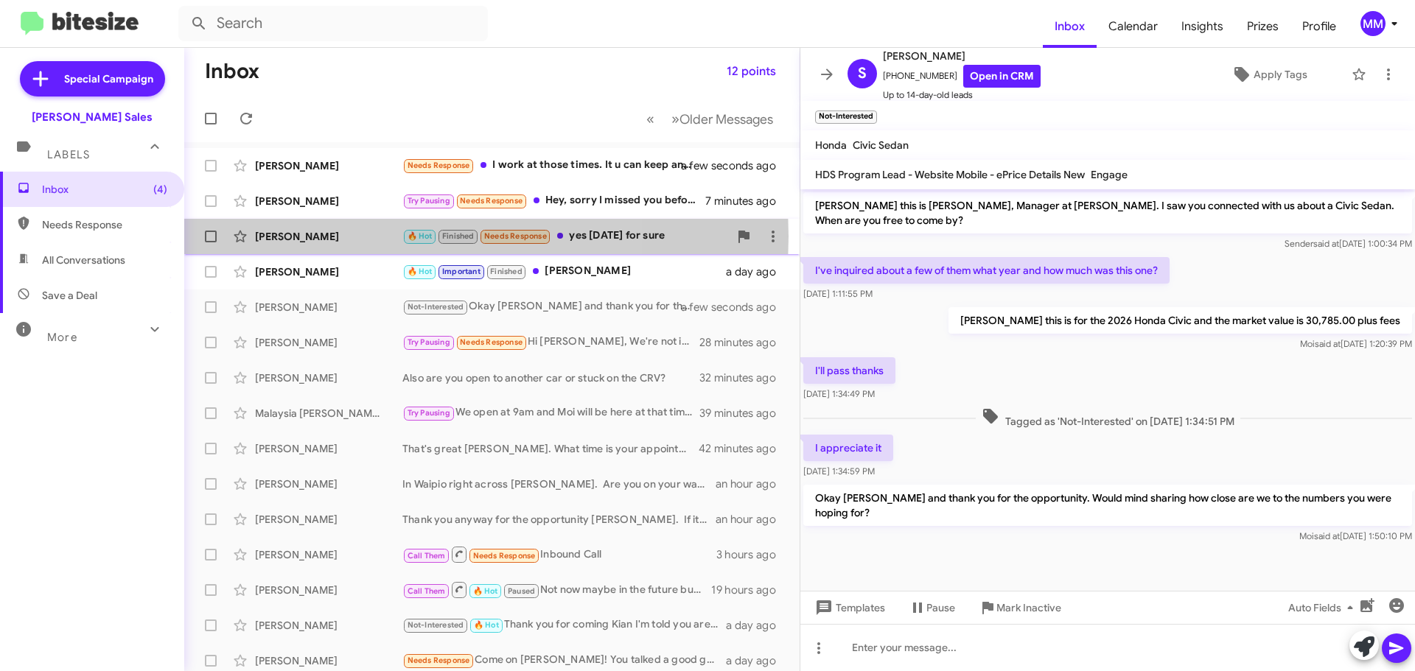
click at [340, 236] on div "[PERSON_NAME]" at bounding box center [328, 236] width 147 height 15
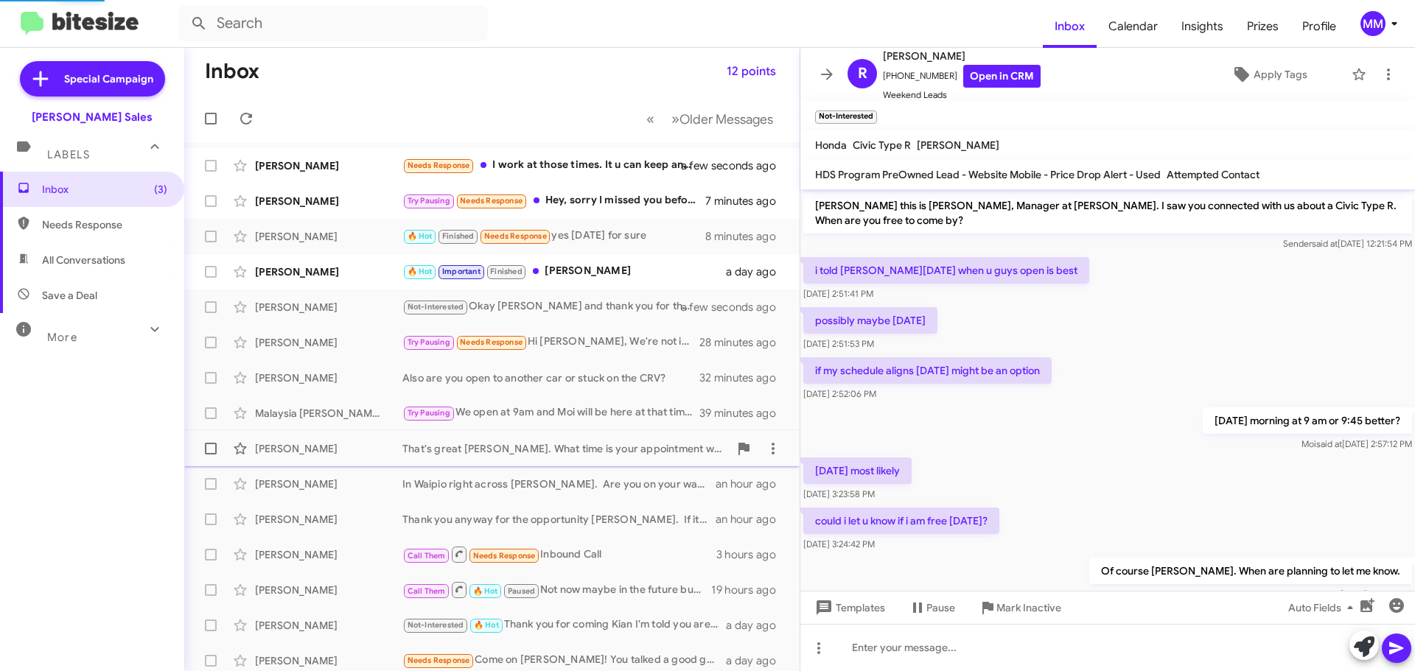
scroll to position [236, 0]
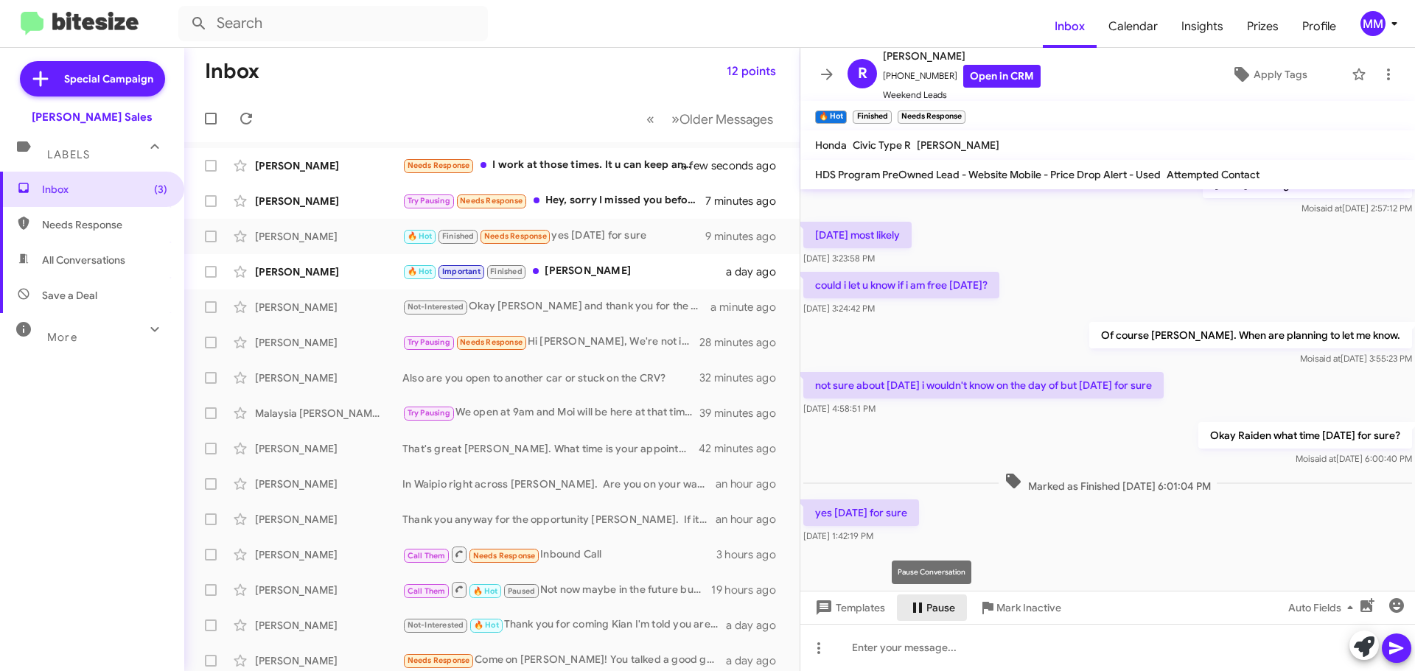
click at [926, 608] on span "Pause" at bounding box center [940, 608] width 29 height 27
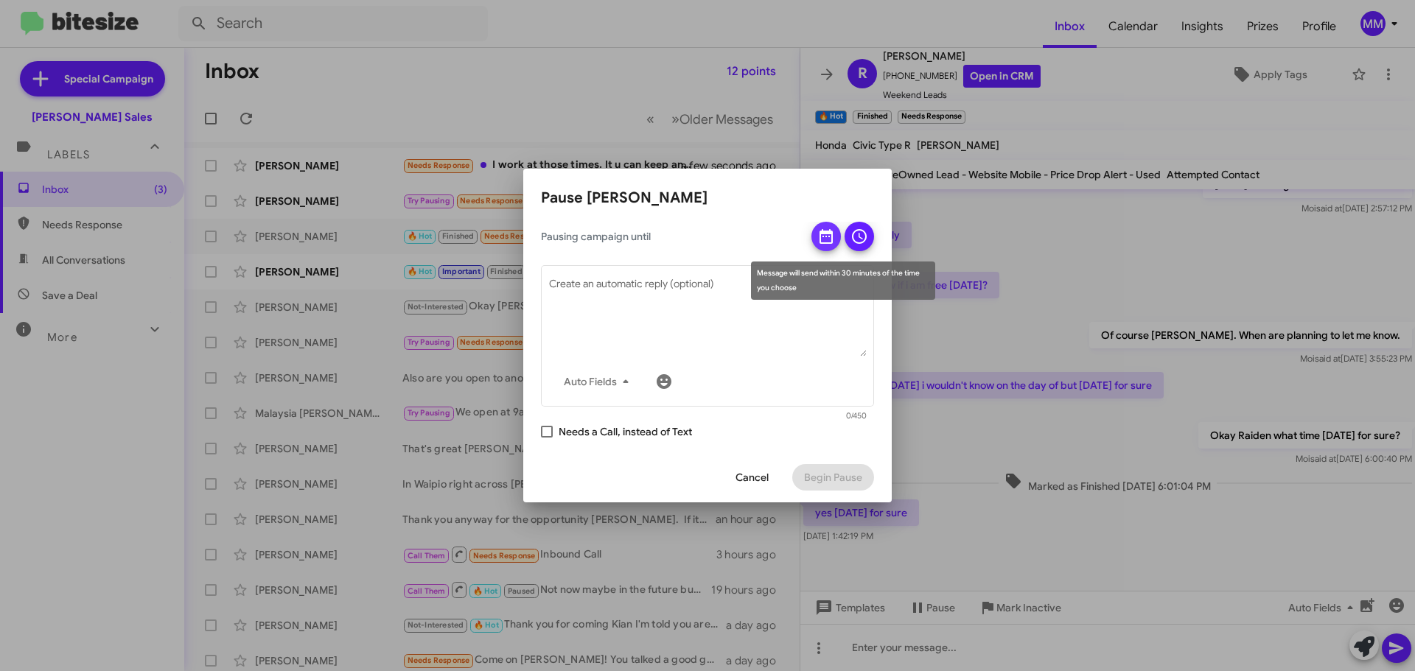
click at [821, 235] on icon at bounding box center [825, 236] width 13 height 15
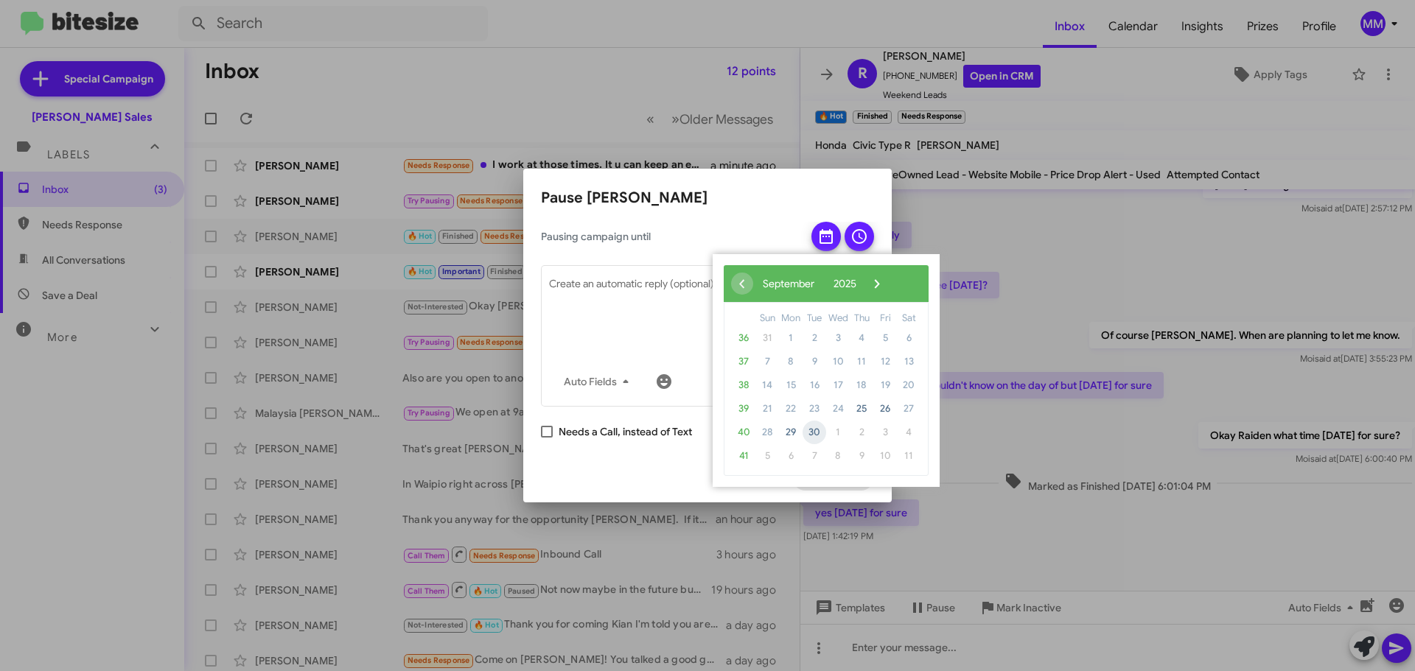
click at [817, 435] on span "30" at bounding box center [814, 433] width 24 height 24
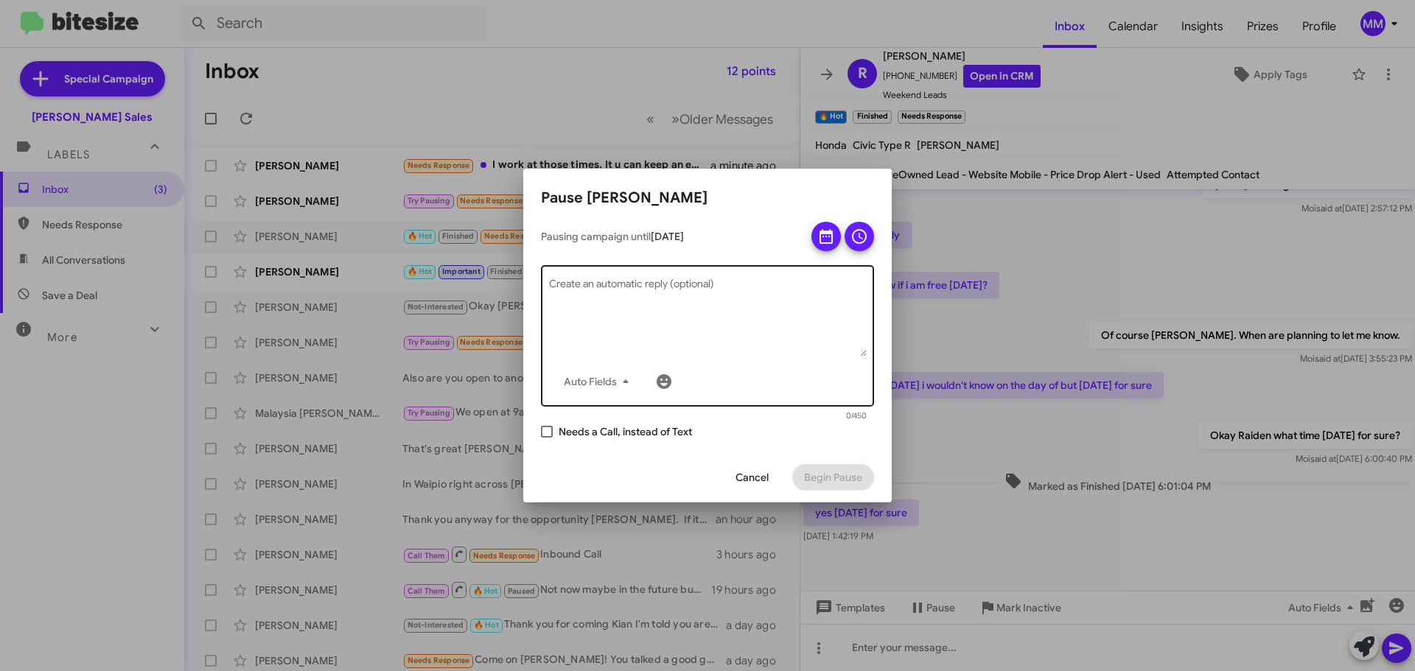
click at [637, 301] on textarea "Create an automatic reply (optional)" at bounding box center [708, 318] width 318 height 77
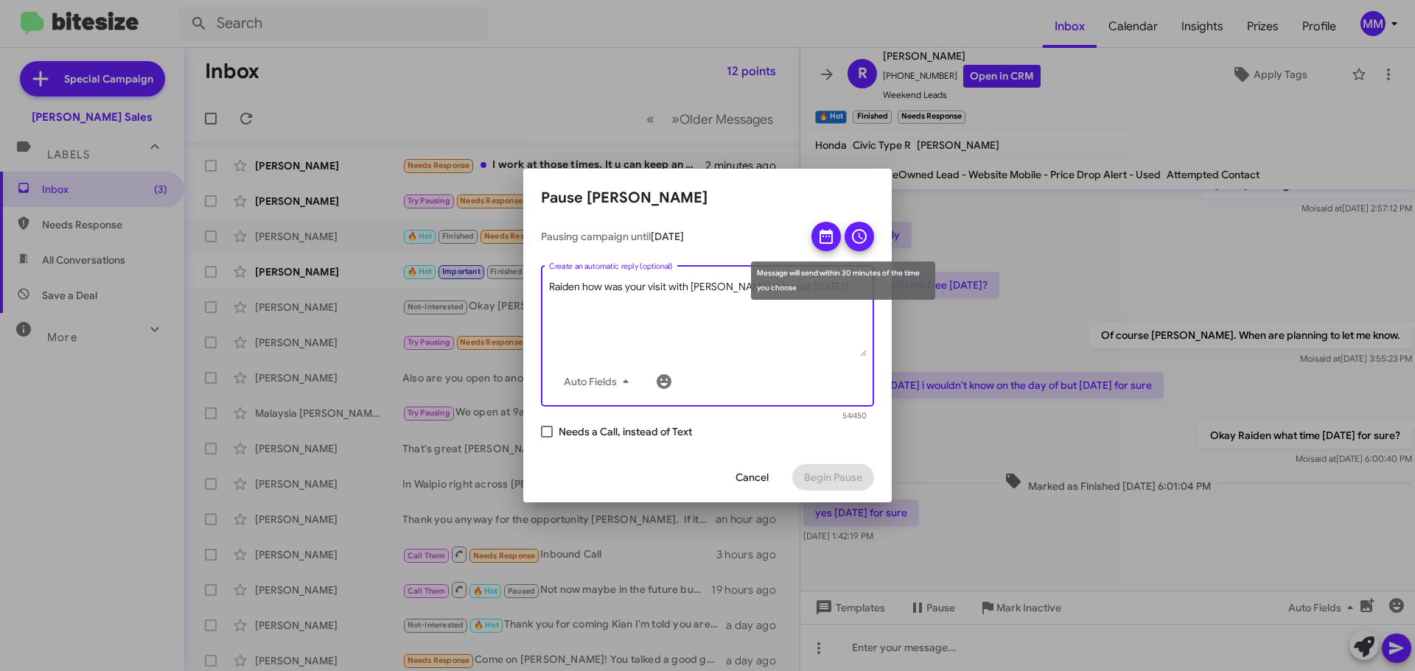
type textarea "Raiden how was your visit with [PERSON_NAME] this past [DATE]?"
click at [860, 237] on icon at bounding box center [859, 236] width 15 height 15
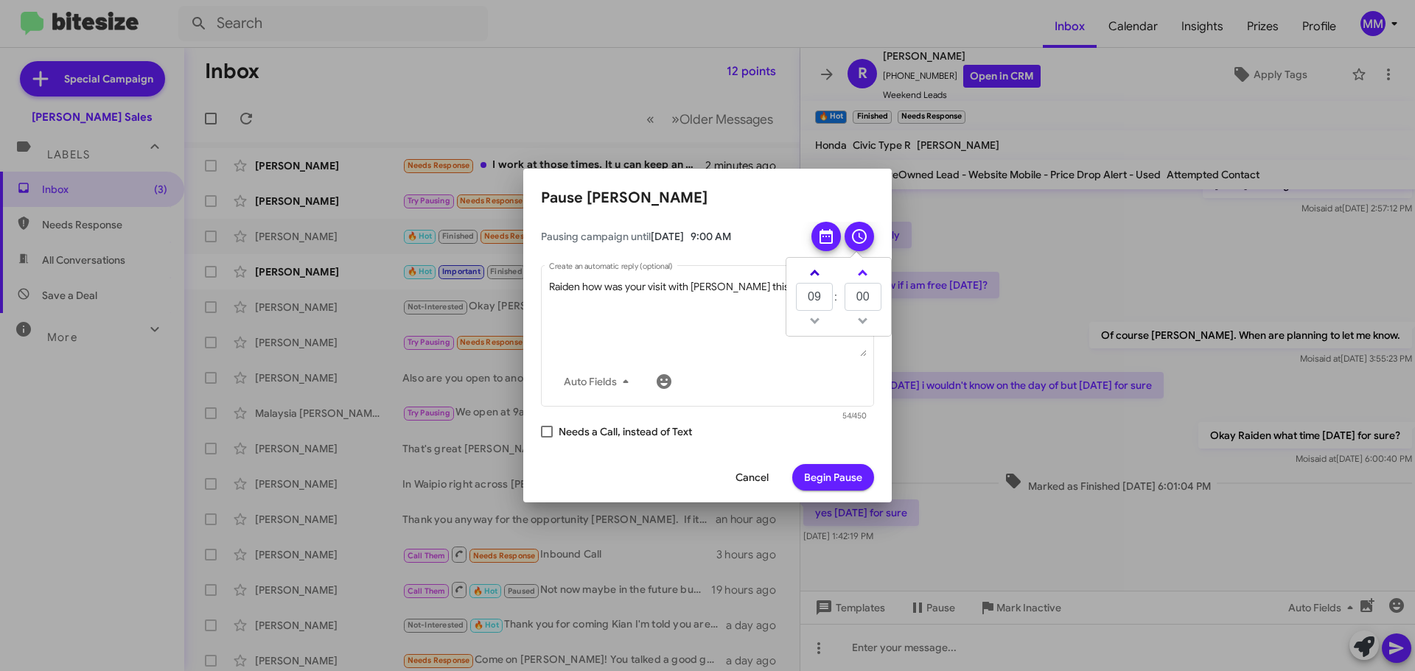
click at [813, 273] on span at bounding box center [815, 275] width 10 height 10
click at [814, 273] on span at bounding box center [815, 275] width 10 height 10
type input "13"
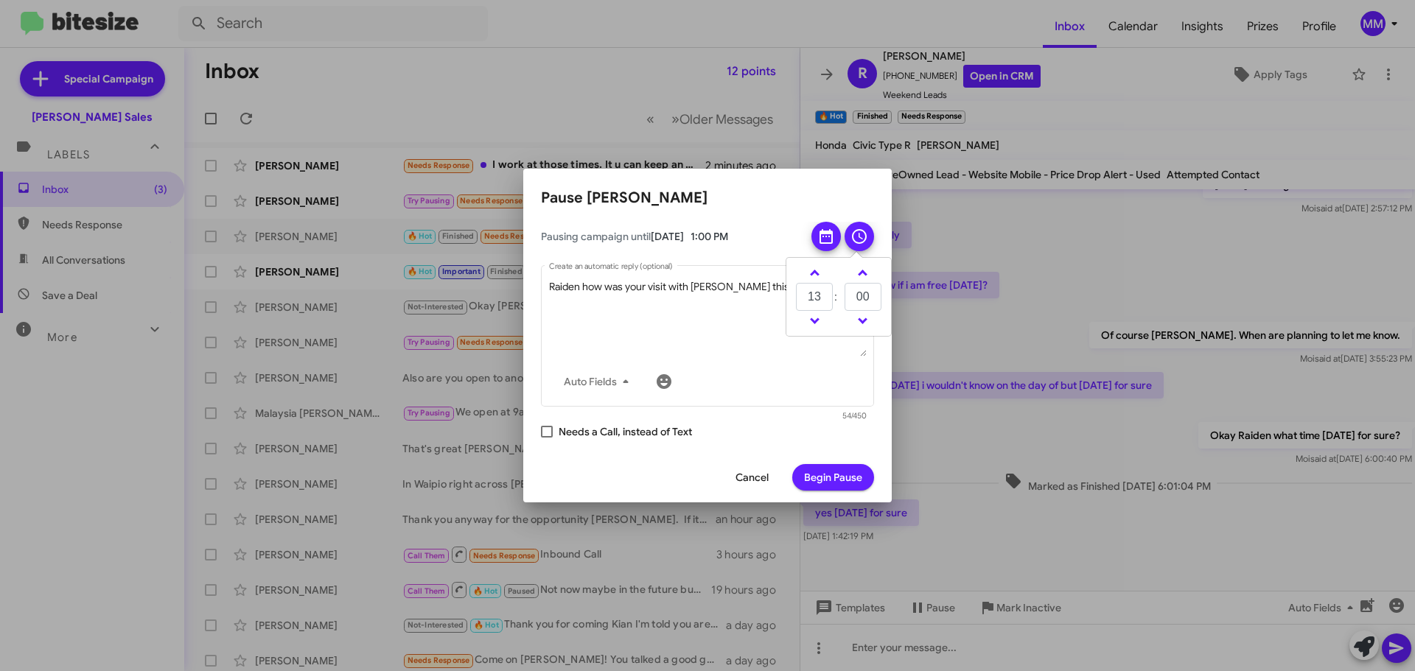
drag, startPoint x: 838, startPoint y: 480, endPoint x: 837, endPoint y: 473, distance: 7.5
click at [838, 476] on span "Begin Pause" at bounding box center [833, 477] width 58 height 27
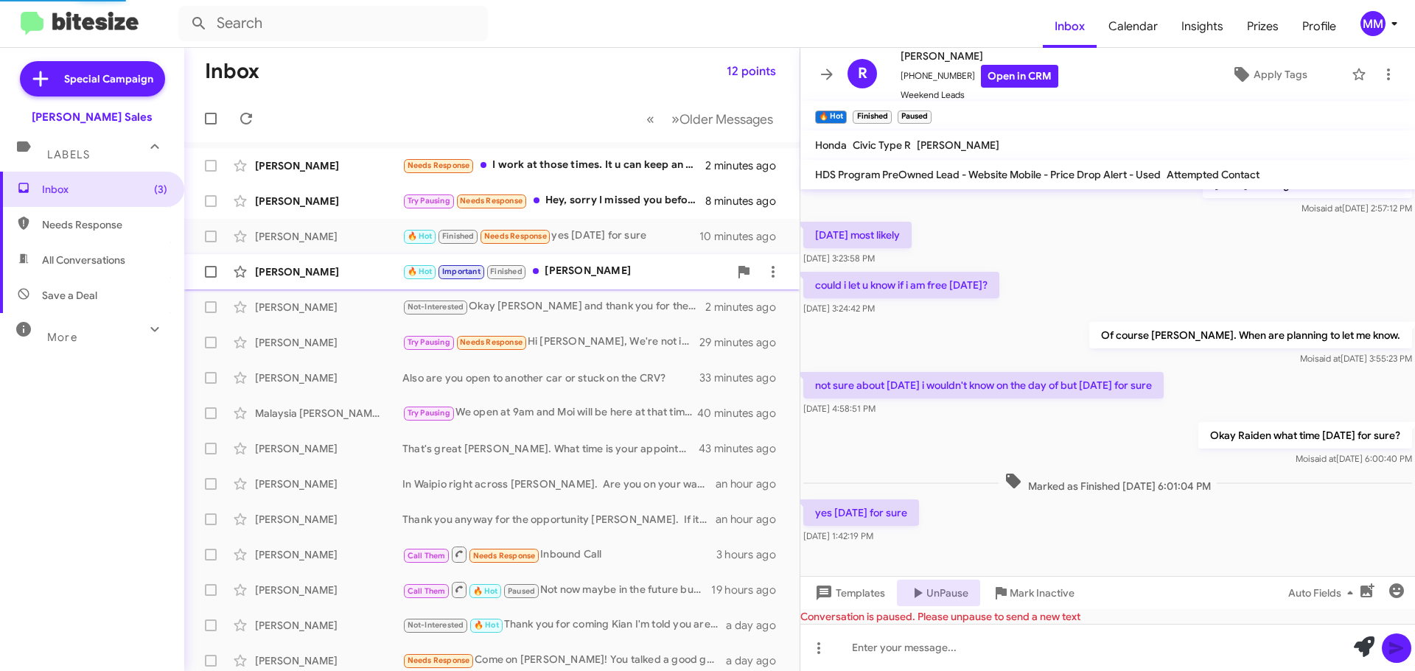
scroll to position [0, 0]
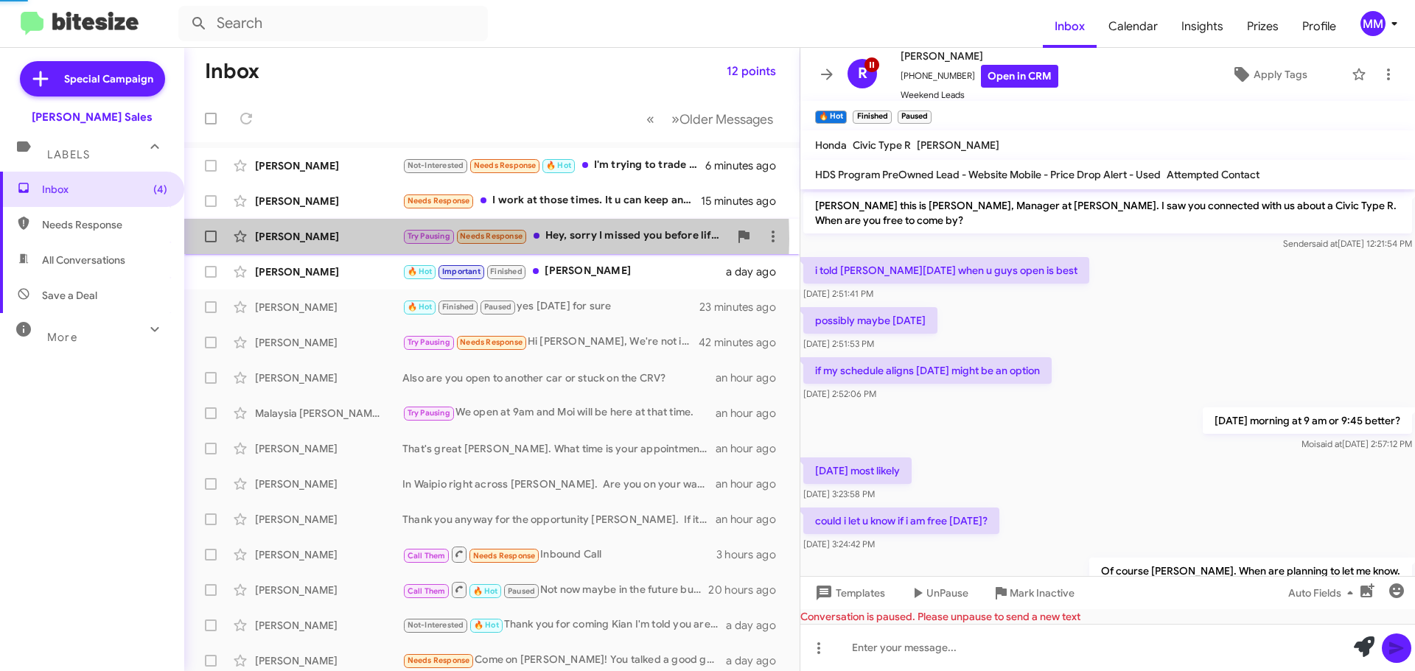
click at [320, 239] on div "[PERSON_NAME]" at bounding box center [328, 236] width 147 height 15
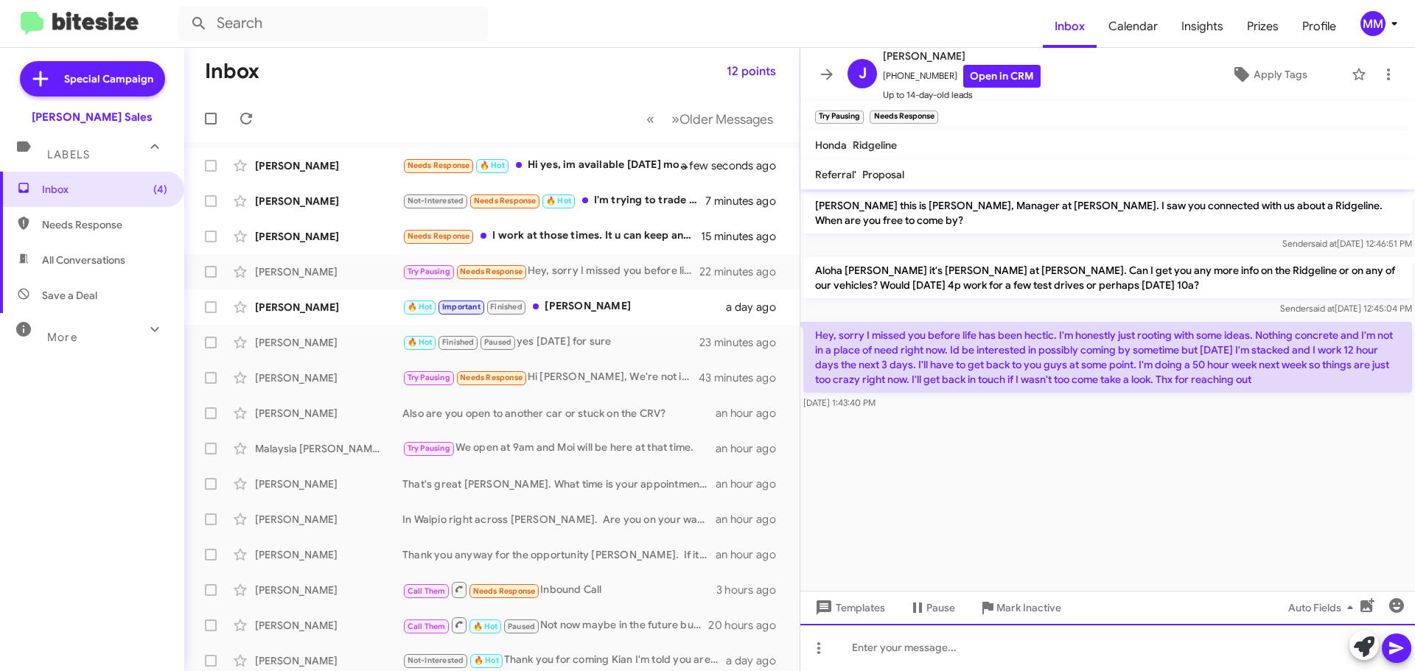
click at [916, 655] on div at bounding box center [1107, 647] width 614 height 47
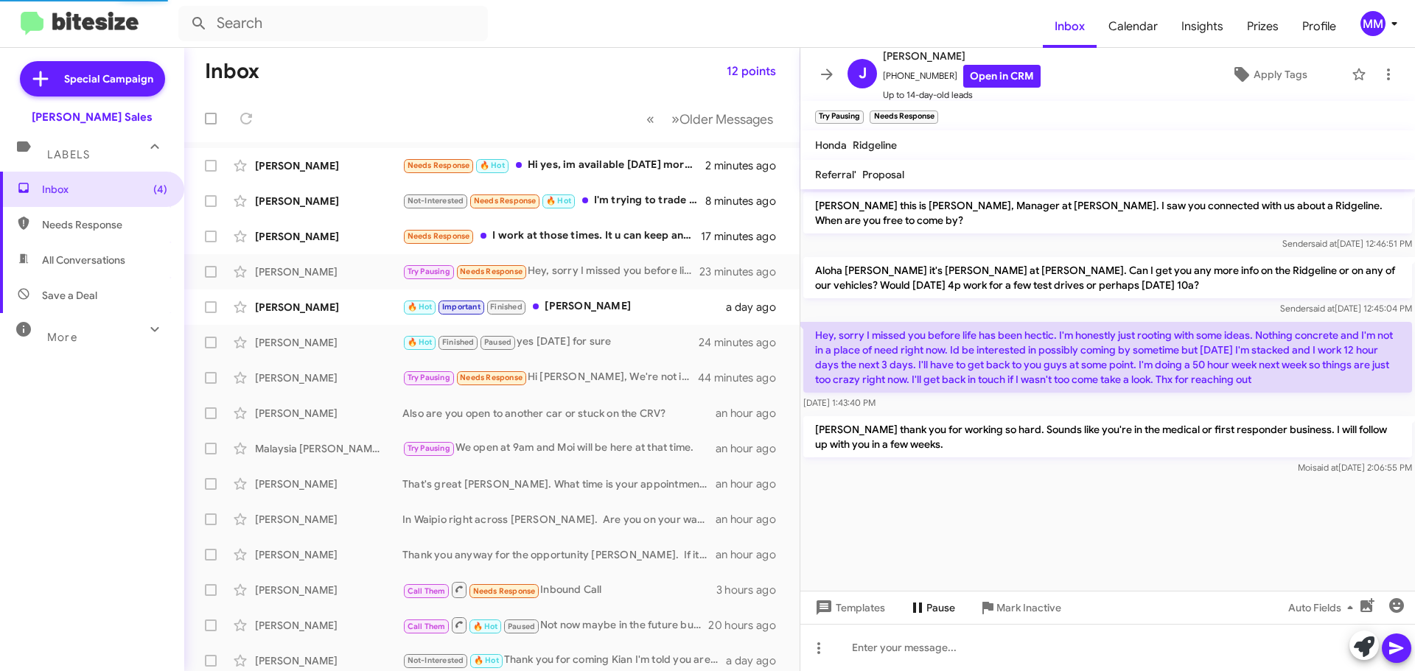
click at [926, 611] on span "Pause" at bounding box center [940, 608] width 29 height 27
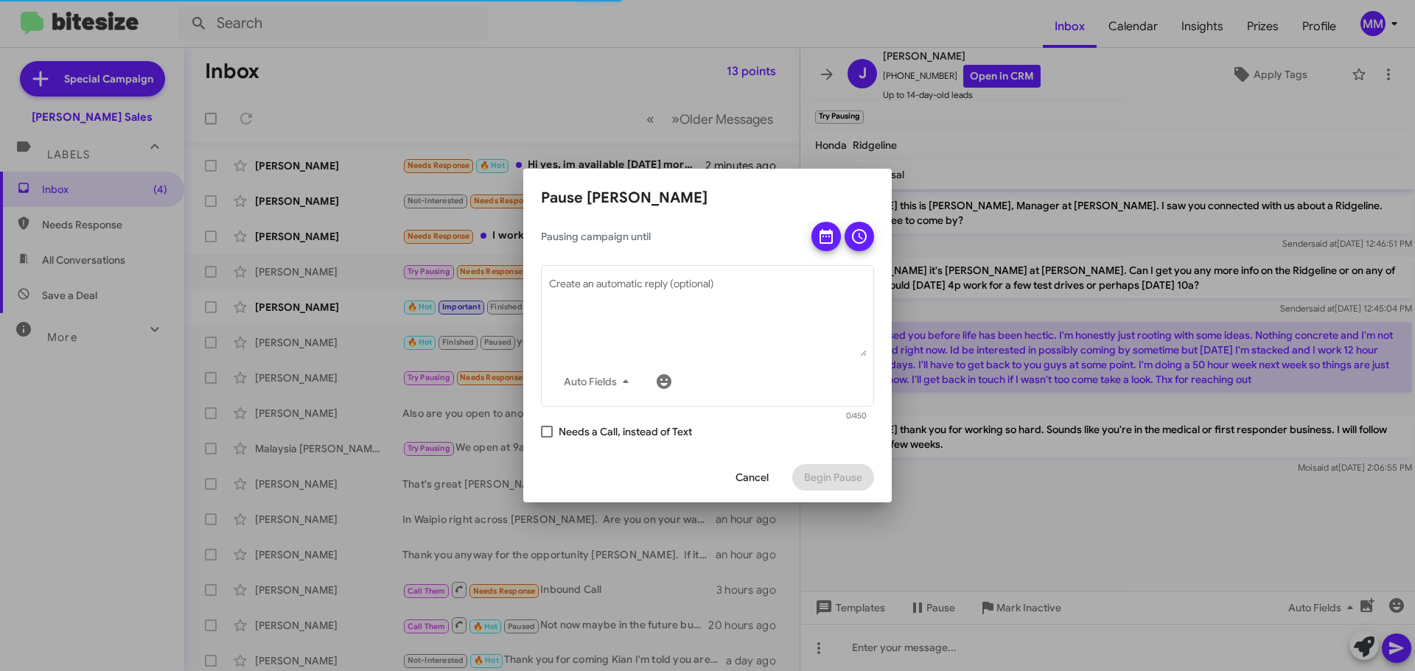
click at [1015, 500] on div at bounding box center [707, 335] width 1415 height 671
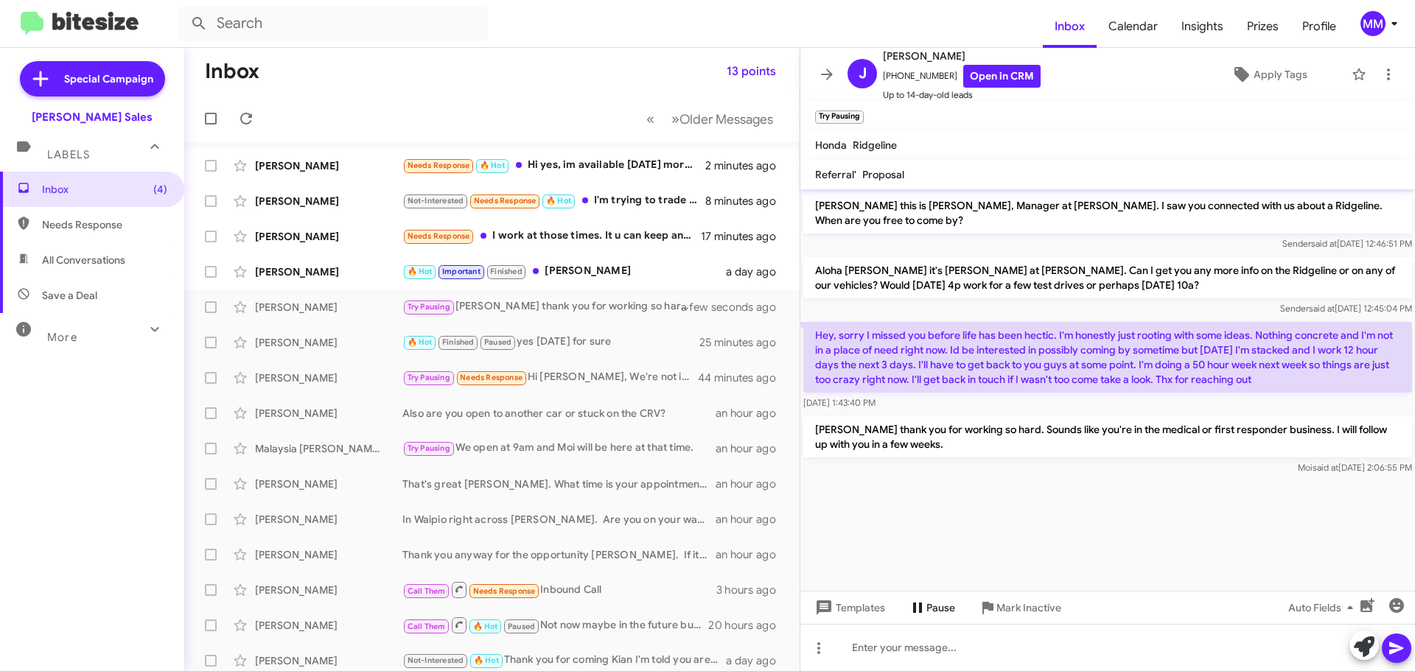
click at [922, 609] on icon at bounding box center [917, 608] width 18 height 18
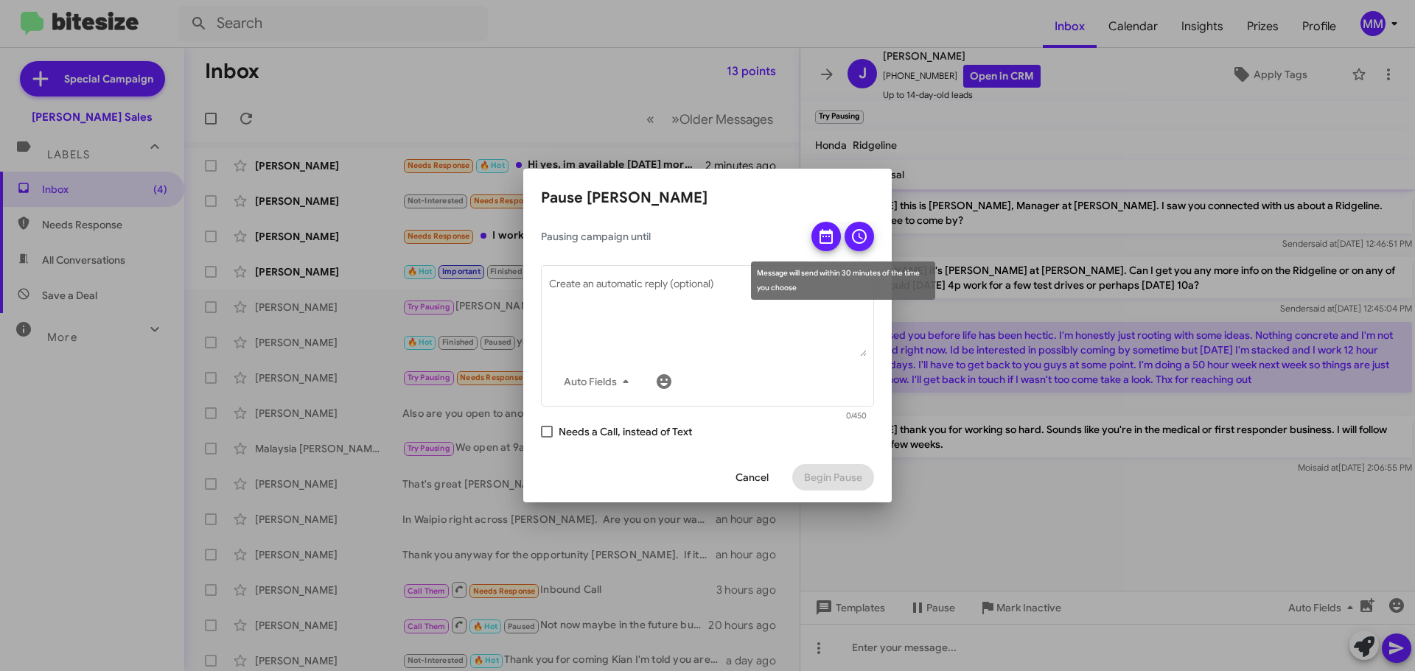
click at [824, 239] on icon at bounding box center [826, 237] width 18 height 18
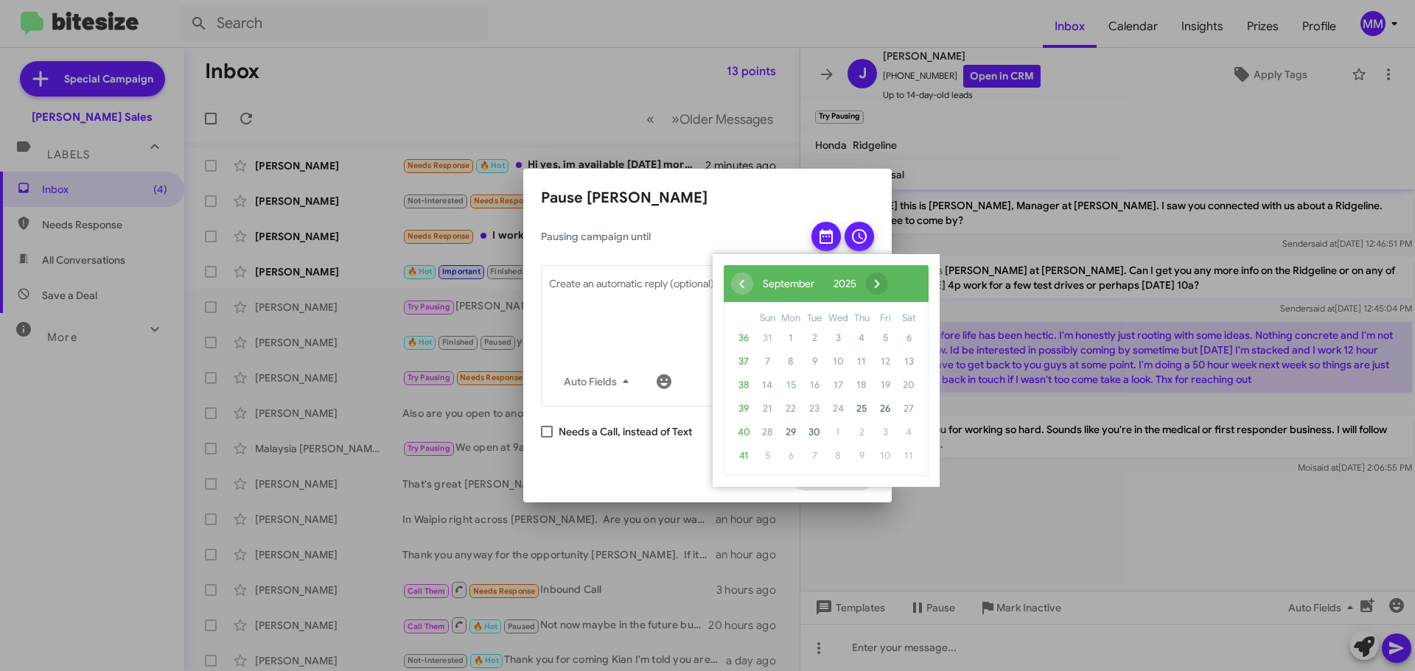
click at [888, 285] on span "›" at bounding box center [877, 284] width 22 height 22
click at [816, 362] on span "7" at bounding box center [814, 362] width 24 height 24
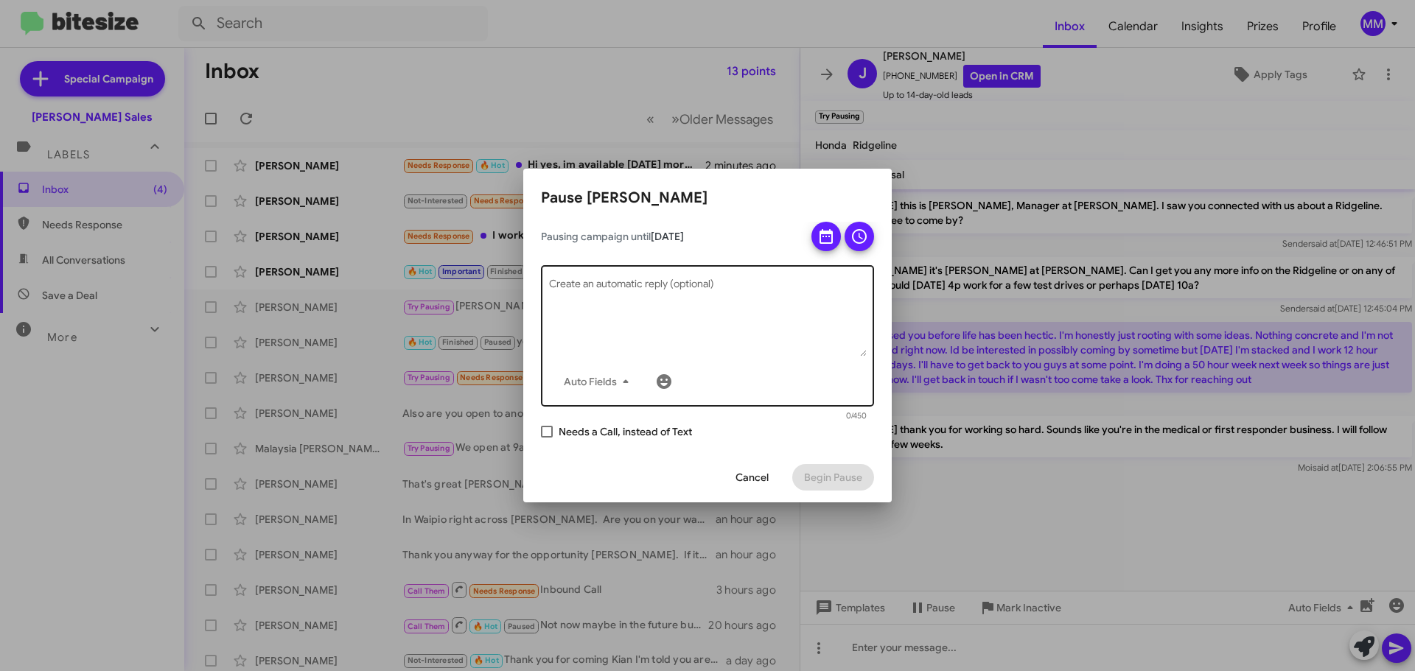
click at [625, 292] on textarea "Create an automatic reply (optional)" at bounding box center [708, 318] width 318 height 77
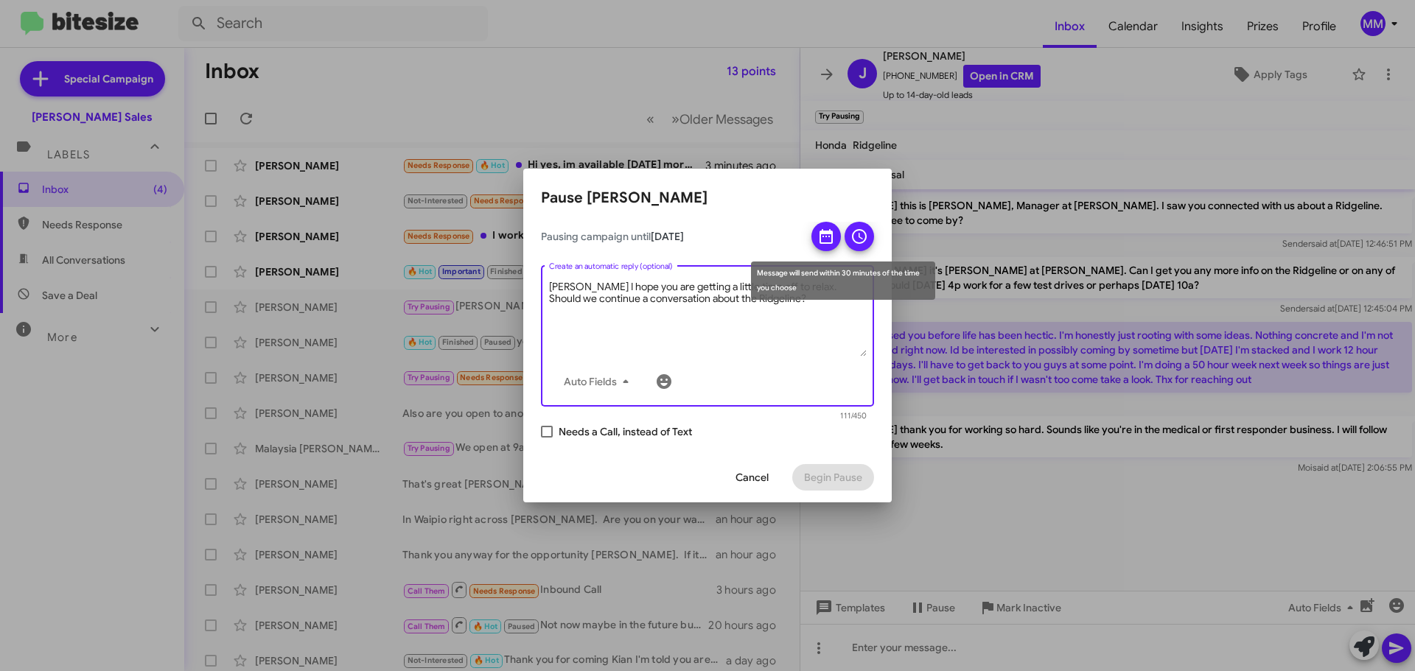
type textarea "[PERSON_NAME] I hope you are getting a little time off to relax. Should we cont…"
click at [858, 241] on icon at bounding box center [859, 237] width 18 height 18
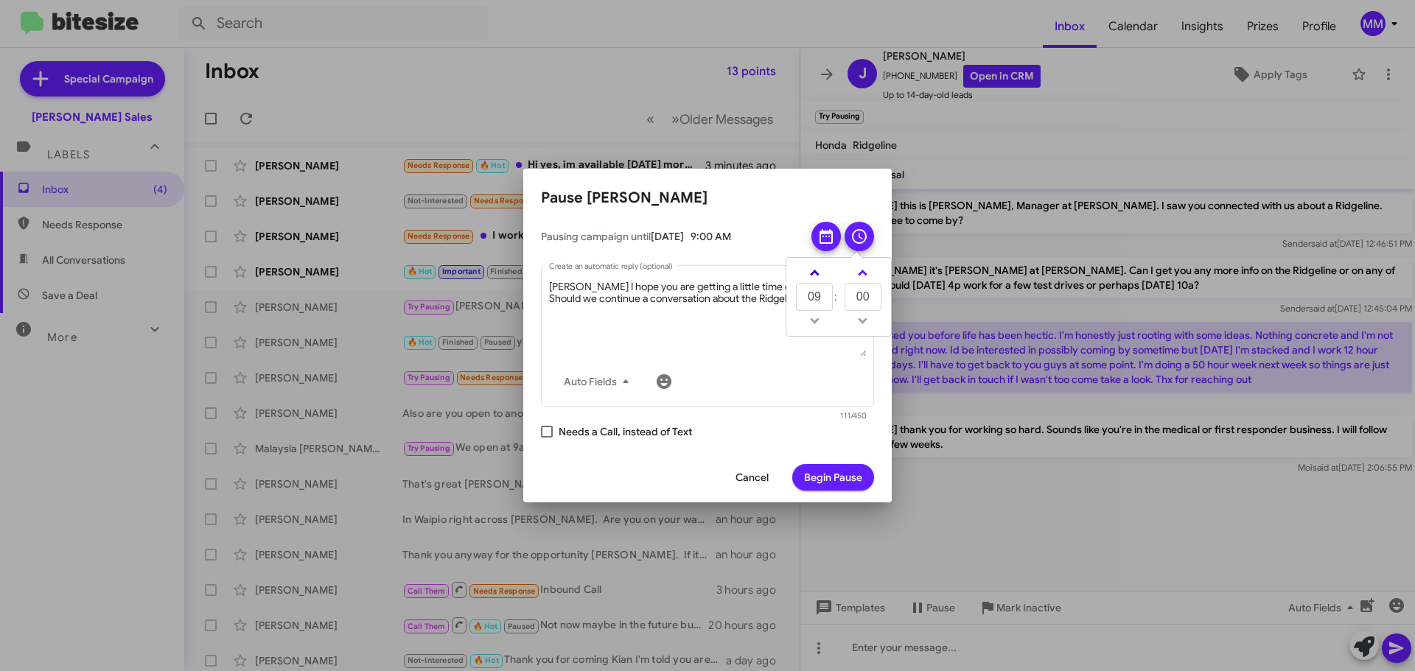
click at [816, 274] on span at bounding box center [815, 275] width 10 height 10
click at [816, 273] on span at bounding box center [815, 275] width 10 height 10
type input "13"
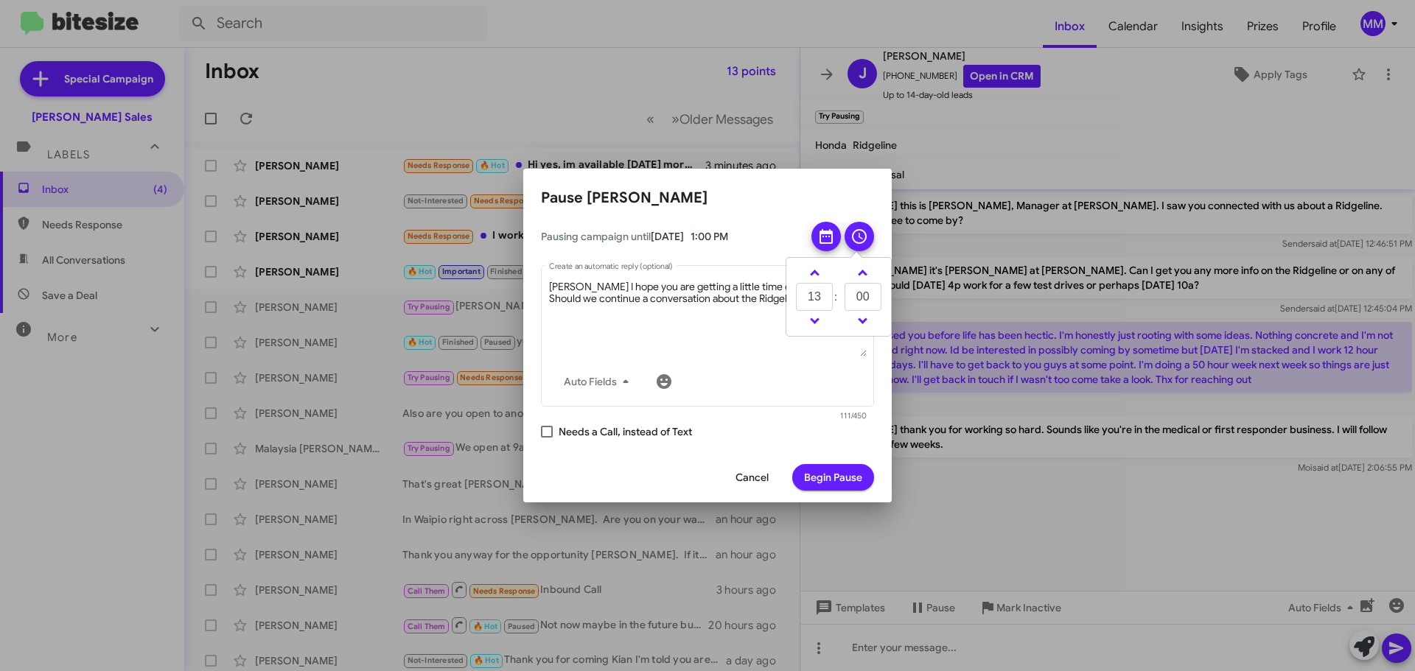
click at [838, 474] on span "Begin Pause" at bounding box center [833, 477] width 58 height 27
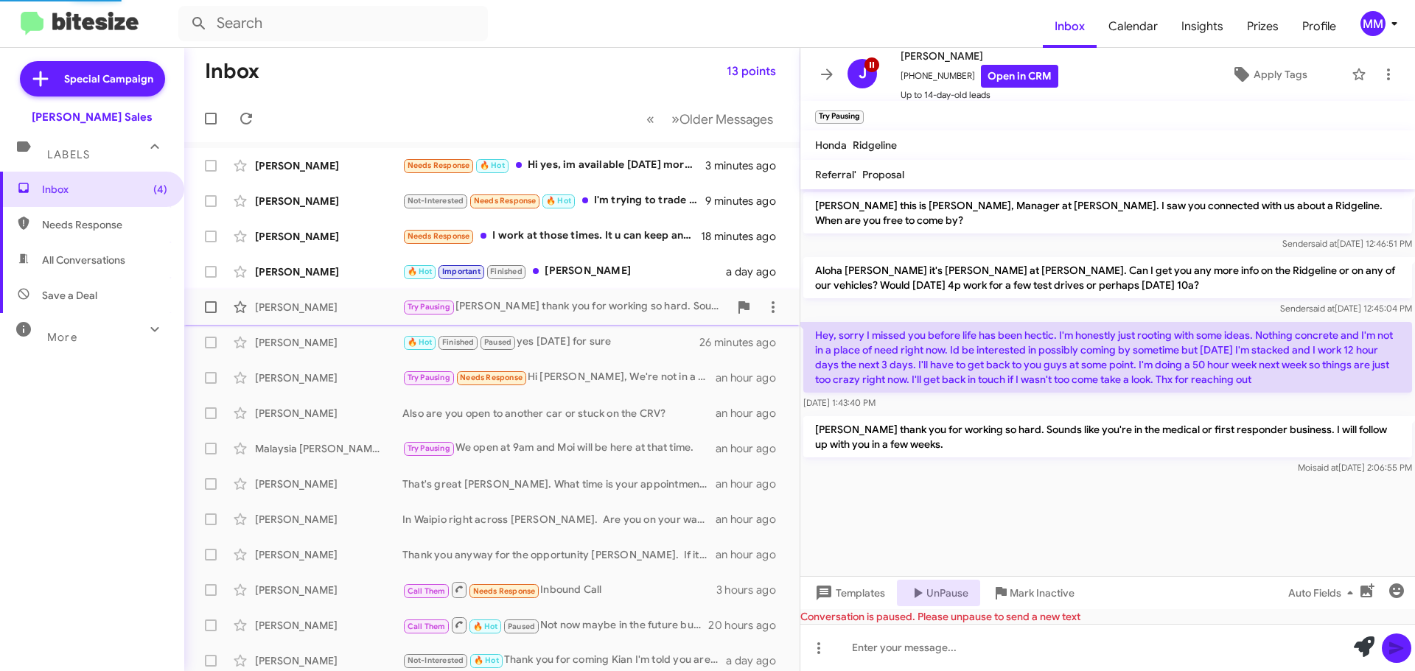
scroll to position [57, 0]
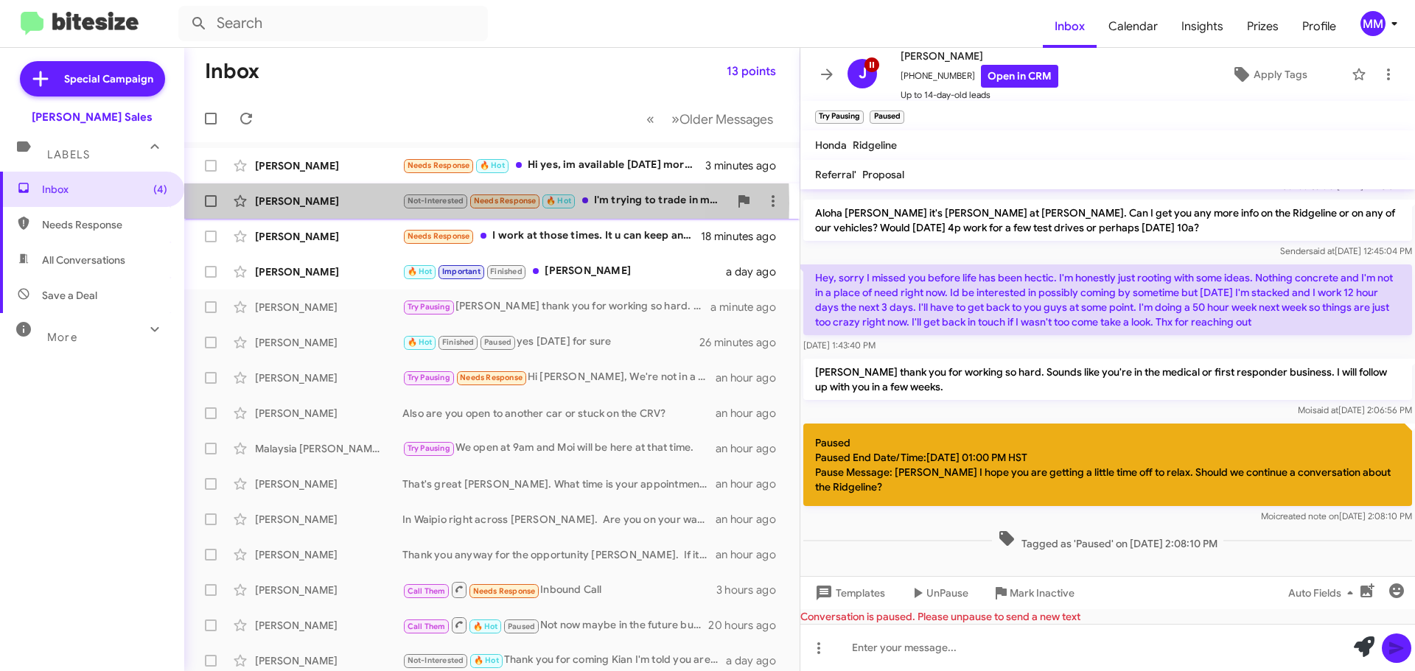
click at [372, 203] on div "[PERSON_NAME]" at bounding box center [328, 201] width 147 height 15
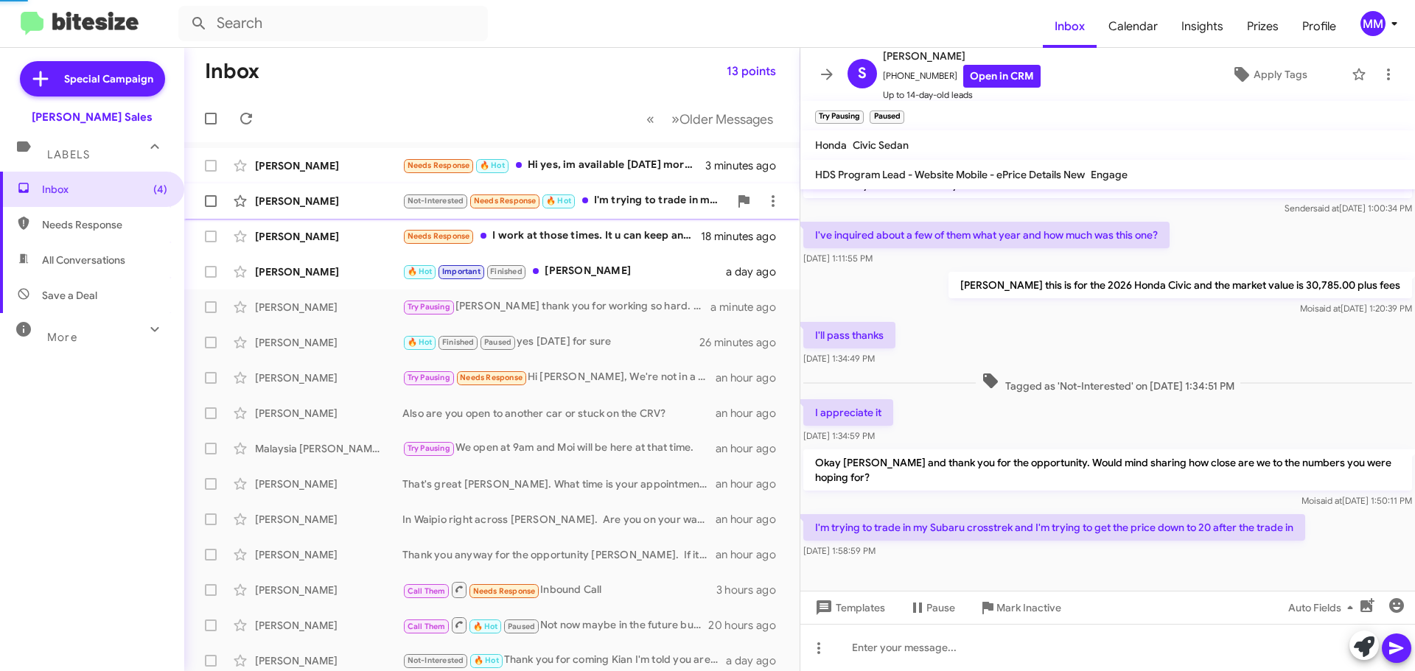
scroll to position [35, 0]
click at [989, 83] on link "Open in CRM" at bounding box center [1001, 76] width 77 height 23
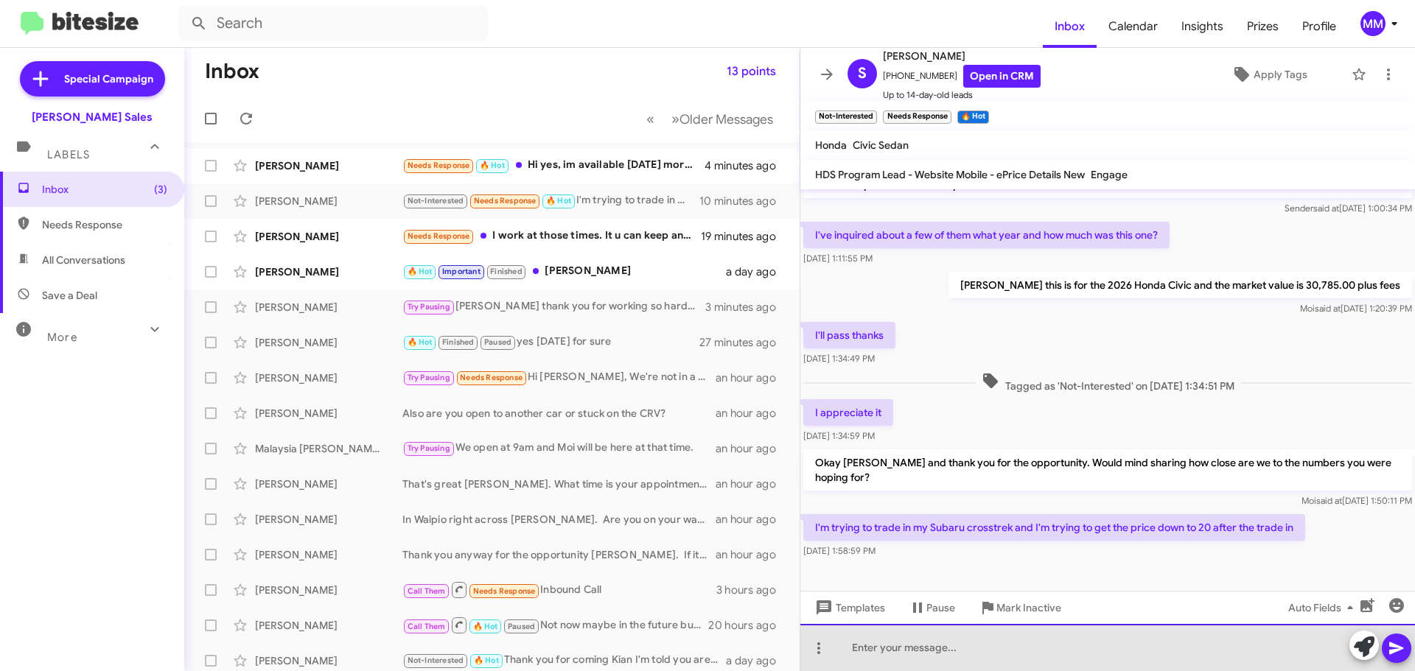
click at [899, 650] on div at bounding box center [1107, 647] width 614 height 47
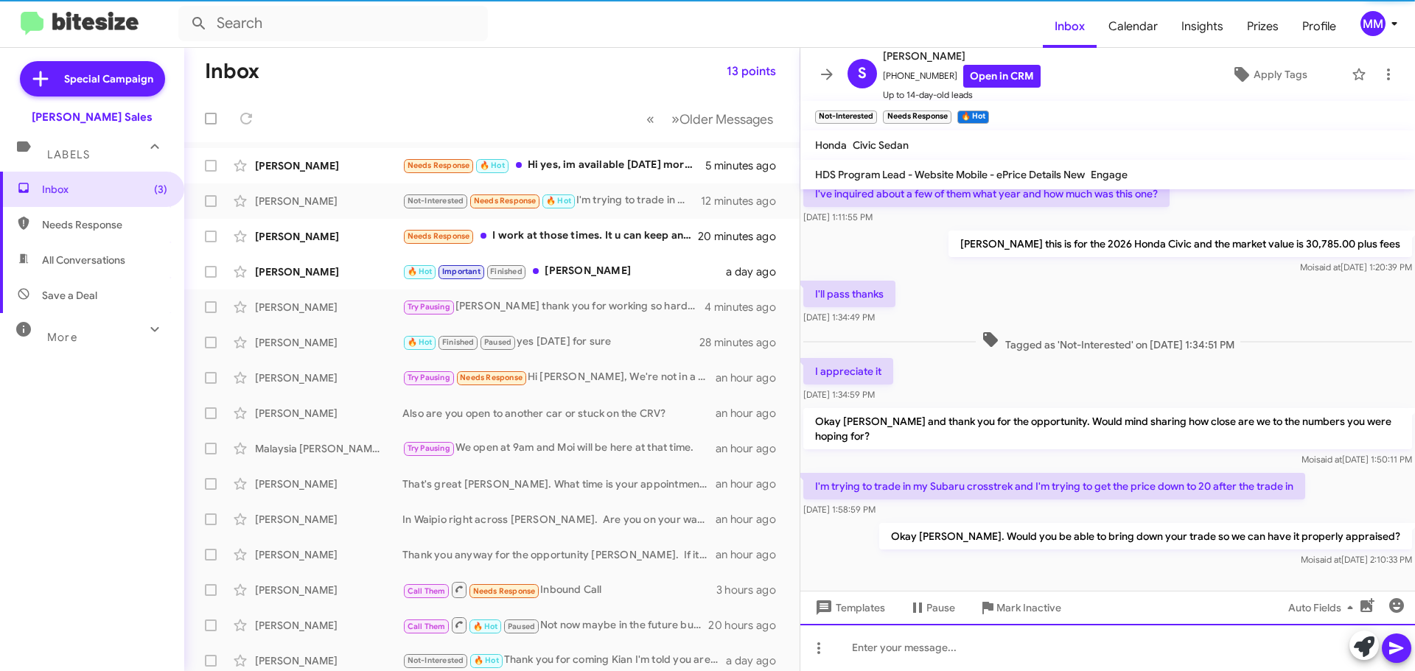
scroll to position [89, 0]
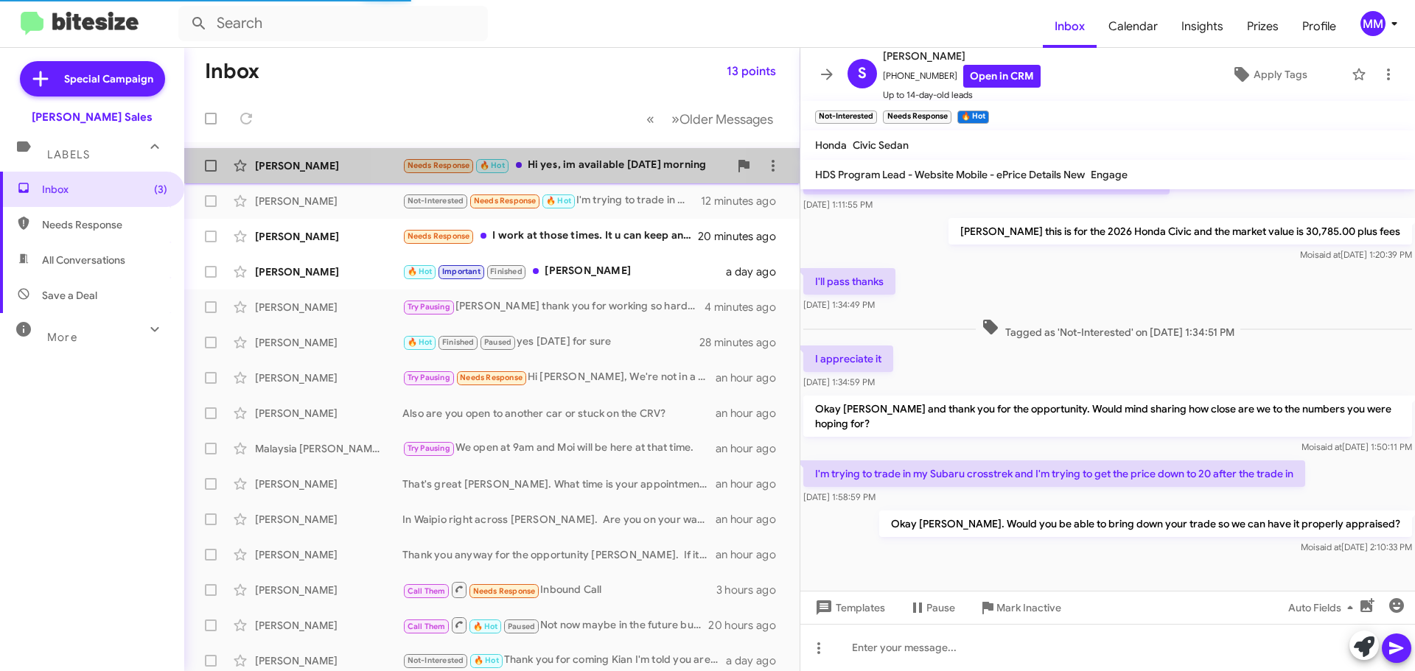
click at [560, 165] on div "Needs Response 🔥 Hot Hi yes, im available [DATE] morning" at bounding box center [565, 165] width 326 height 17
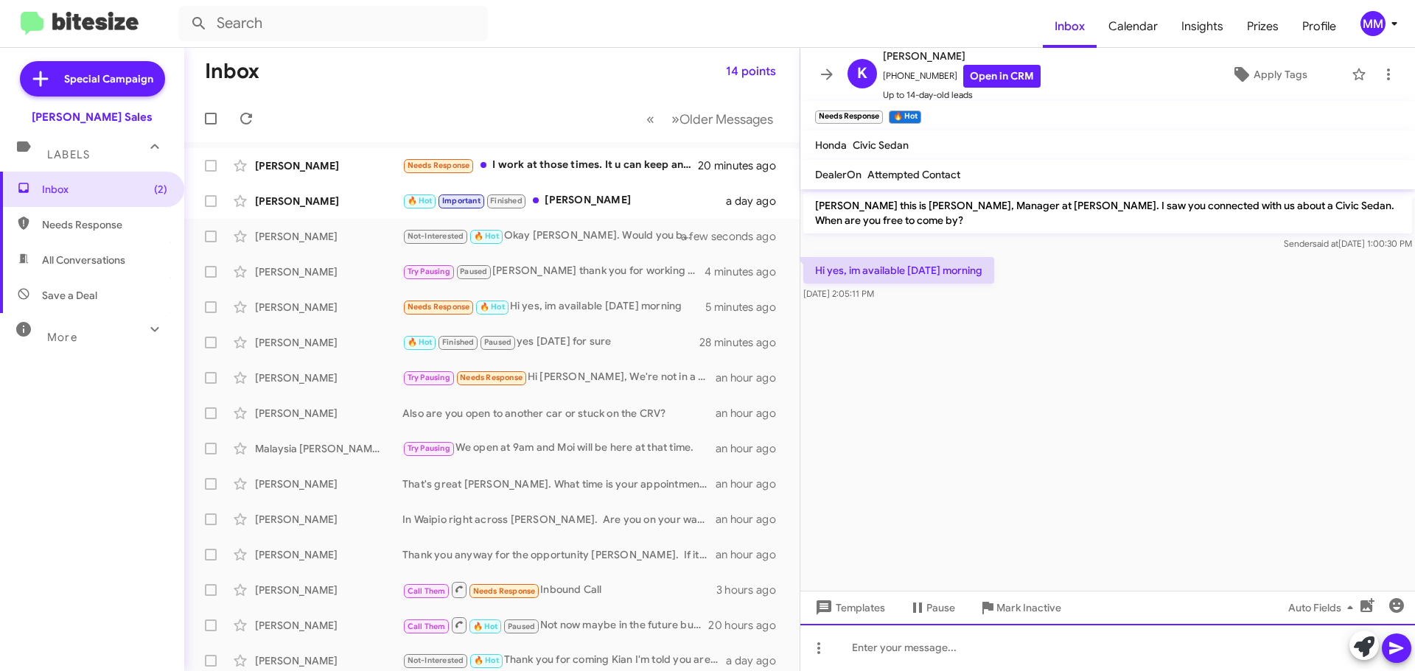
click at [886, 649] on div at bounding box center [1107, 647] width 614 height 47
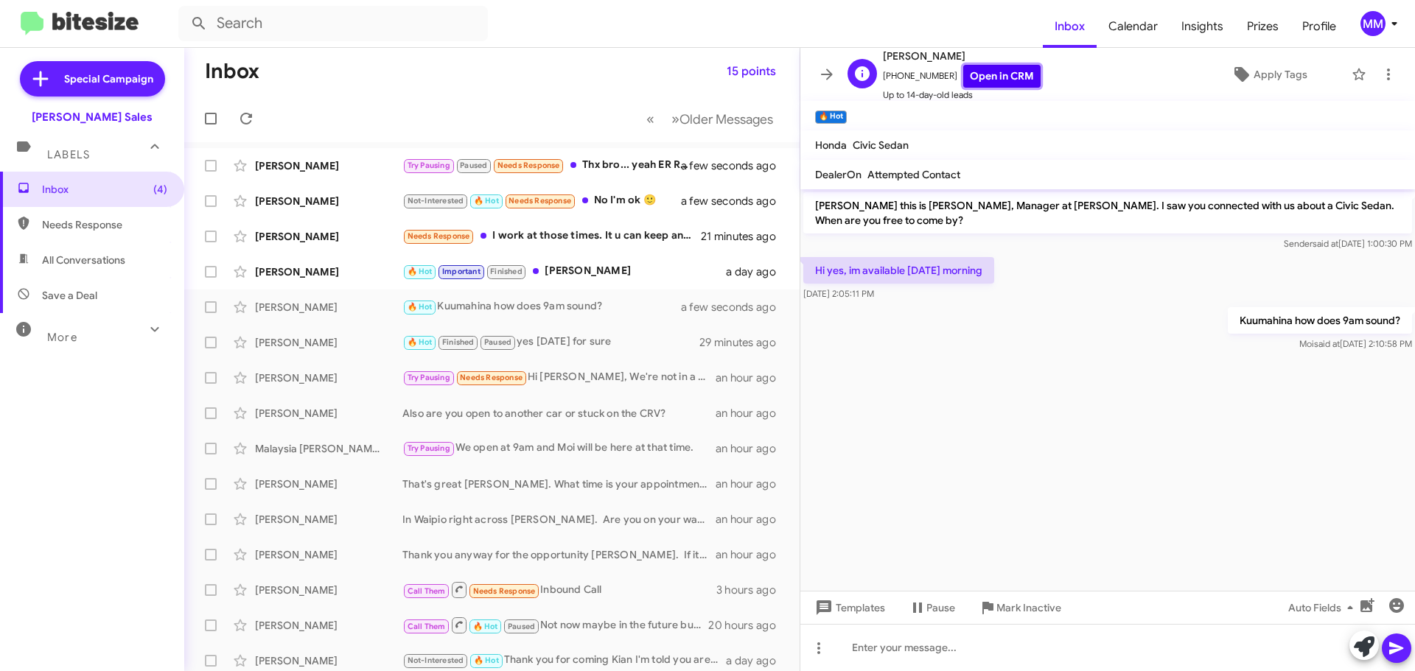
click at [990, 82] on link "Open in CRM" at bounding box center [1001, 76] width 77 height 23
click at [369, 234] on div "[PERSON_NAME]" at bounding box center [328, 236] width 147 height 15
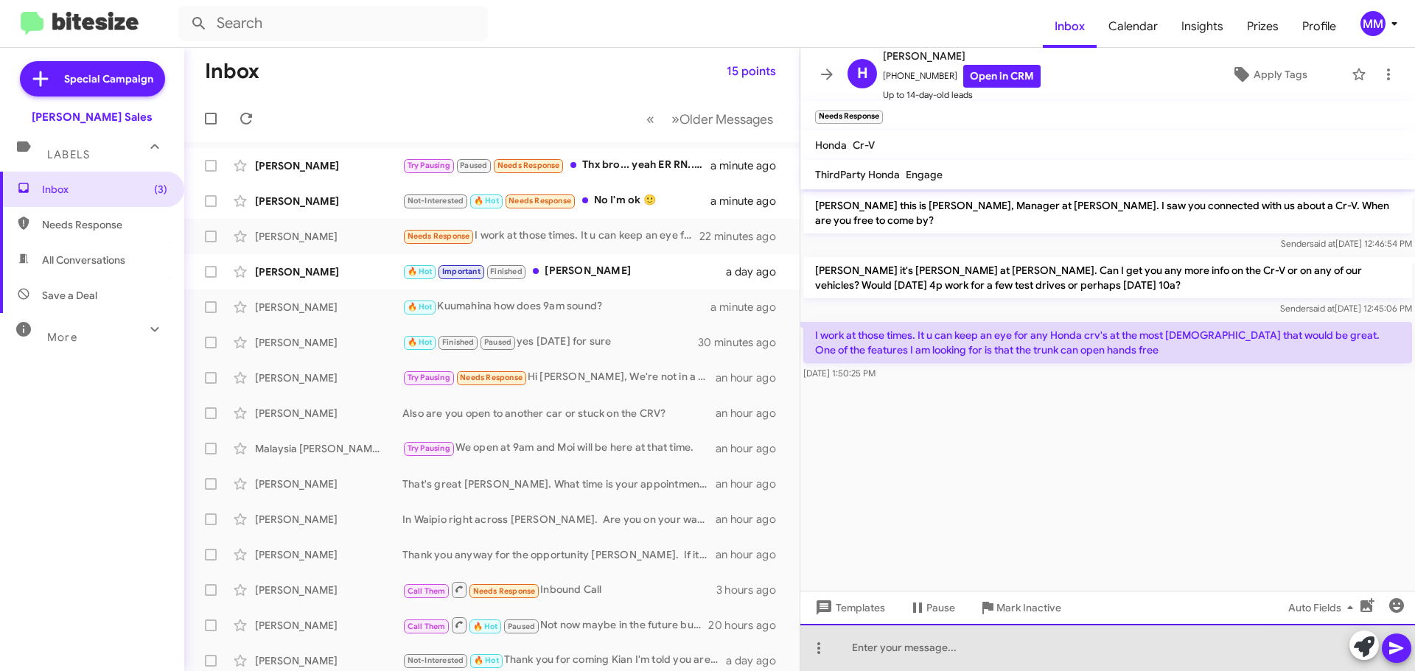
drag, startPoint x: 872, startPoint y: 655, endPoint x: 879, endPoint y: 651, distance: 8.6
click at [874, 653] on div at bounding box center [1107, 647] width 614 height 47
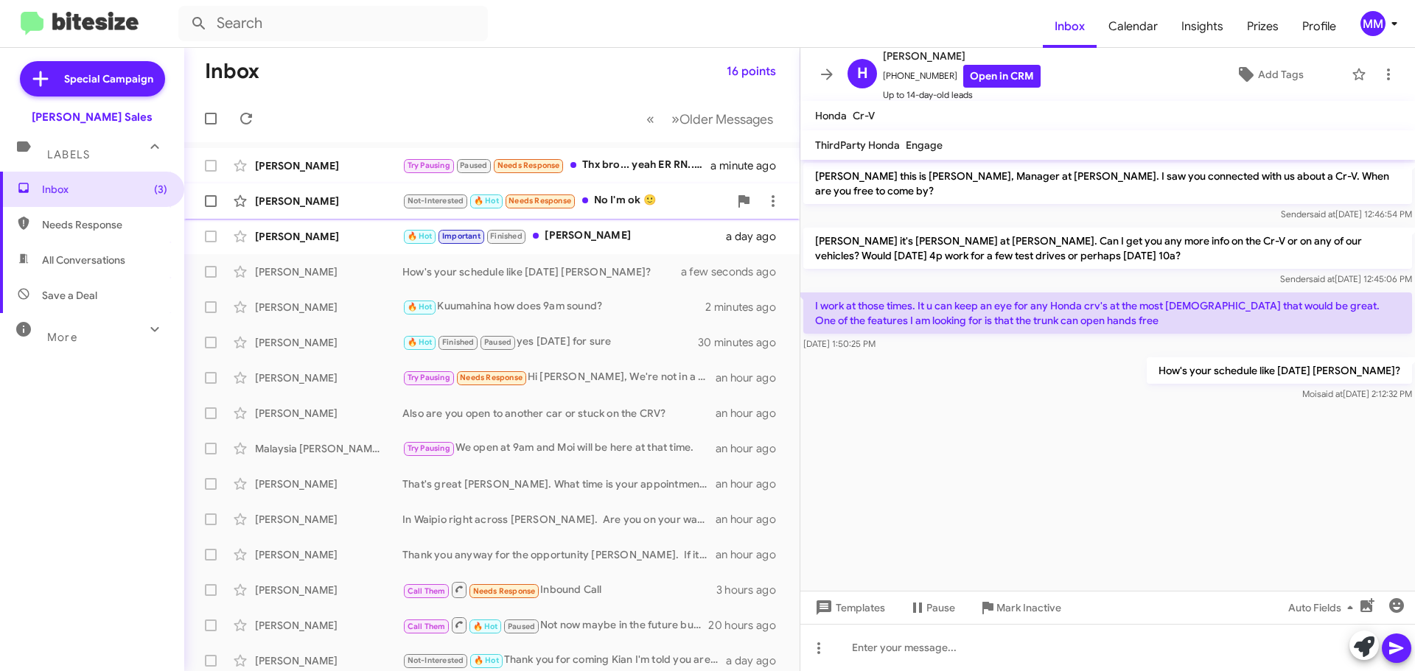
click at [362, 200] on div "[PERSON_NAME]" at bounding box center [328, 201] width 147 height 15
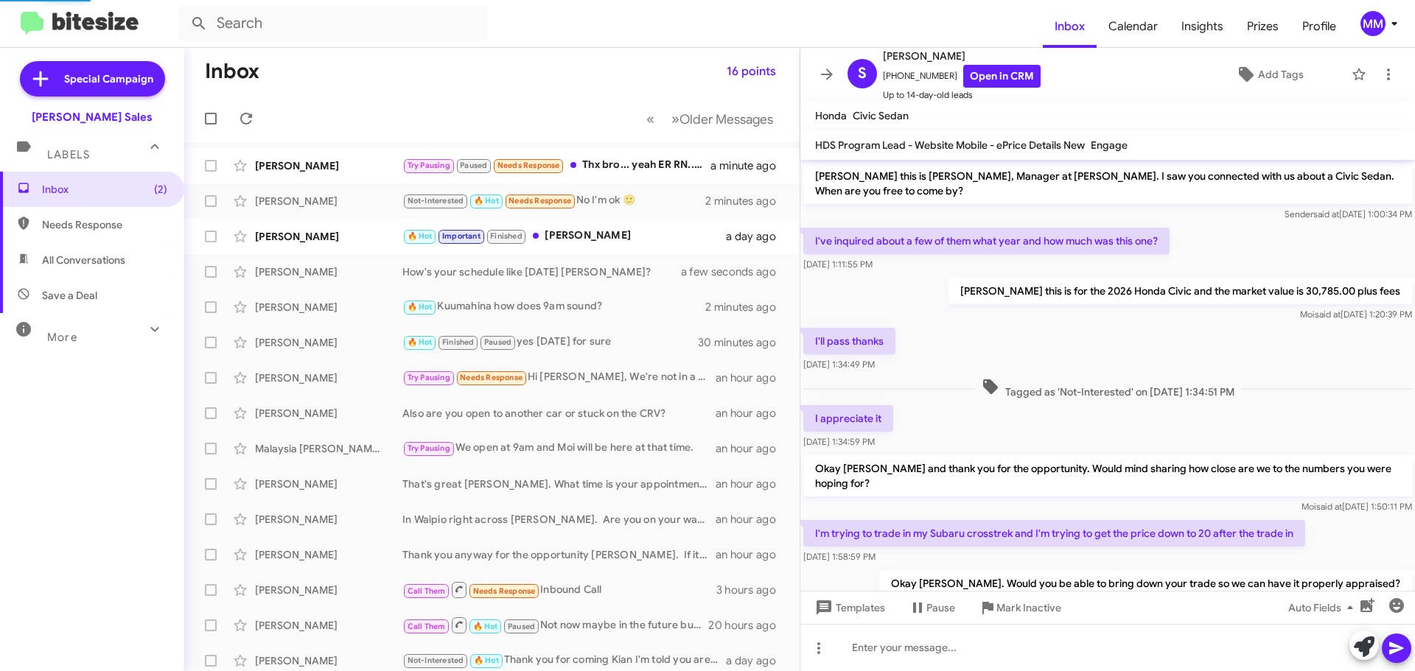
scroll to position [113, 0]
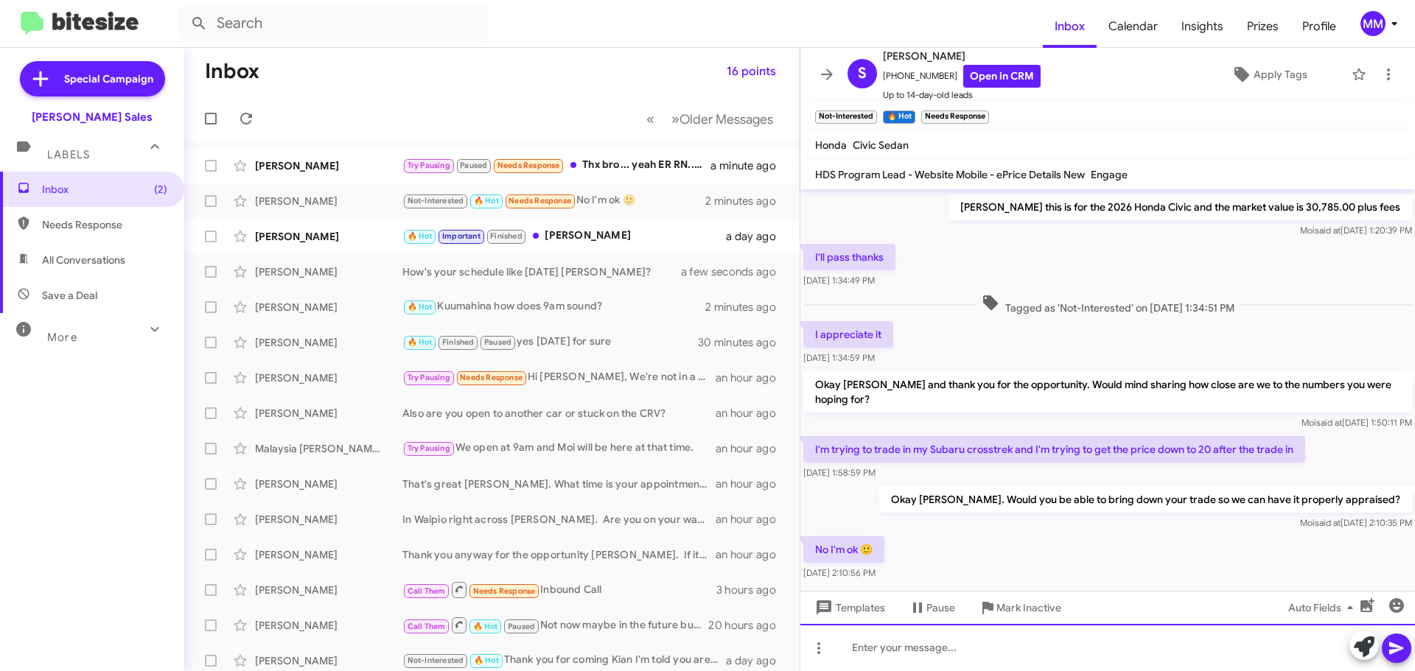
drag, startPoint x: 874, startPoint y: 652, endPoint x: 878, endPoint y: 621, distance: 31.2
click at [874, 651] on div at bounding box center [1107, 647] width 614 height 47
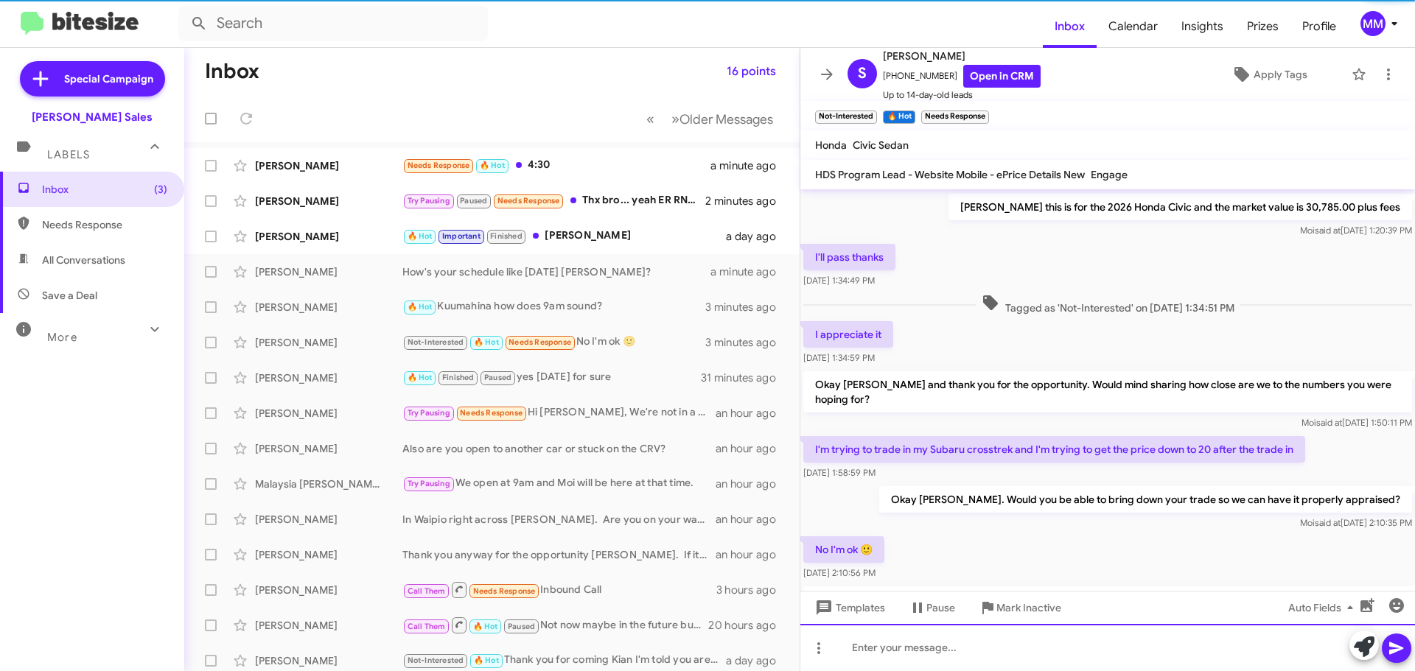
scroll to position [0, 0]
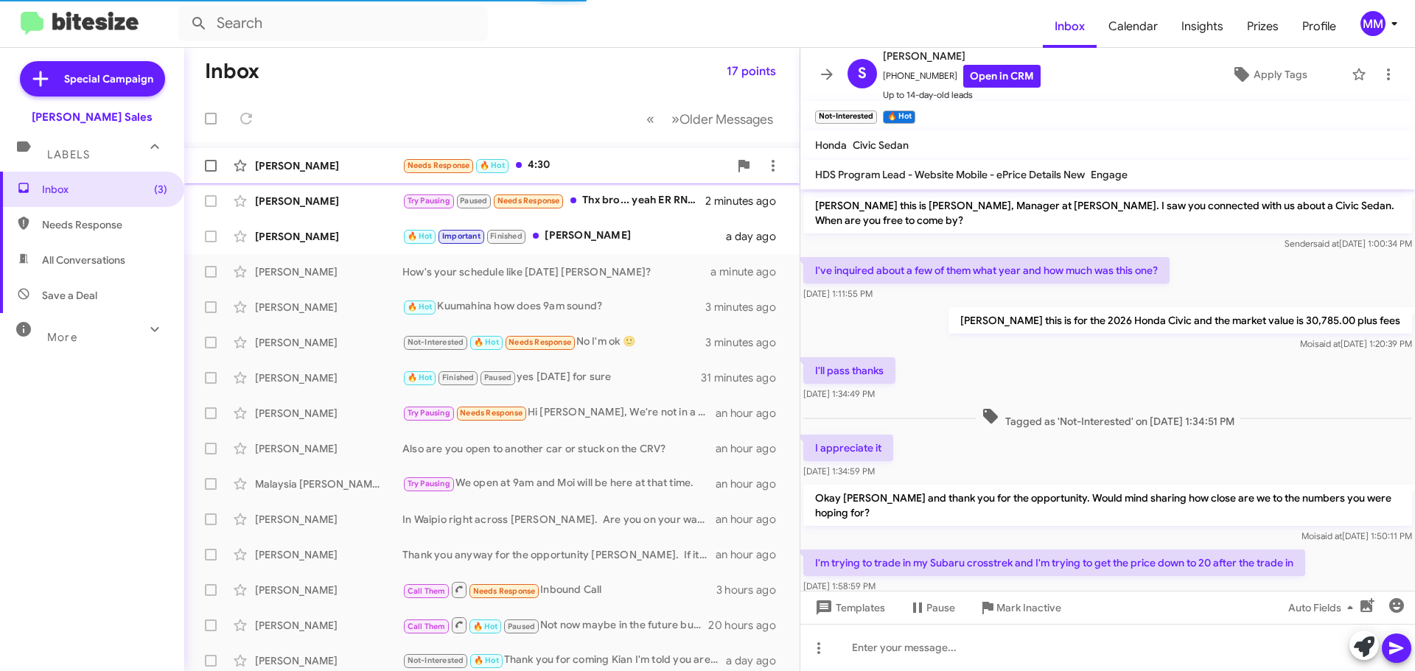
click at [360, 169] on div "[PERSON_NAME]" at bounding box center [328, 165] width 147 height 15
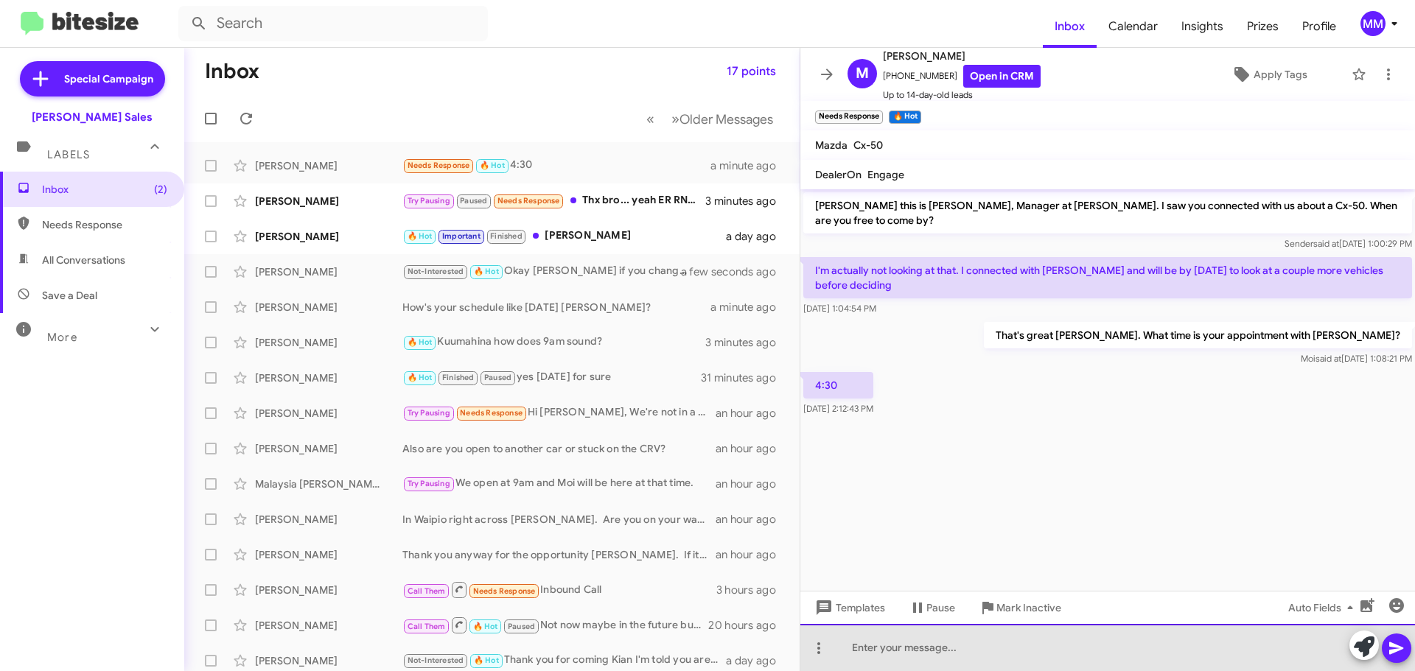
click at [867, 655] on div at bounding box center [1107, 647] width 614 height 47
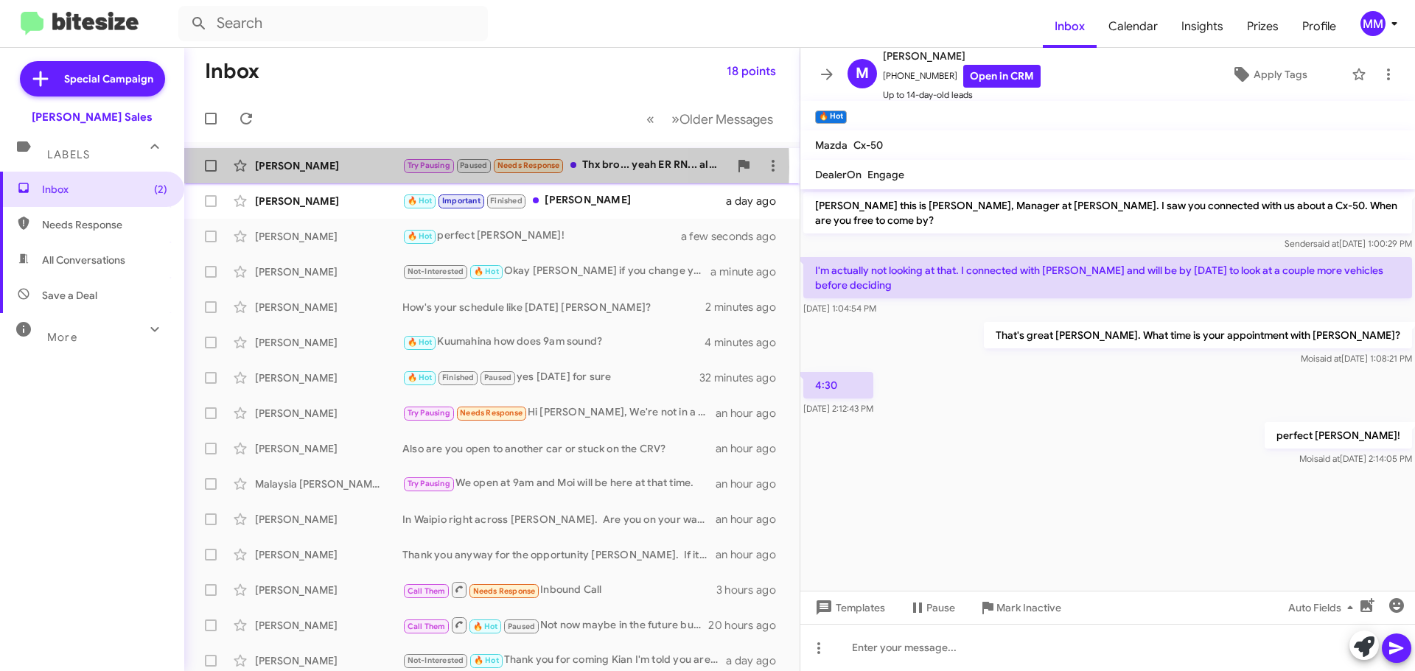
click at [364, 167] on div "[PERSON_NAME]" at bounding box center [328, 165] width 147 height 15
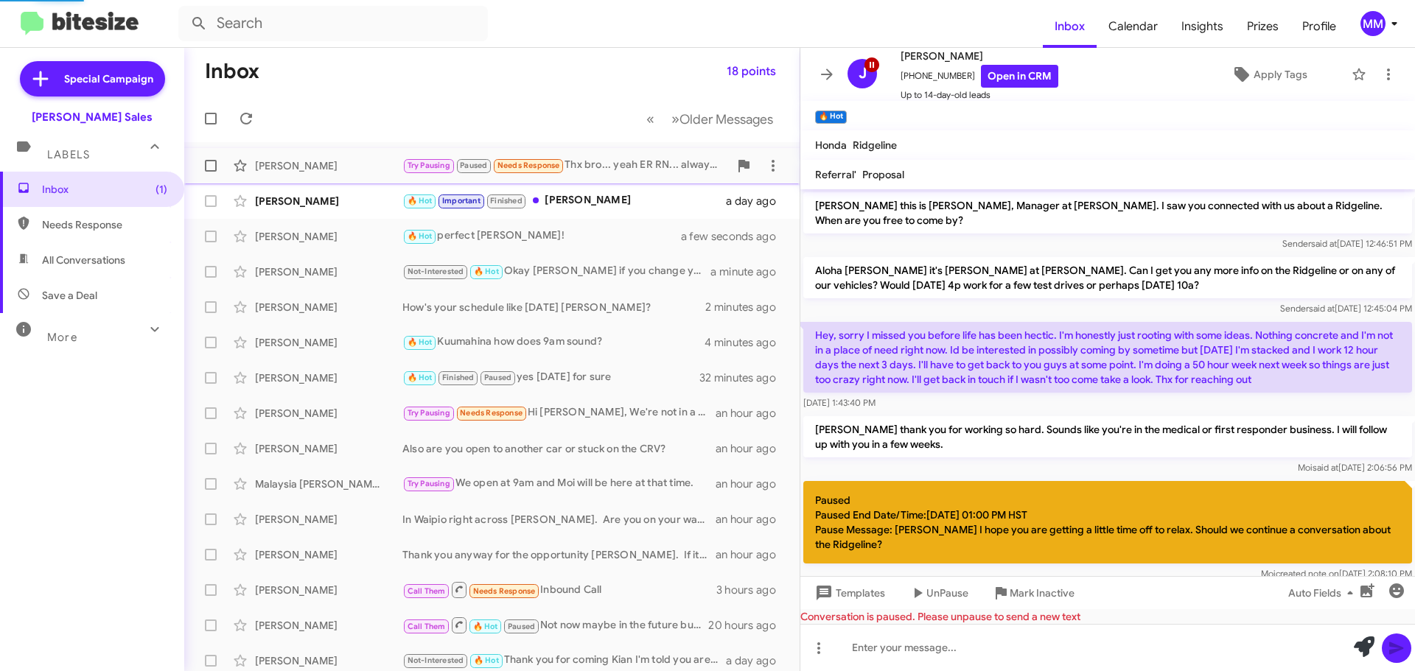
scroll to position [142, 0]
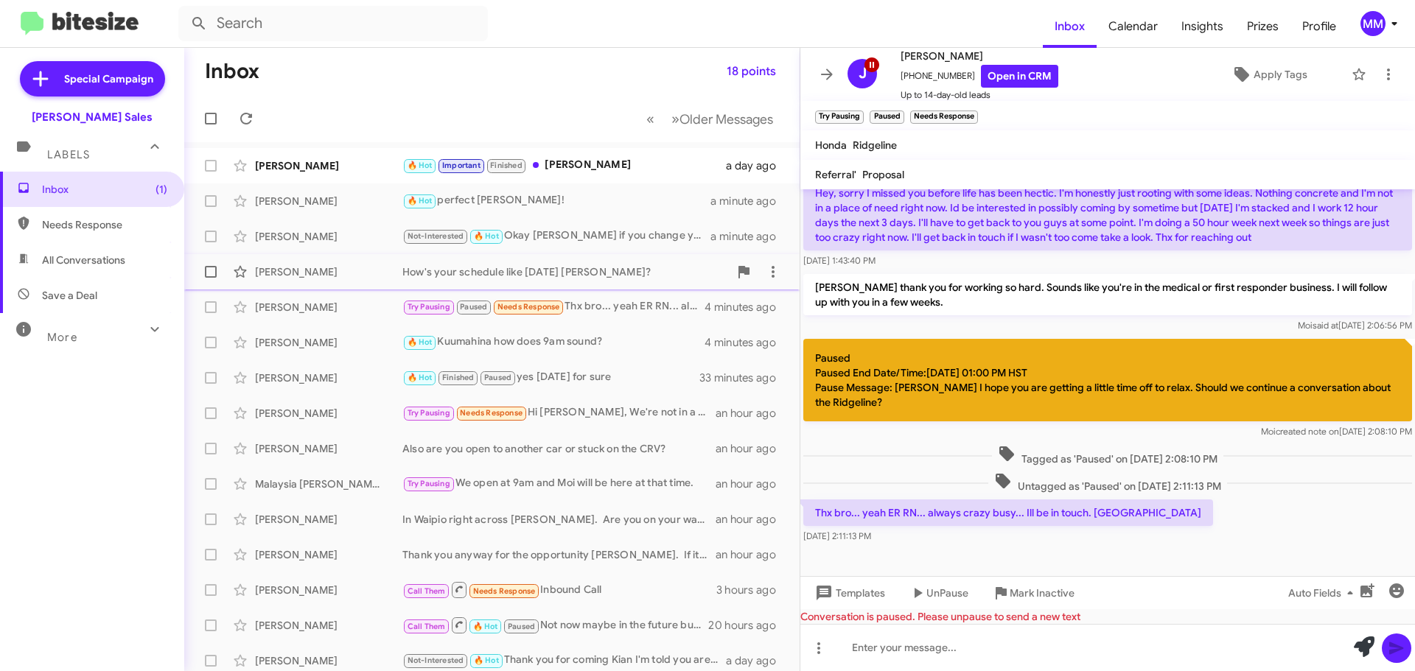
click at [349, 266] on div "[PERSON_NAME]" at bounding box center [328, 271] width 147 height 15
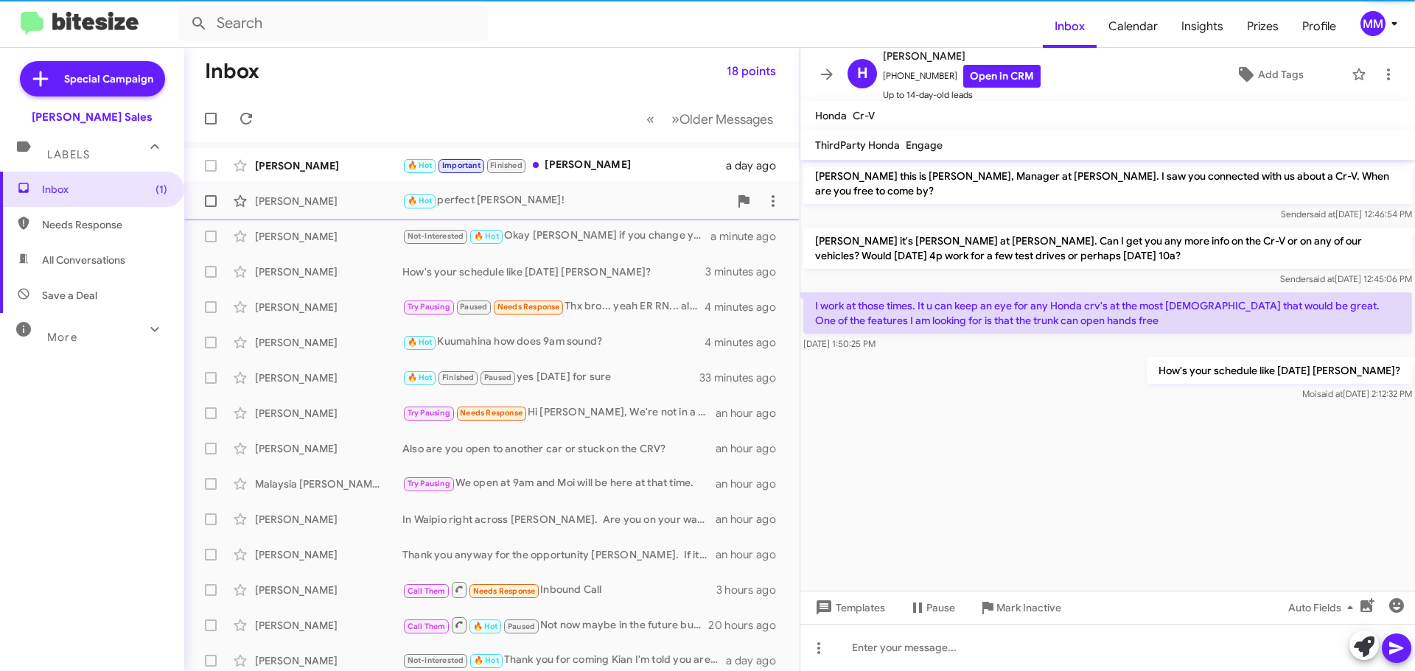
click at [346, 201] on div "[PERSON_NAME]" at bounding box center [328, 201] width 147 height 15
